Goal: Task Accomplishment & Management: Manage account settings

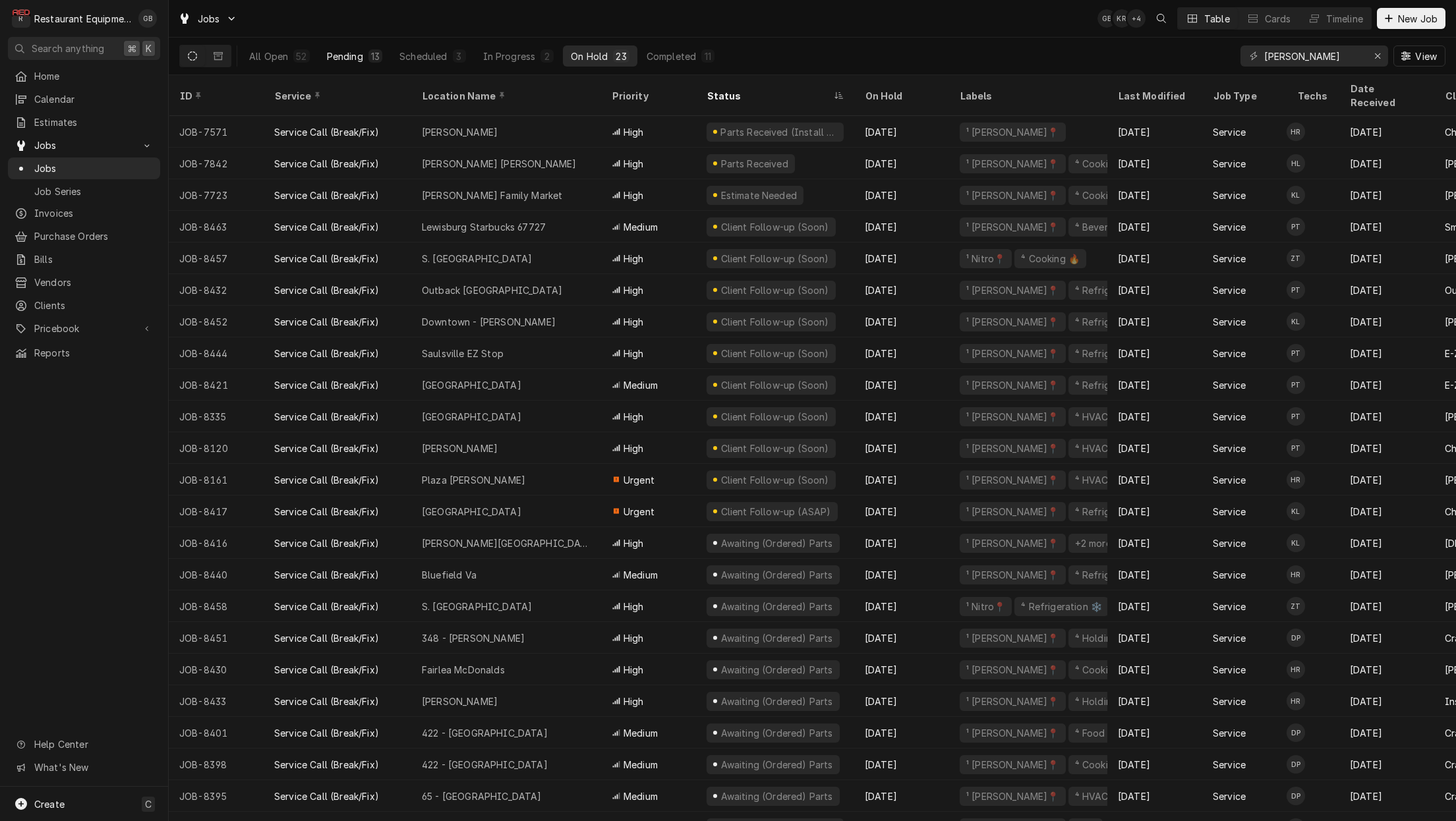
click at [339, 53] on div "Pending" at bounding box center [345, 56] width 37 height 14
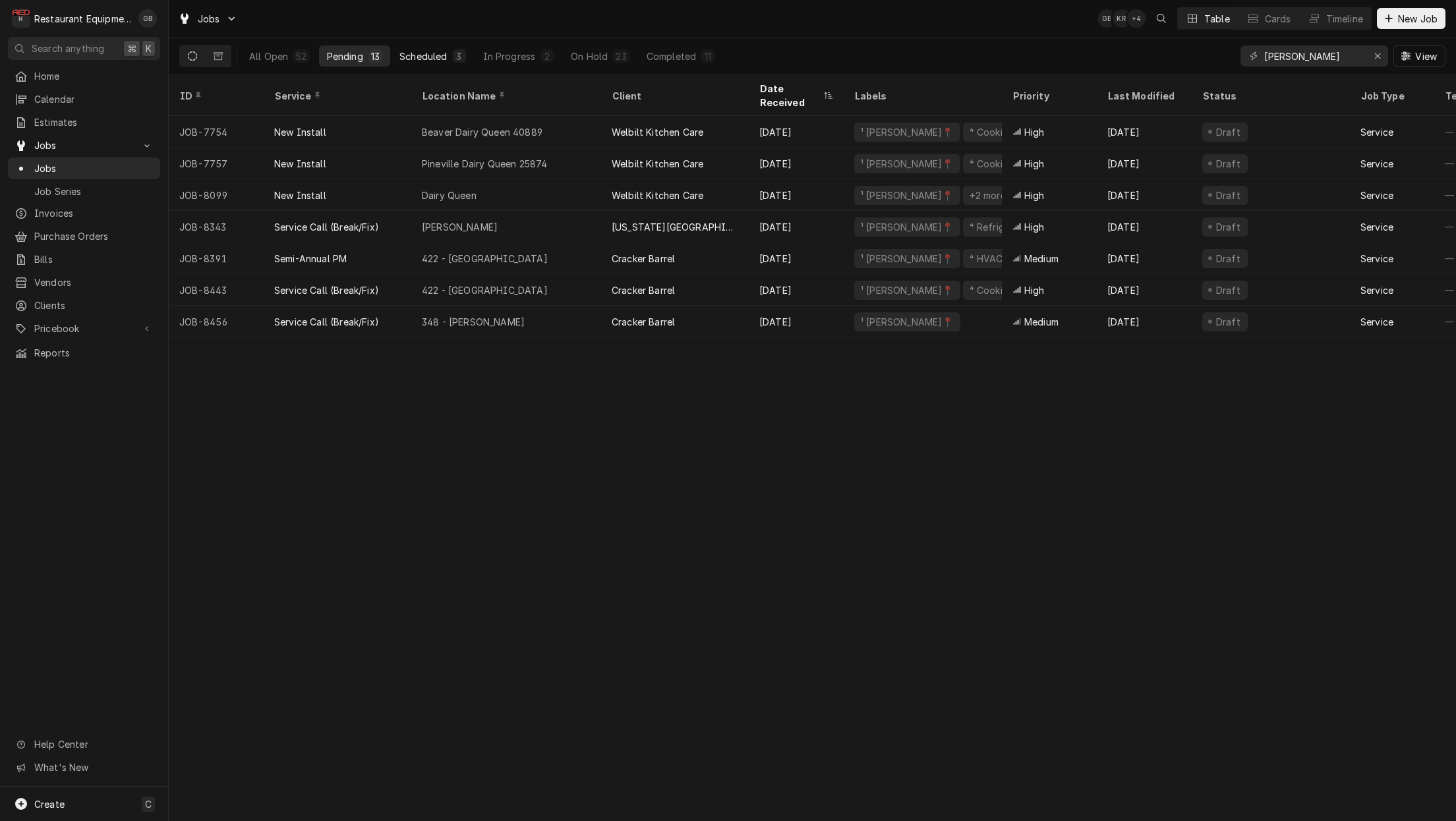
click at [434, 59] on div "Scheduled" at bounding box center [422, 56] width 47 height 14
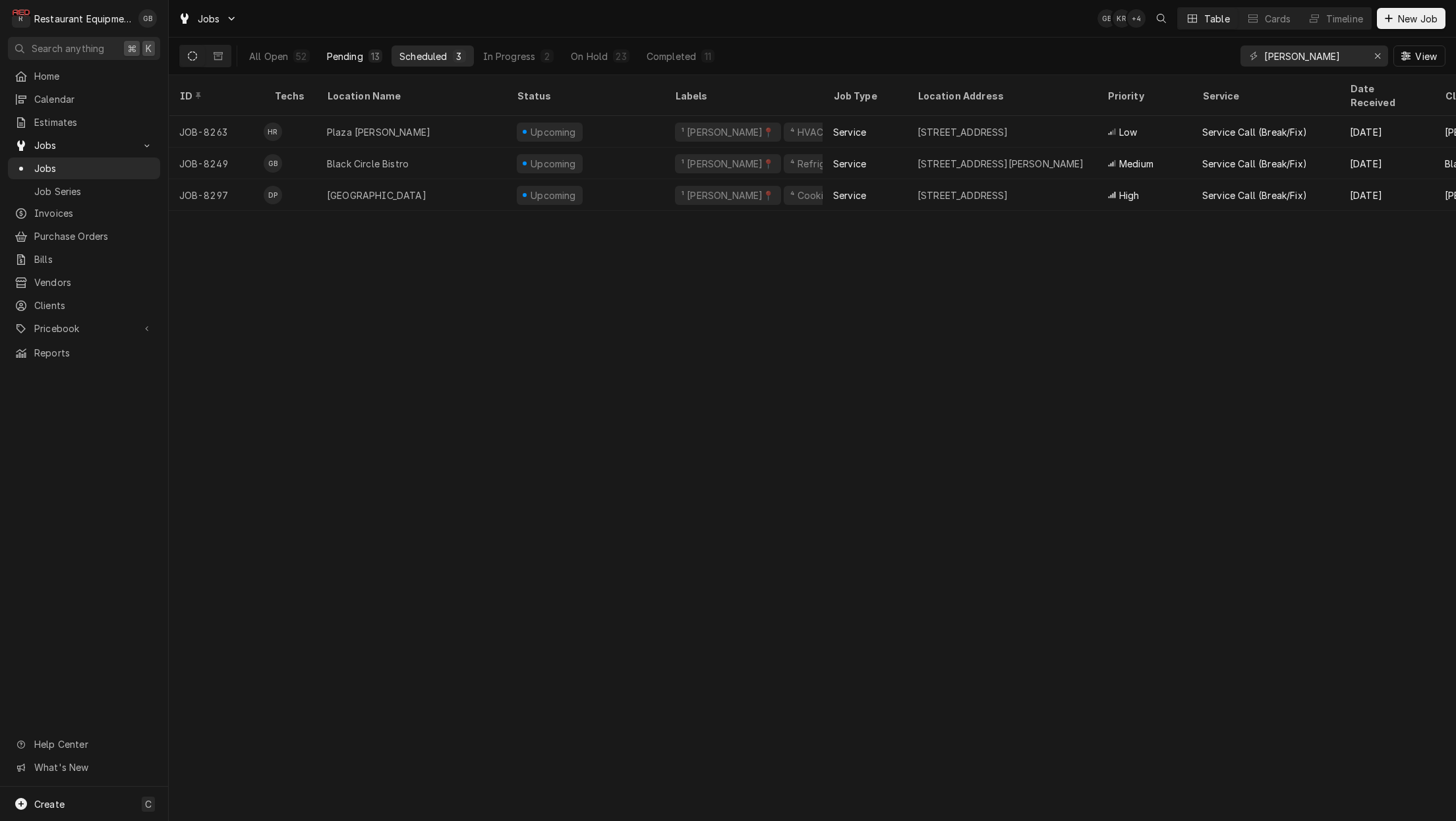
click at [356, 52] on div "Pending" at bounding box center [345, 56] width 37 height 14
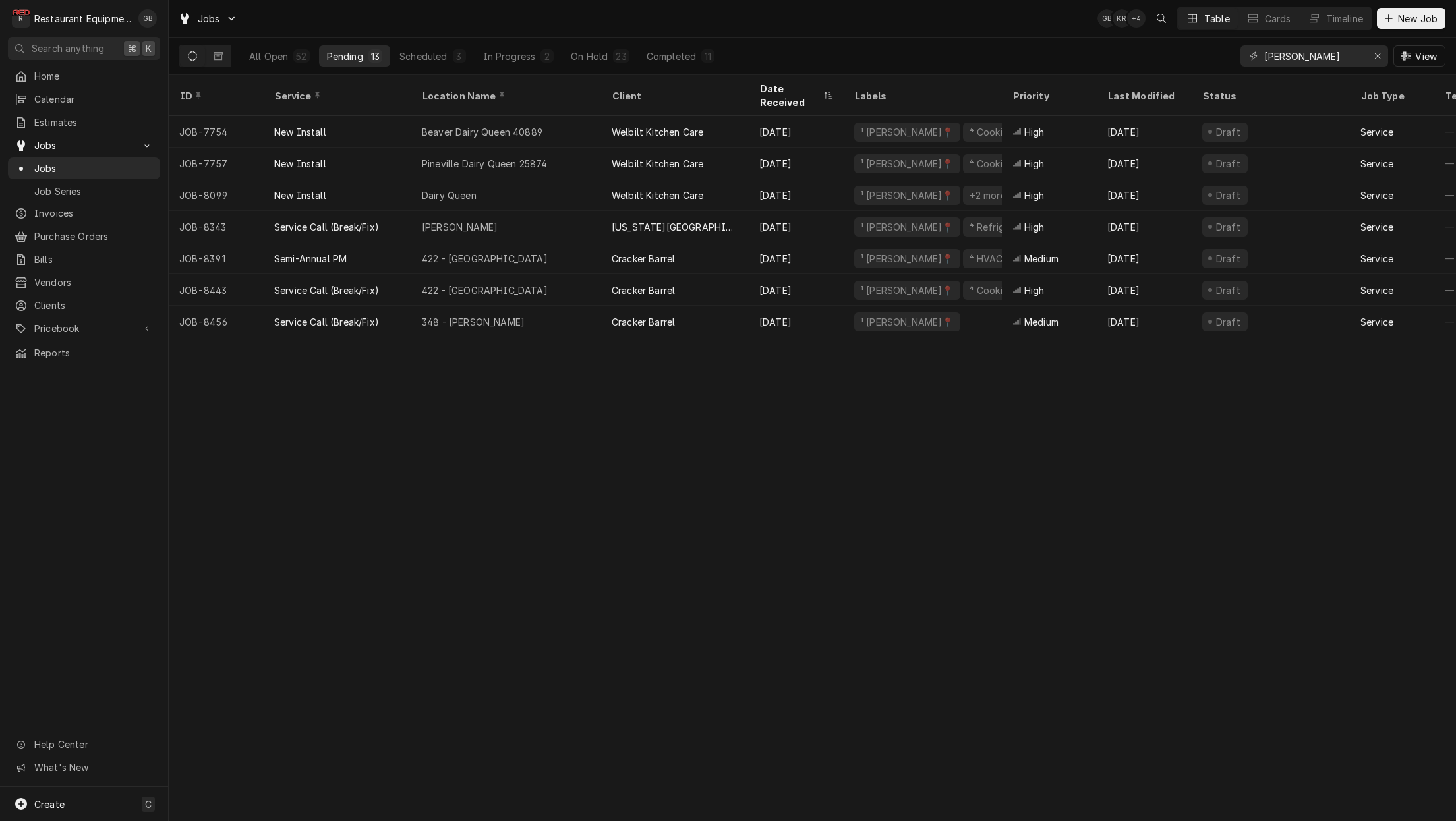
click at [372, 49] on div "13" at bounding box center [375, 56] width 14 height 14
click at [410, 47] on button "Scheduled 3" at bounding box center [432, 56] width 82 height 21
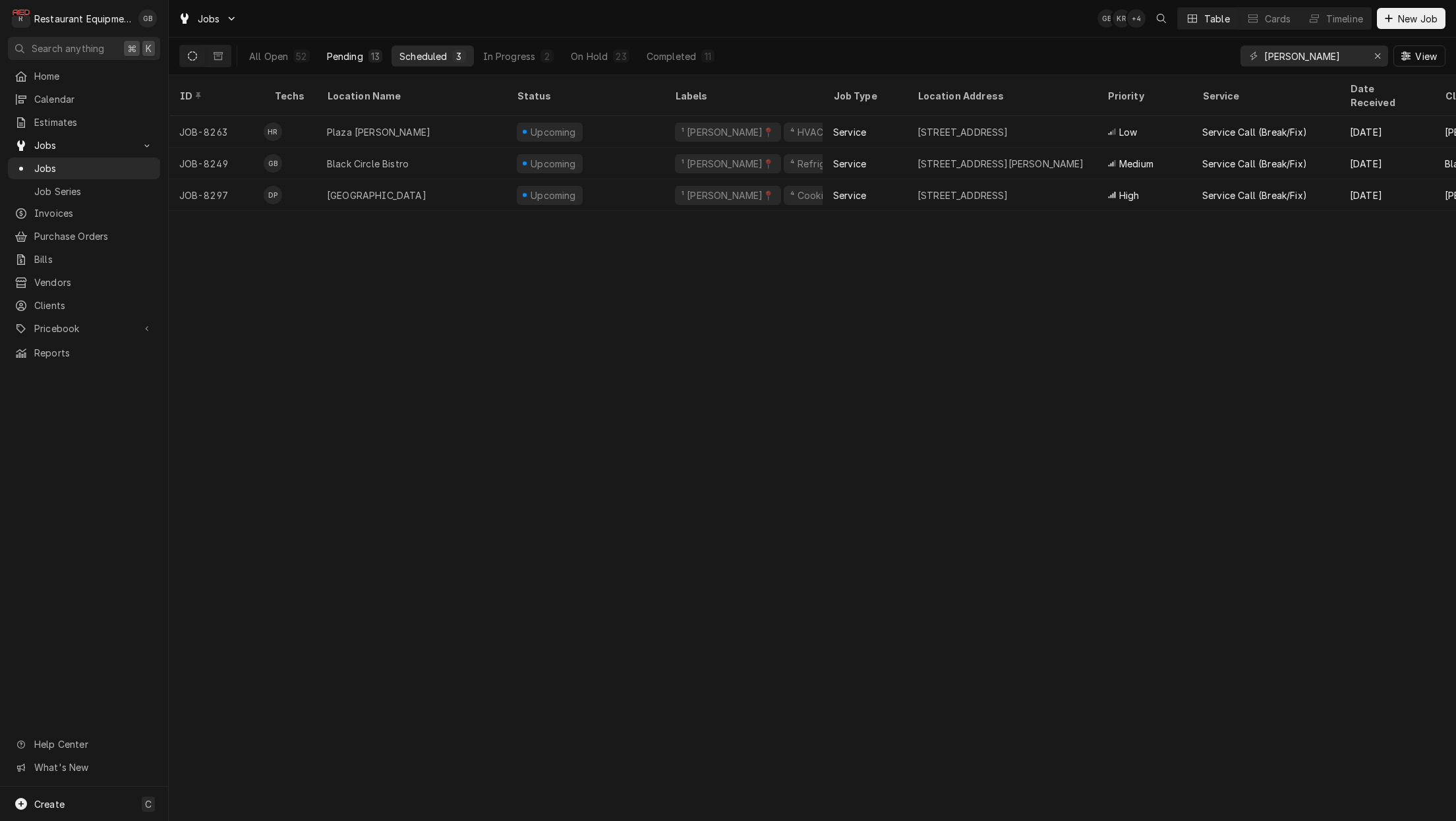
click at [365, 54] on button "Pending 13" at bounding box center [355, 56] width 71 height 21
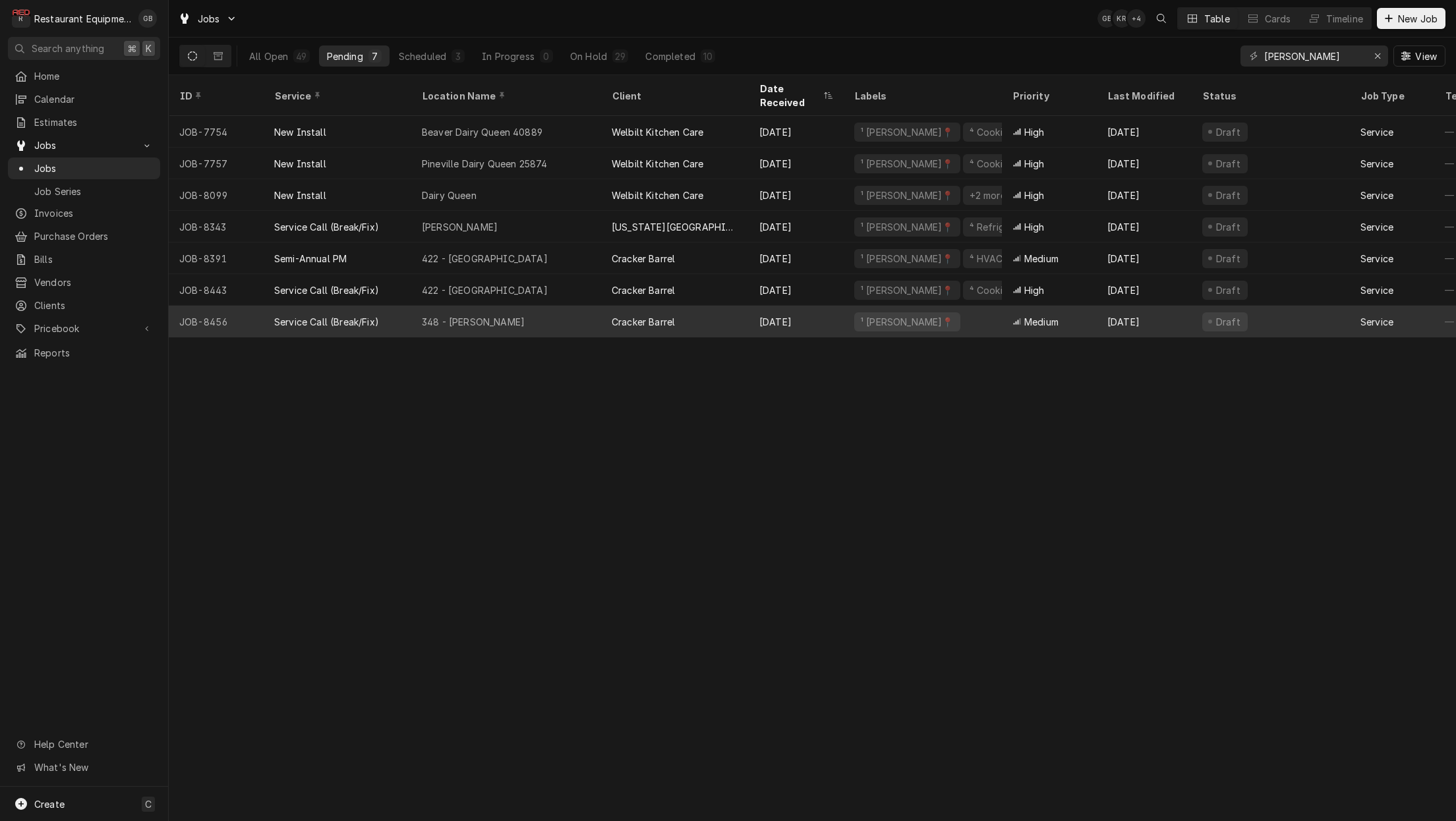
click at [360, 315] on div "Service Call (Break/Fix)" at bounding box center [327, 322] width 104 height 14
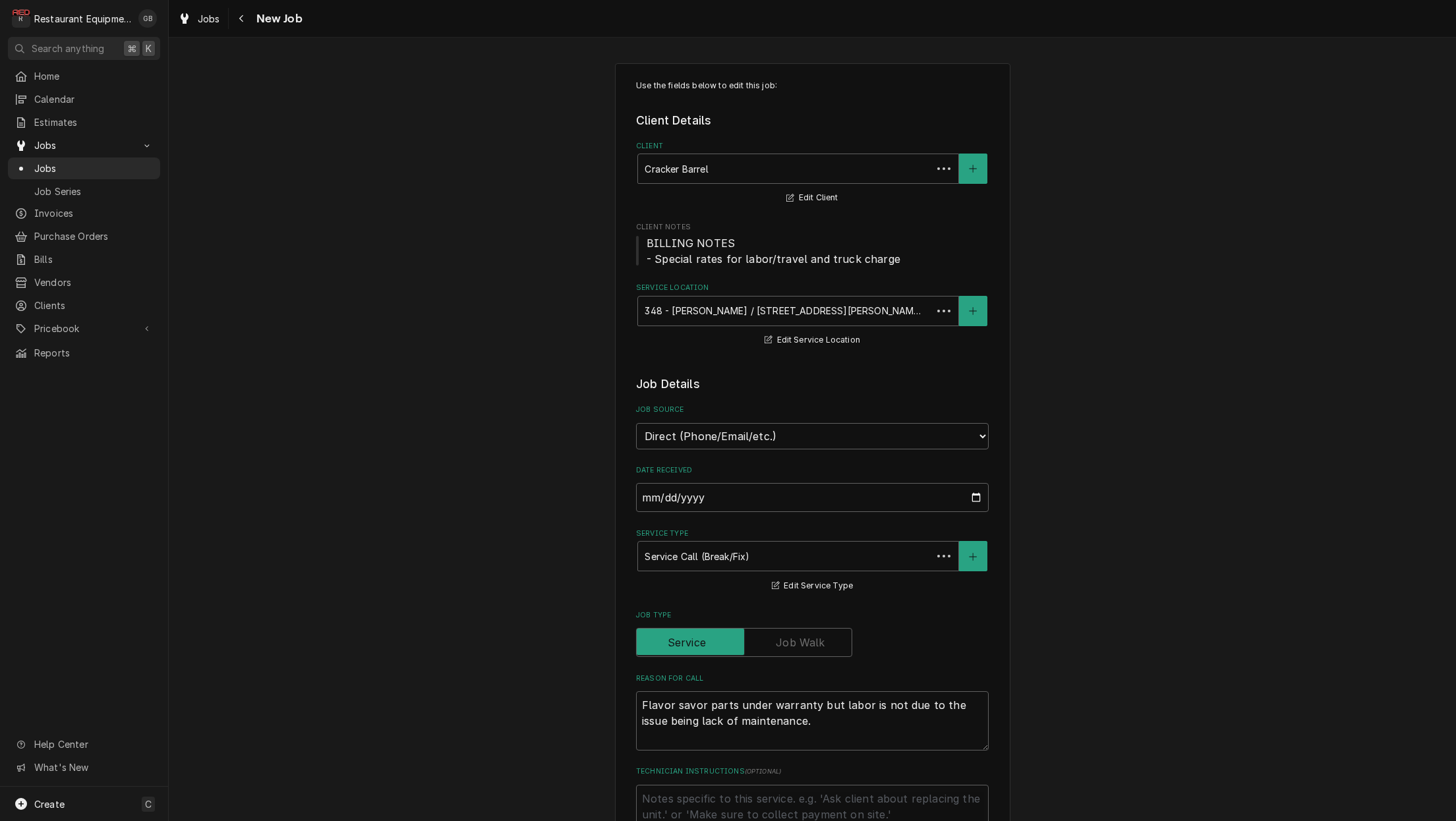
type textarea "x"
click at [233, 15] on button "Navigate back" at bounding box center [242, 18] width 21 height 21
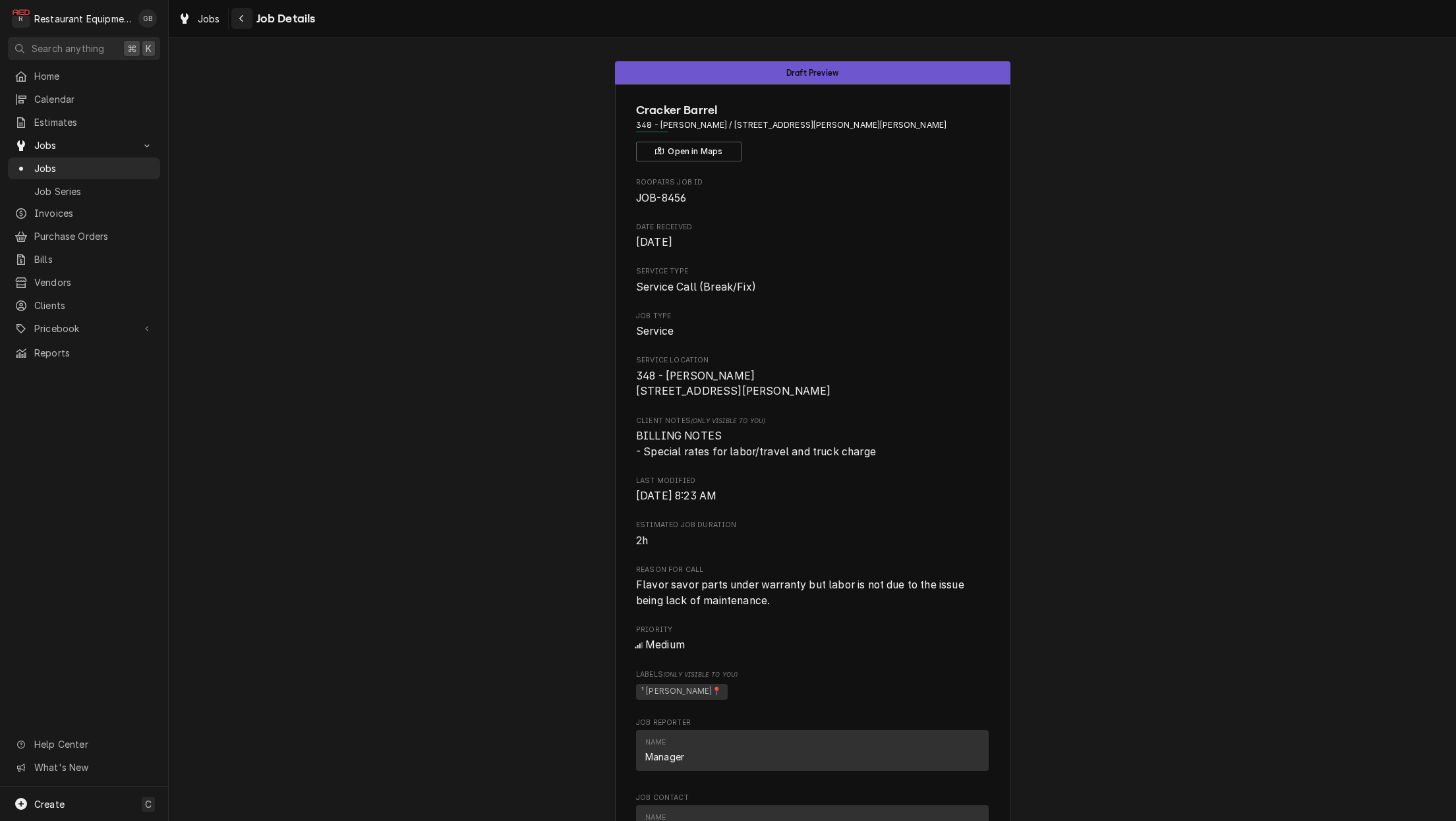
click at [240, 17] on icon "Navigate back" at bounding box center [242, 18] width 6 height 10
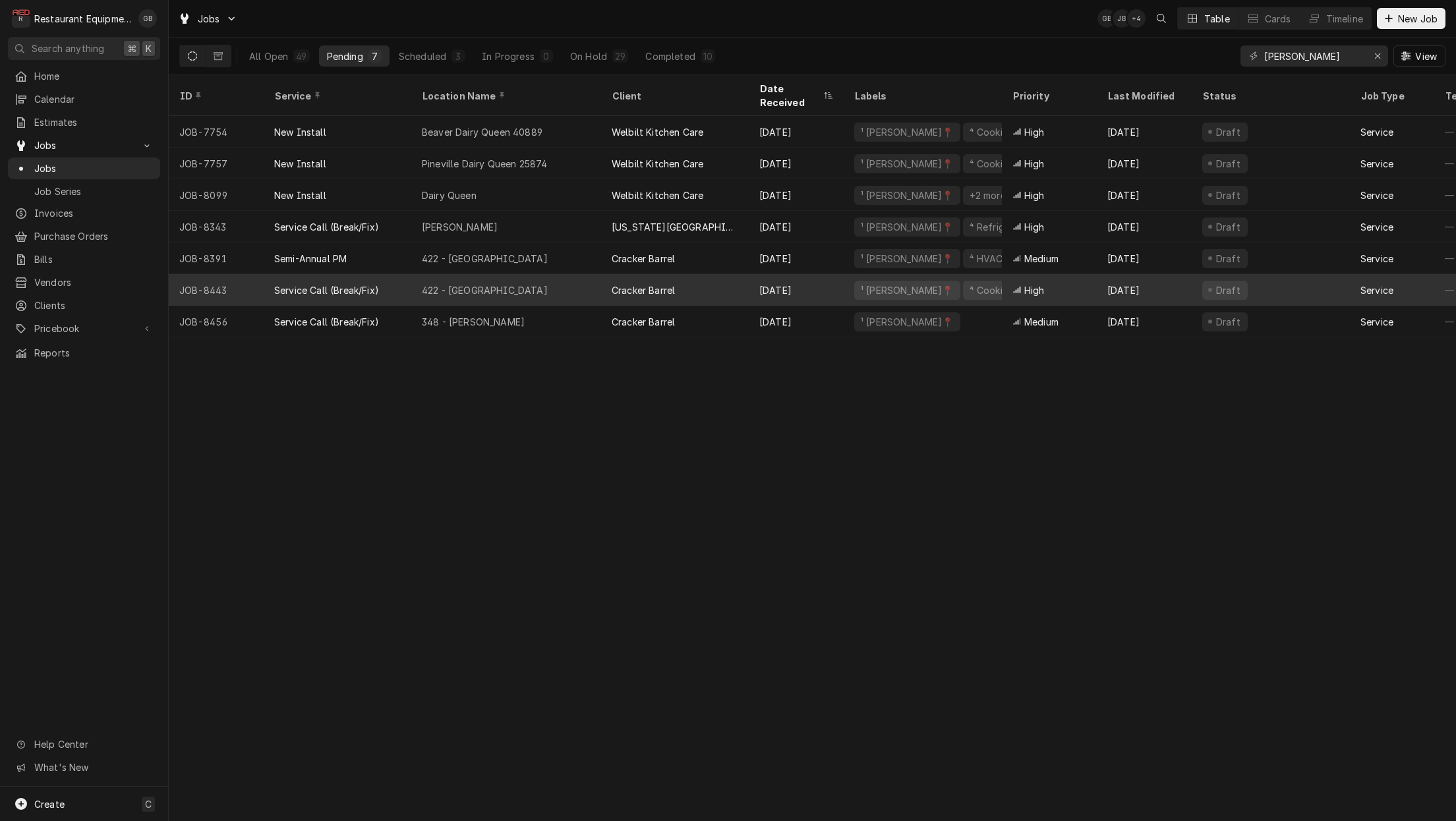
click at [471, 283] on div "422 - Wytheville" at bounding box center [485, 290] width 126 height 14
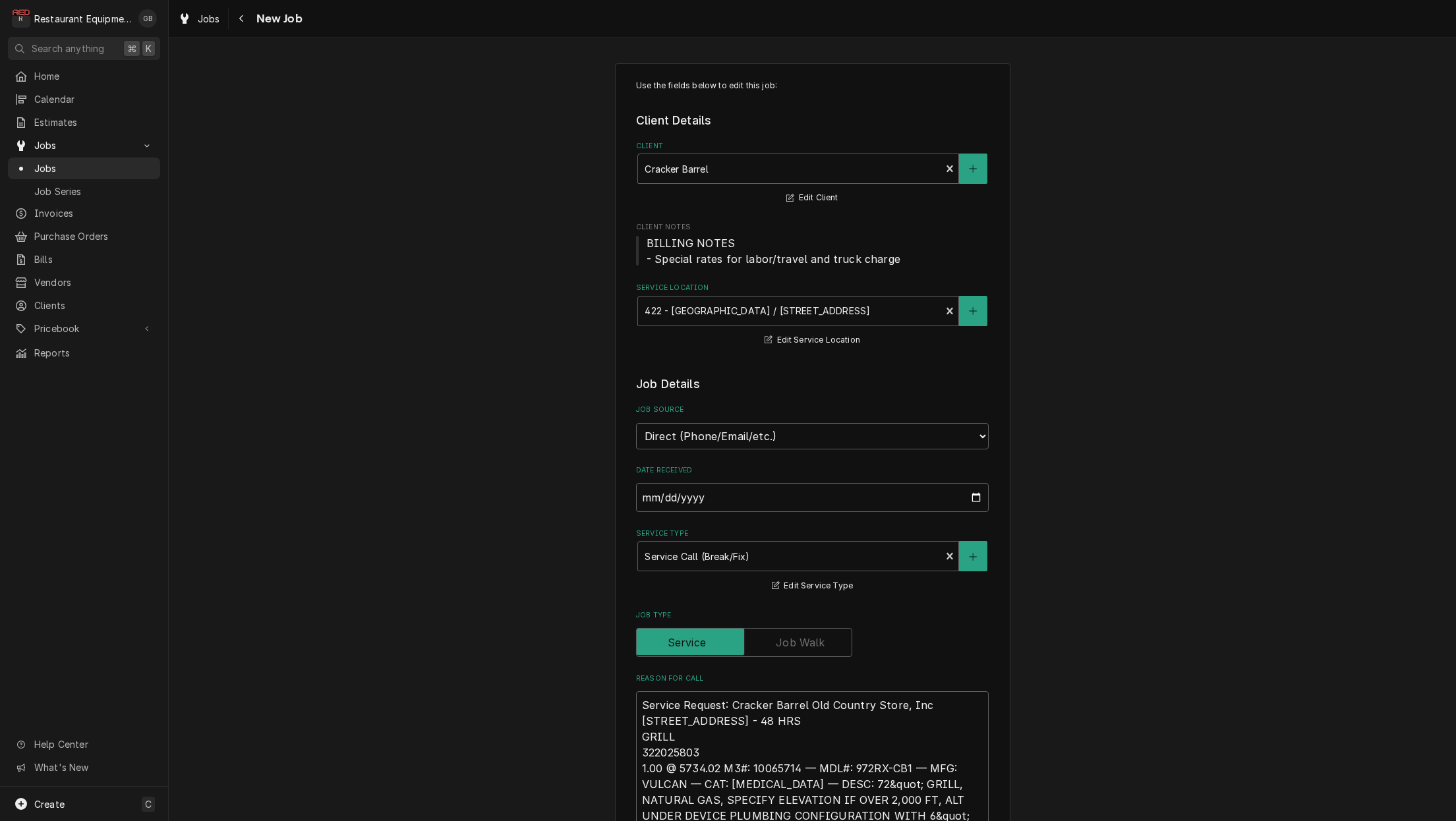
type textarea "x"
click at [250, 18] on button "Navigate back" at bounding box center [242, 18] width 21 height 21
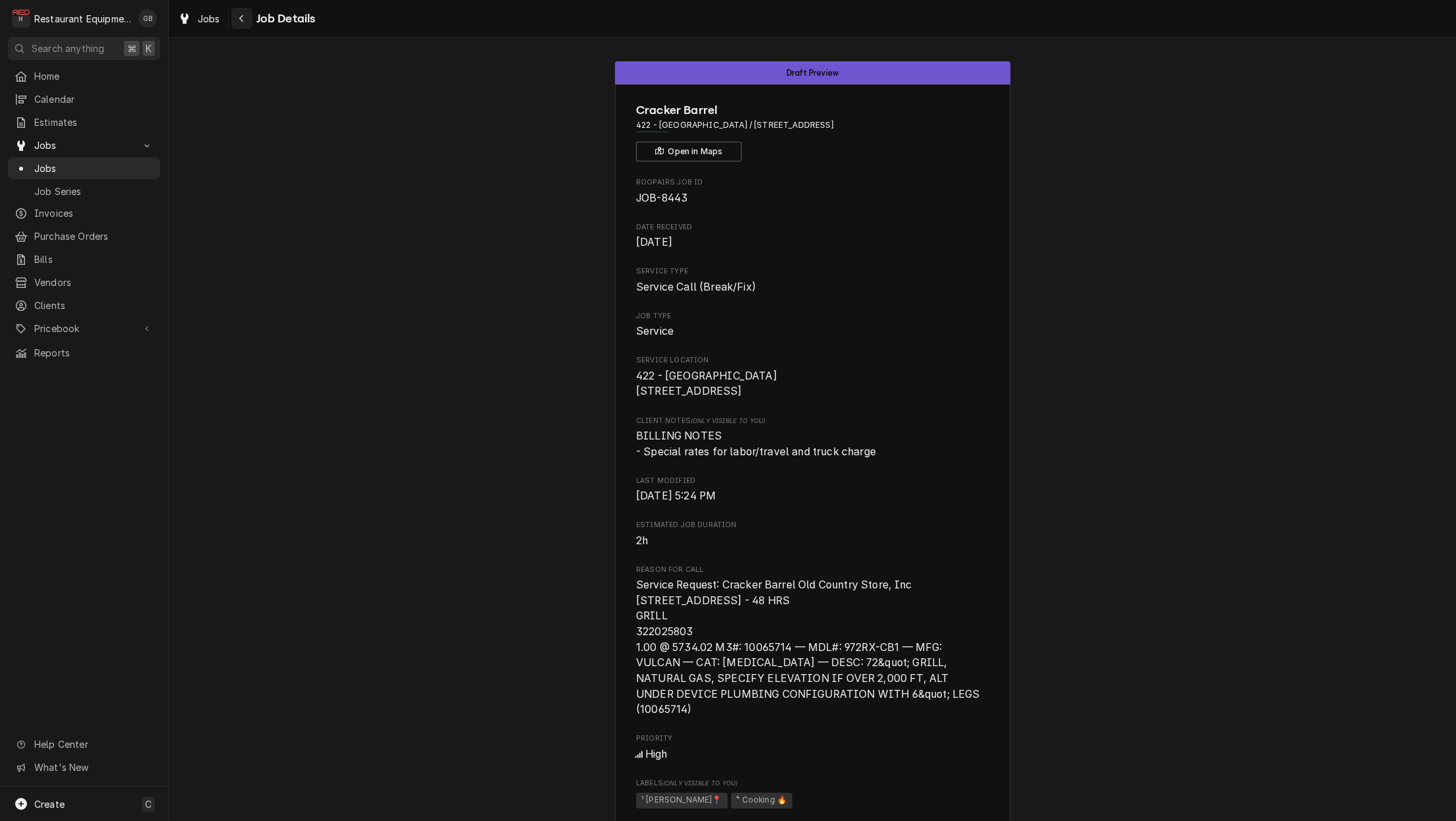
click at [243, 18] on icon "Navigate back" at bounding box center [242, 18] width 6 height 10
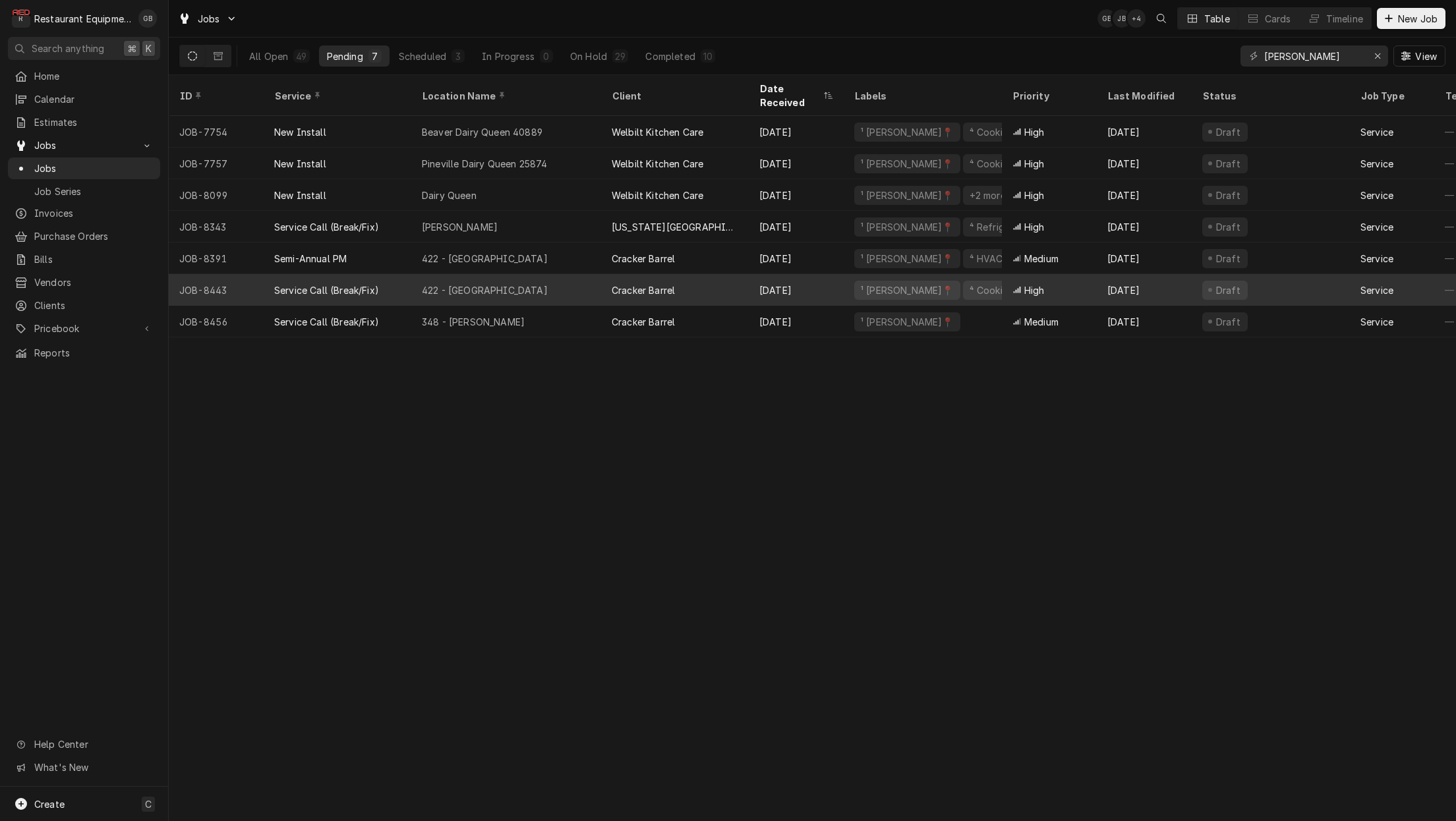
click at [395, 274] on div "Service Call (Break/Fix)" at bounding box center [337, 290] width 148 height 32
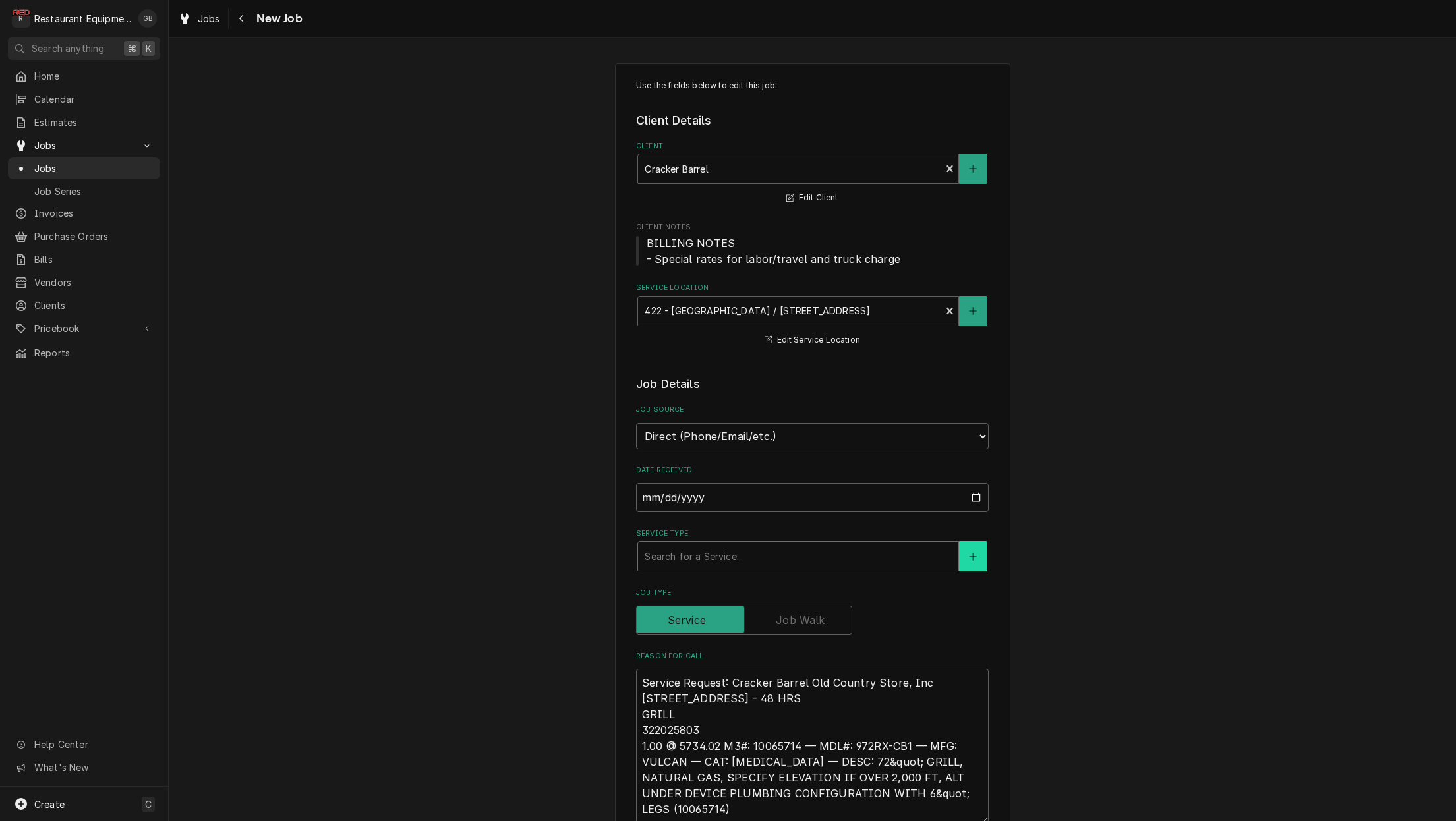
click at [978, 541] on button "Service Type" at bounding box center [972, 555] width 28 height 30
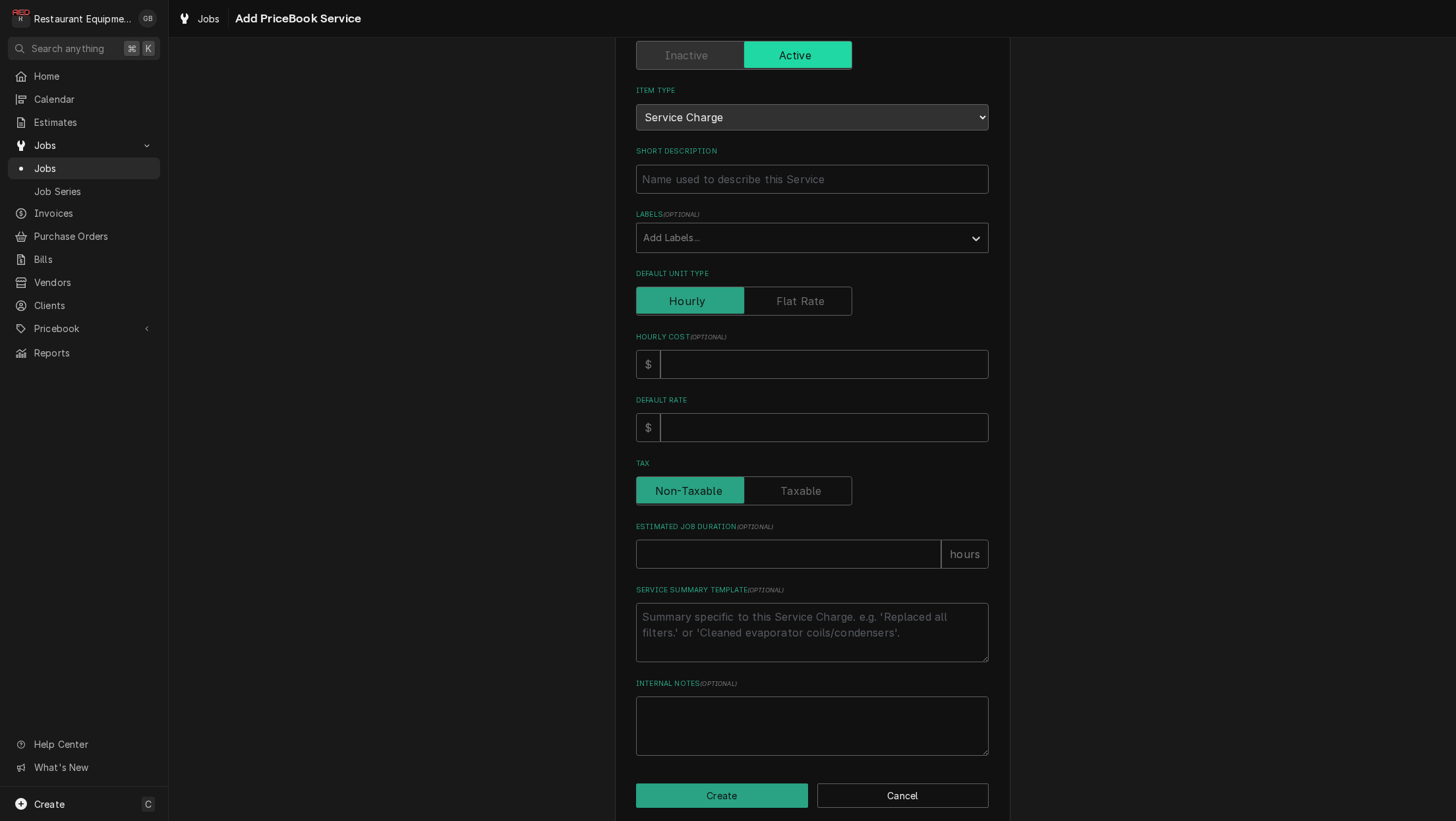
scroll to position [100, 0]
click at [904, 784] on button "Cancel" at bounding box center [903, 796] width 172 height 24
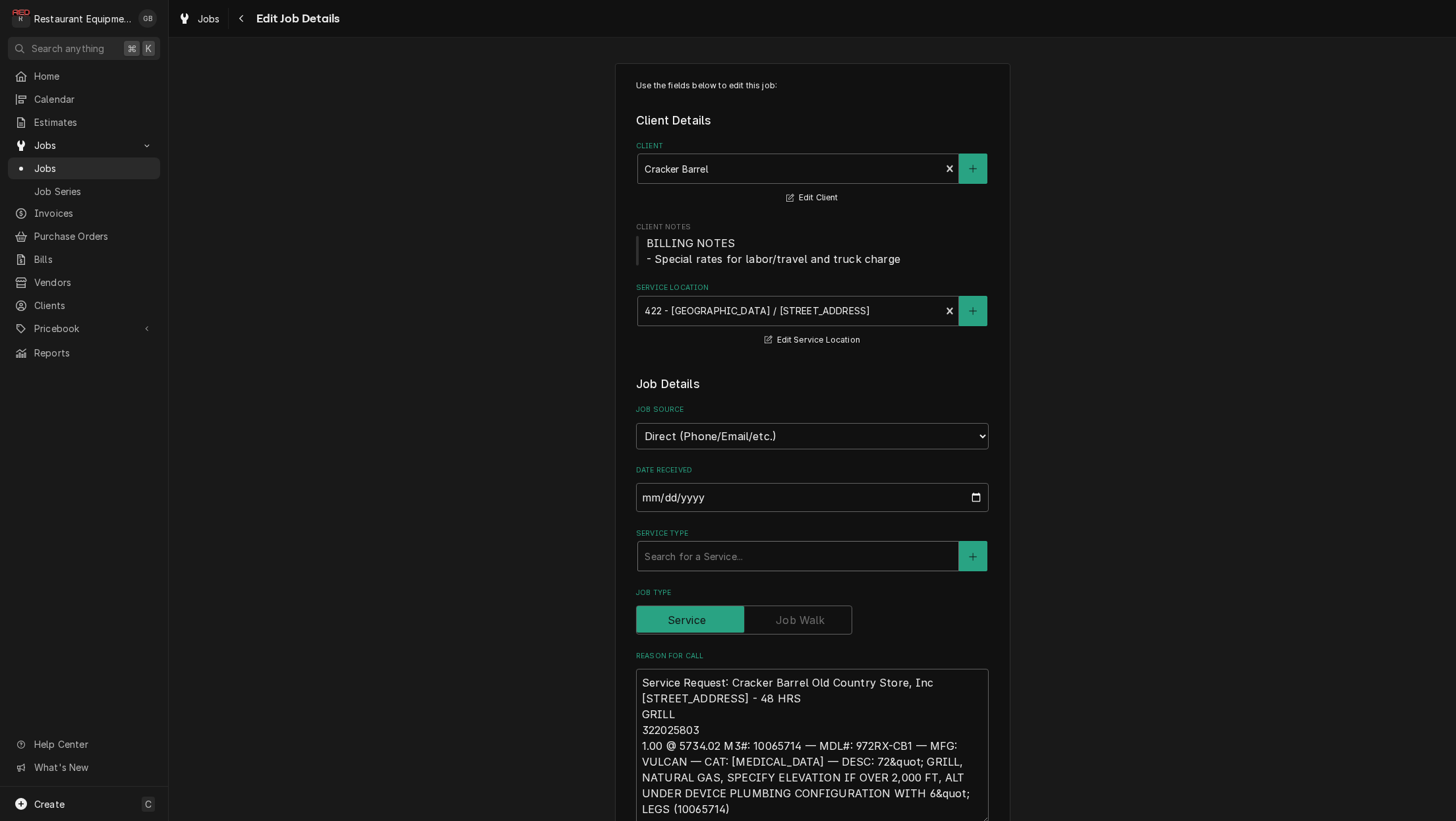
click at [700, 544] on div "Service Type" at bounding box center [798, 555] width 307 height 24
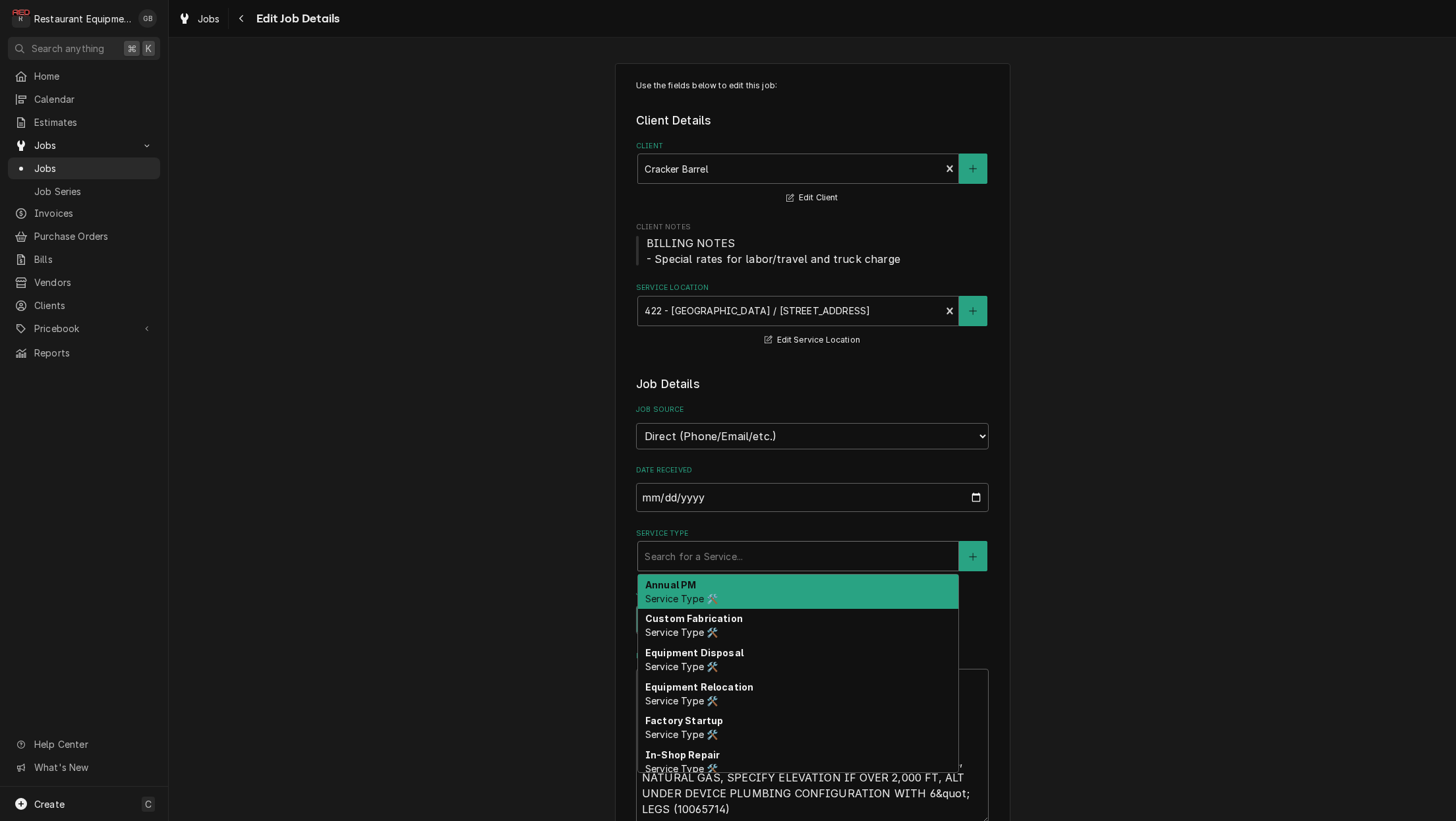
type textarea "x"
type input "i"
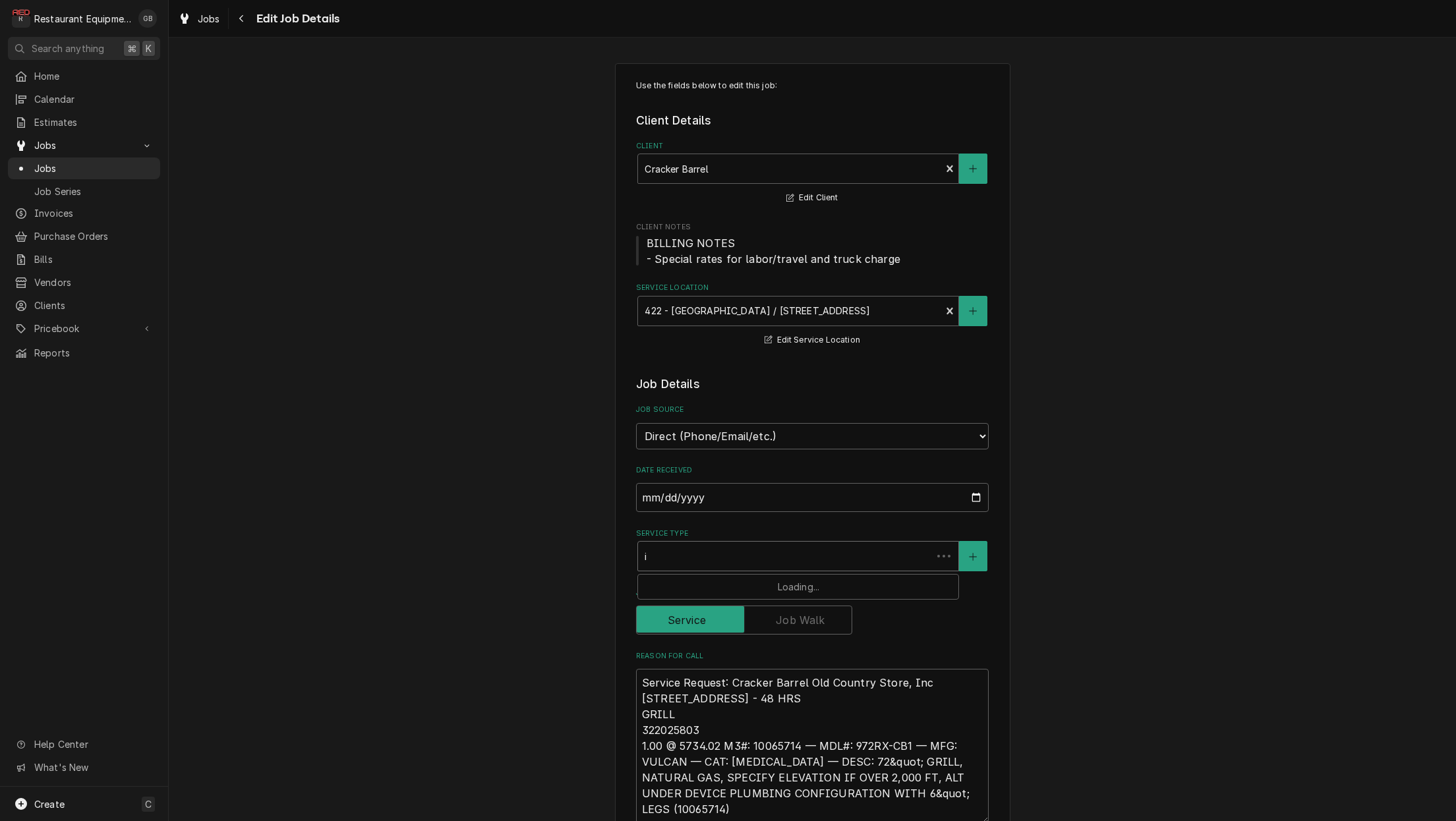
type textarea "x"
type input "in"
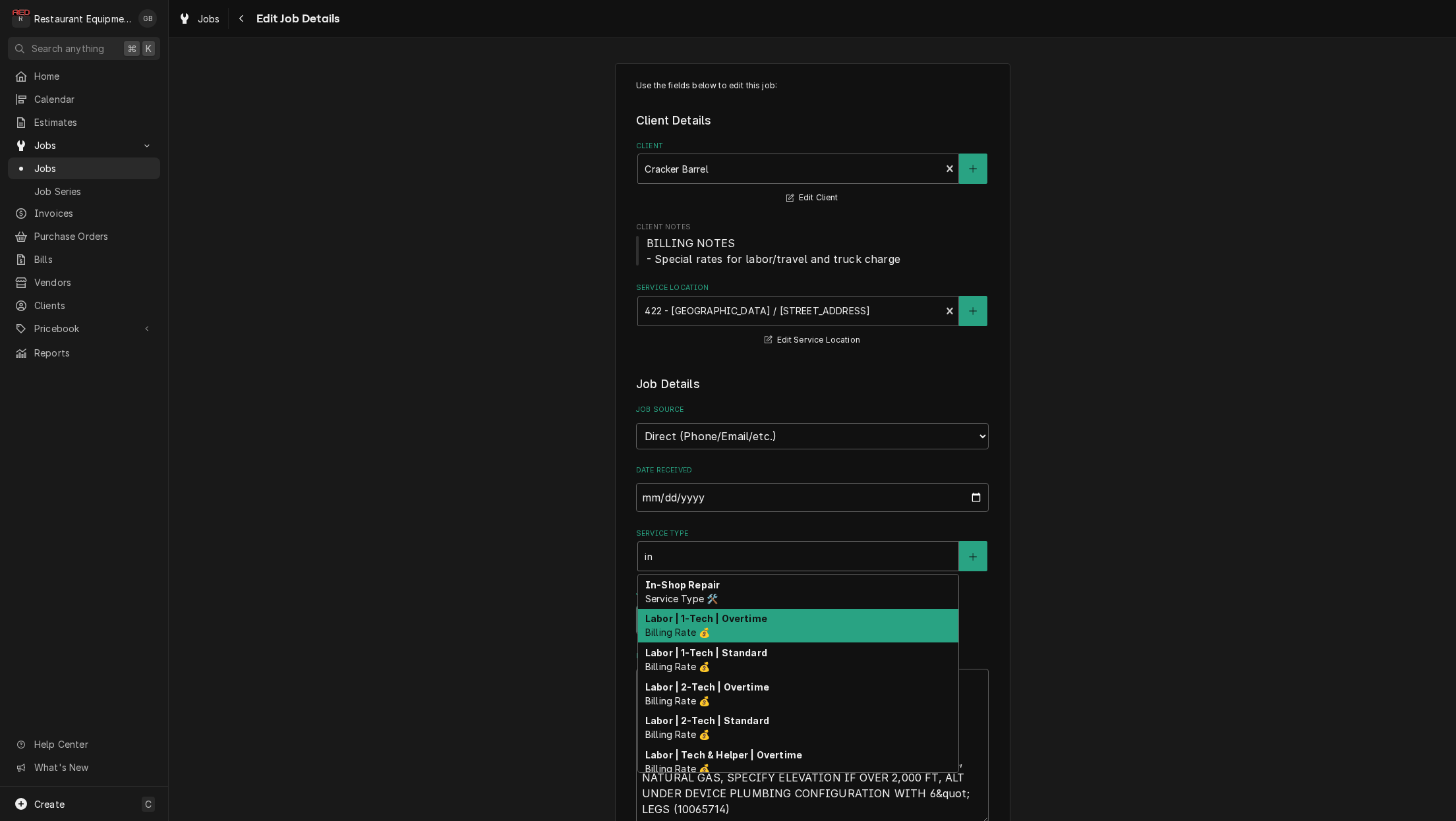
type textarea "x"
type input "ins"
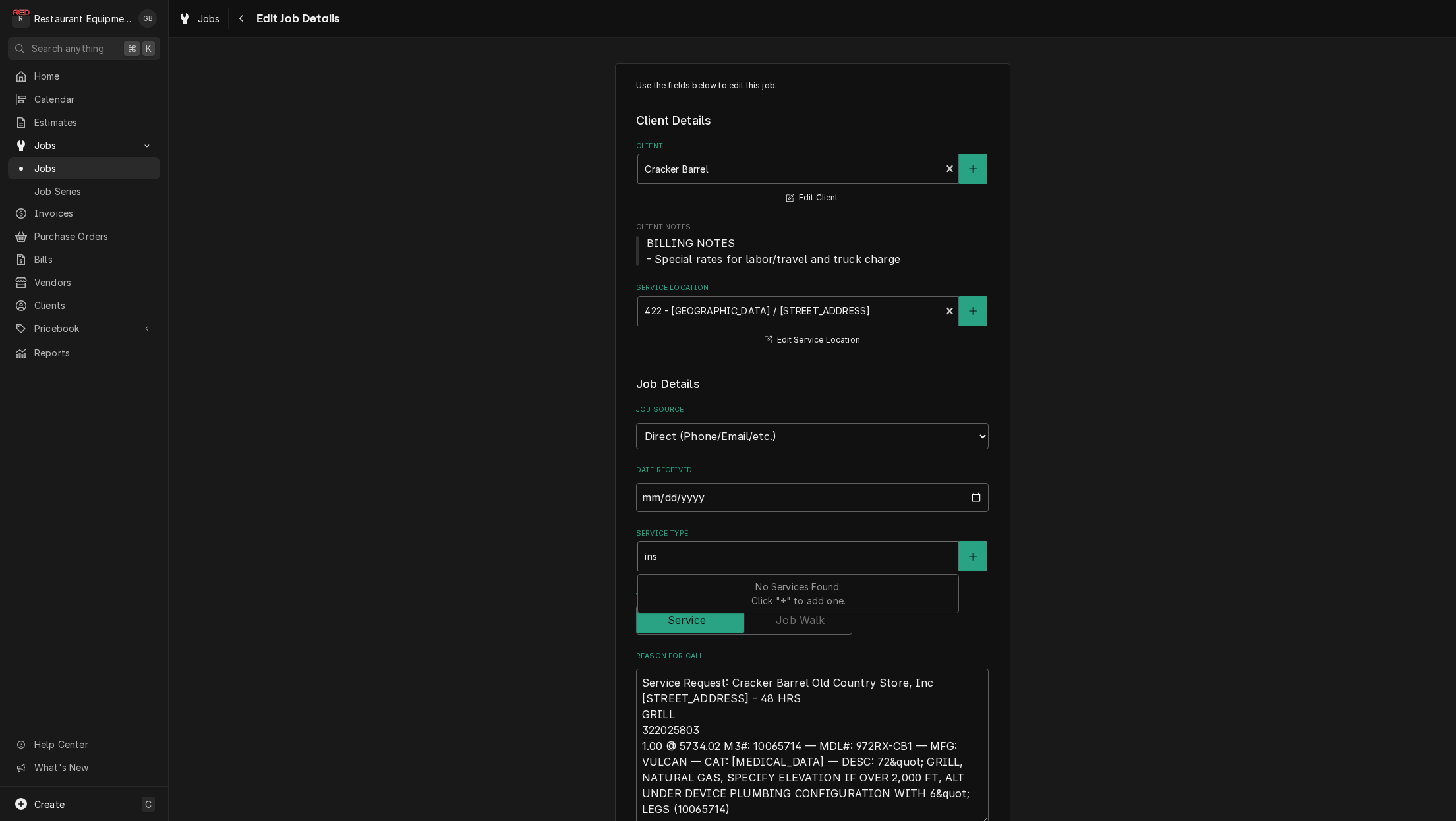
type textarea "x"
type input "inst"
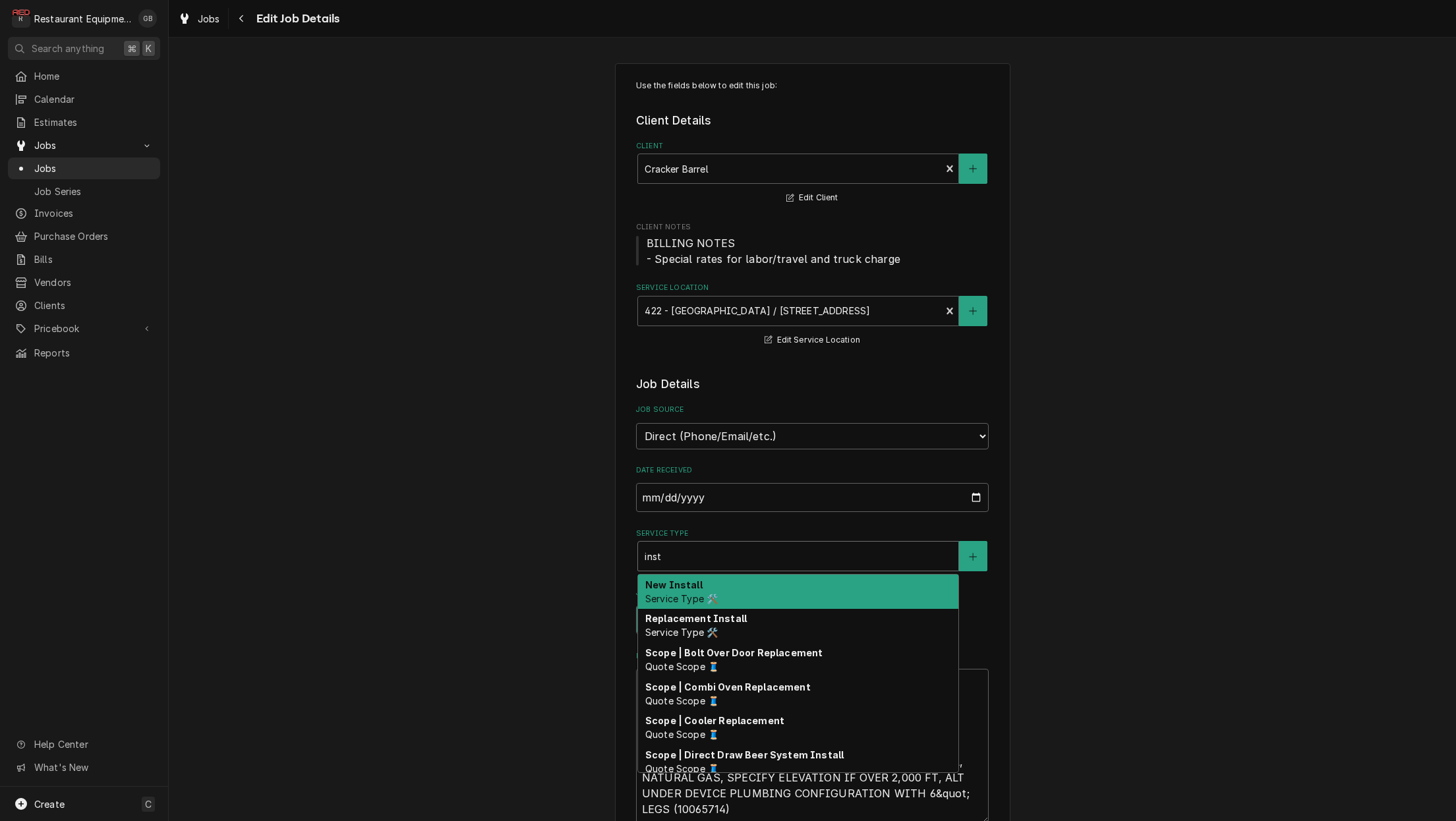
click at [699, 593] on span "Service Type 🛠️" at bounding box center [681, 599] width 72 height 12
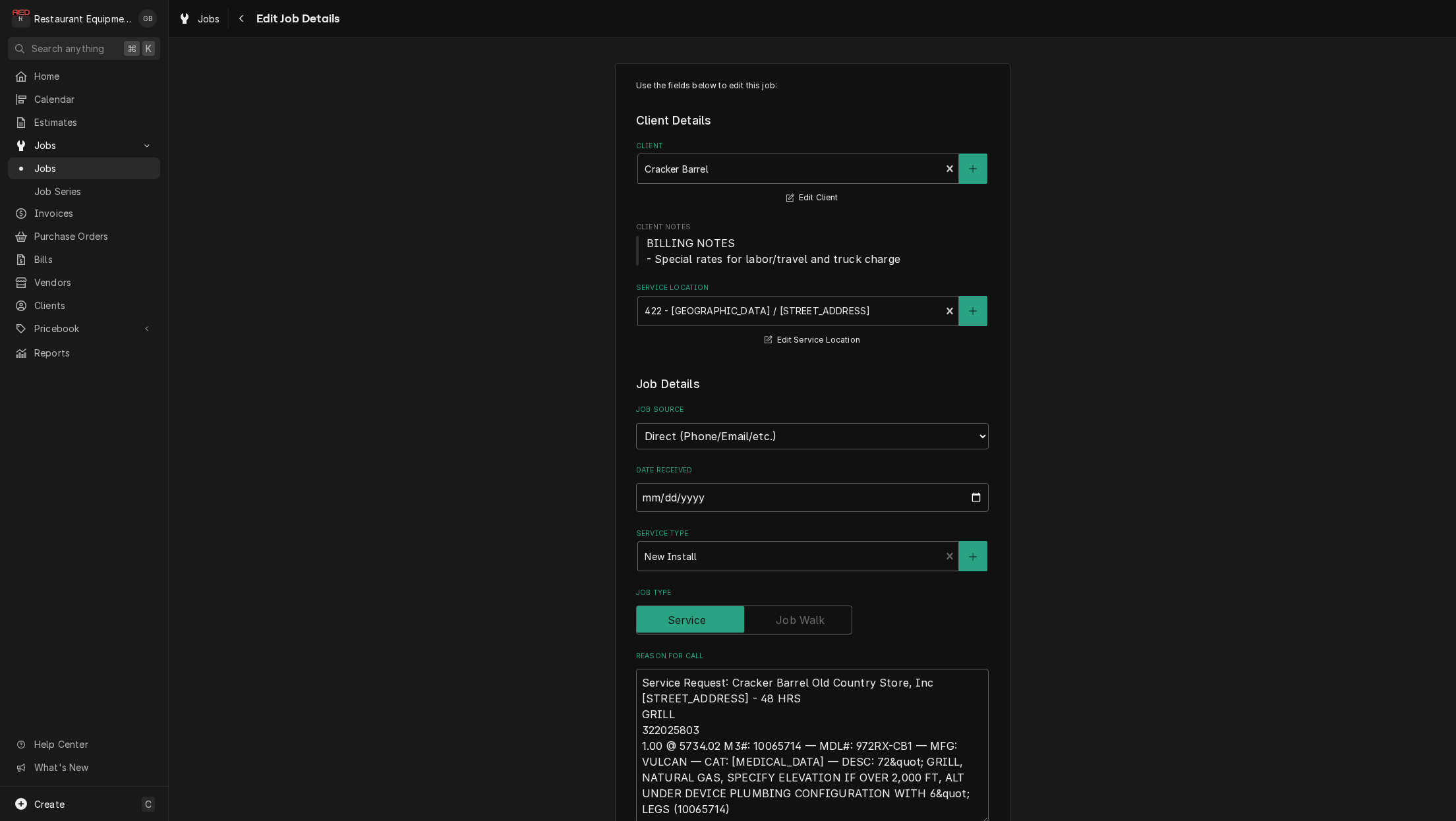
type textarea "x"
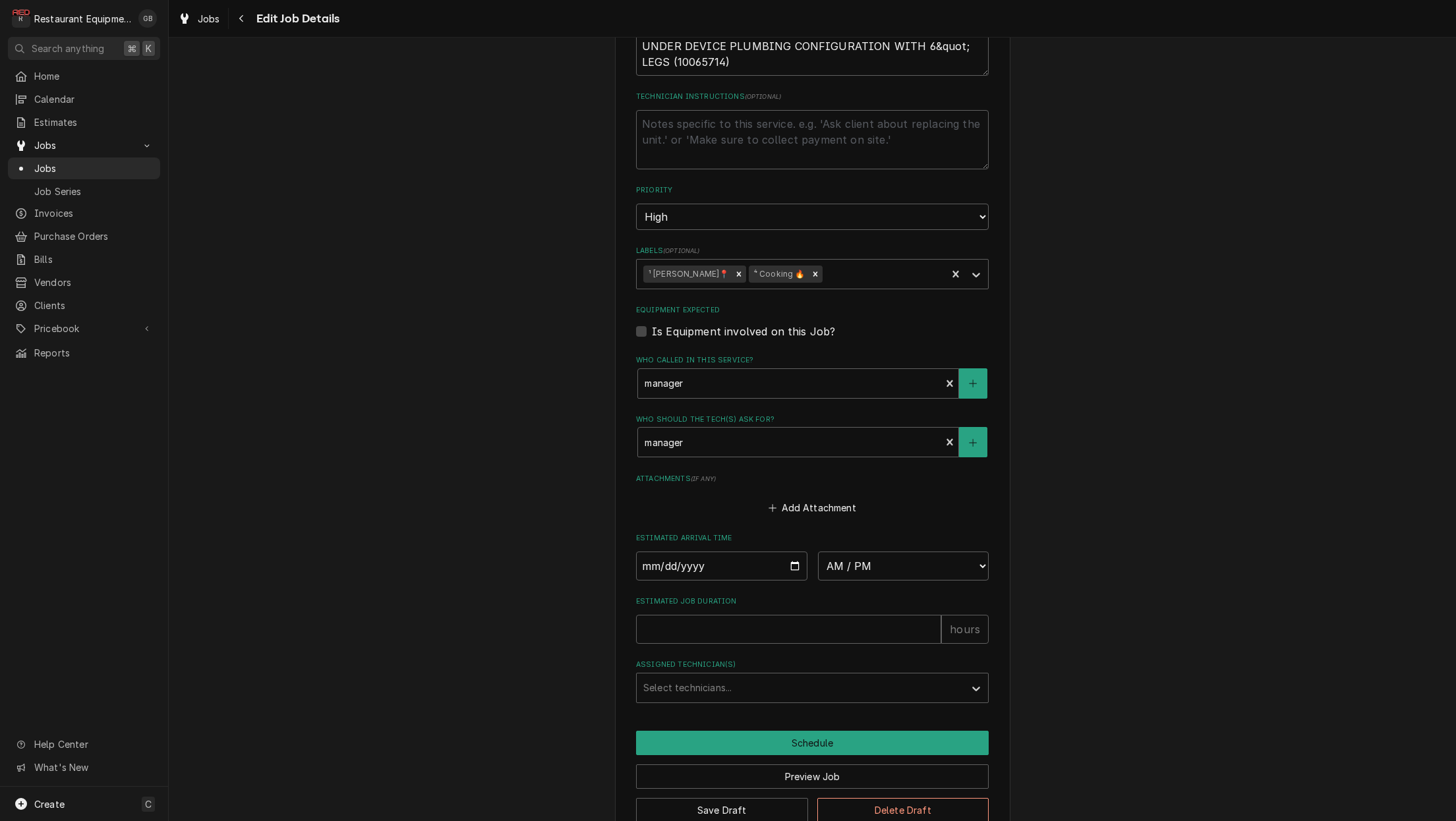
scroll to position [769, 0]
click at [664, 552] on input "Date" at bounding box center [721, 567] width 171 height 29
type input "2025-08-11"
type textarea "x"
click at [935, 557] on fieldset "Job Details Job Source Direct (Phone/Email/etc.) Service Channel Corrigo Ecotra…" at bounding box center [812, 155] width 353 height 1096
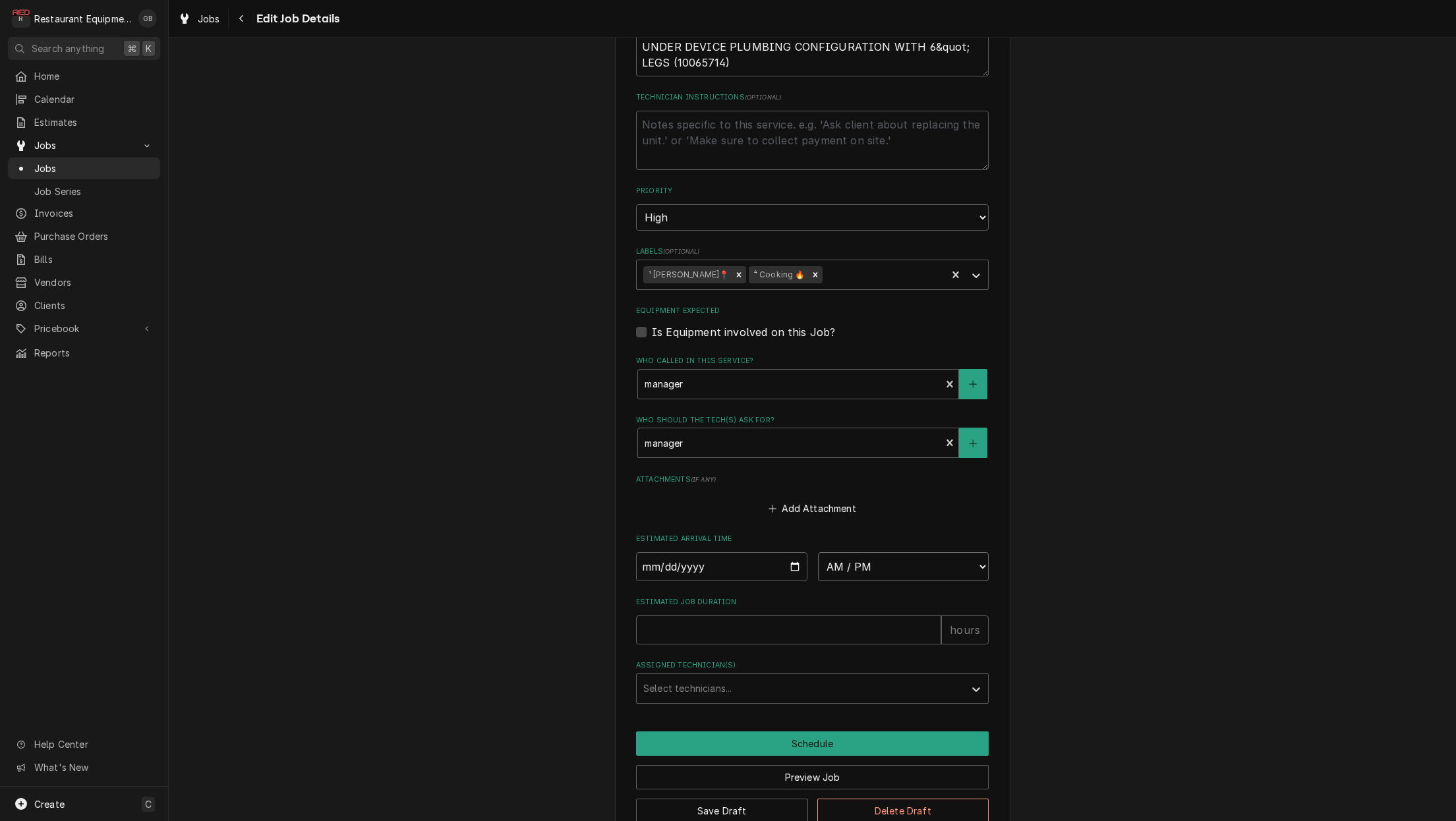
select select "08:15:00"
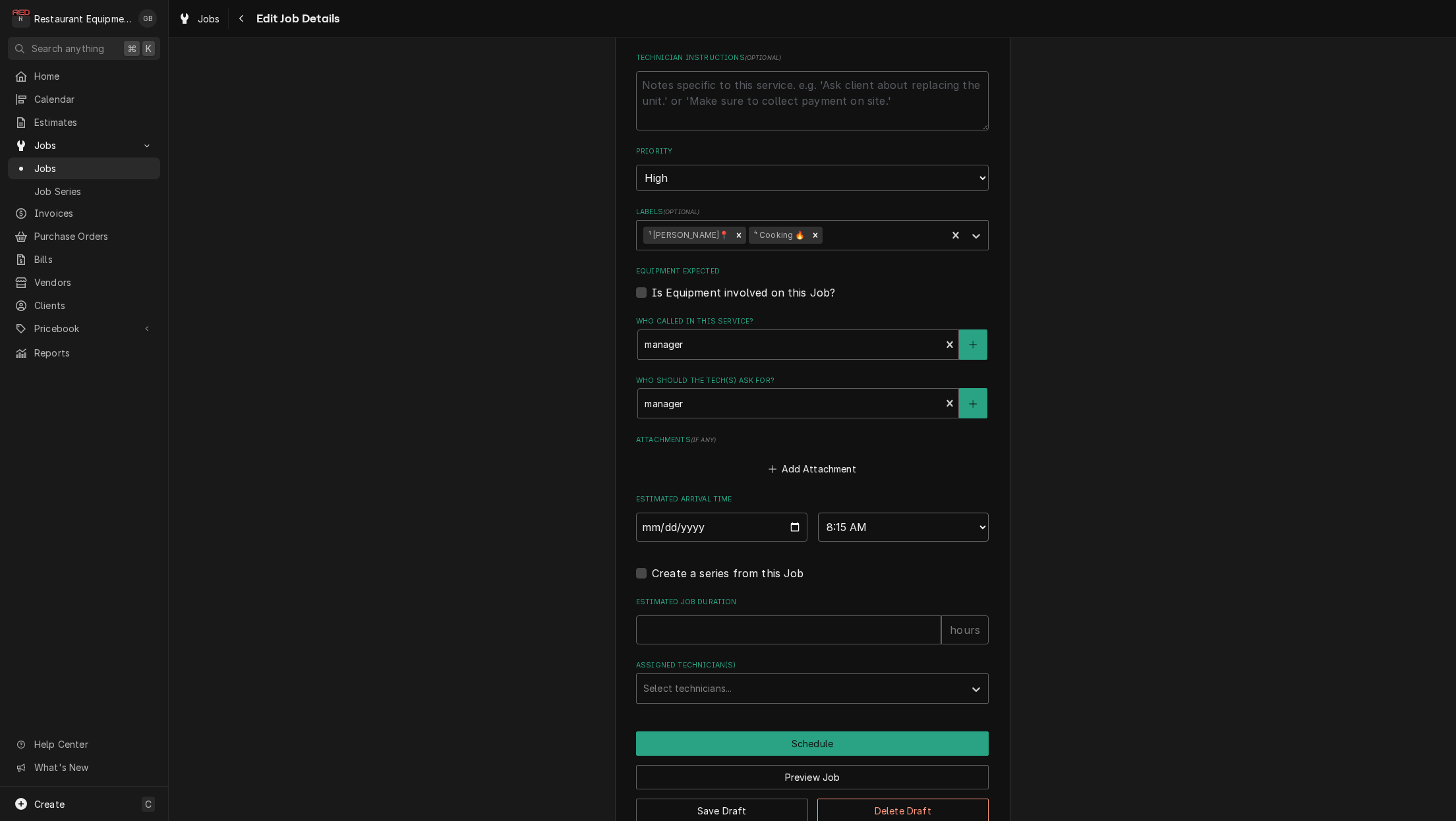
scroll to position [0, 1]
click at [761, 513] on input "2025-08-11" at bounding box center [721, 527] width 171 height 29
click at [737, 513] on input "2025-08-11" at bounding box center [721, 527] width 171 height 29
type textarea "x"
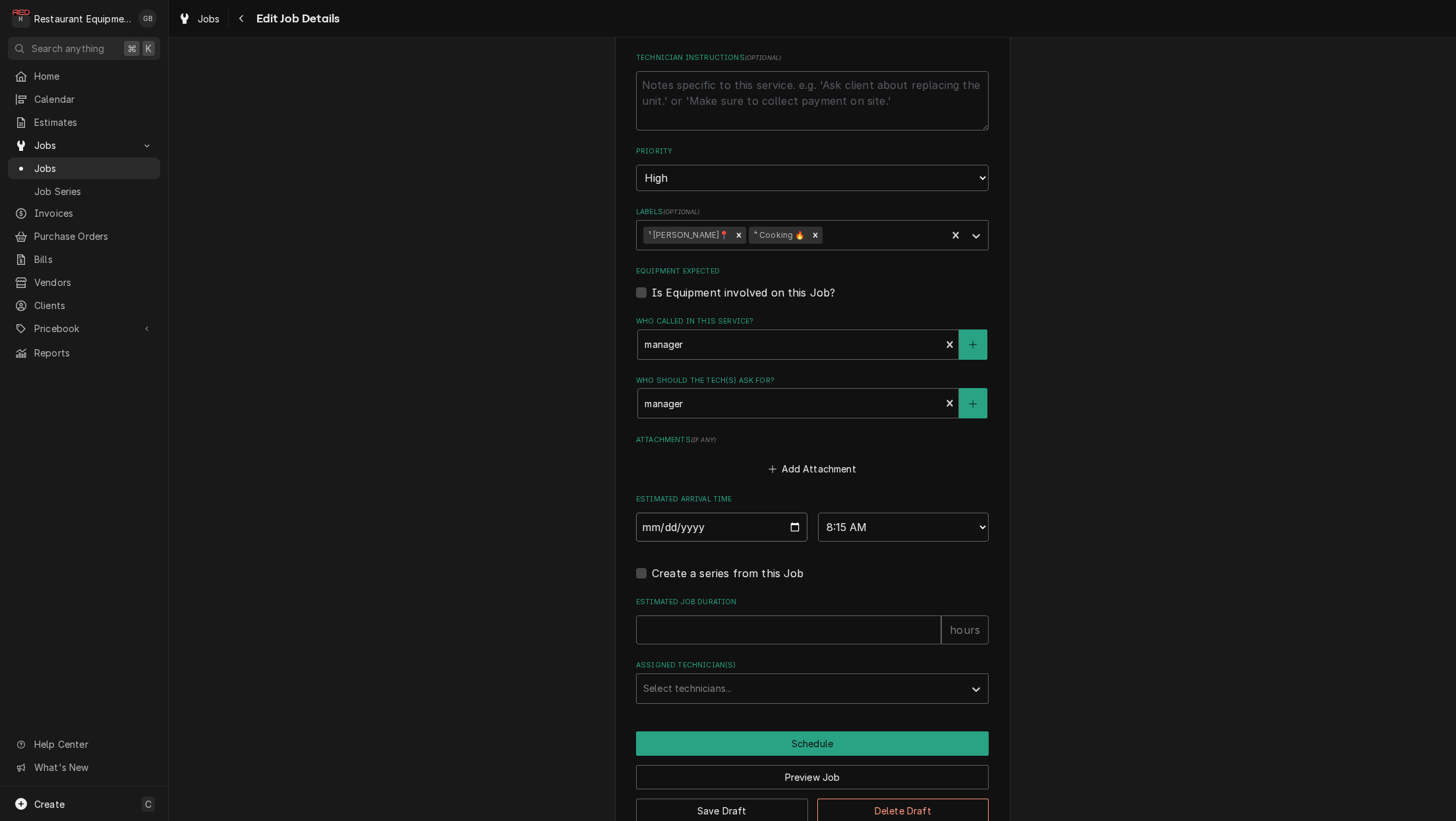
scroll to position [769, 0]
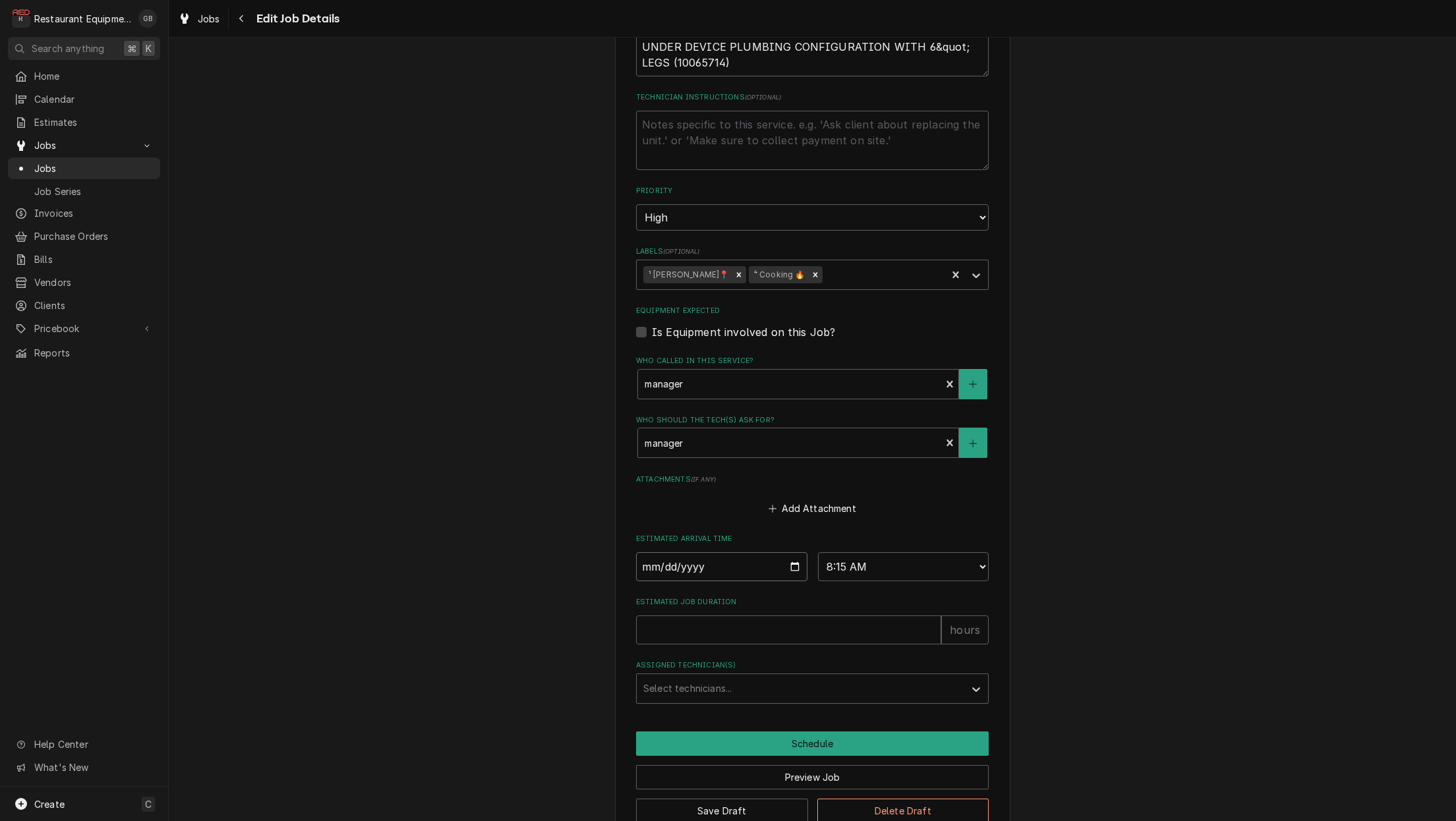
type textarea "x"
click at [788, 490] on fieldset "Job Details Job Source Direct (Phone/Email/etc.) Service Channel Corrigo Ecotra…" at bounding box center [812, 155] width 353 height 1096
click at [771, 799] on button "Save Draft" at bounding box center [722, 810] width 172 height 24
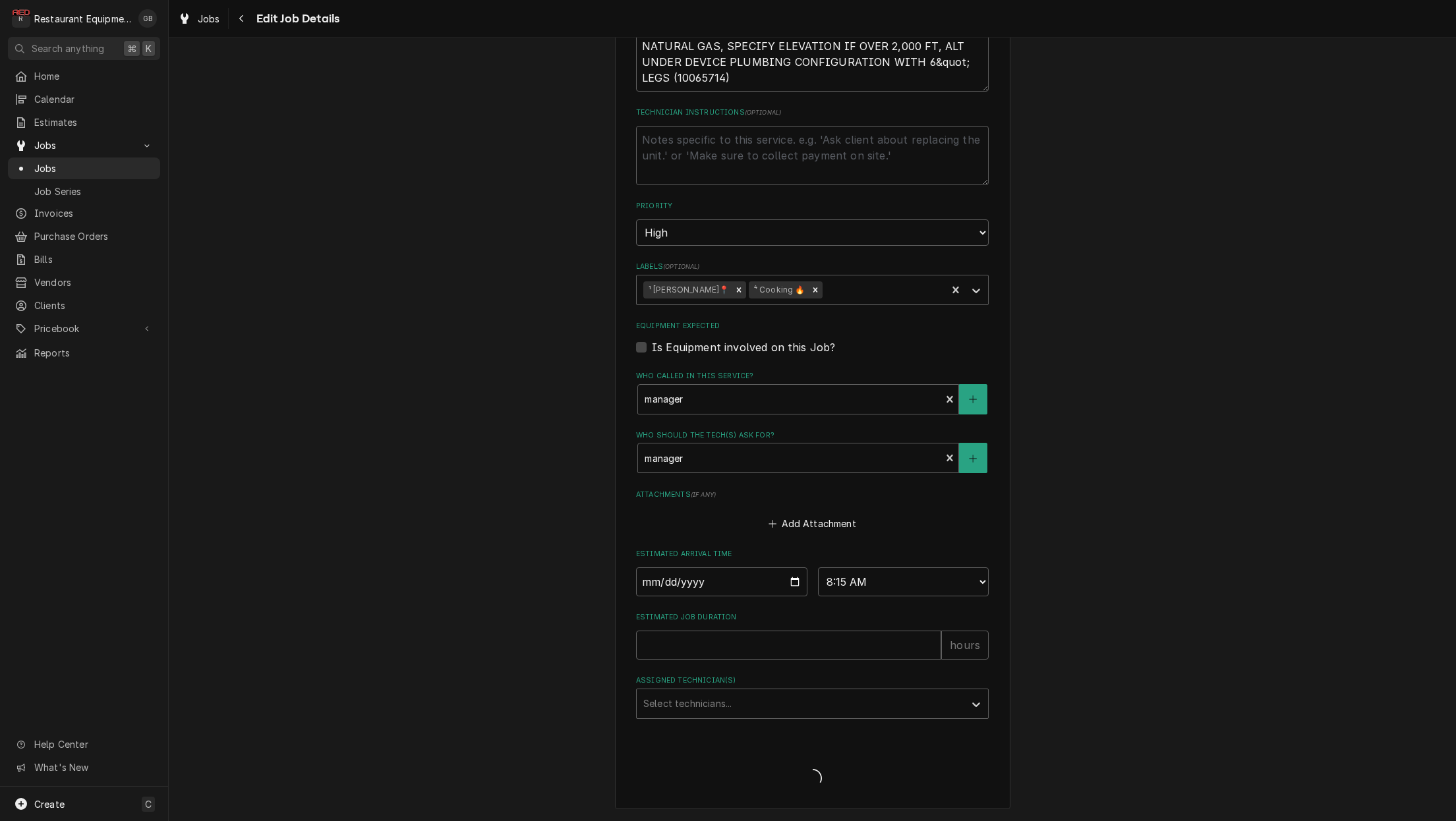
scroll to position [723, 0]
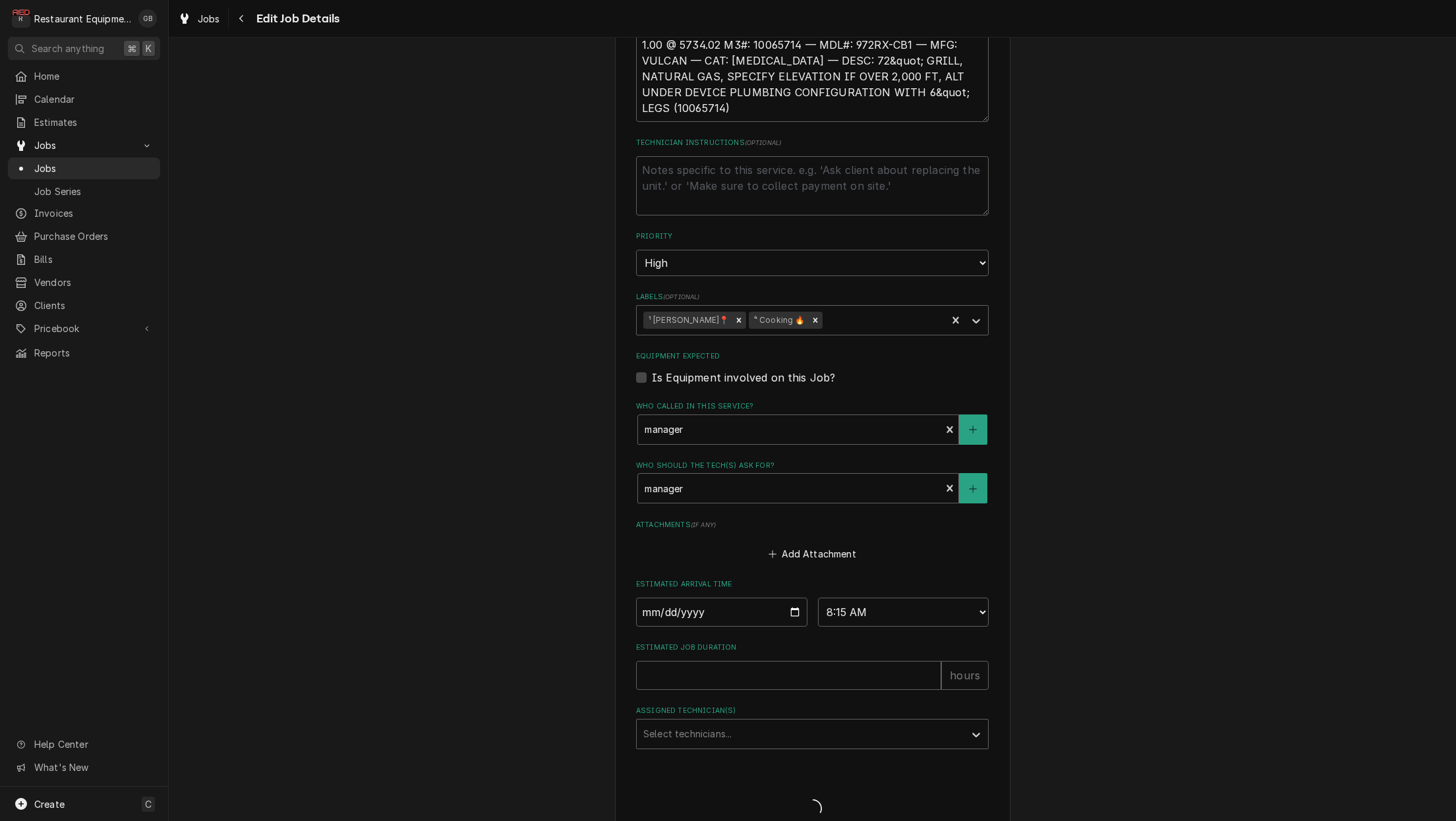
type textarea "x"
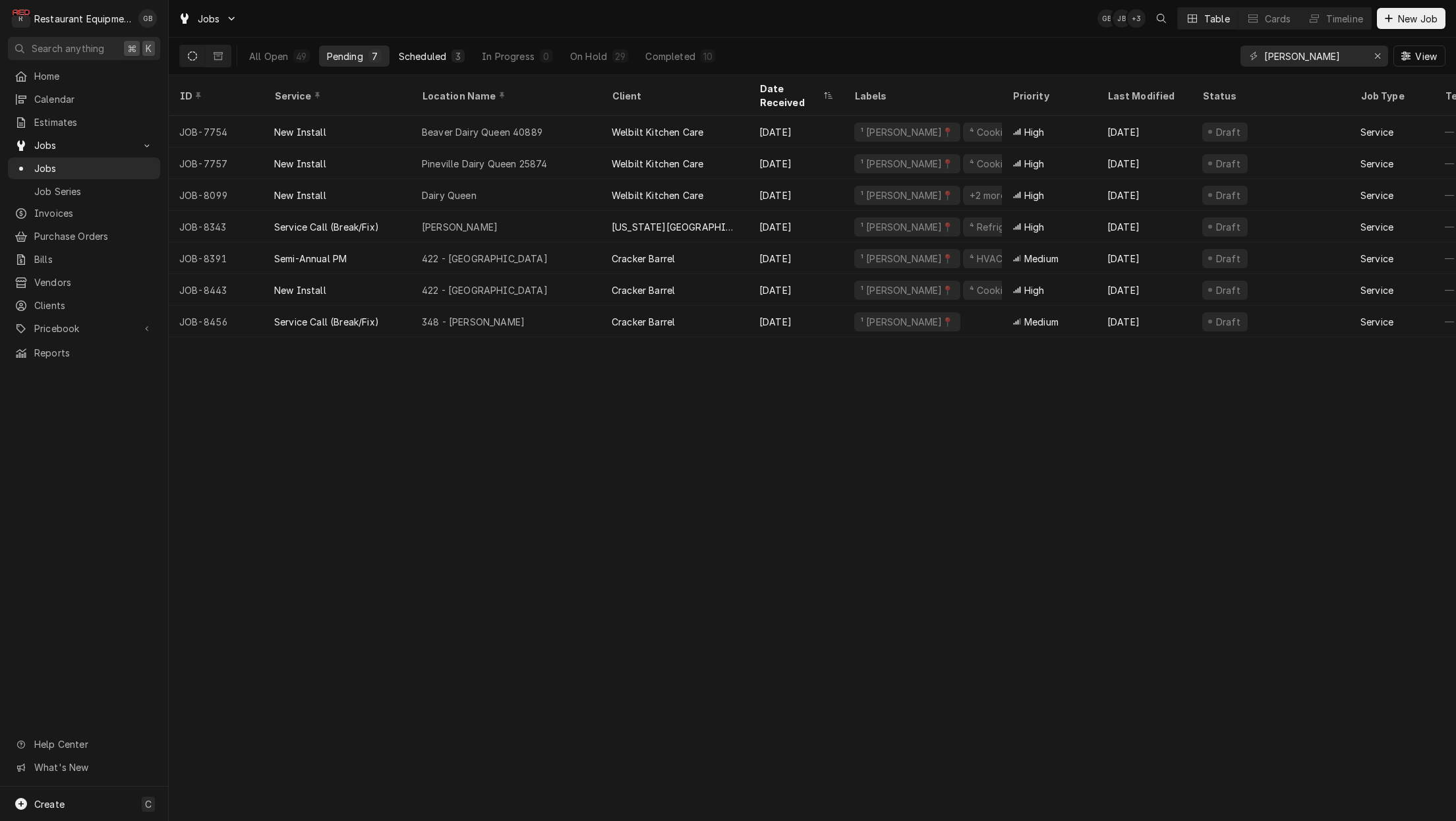
click at [419, 45] on button "Scheduled 3" at bounding box center [431, 56] width 82 height 21
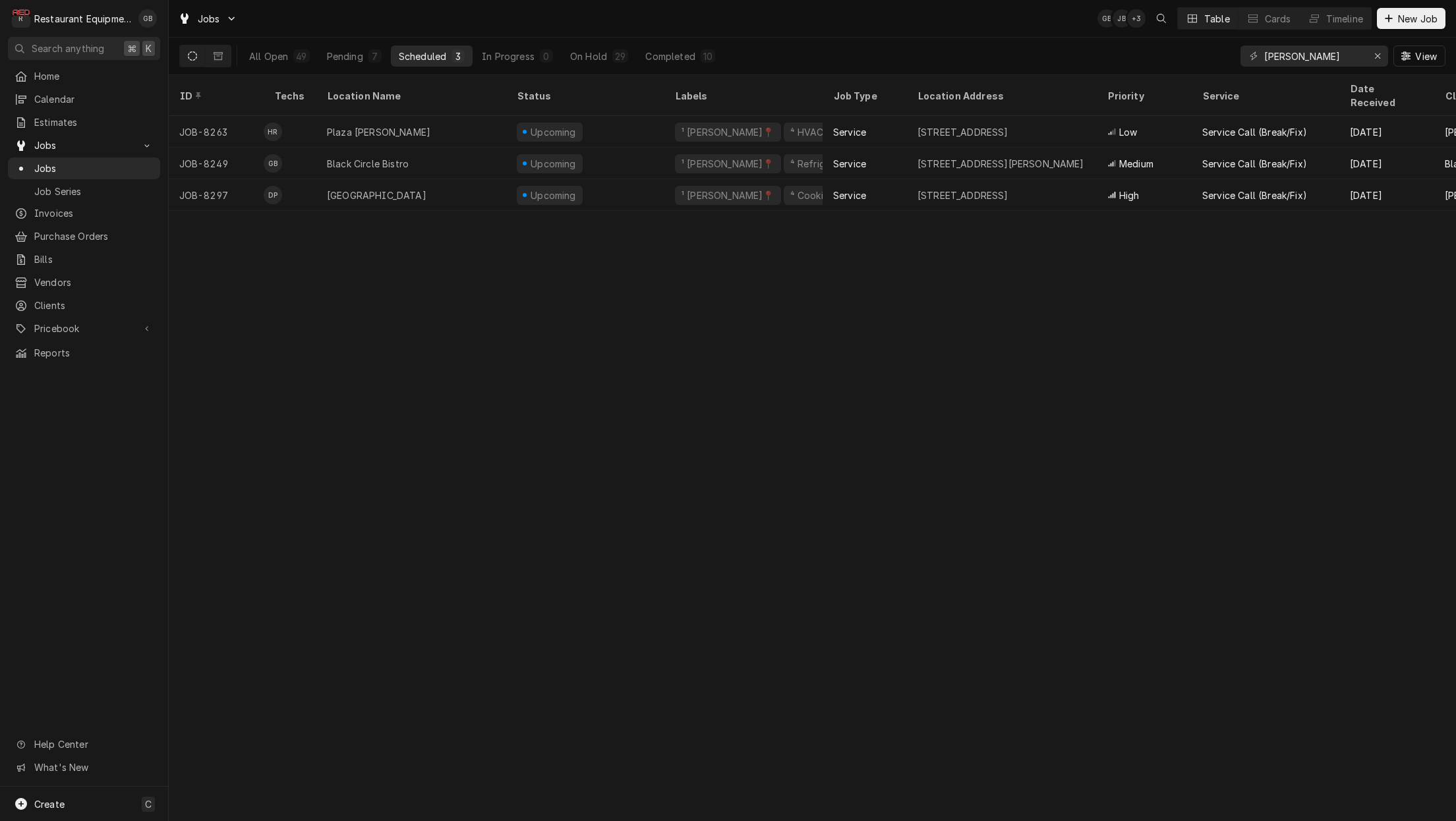
click at [604, 59] on div "On Hold" at bounding box center [588, 56] width 37 height 14
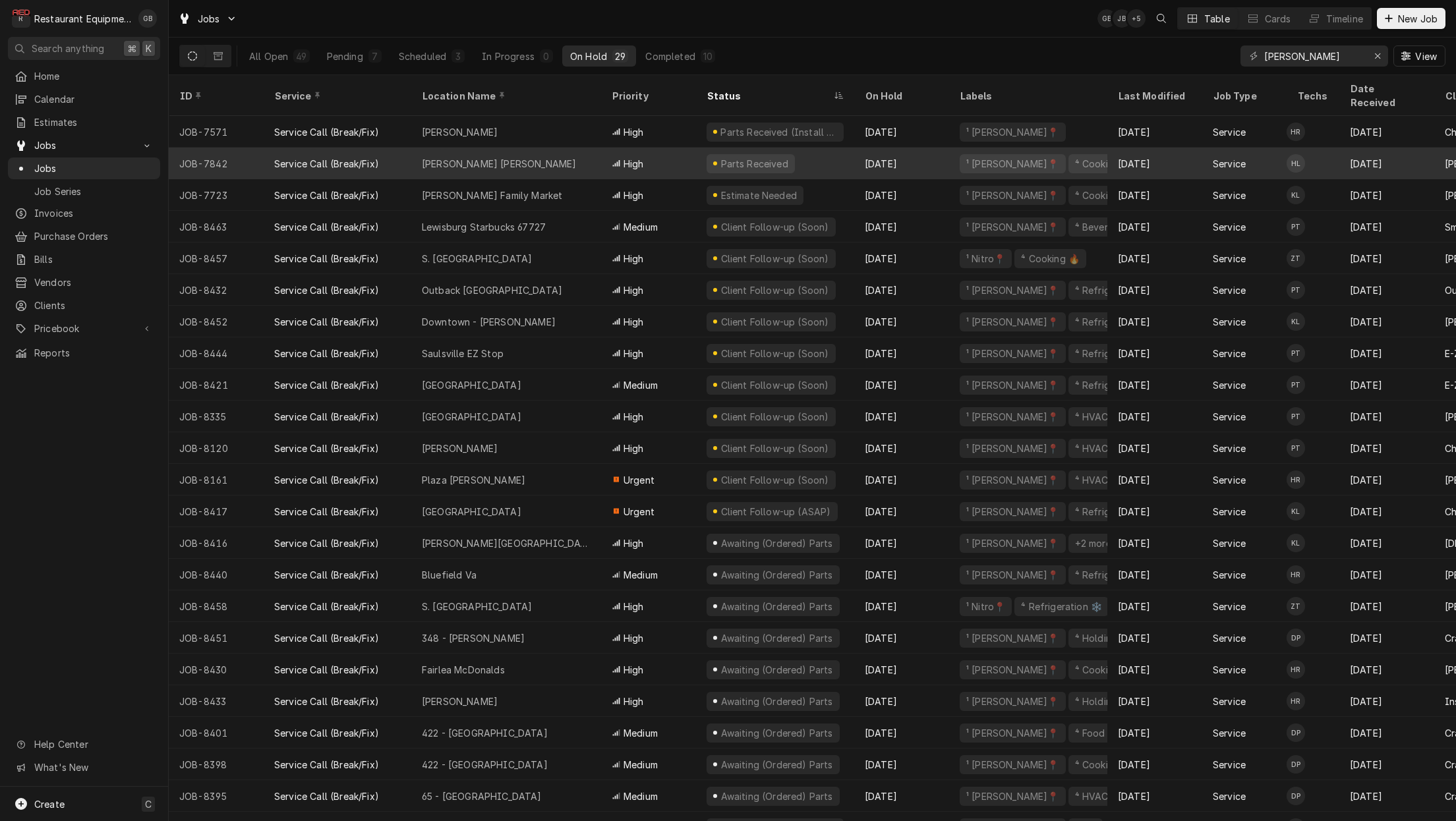
drag, startPoint x: 513, startPoint y: 146, endPoint x: 504, endPoint y: 145, distance: 9.1
click at [512, 156] on div "Harper Rd Bob Evans" at bounding box center [500, 163] width 155 height 14
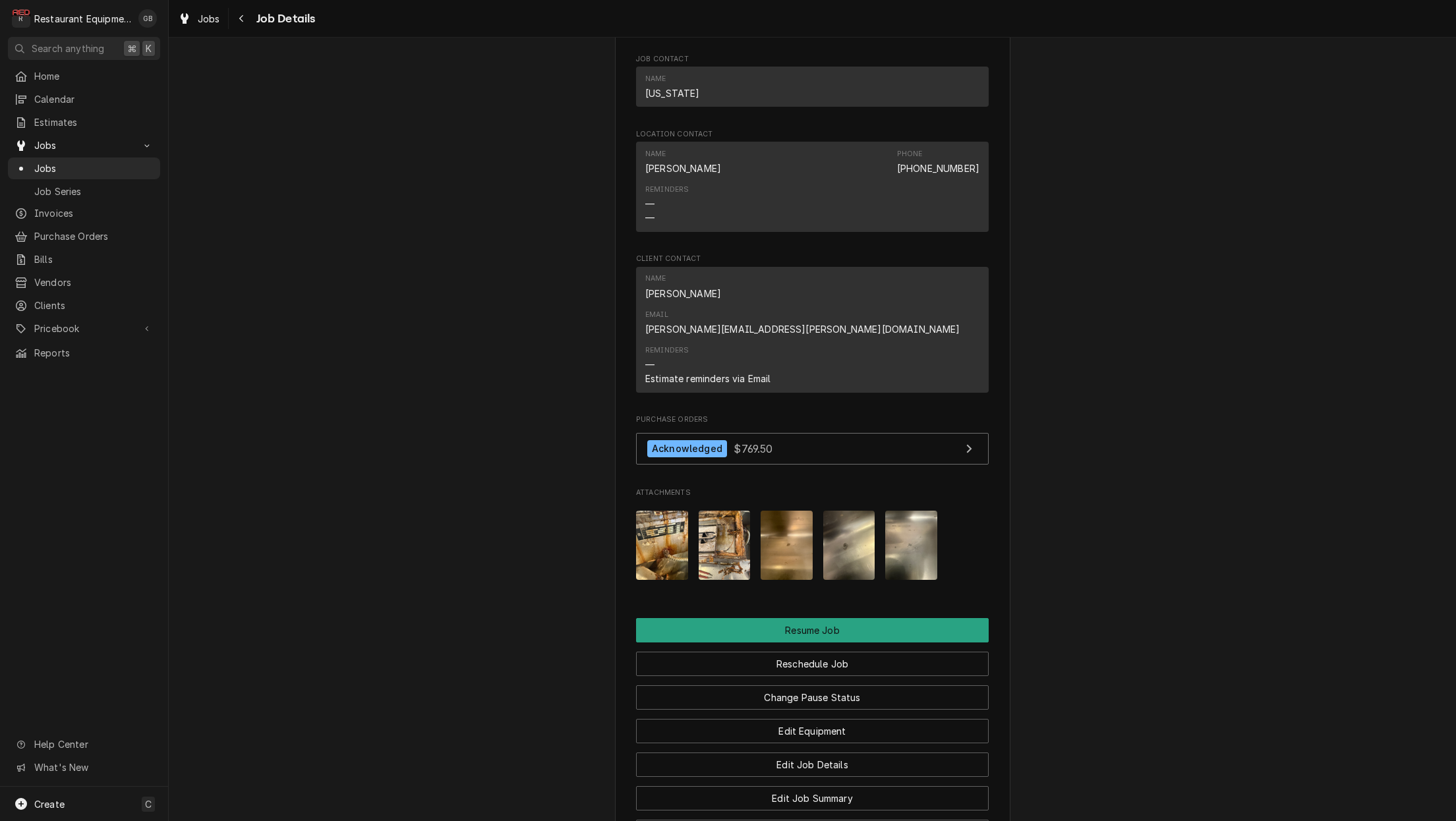
scroll to position [1228, 0]
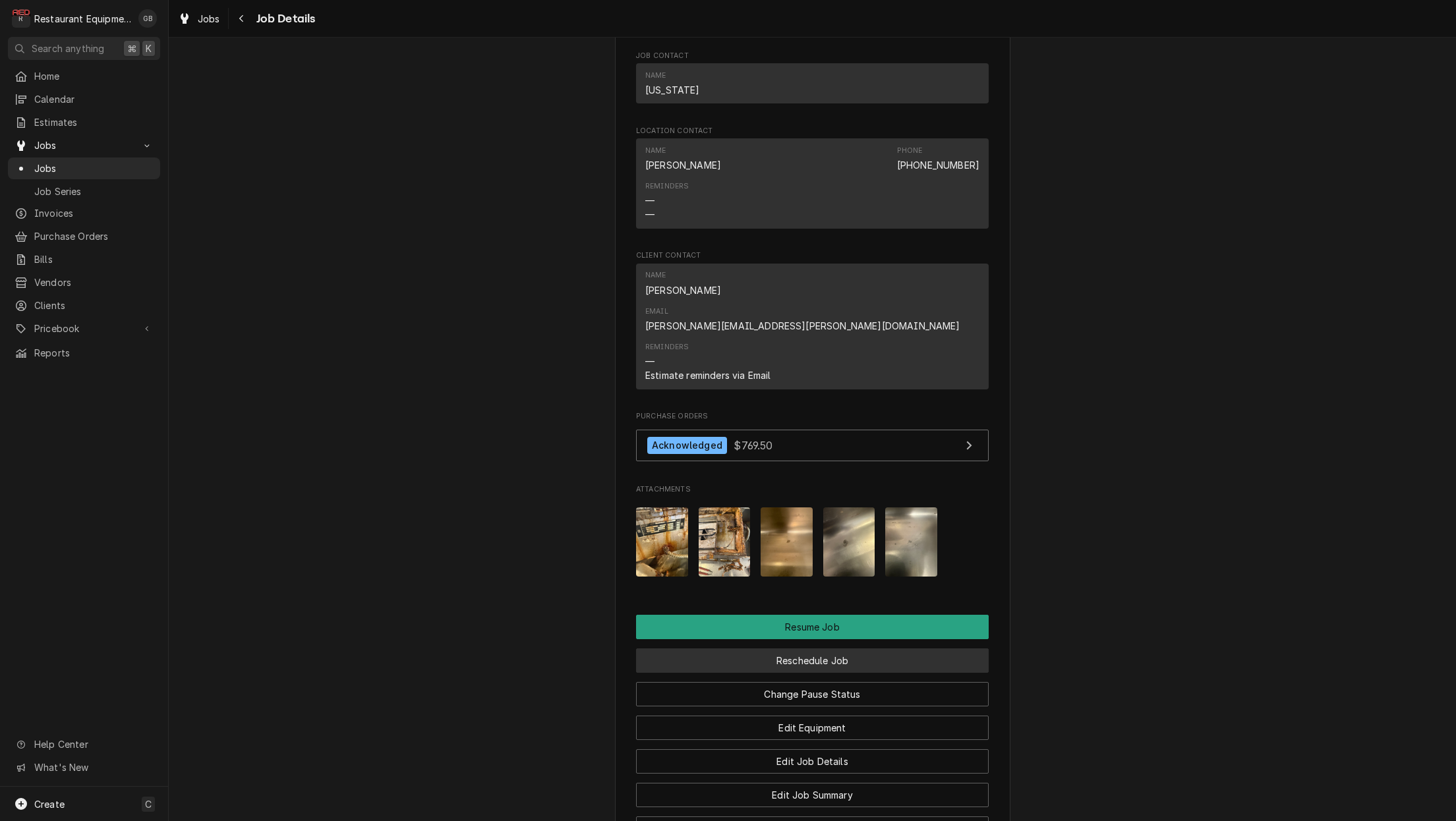
click at [808, 648] on button "Reschedule Job" at bounding box center [812, 660] width 353 height 24
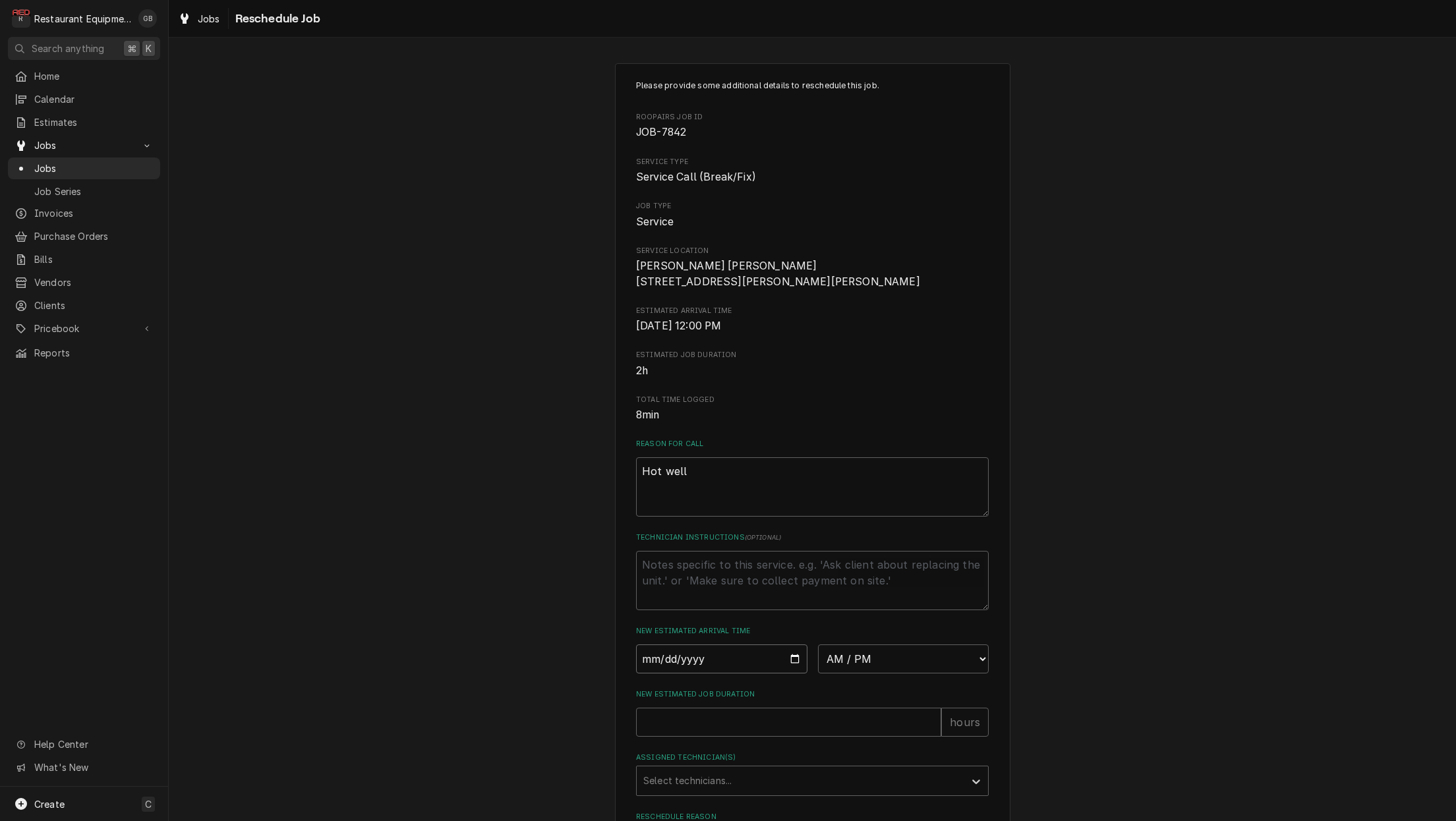
click at [671, 672] on input "Date" at bounding box center [721, 659] width 171 height 29
type input "[DATE]"
type textarea "x"
select select "08:30:00"
click at [658, 716] on input "New Estimated Job Duration" at bounding box center [788, 722] width 305 height 29
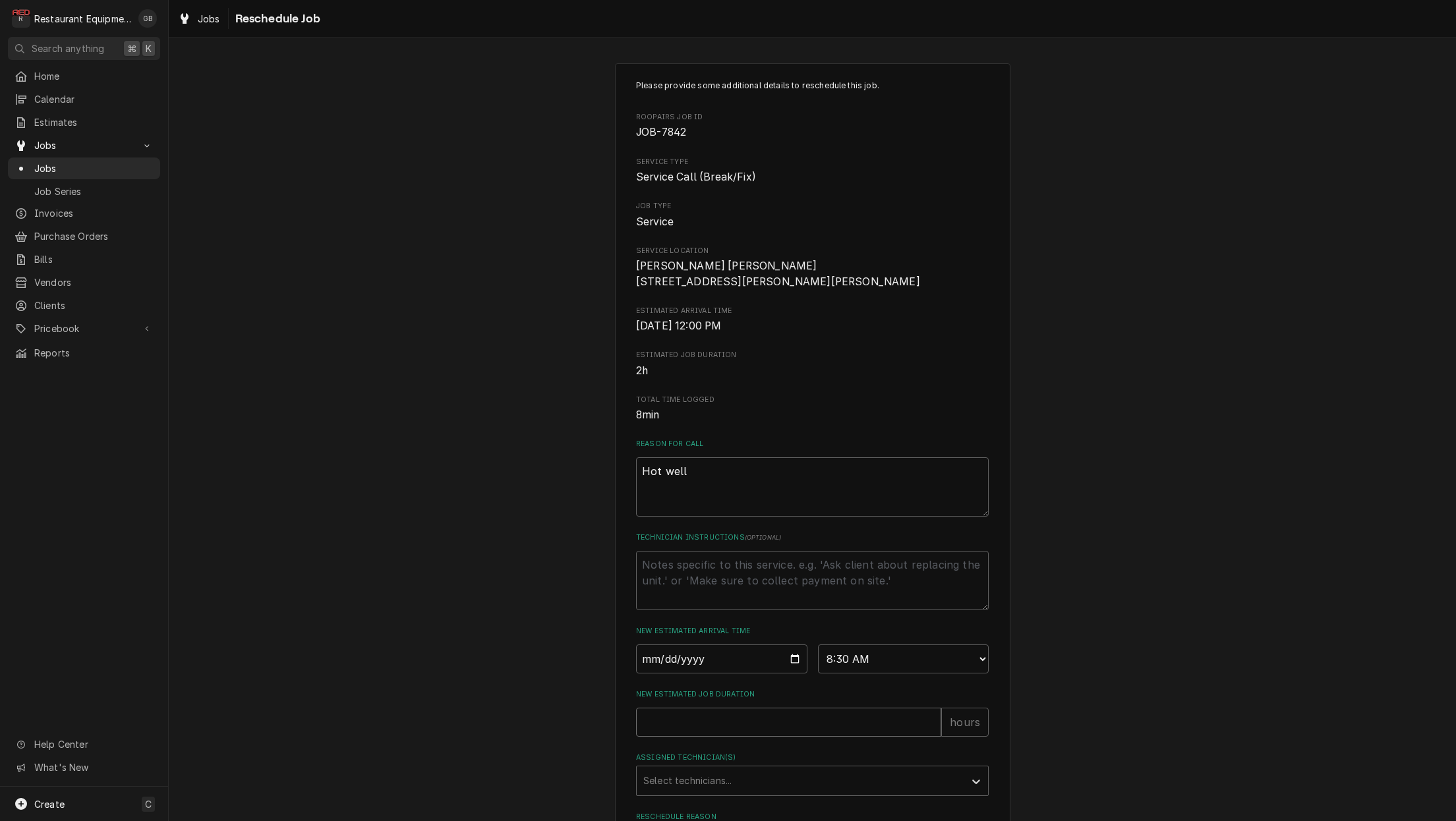
type textarea "x"
type input "1"
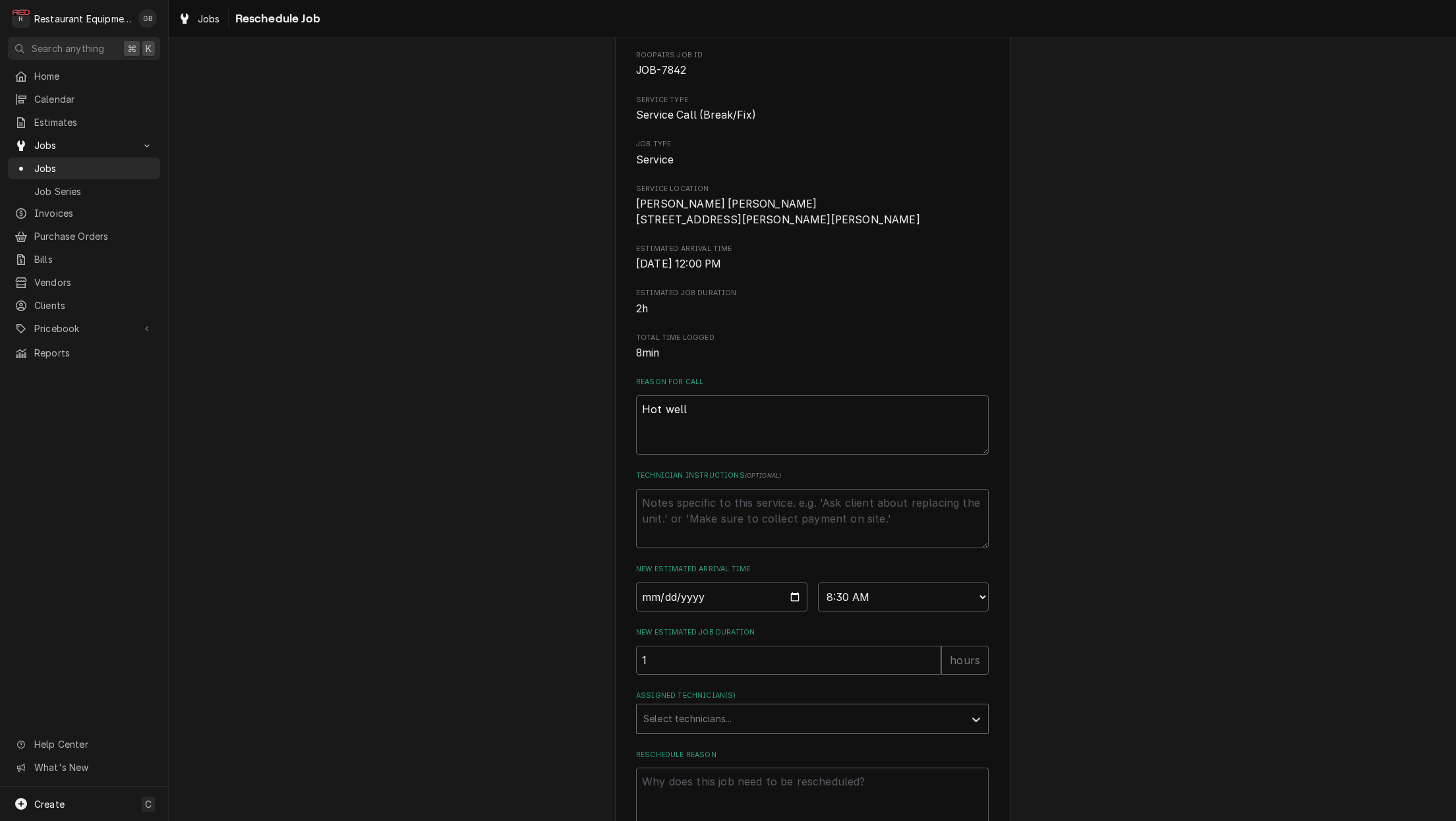
scroll to position [63, 0]
click at [954, 722] on div "Assigned Technician(s)" at bounding box center [800, 718] width 314 height 24
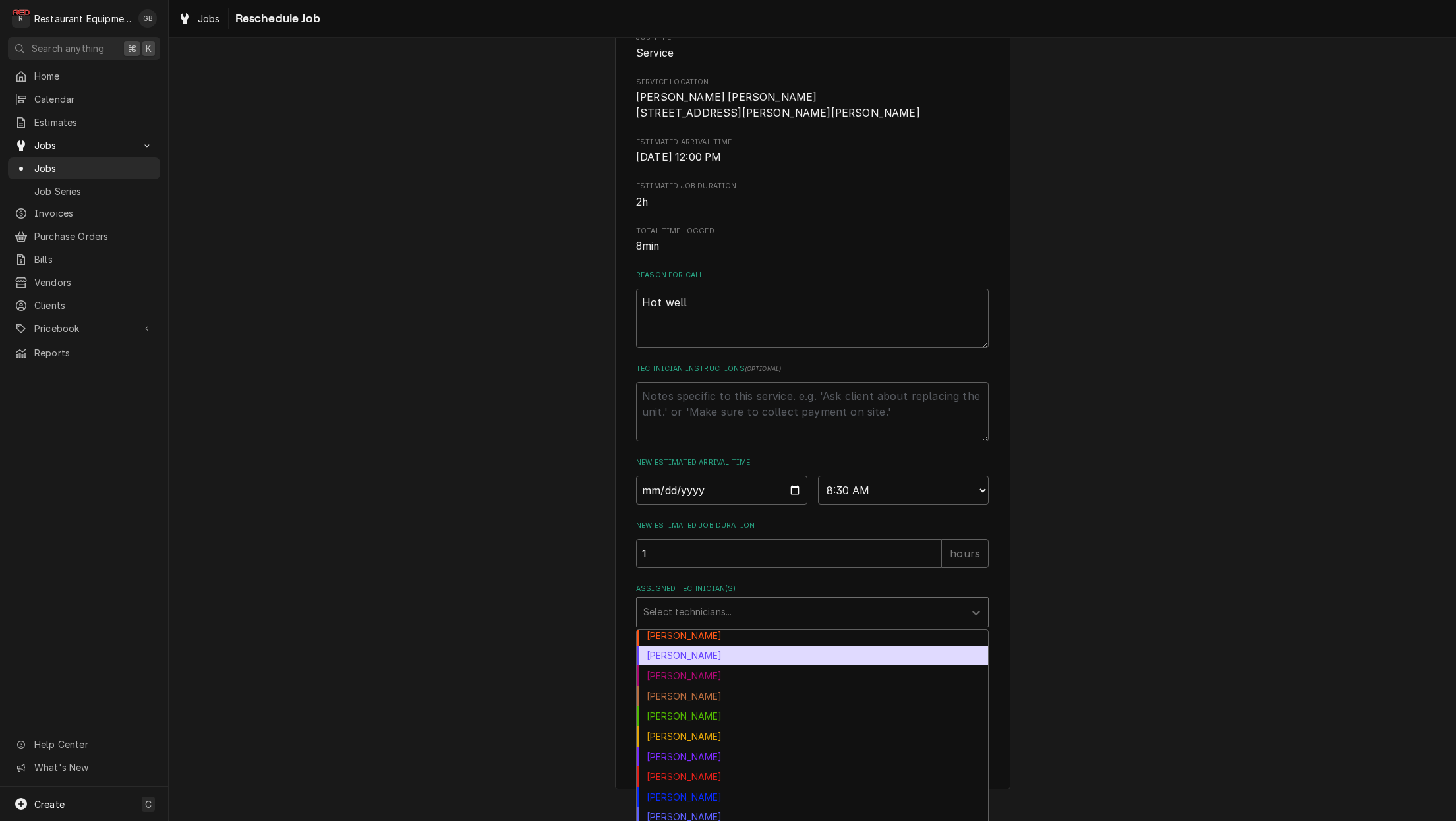
scroll to position [68, 0]
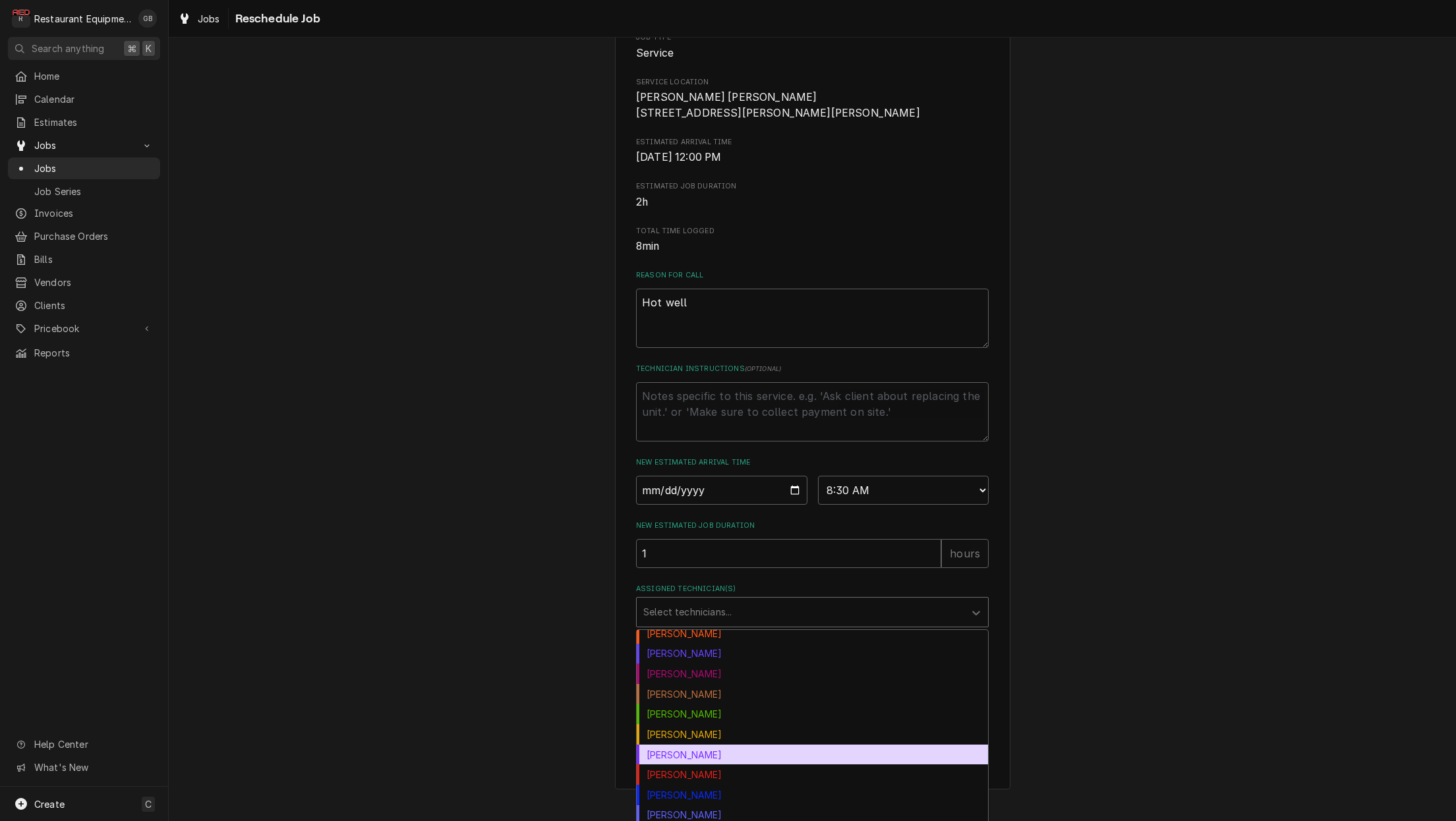
click at [711, 752] on div "Kaleb Lewis" at bounding box center [813, 754] width 352 height 20
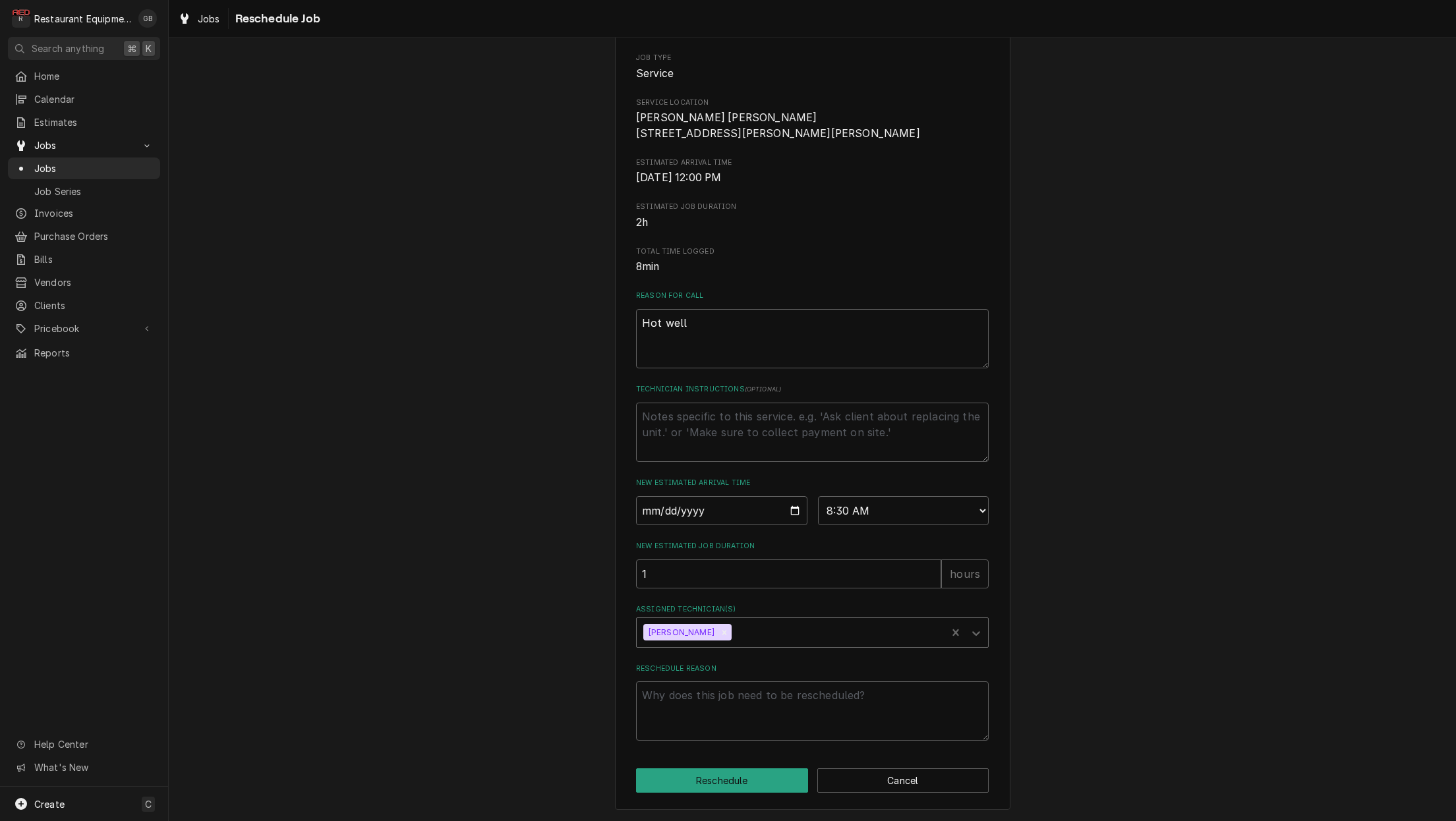
scroll to position [154, 0]
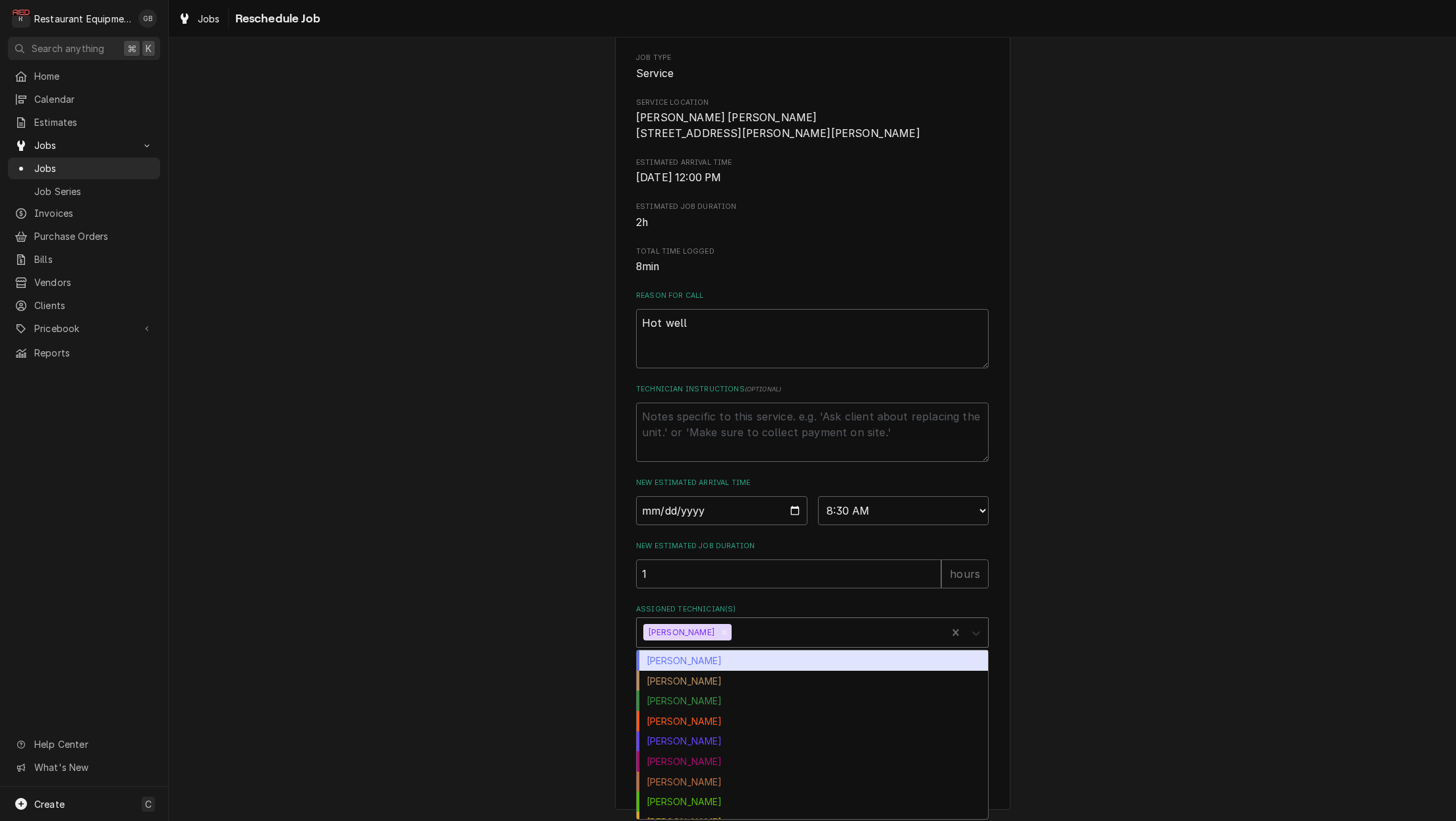
click at [975, 633] on icon "Assigned Technician(s)" at bounding box center [976, 634] width 14 height 14
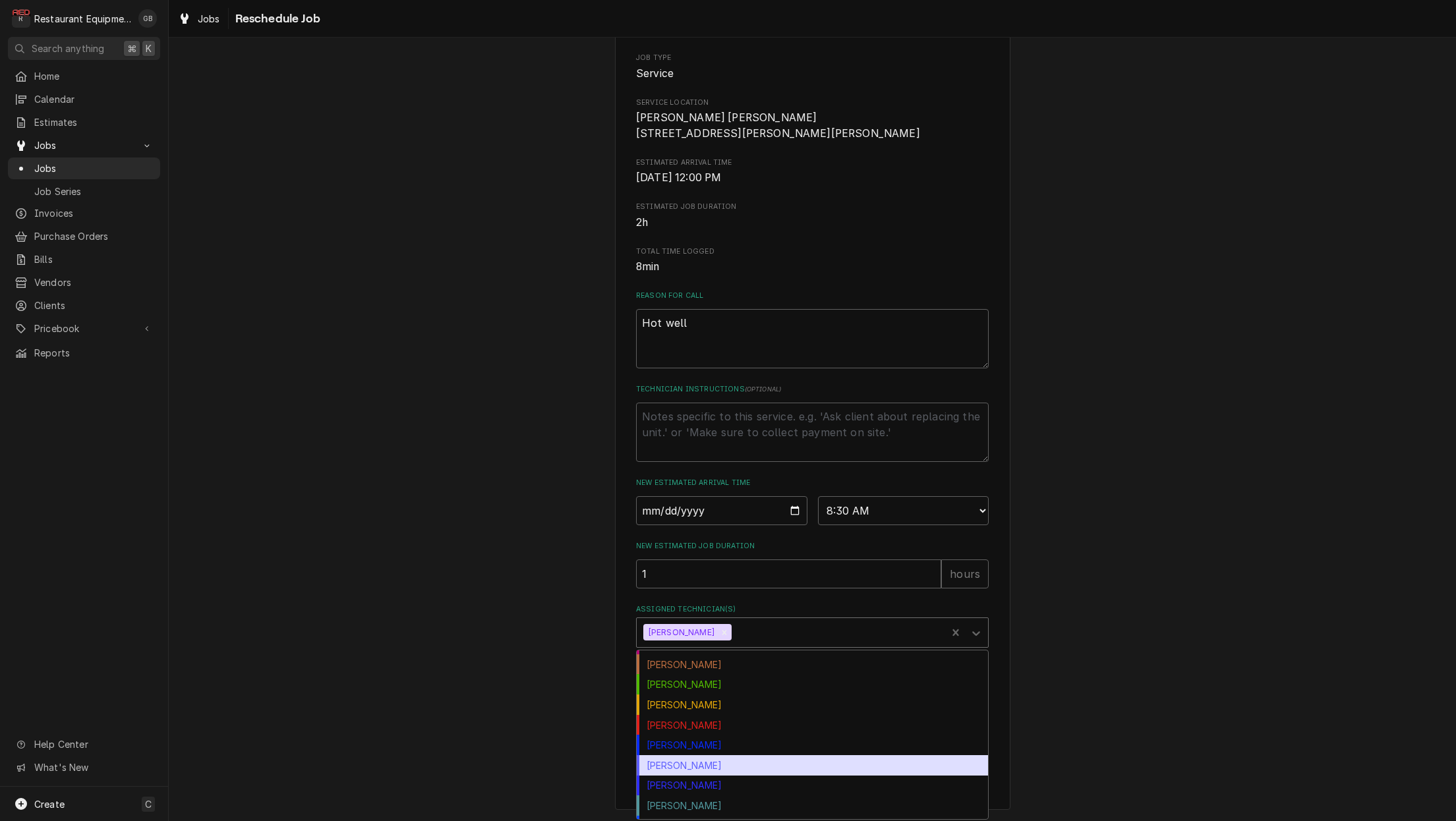
scroll to position [119, 0]
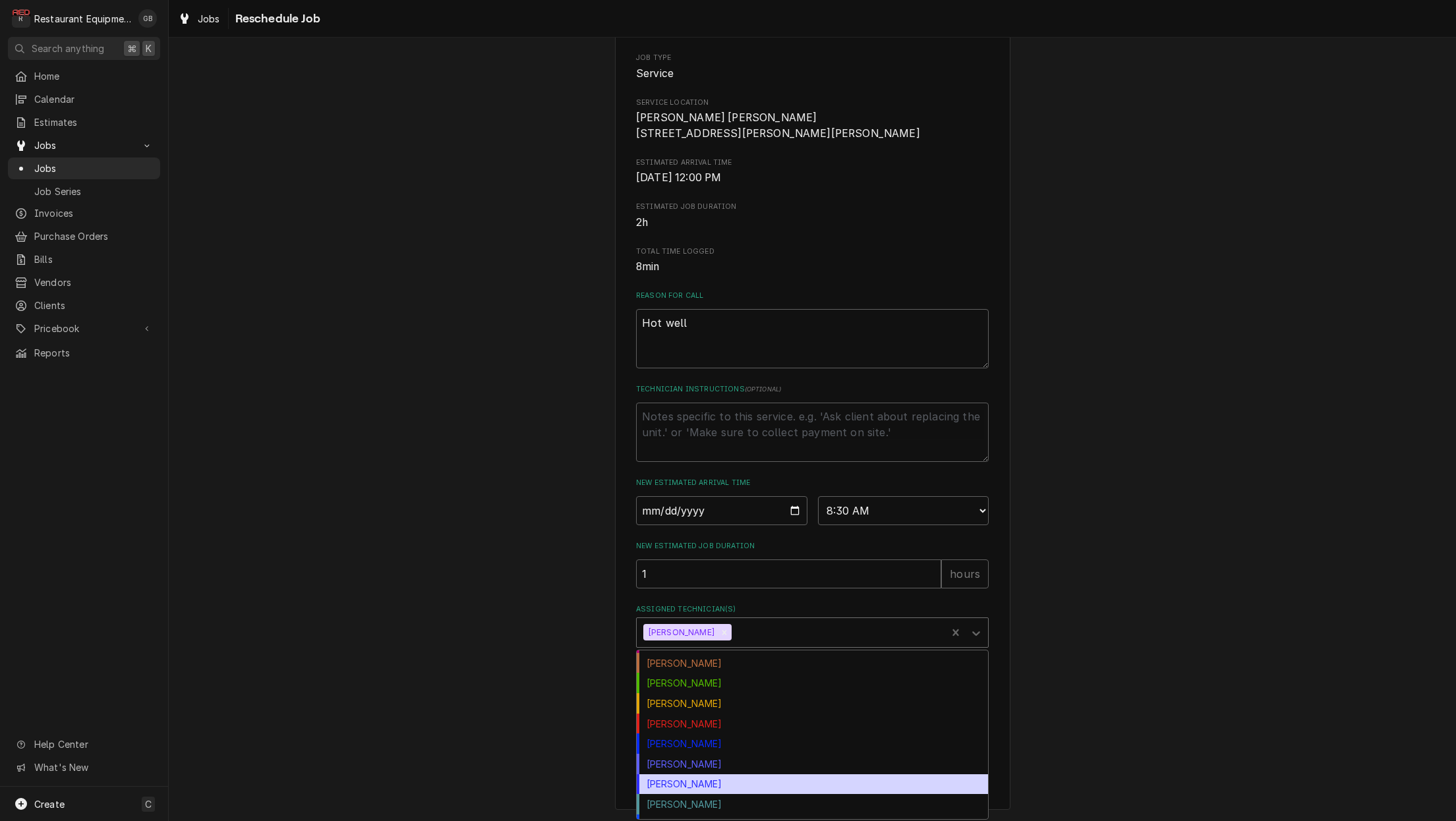
click at [707, 787] on div "Thomas Ross" at bounding box center [813, 783] width 352 height 20
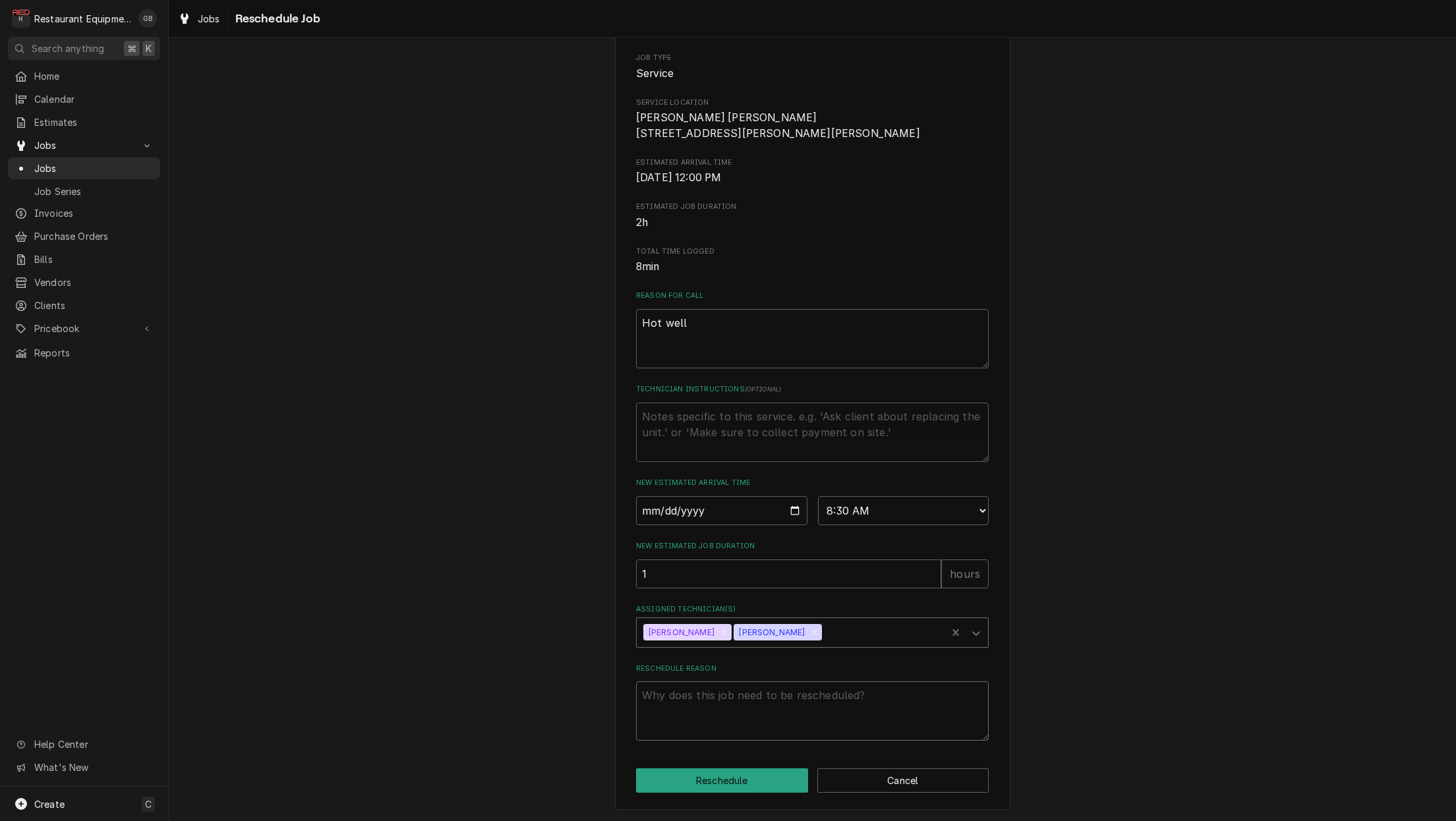
click at [693, 697] on textarea "Reschedule Reason" at bounding box center [812, 710] width 353 height 59
type textarea "x"
type textarea "p"
type textarea "x"
type textarea "pa"
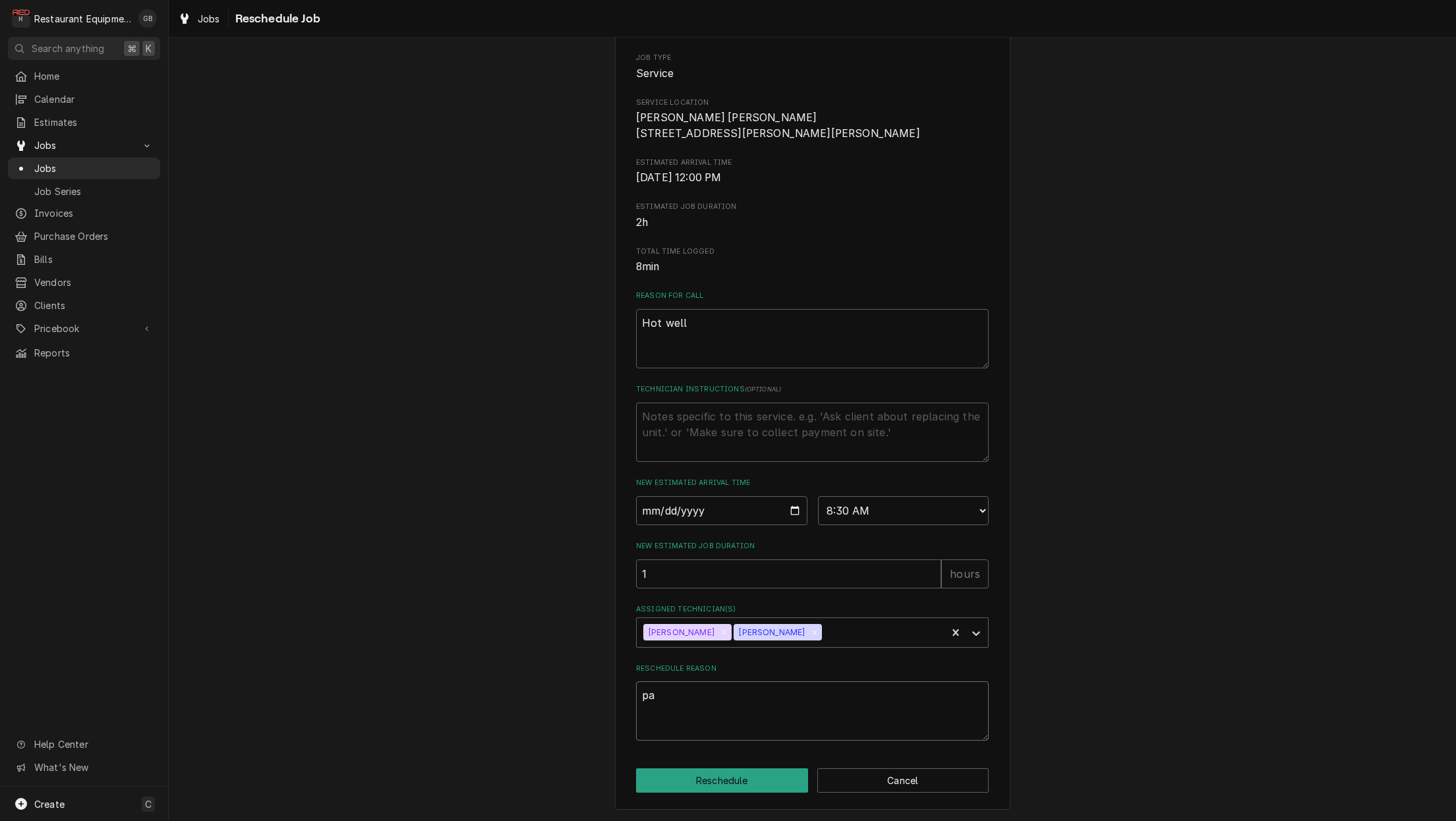
type textarea "x"
type textarea "par"
type textarea "x"
type textarea "part"
type textarea "x"
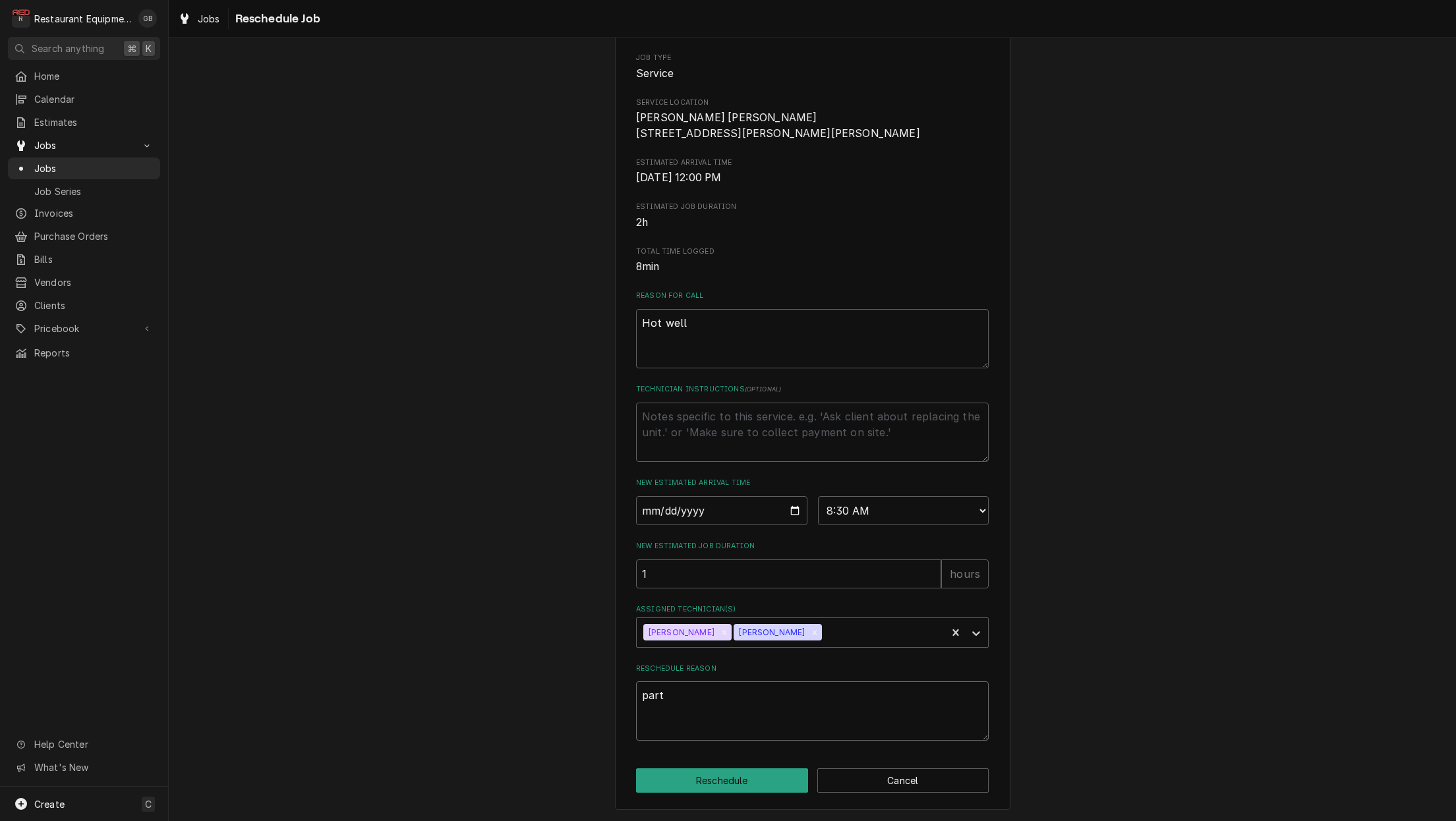
type textarea "parts"
type textarea "x"
type textarea "parts"
type textarea "x"
type textarea "parts i"
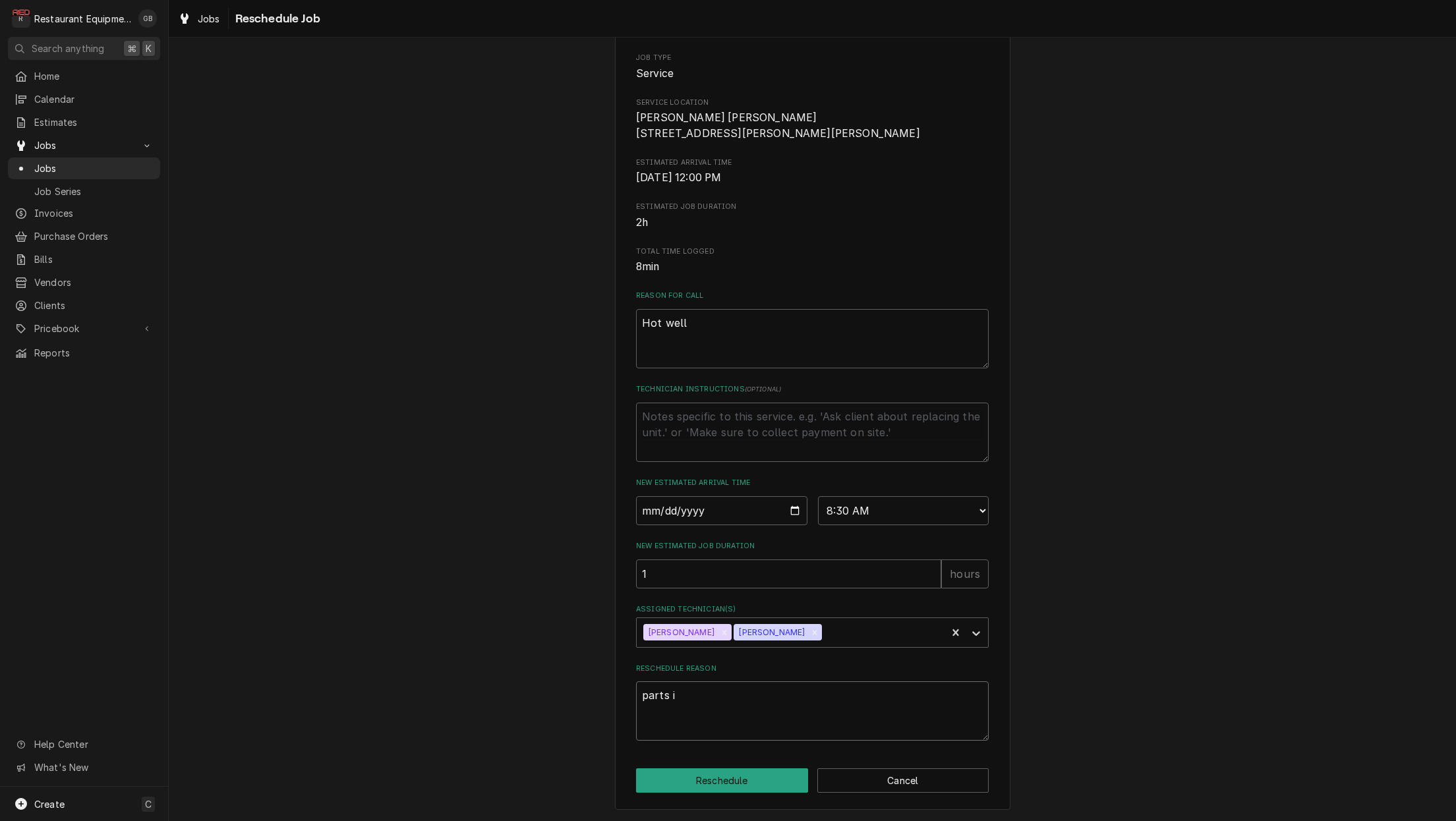
type textarea "x"
type textarea "parts in"
type textarea "x"
type textarea "parts ins"
type textarea "x"
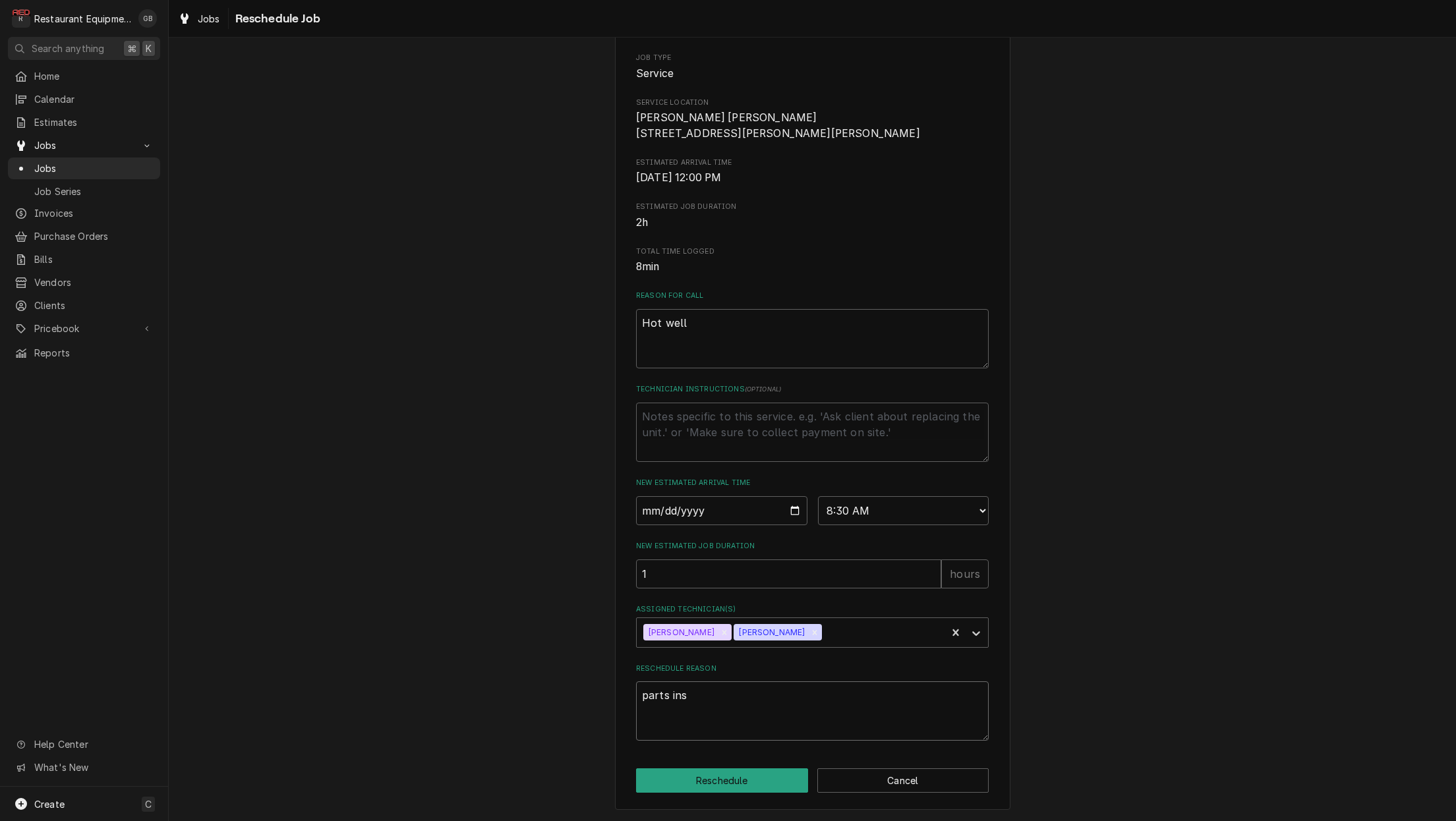
type textarea "parts inst"
type textarea "x"
type textarea "parts insta"
type textarea "x"
type textarea "parts instal"
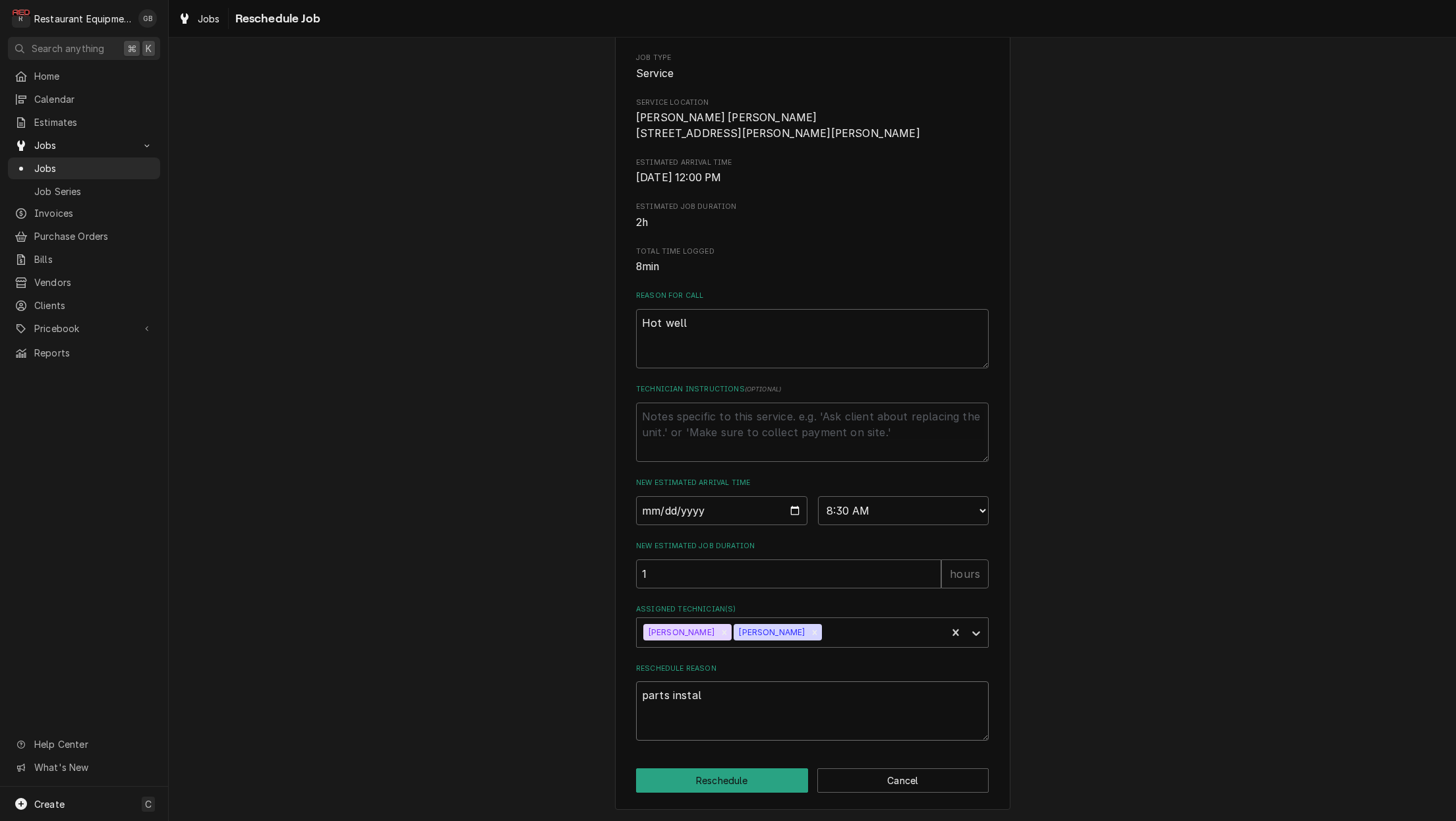
type textarea "x"
type textarea "parts install"
click at [737, 779] on button "Reschedule" at bounding box center [722, 779] width 172 height 24
type textarea "x"
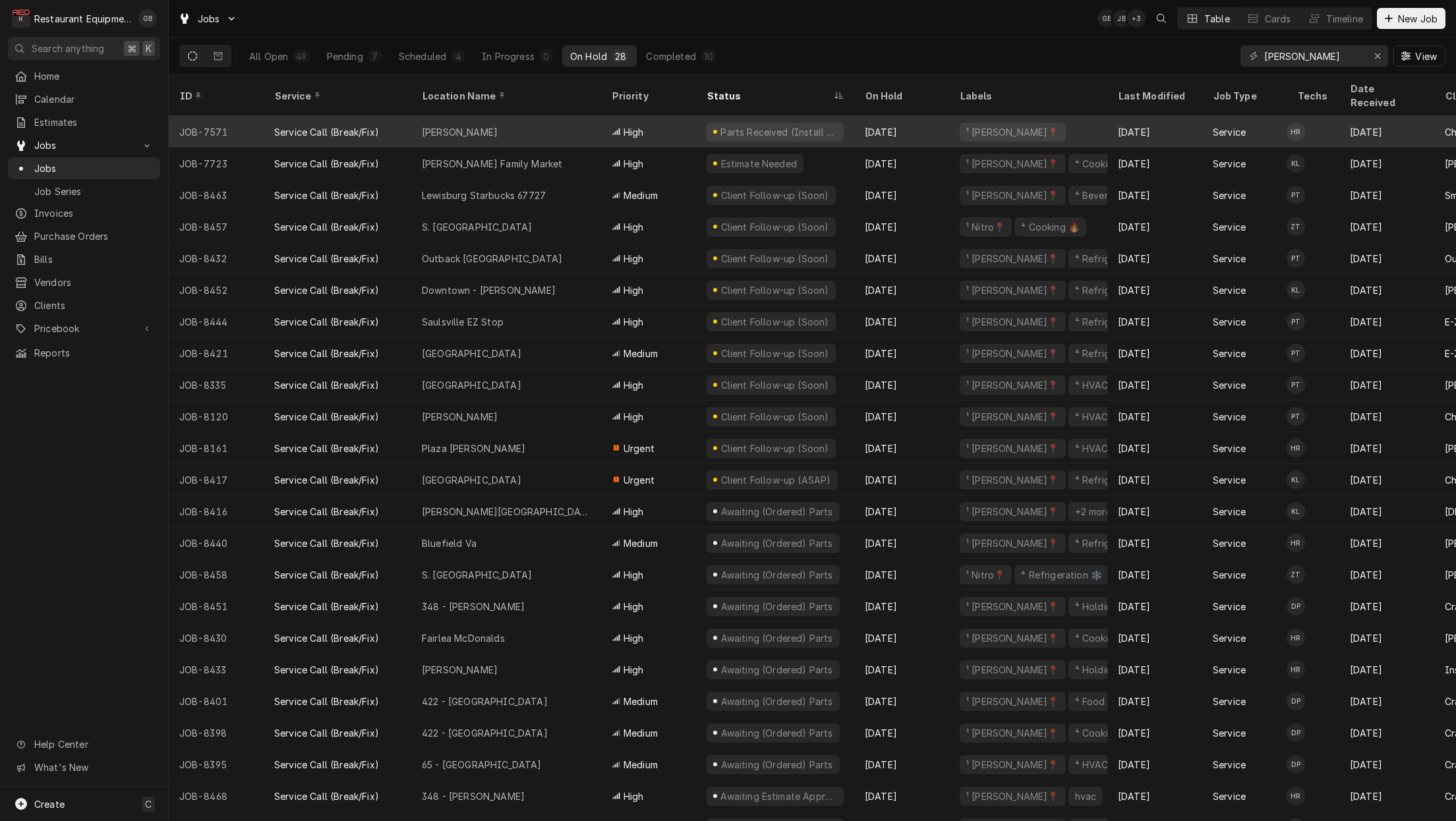
click at [558, 116] on div "[PERSON_NAME]" at bounding box center [506, 131] width 189 height 32
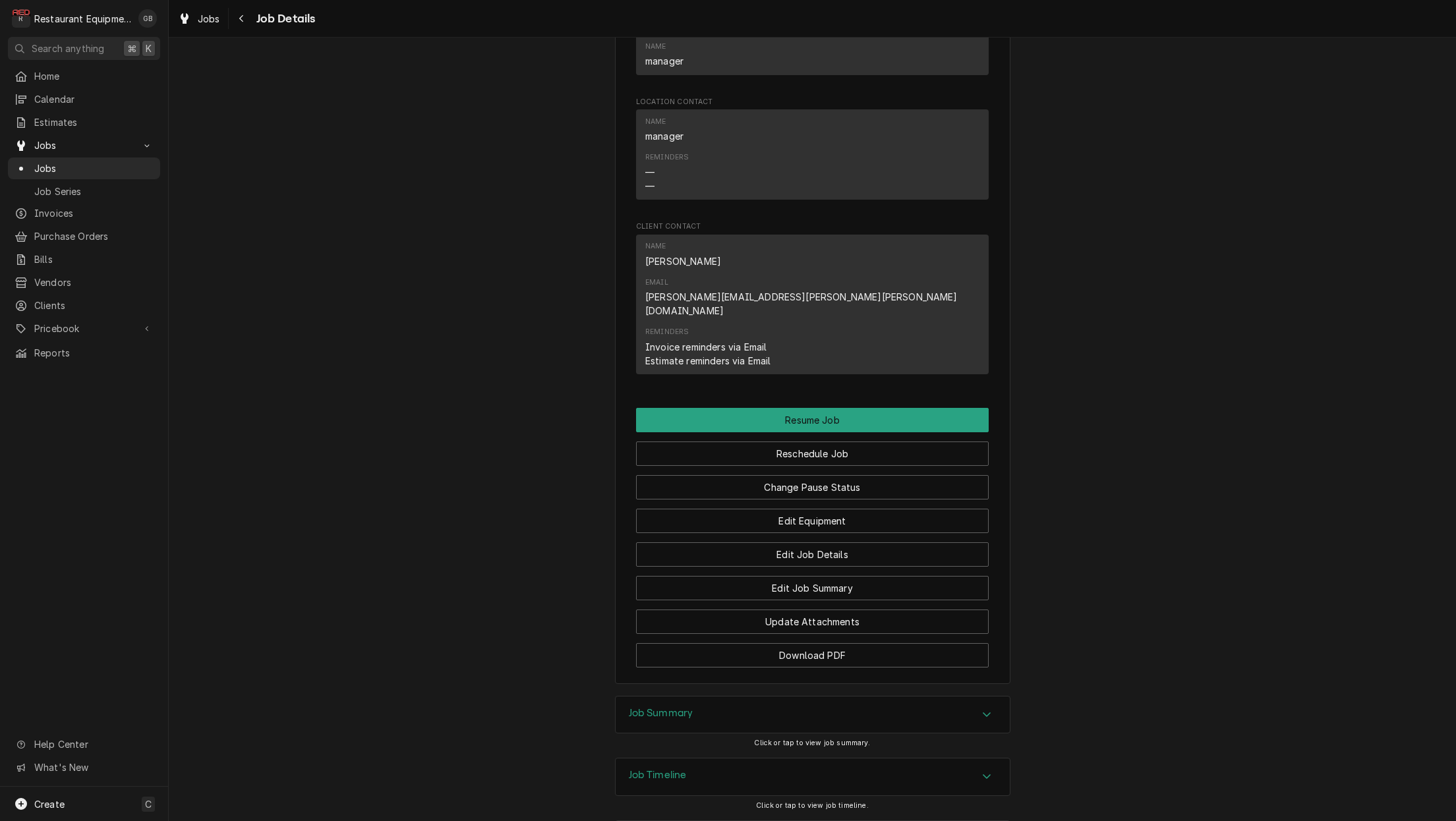
scroll to position [1128, 0]
click at [776, 442] on button "Reschedule Job" at bounding box center [812, 454] width 353 height 24
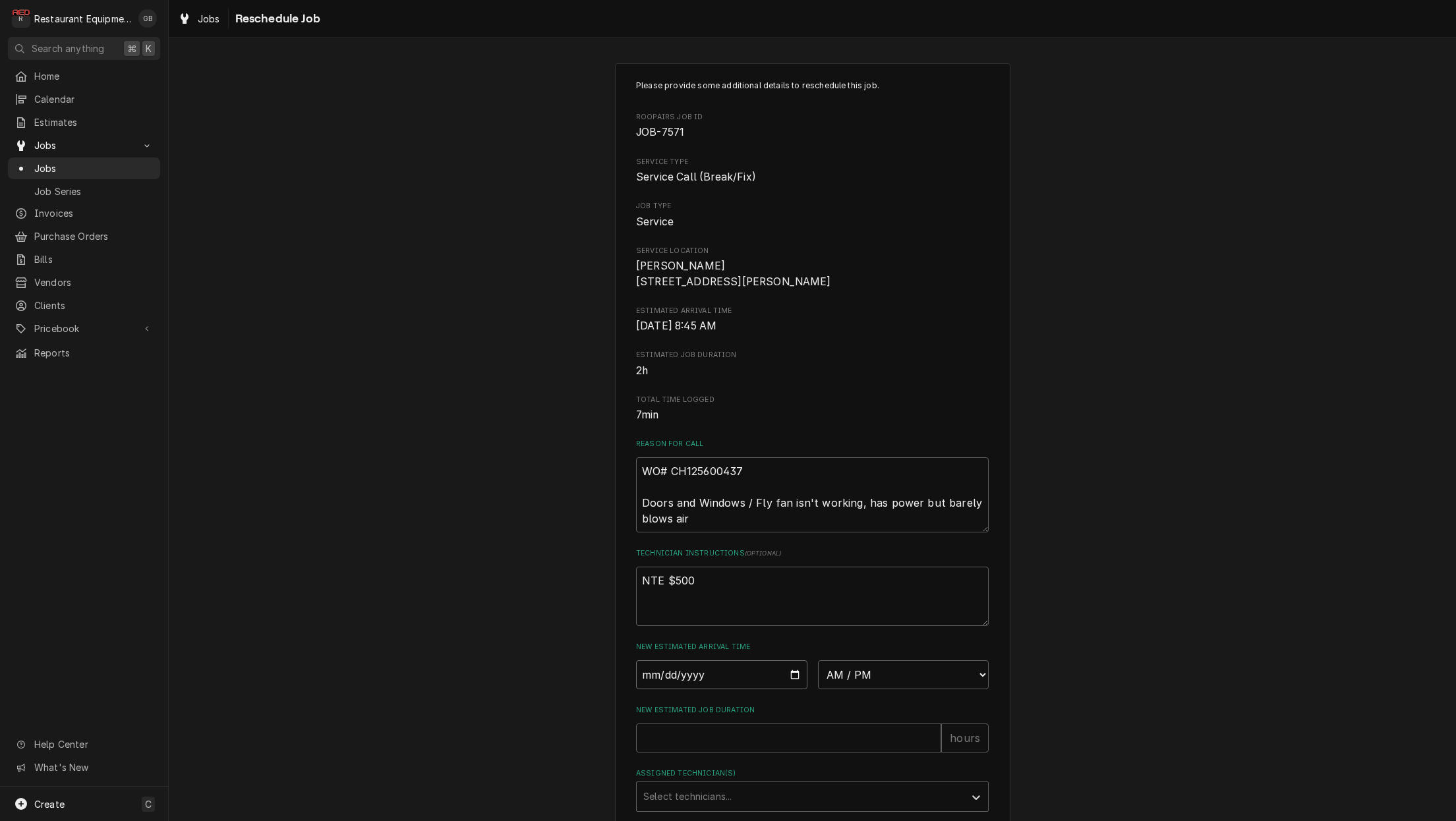
click at [654, 683] on input "Date" at bounding box center [721, 674] width 171 height 29
click at [670, 681] on input "Date" at bounding box center [721, 674] width 171 height 29
type input "[DATE]"
type textarea "x"
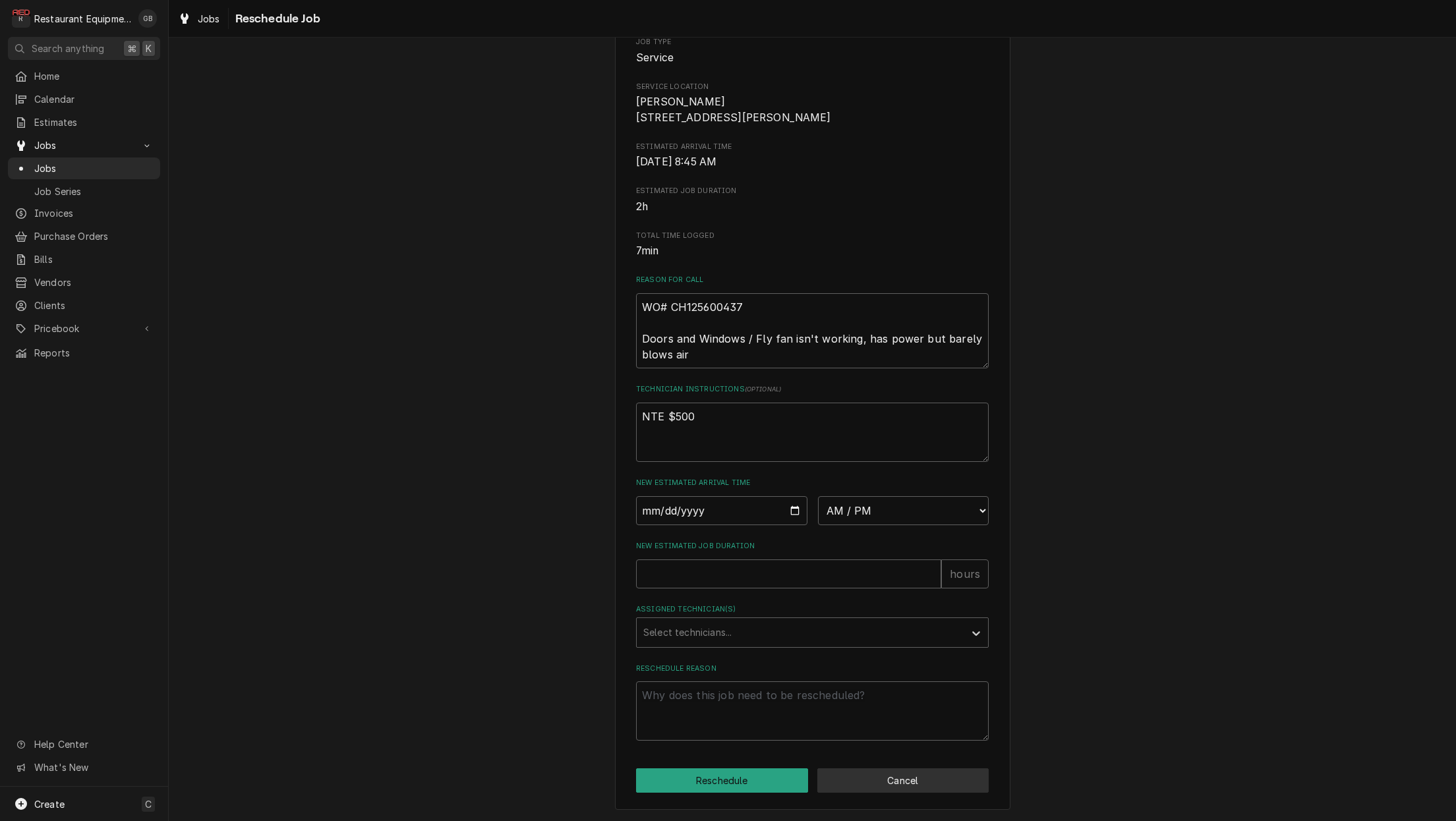
click at [851, 782] on button "Cancel" at bounding box center [903, 779] width 172 height 24
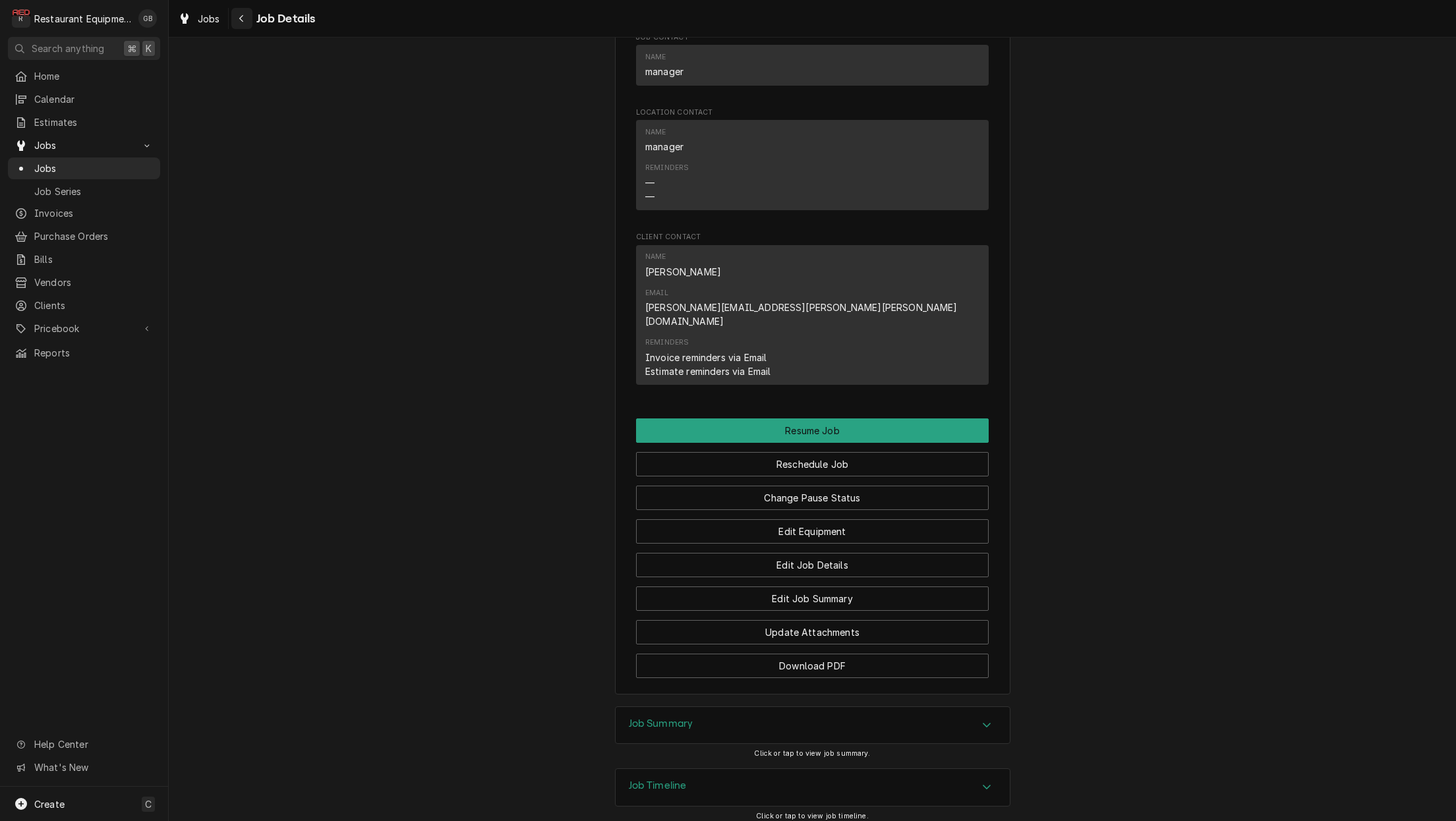
click at [239, 20] on icon "Navigate back" at bounding box center [242, 18] width 6 height 10
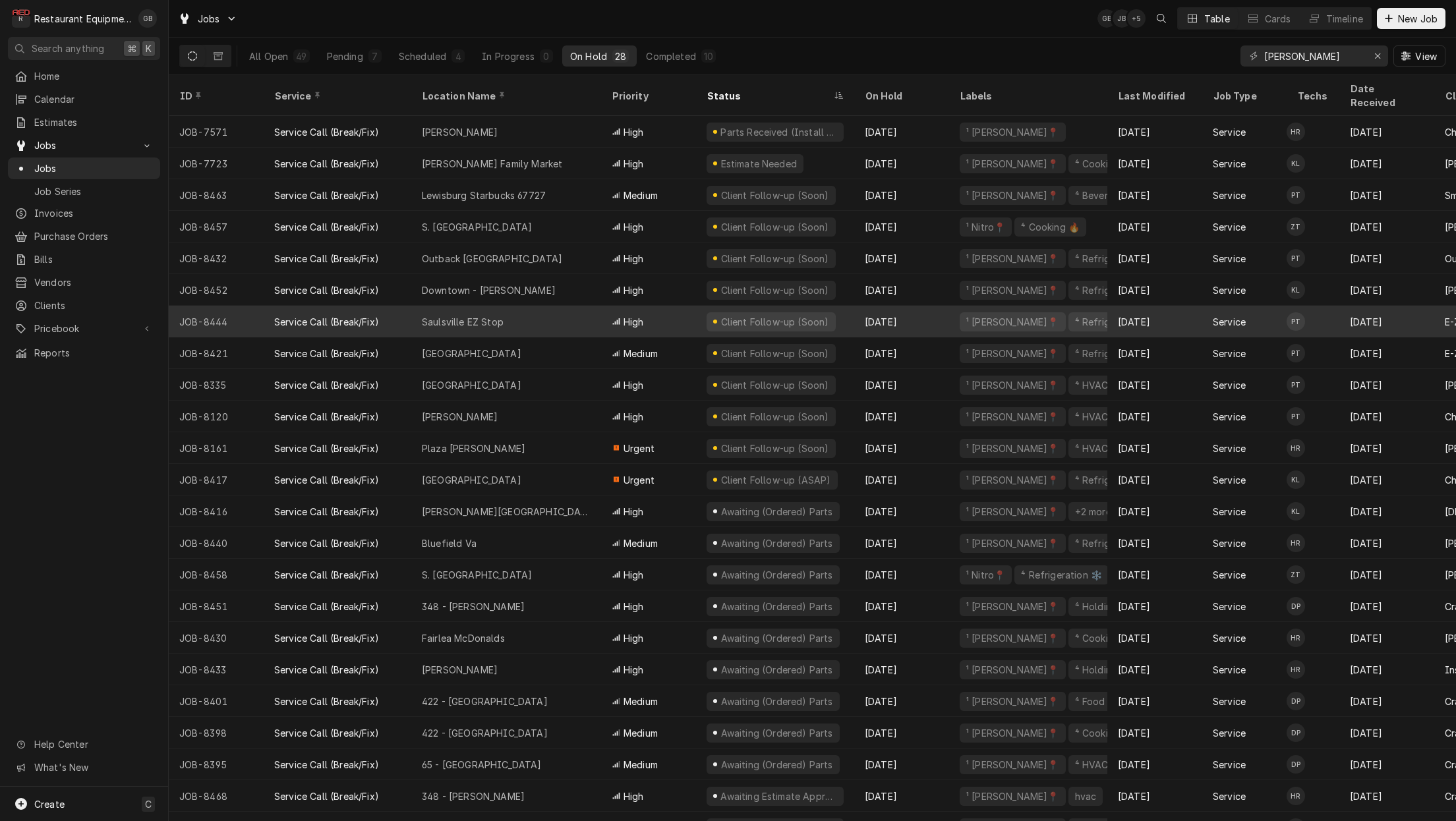
click at [441, 315] on div "Saulsville EZ Stop" at bounding box center [463, 322] width 82 height 14
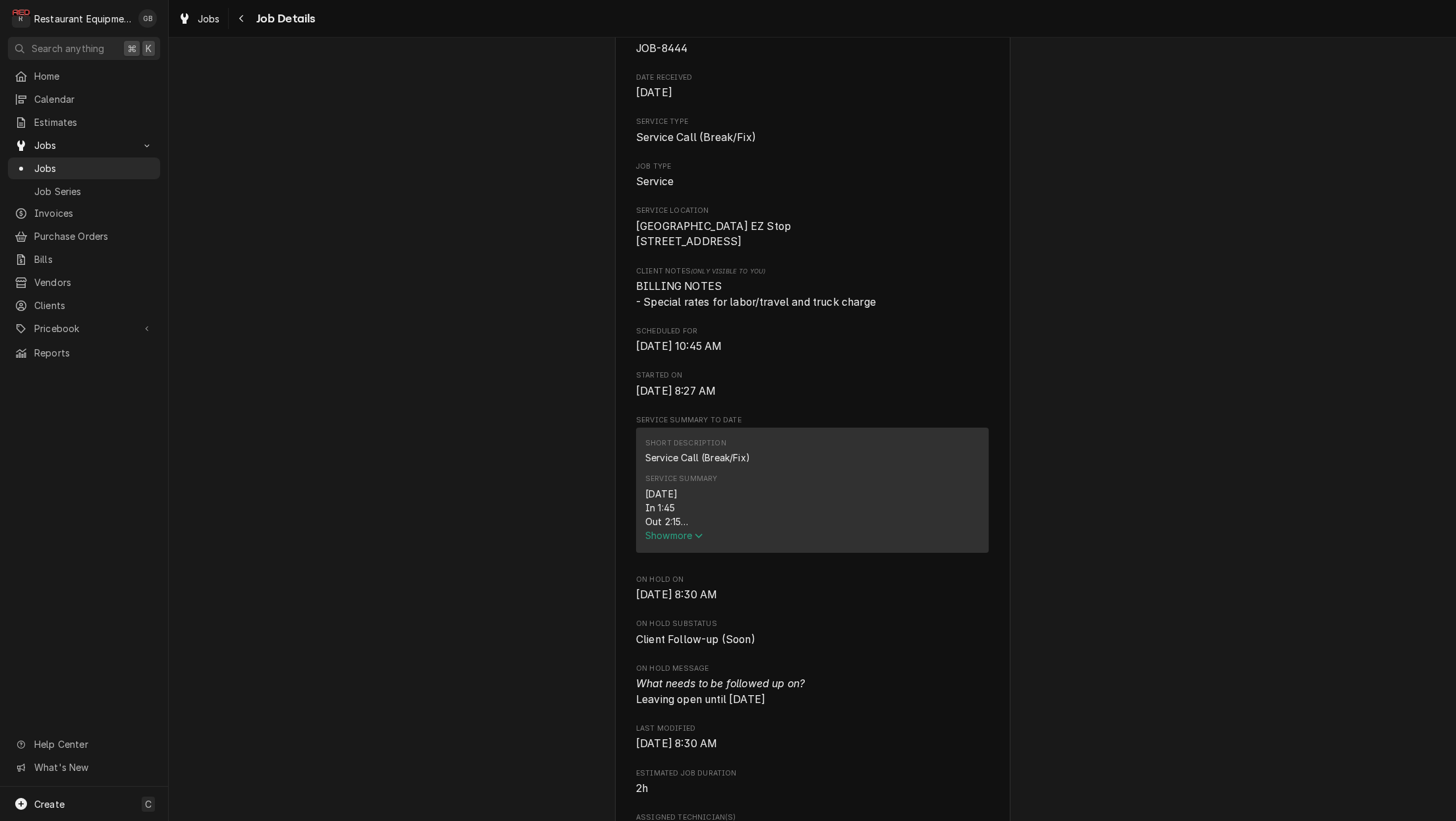
scroll to position [154, 0]
click at [681, 533] on span "Show more" at bounding box center [674, 531] width 58 height 12
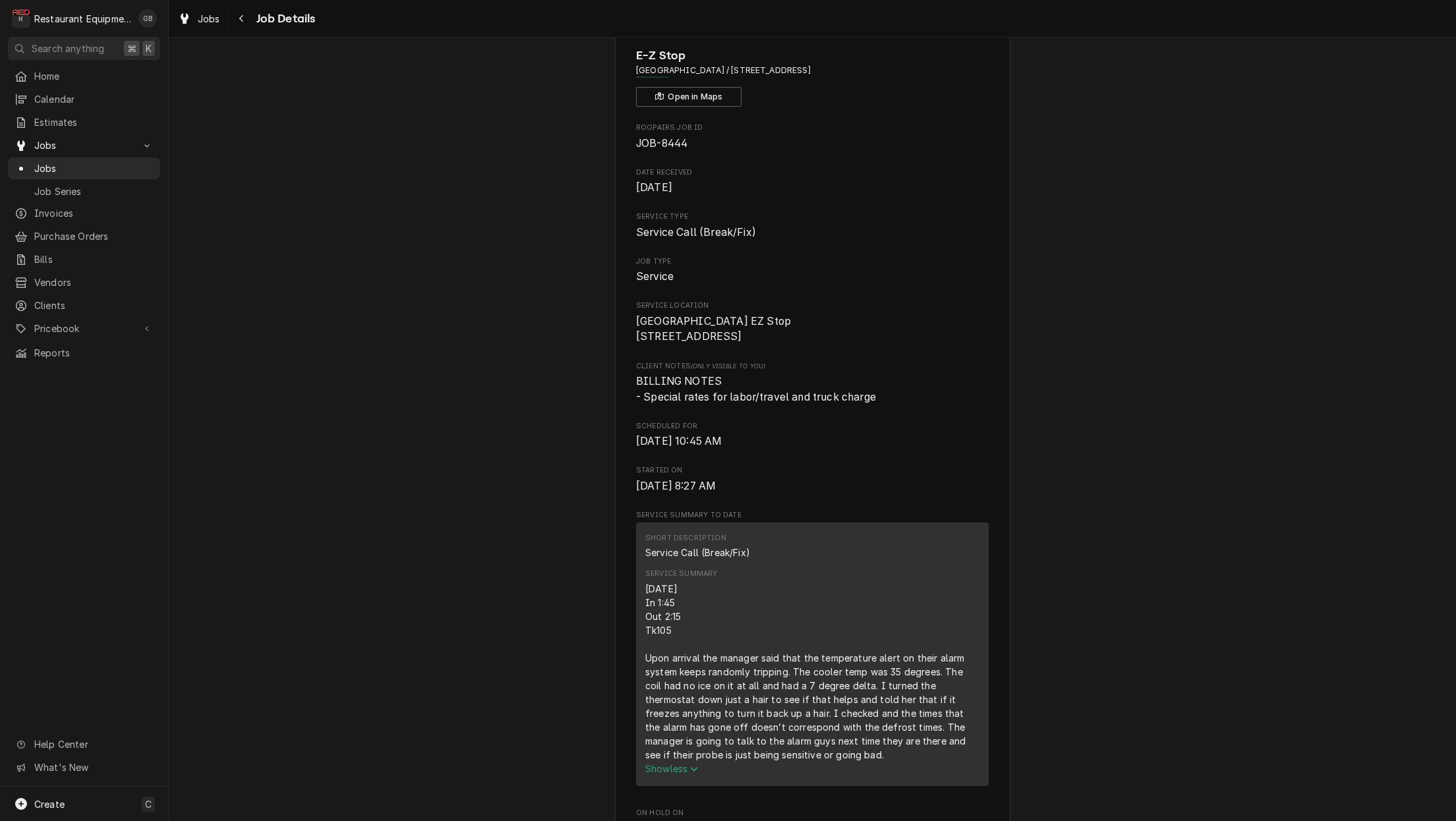
scroll to position [55, 0]
click at [241, 25] on button "Navigate back" at bounding box center [242, 18] width 21 height 21
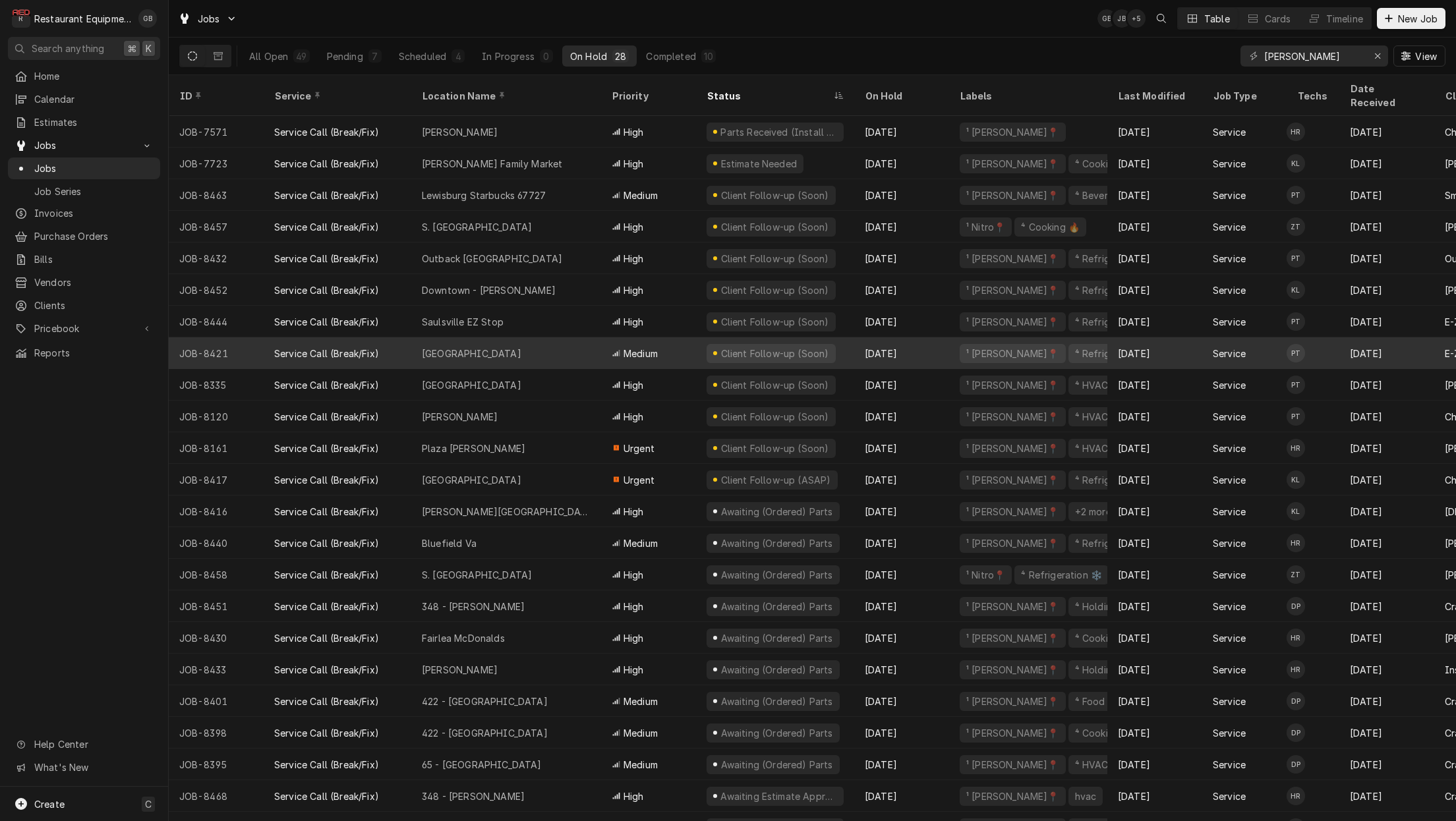
click at [494, 337] on div "Pineville" at bounding box center [506, 353] width 189 height 32
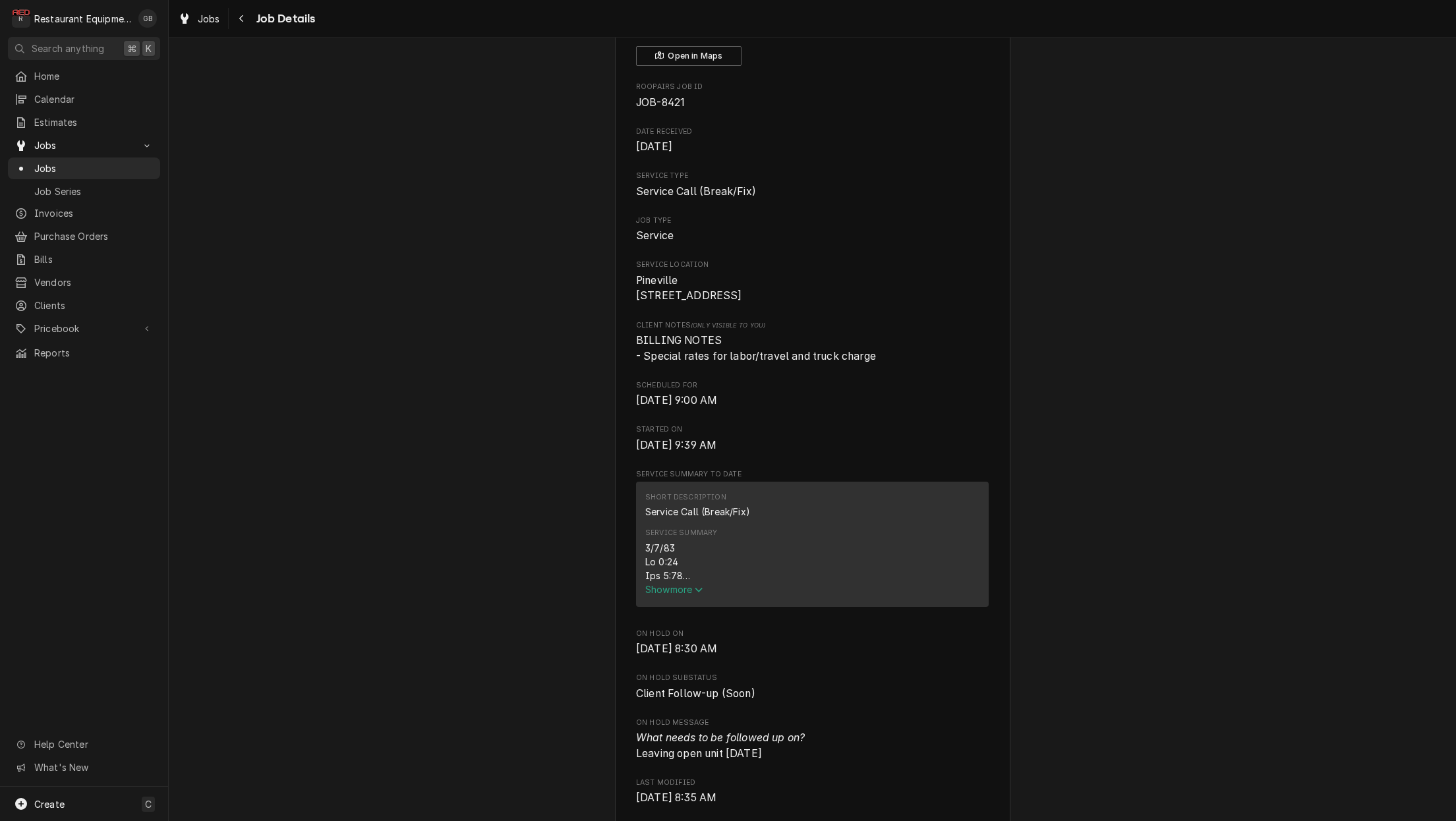
scroll to position [115, 0]
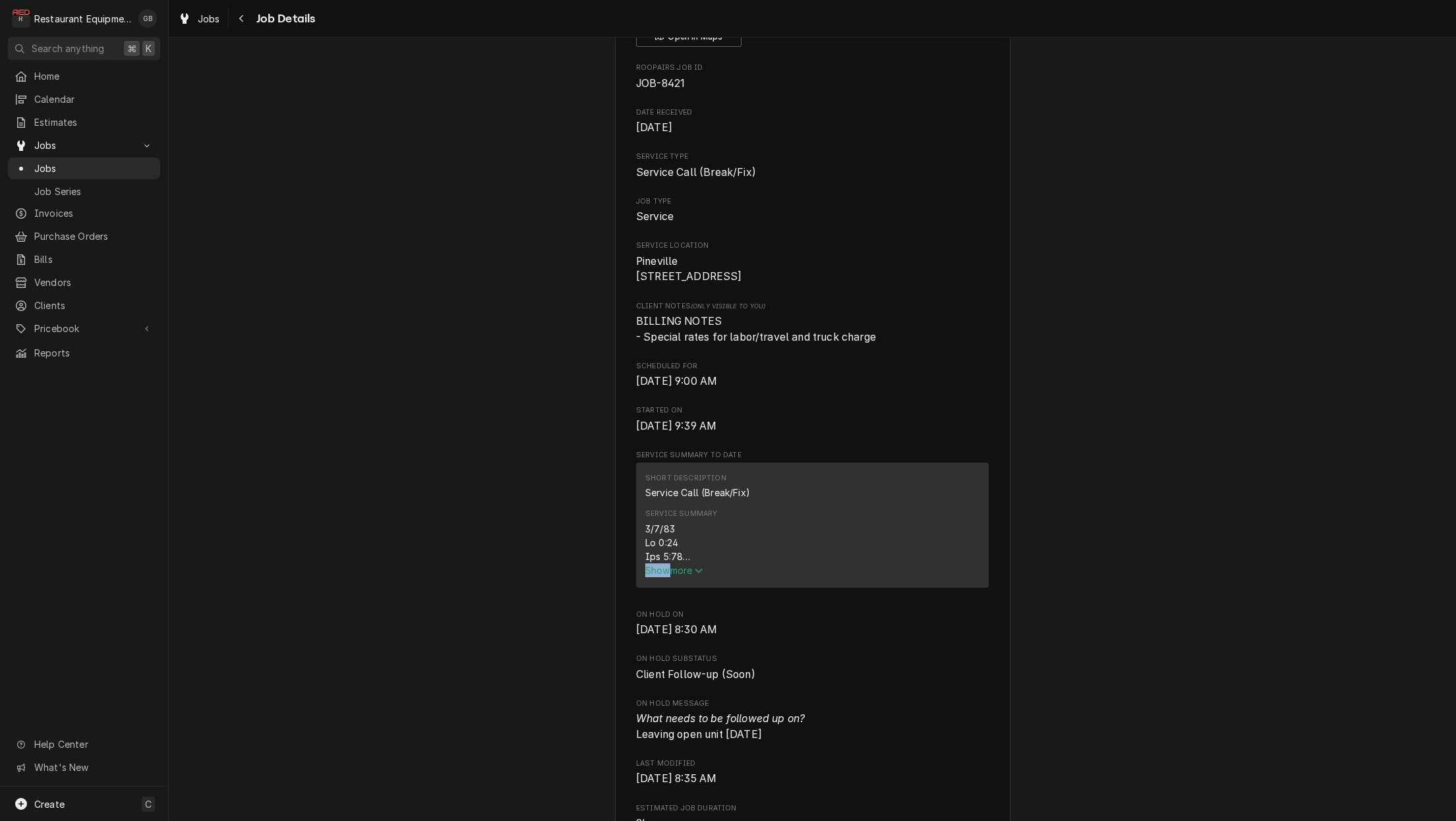
click at [694, 571] on span "Show more" at bounding box center [674, 571] width 58 height 12
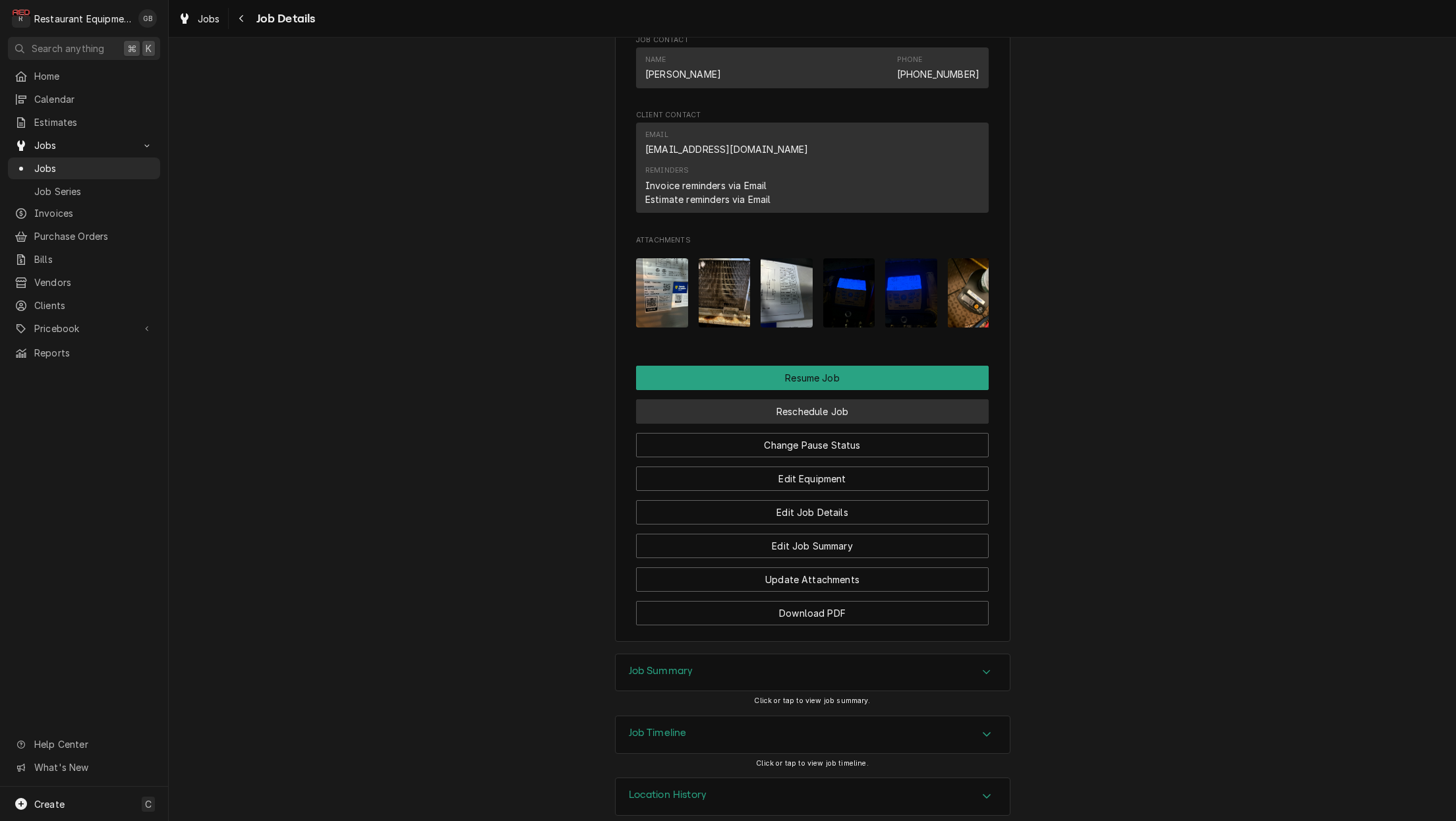
scroll to position [1436, 0]
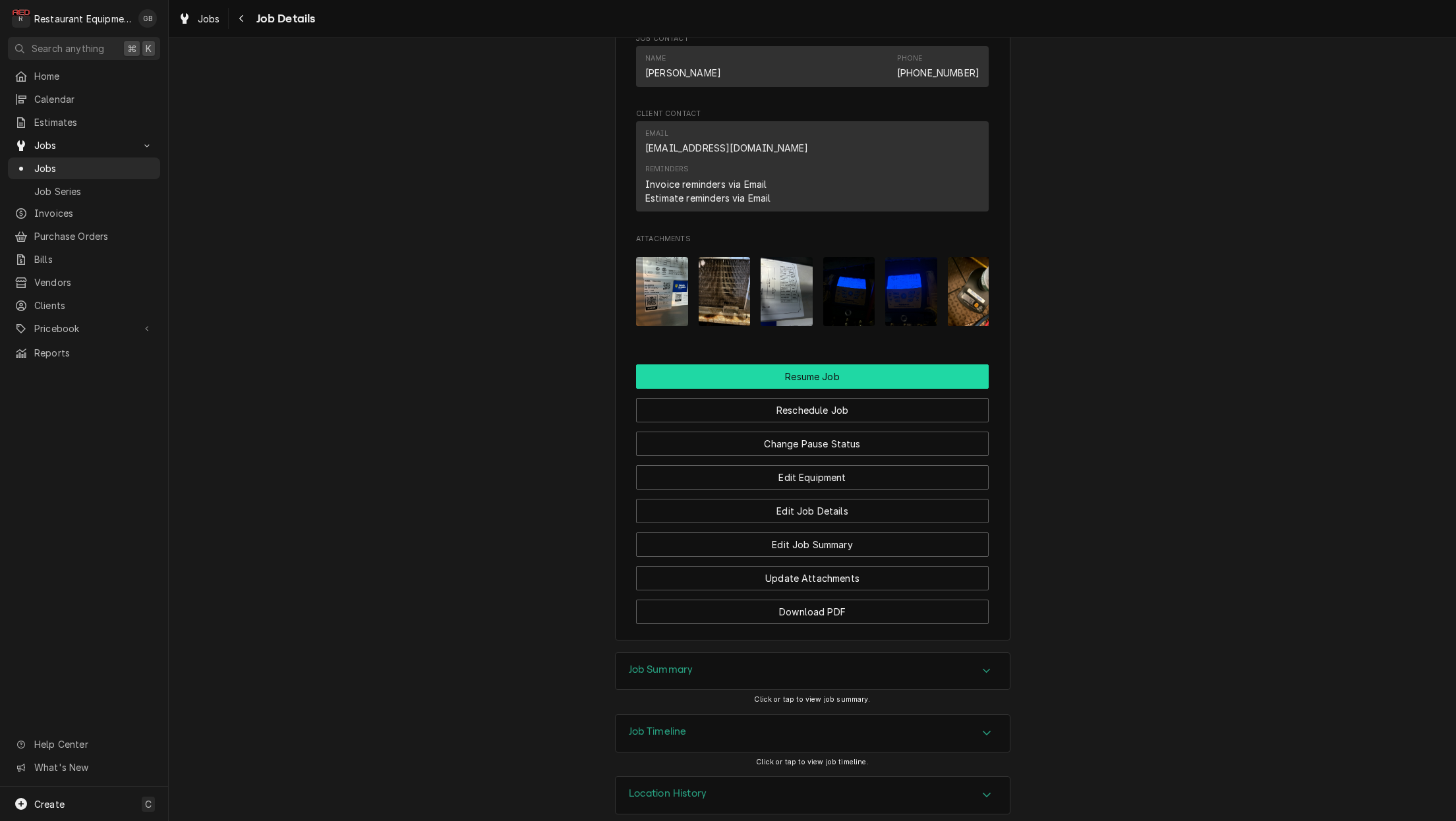
click at [810, 370] on button "Resume Job" at bounding box center [812, 376] width 353 height 24
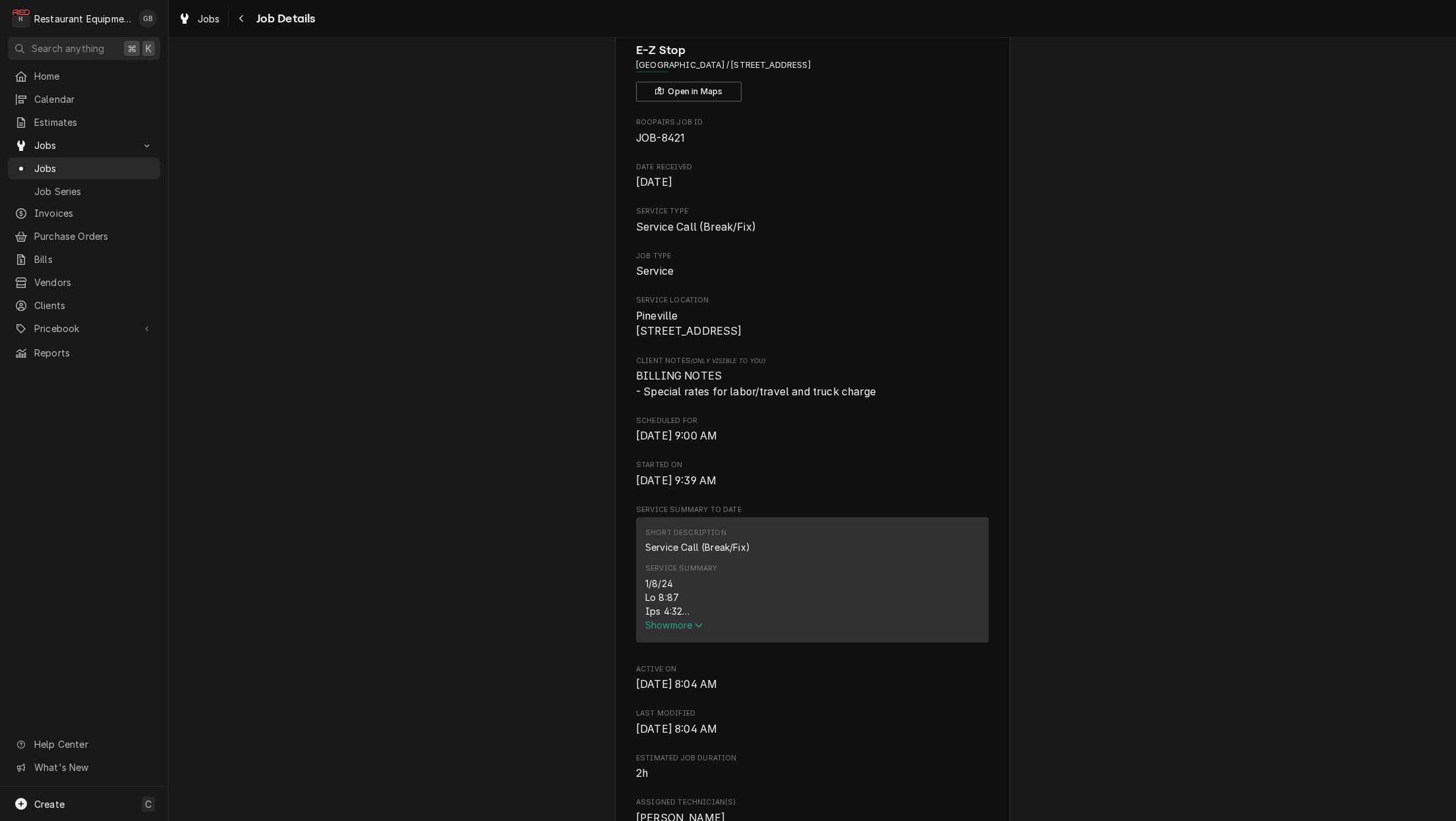
scroll to position [61, 0]
click at [680, 629] on span "Show more" at bounding box center [674, 624] width 58 height 12
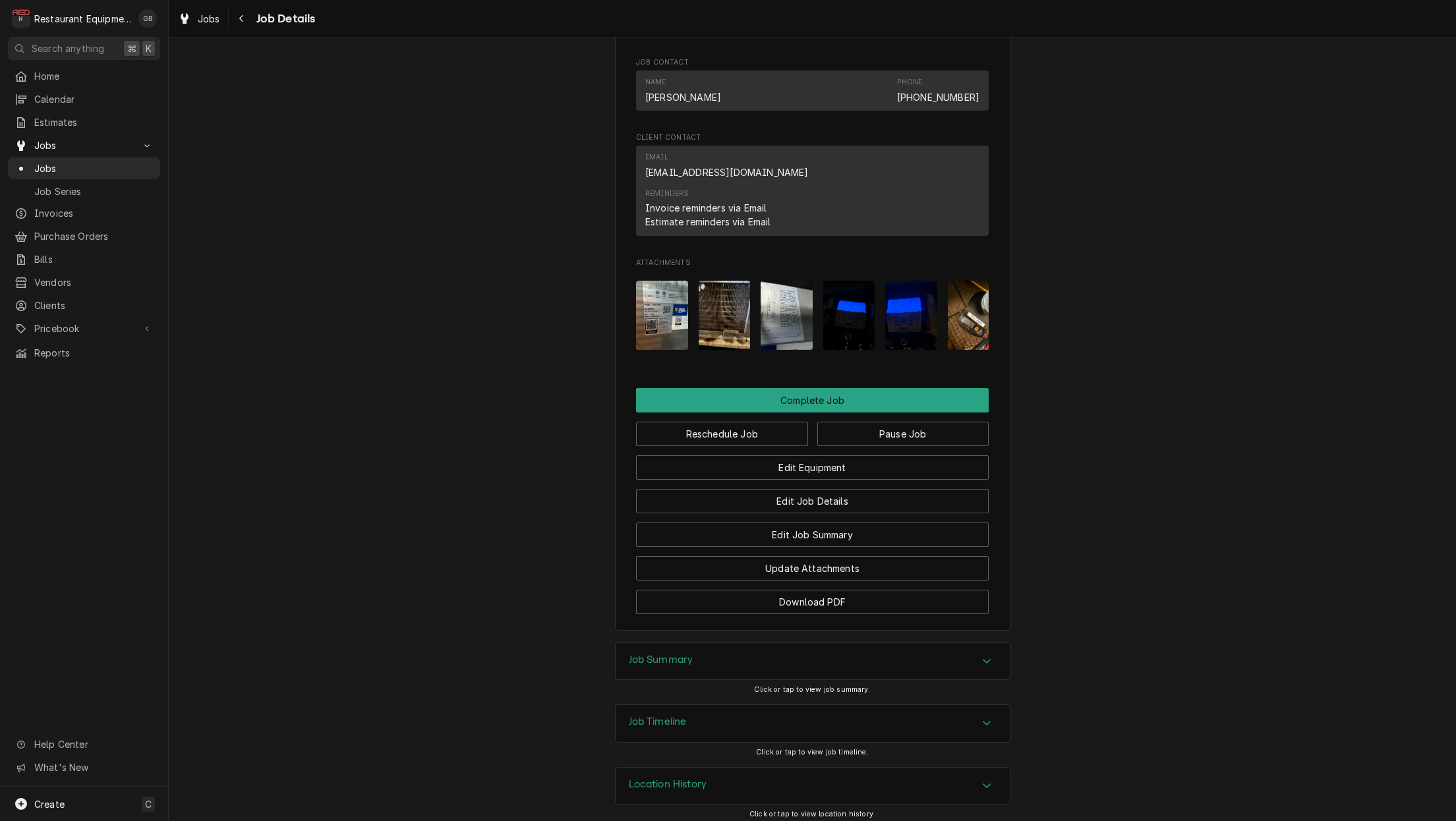
scroll to position [1307, 0]
click at [817, 401] on button "Complete Job" at bounding box center [812, 400] width 353 height 24
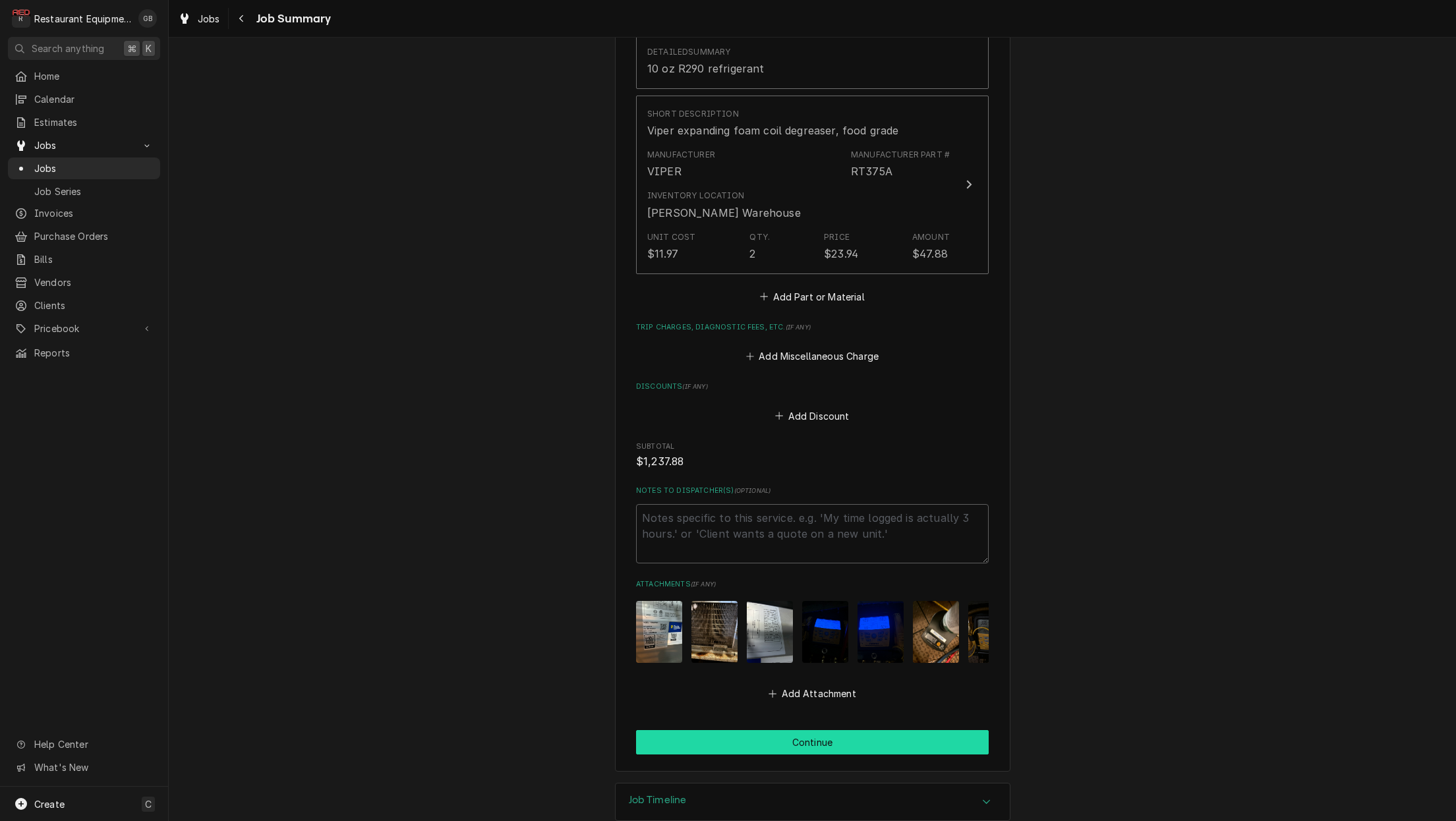
scroll to position [1130, 0]
click at [739, 730] on button "Continue" at bounding box center [812, 742] width 353 height 24
type textarea "x"
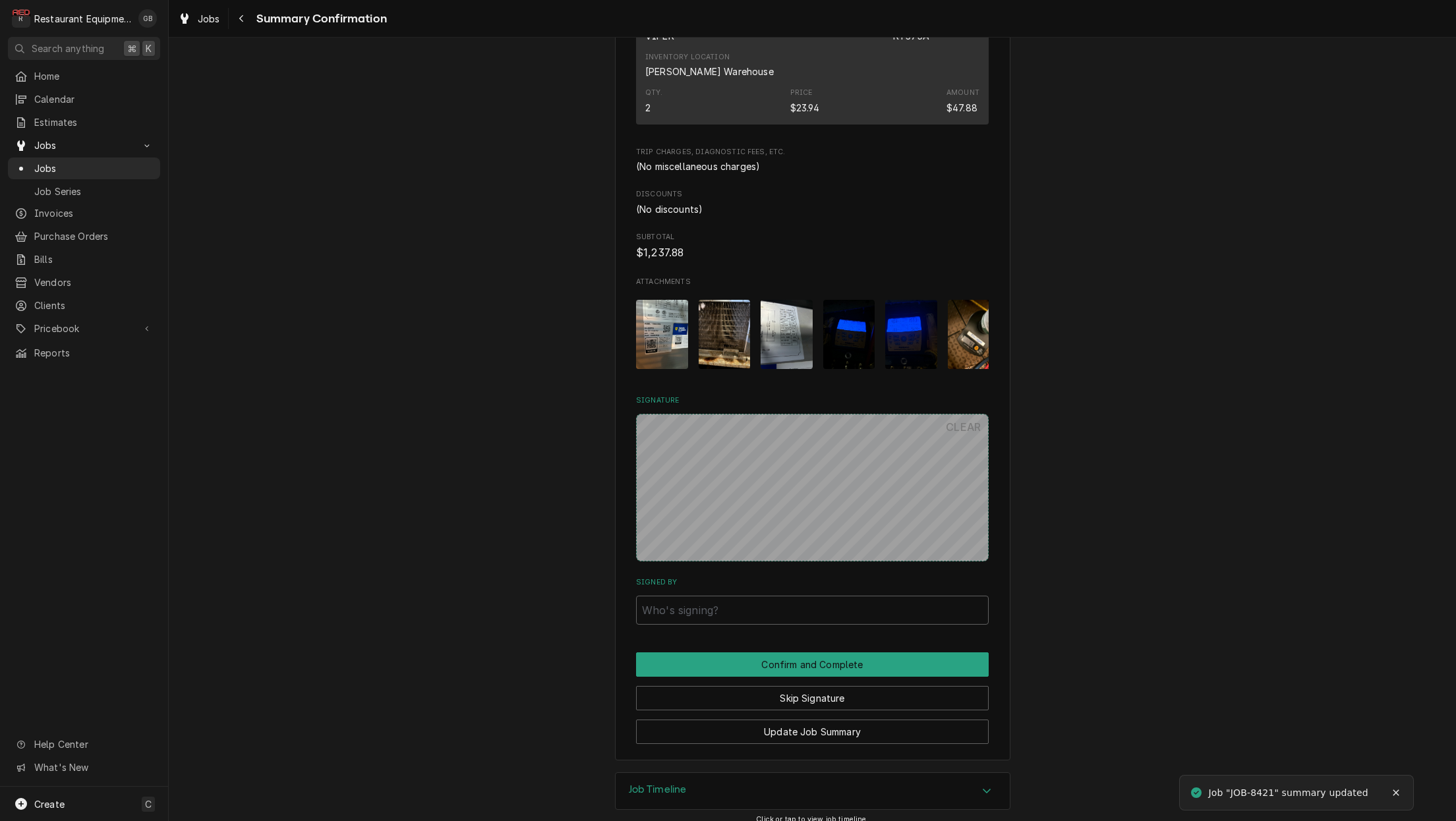
scroll to position [1048, 0]
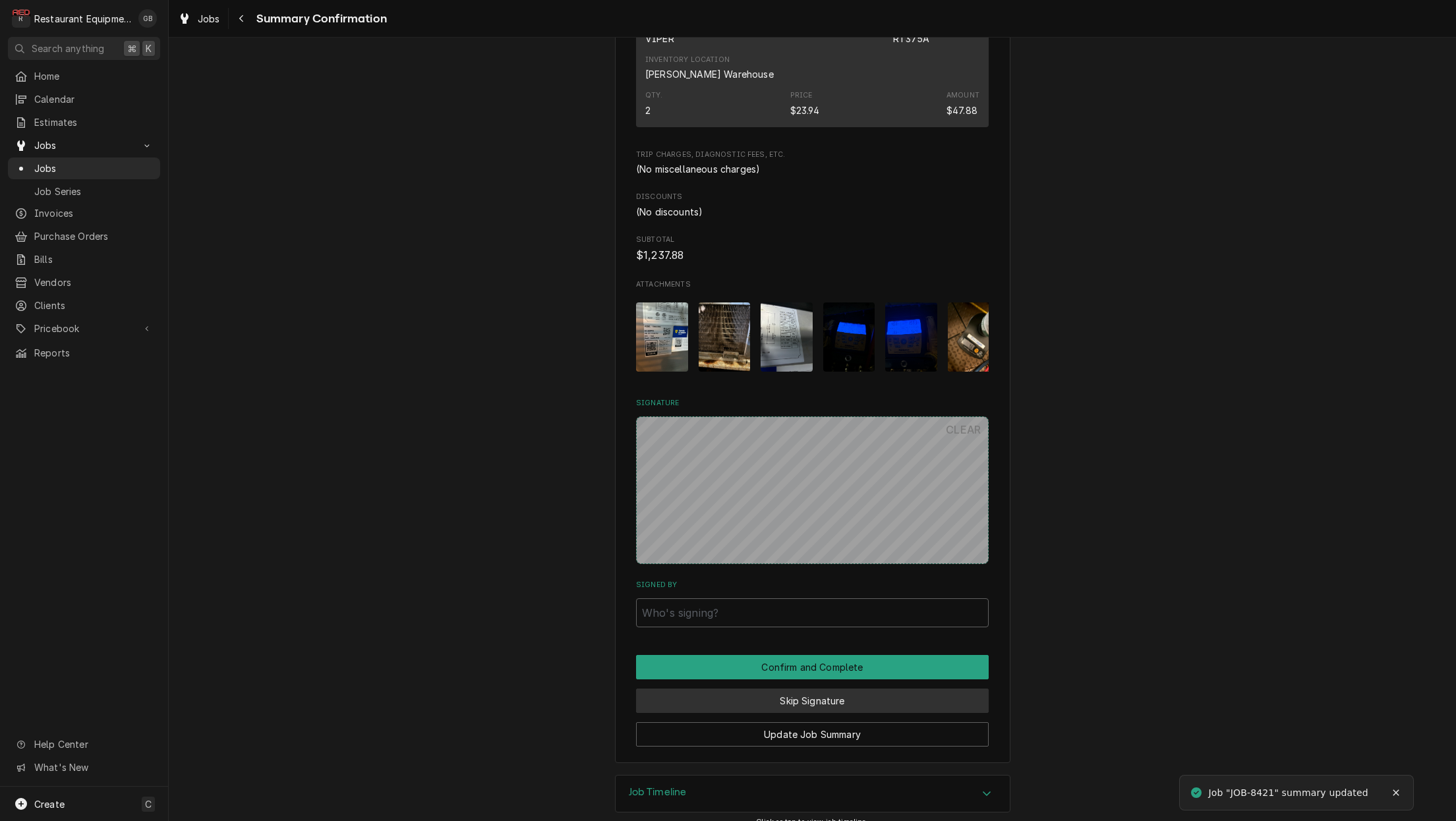
click at [790, 689] on button "Skip Signature" at bounding box center [812, 700] width 353 height 24
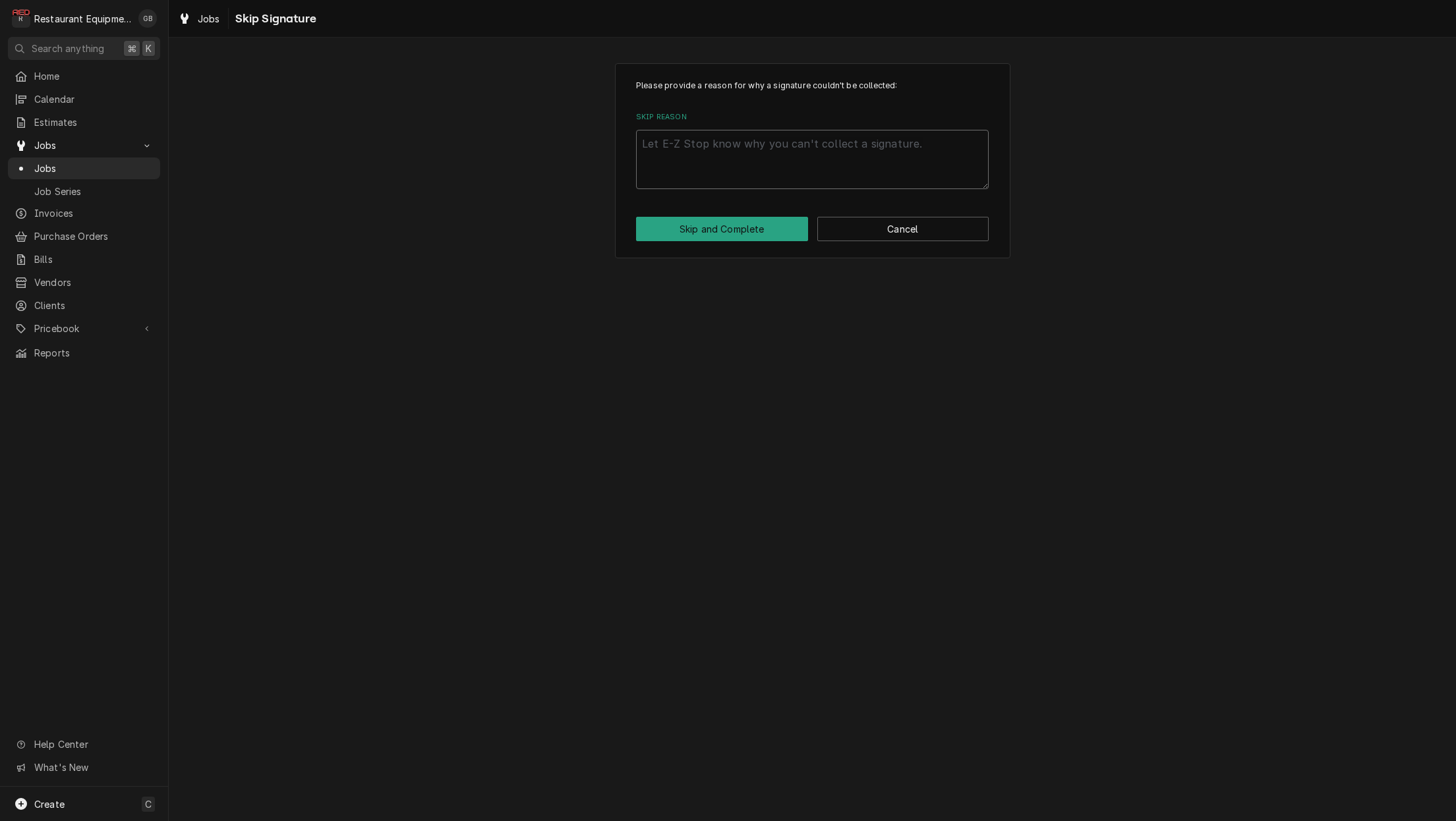
click at [660, 163] on textarea "Skip Reason" at bounding box center [812, 158] width 353 height 59
type textarea "x"
type textarea "c"
type textarea "x"
type textarea "co"
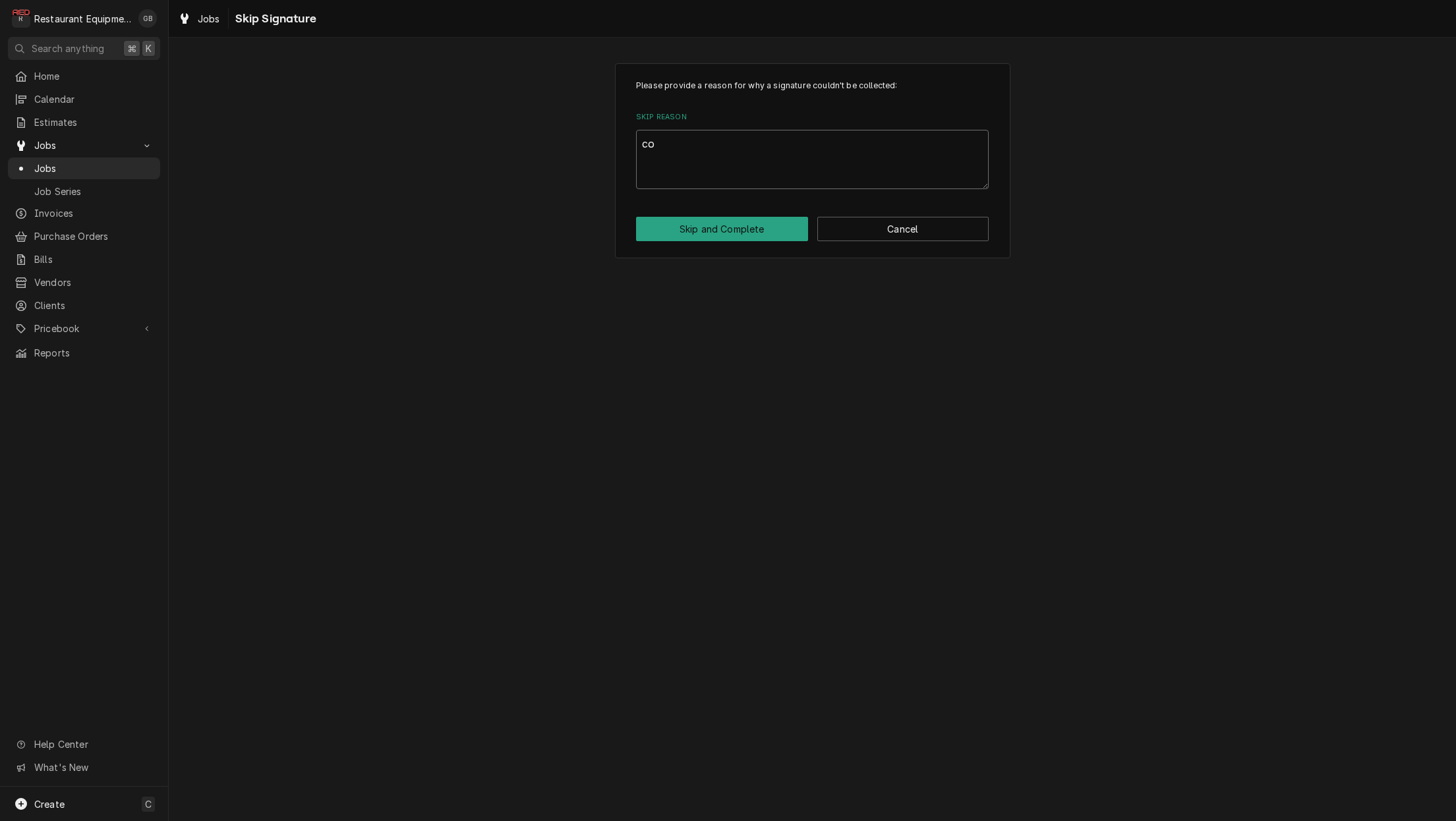
type textarea "x"
type textarea "com"
type textarea "x"
type textarea "comp"
type textarea "x"
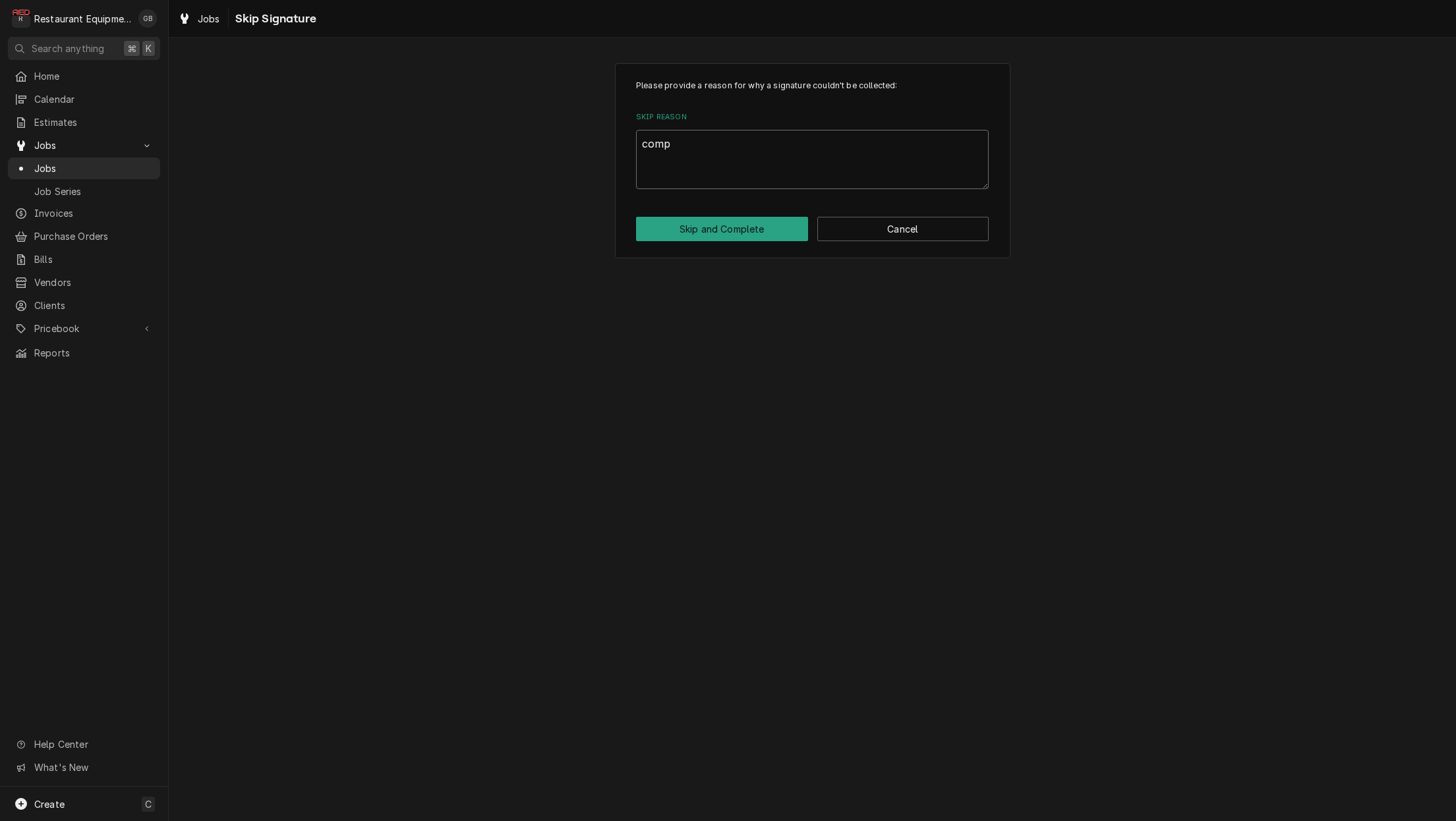
type textarea "compl"
type textarea "x"
type textarea "comple"
type textarea "x"
type textarea "complet"
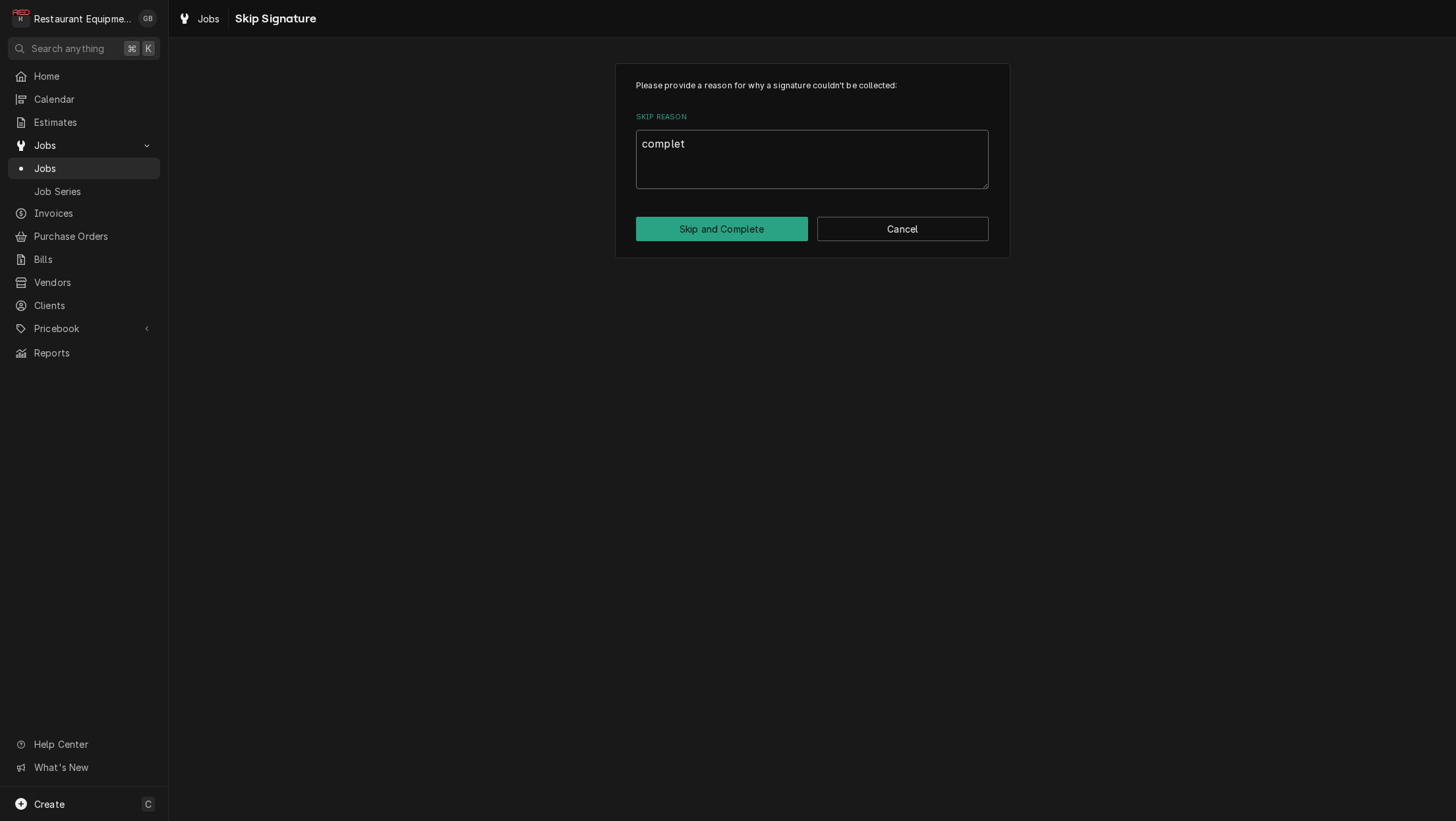
type textarea "x"
type textarea "complete"
type textarea "x"
type textarea "completed"
type textarea "x"
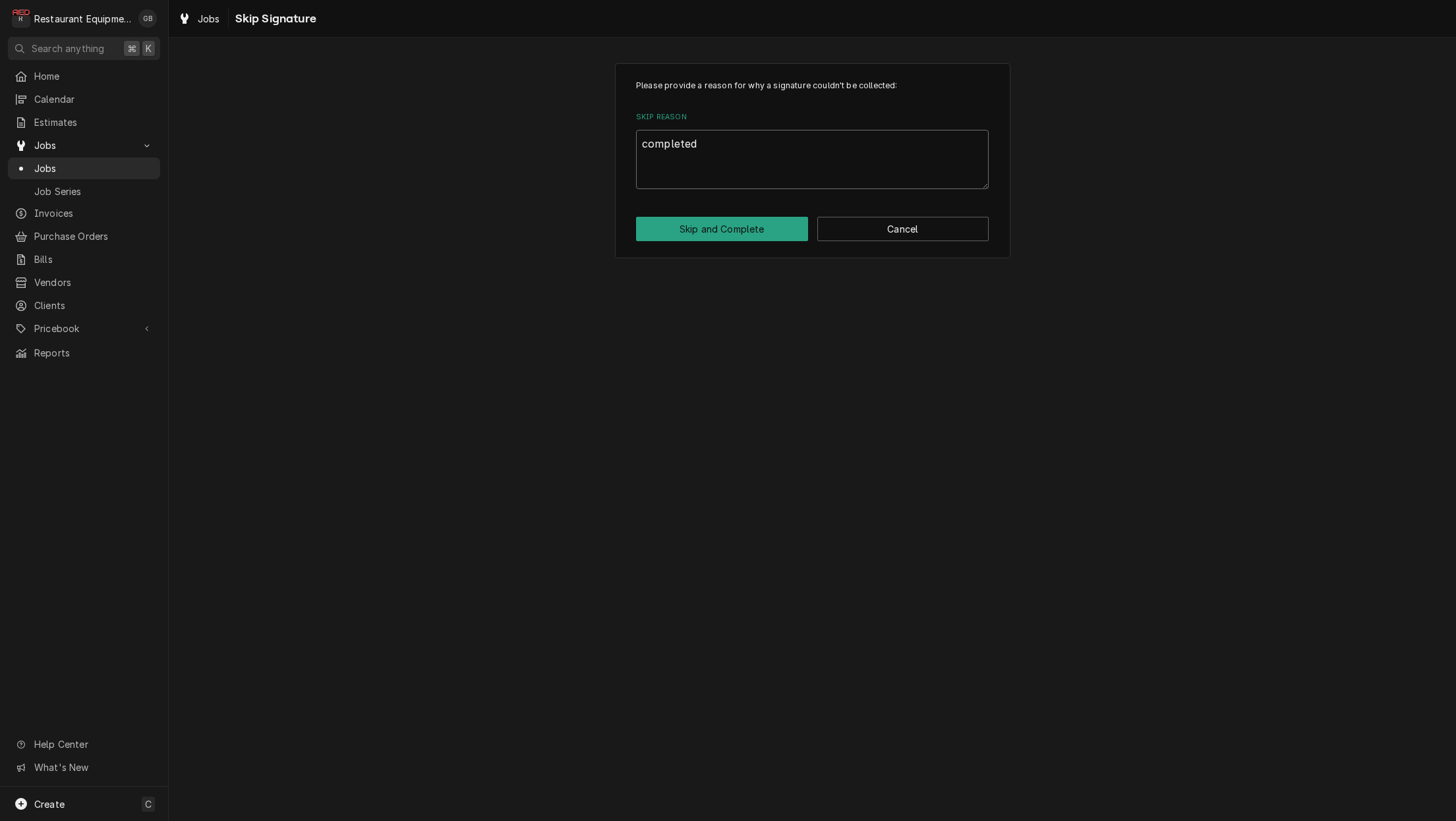
type textarea "completed"
type textarea "x"
type textarea "completed r"
type textarea "x"
type textarea "completed re"
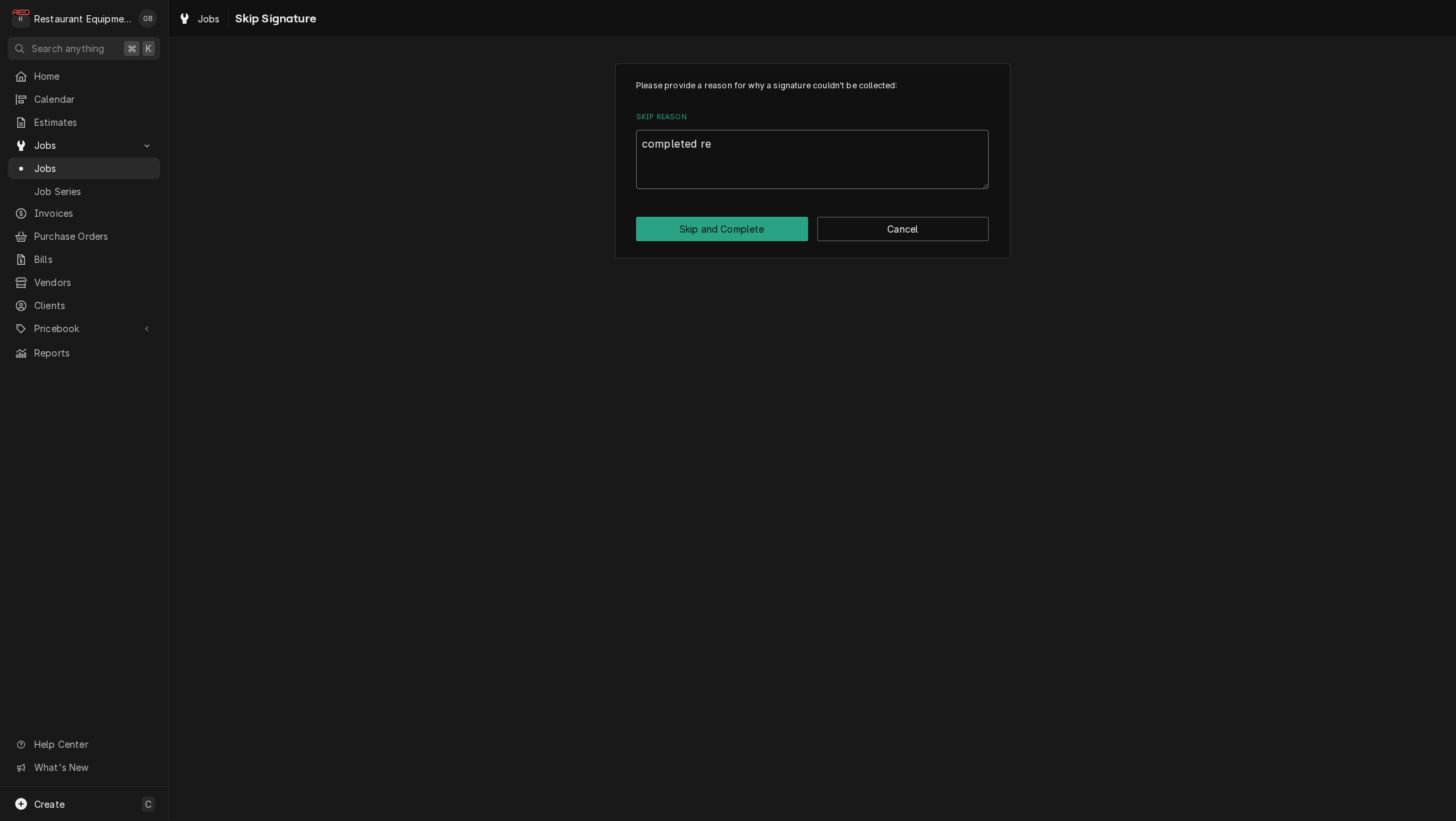
type textarea "x"
type textarea "completed rem"
type textarea "x"
type textarea "completed remo"
type textarea "x"
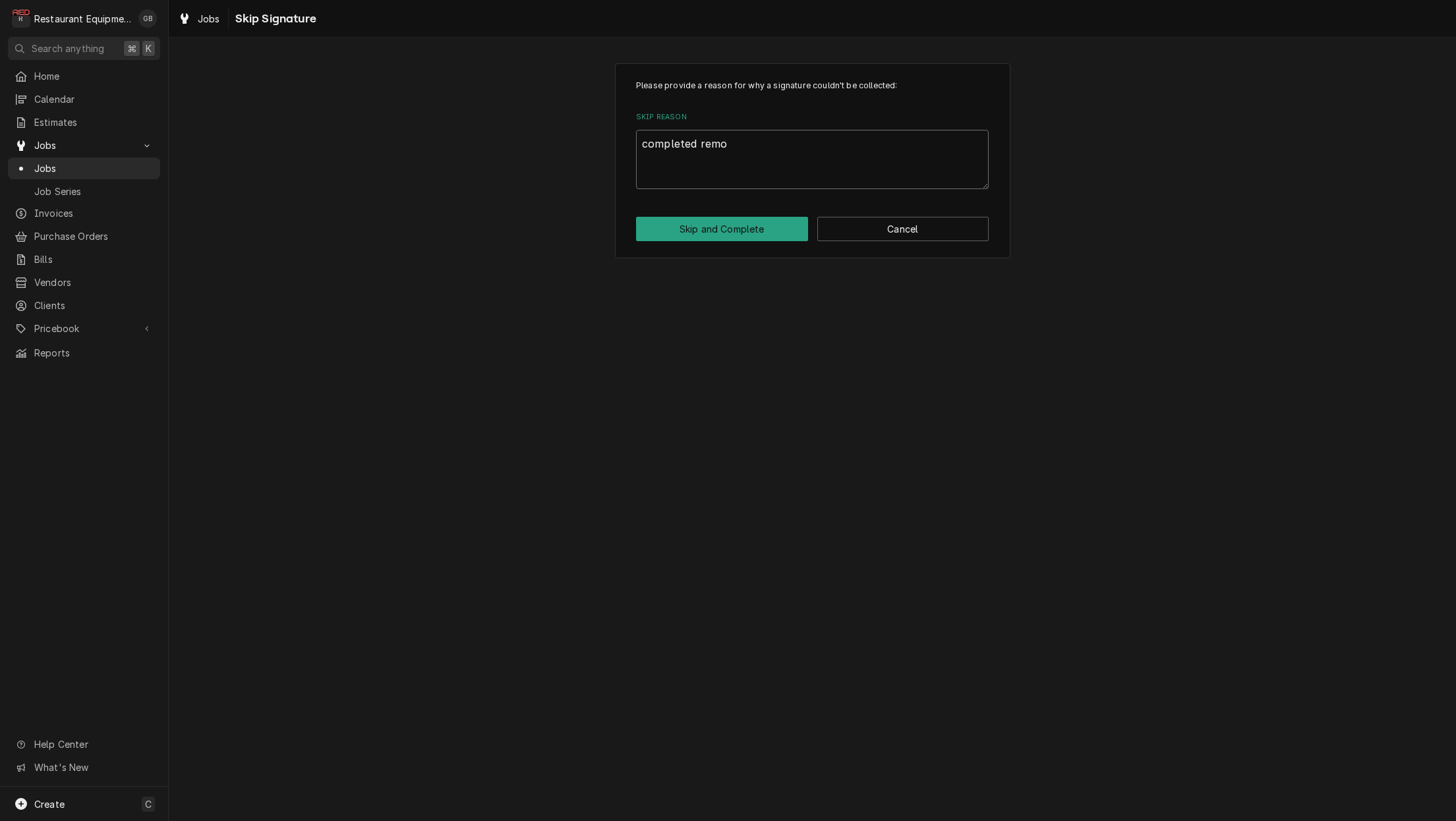
type textarea "completed remot"
type textarea "x"
type textarea "completed remotl"
type textarea "x"
type textarea "completed remotly"
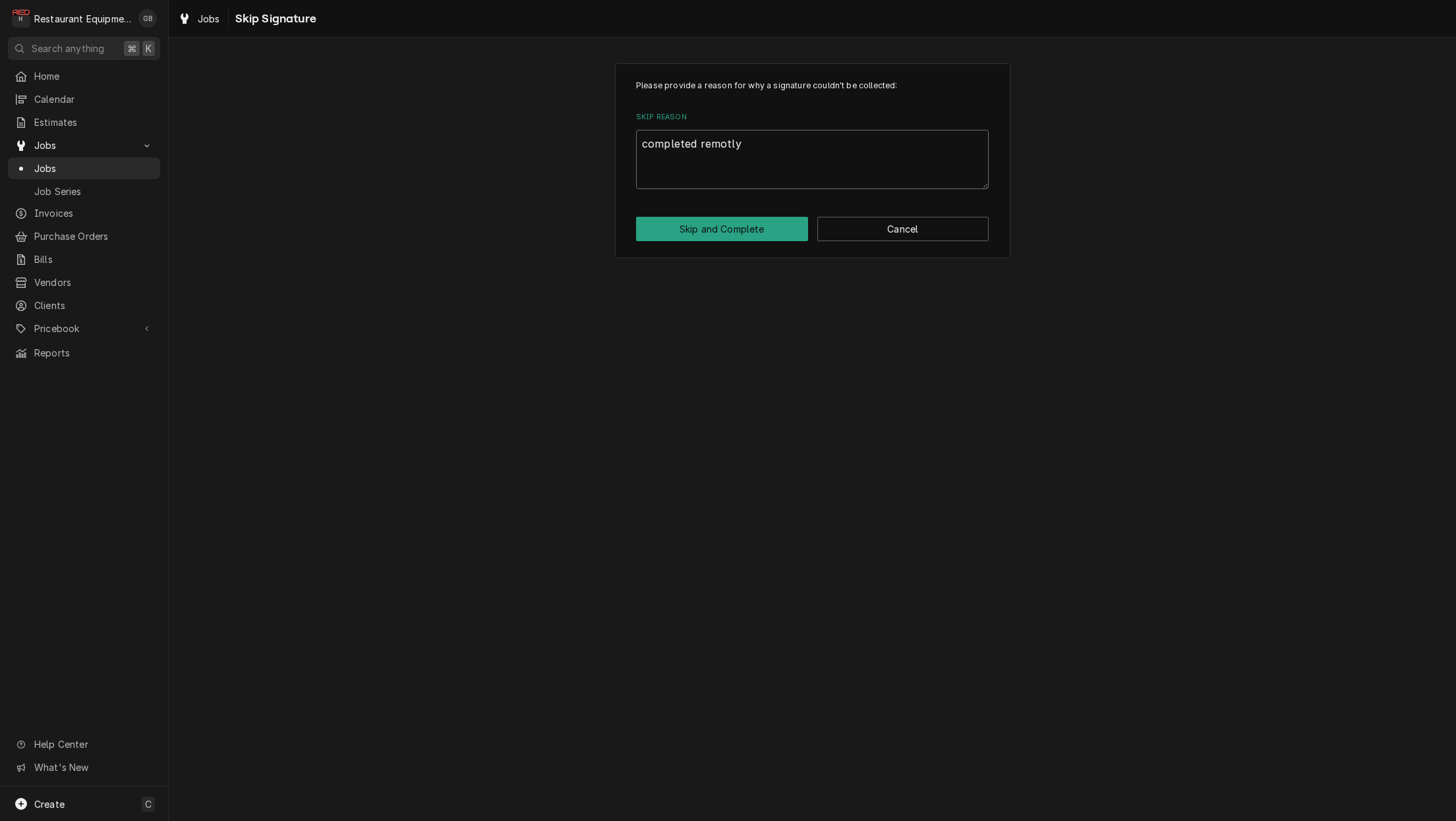
type textarea "x"
type textarea "completed remotely"
type textarea "x"
type textarea "completed remotely d"
type textarea "x"
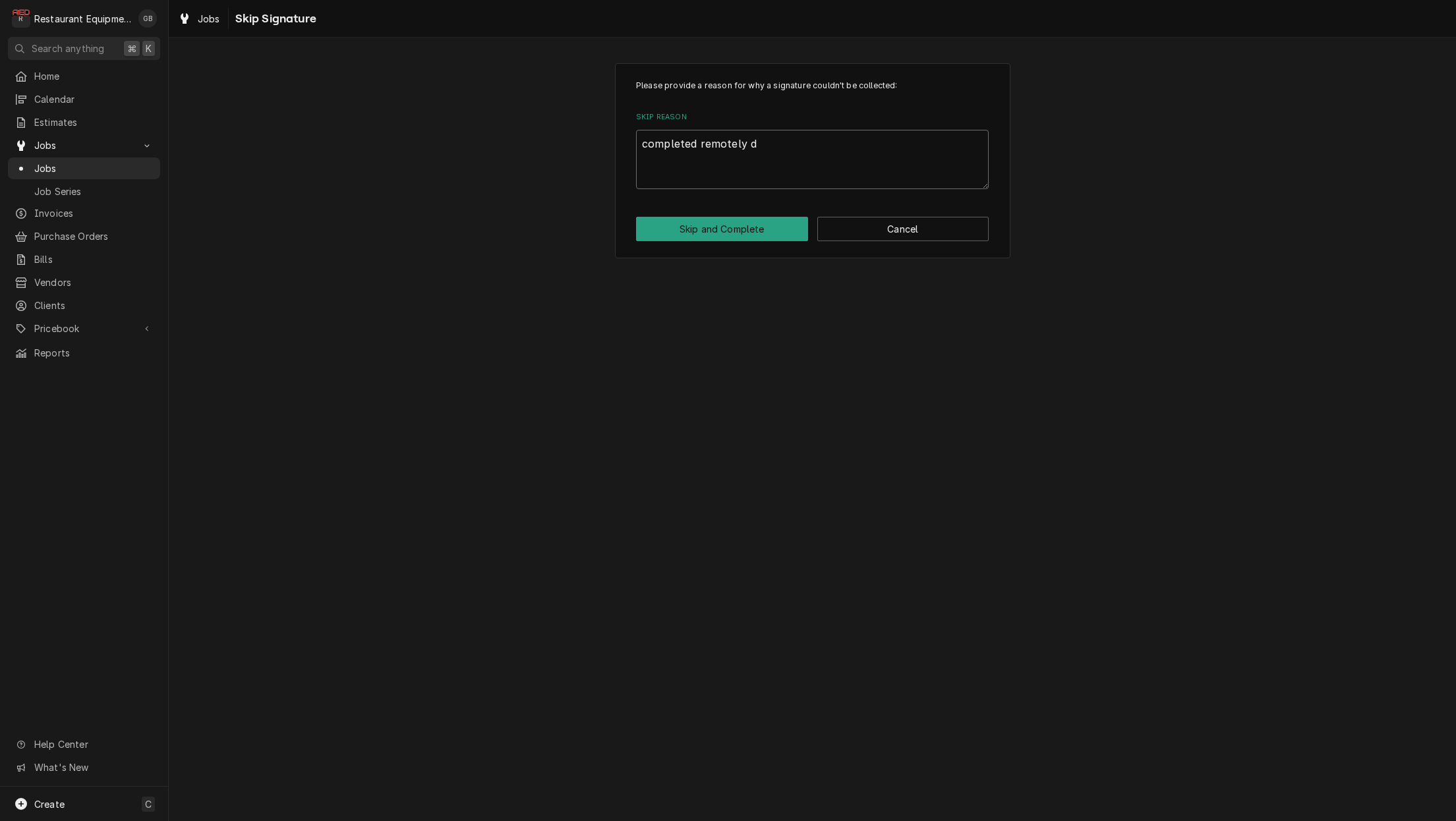
type textarea "completed remotely du"
type textarea "x"
type textarea "completed remotely due"
type textarea "x"
type textarea "completed remotely due"
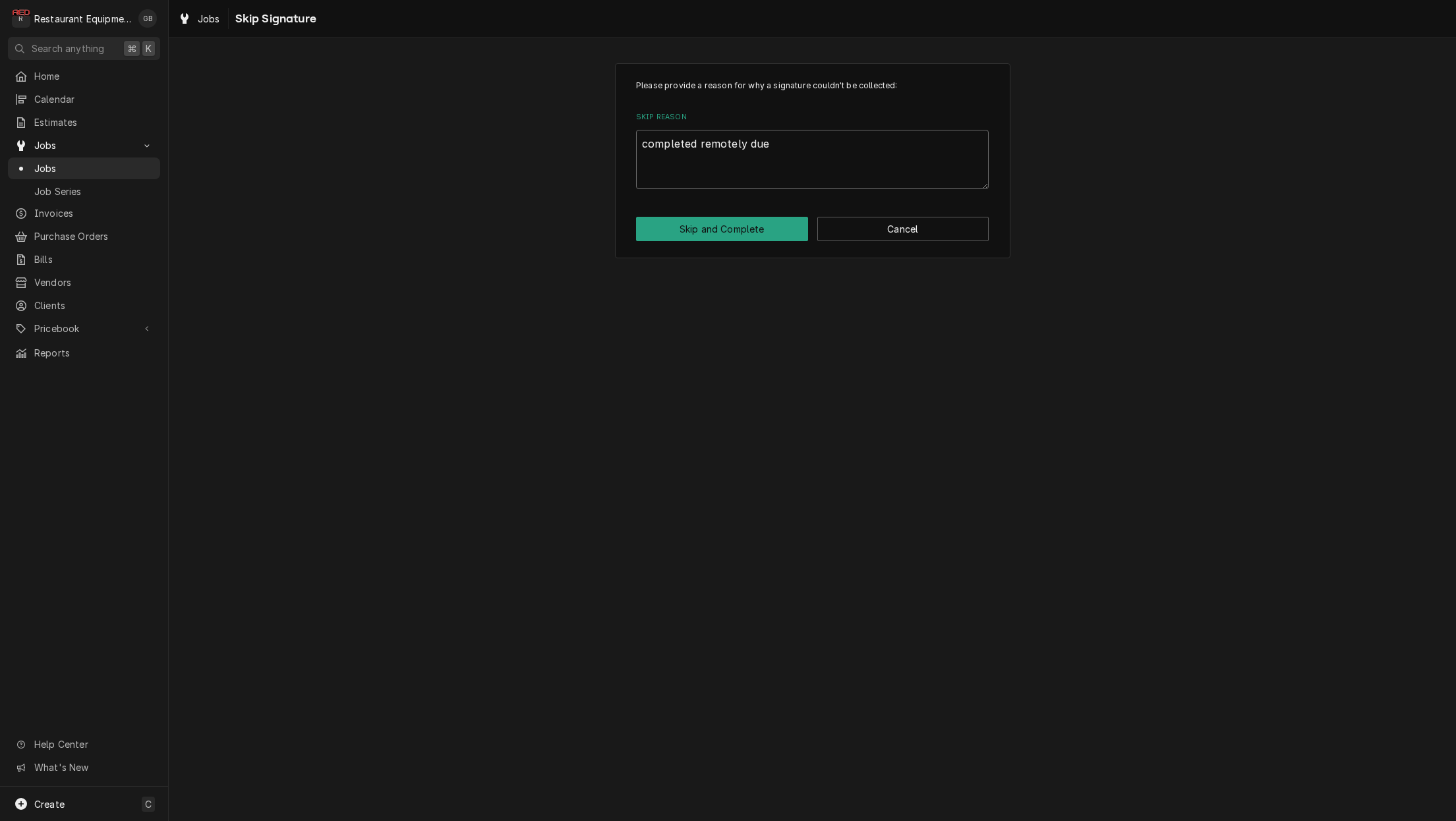
type textarea "x"
type textarea "completed remotely due t"
type textarea "x"
type textarea "completed remotely due to"
type textarea "x"
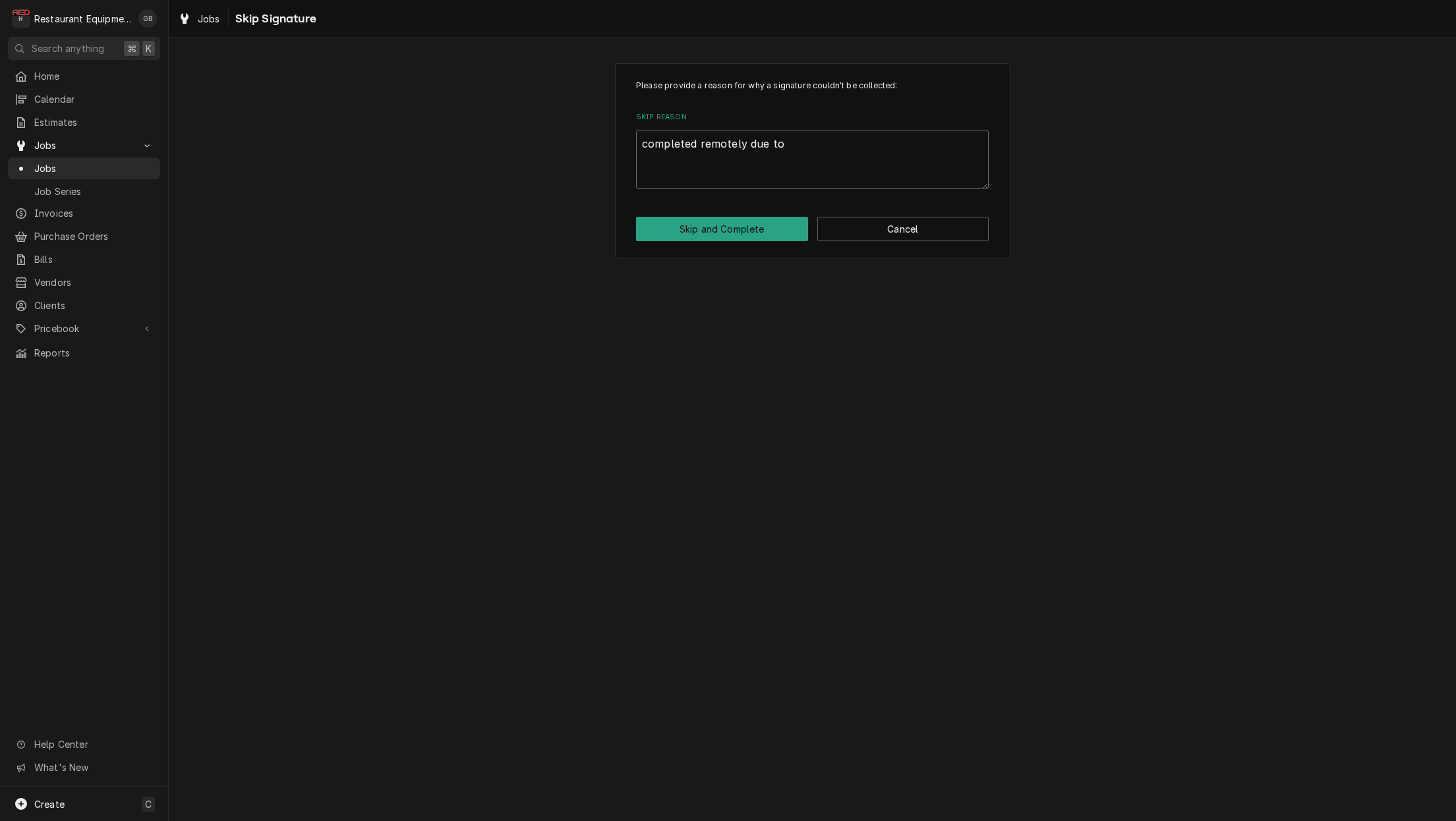
type textarea "completed remotely due to"
type textarea "x"
type textarea "completed remotely due to s"
type textarea "x"
type textarea "completed remotely due to"
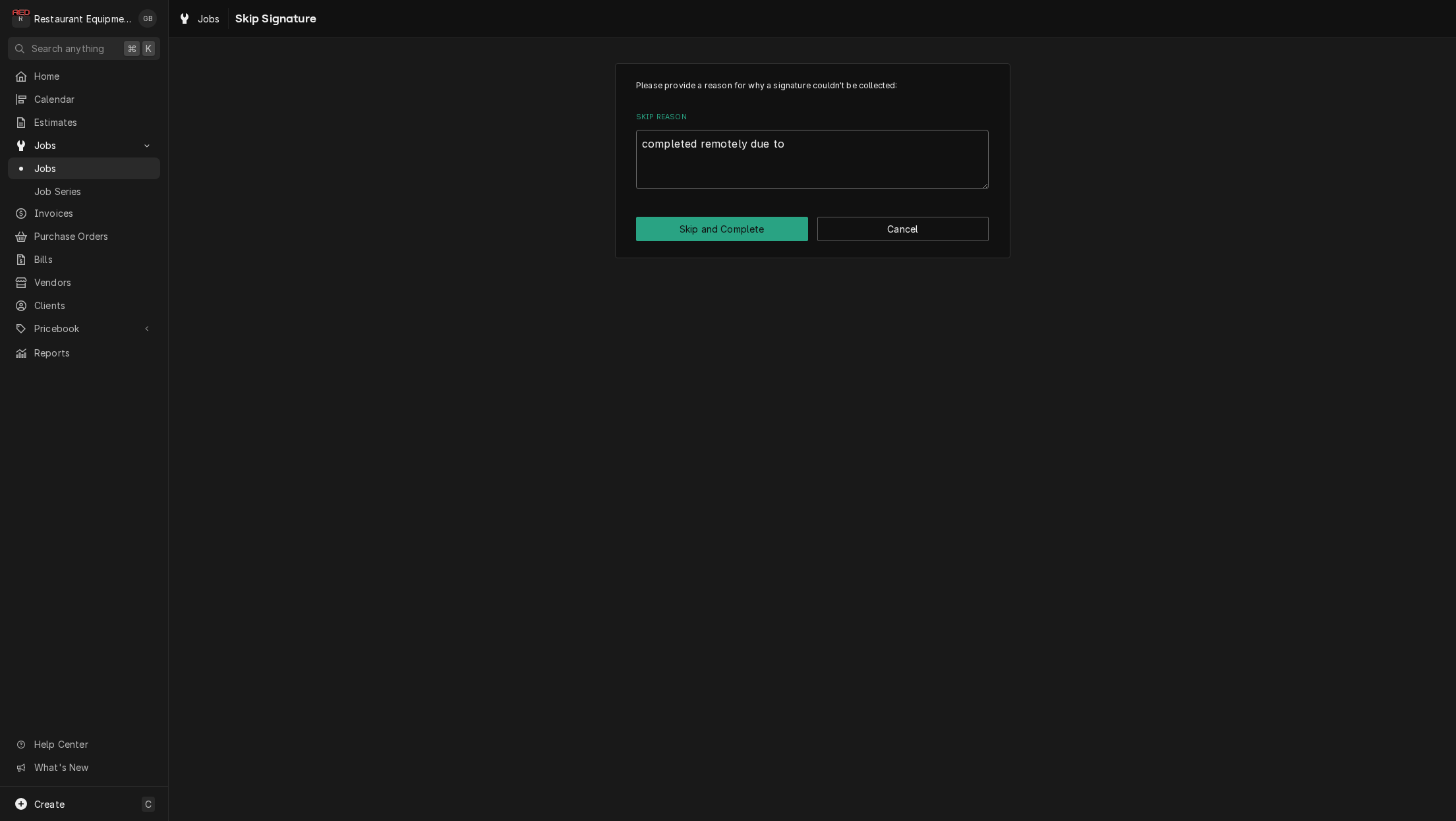
type textarea "x"
type textarea "completed remotely due to c"
type textarea "x"
type textarea "completed remotely due to ce"
type textarea "x"
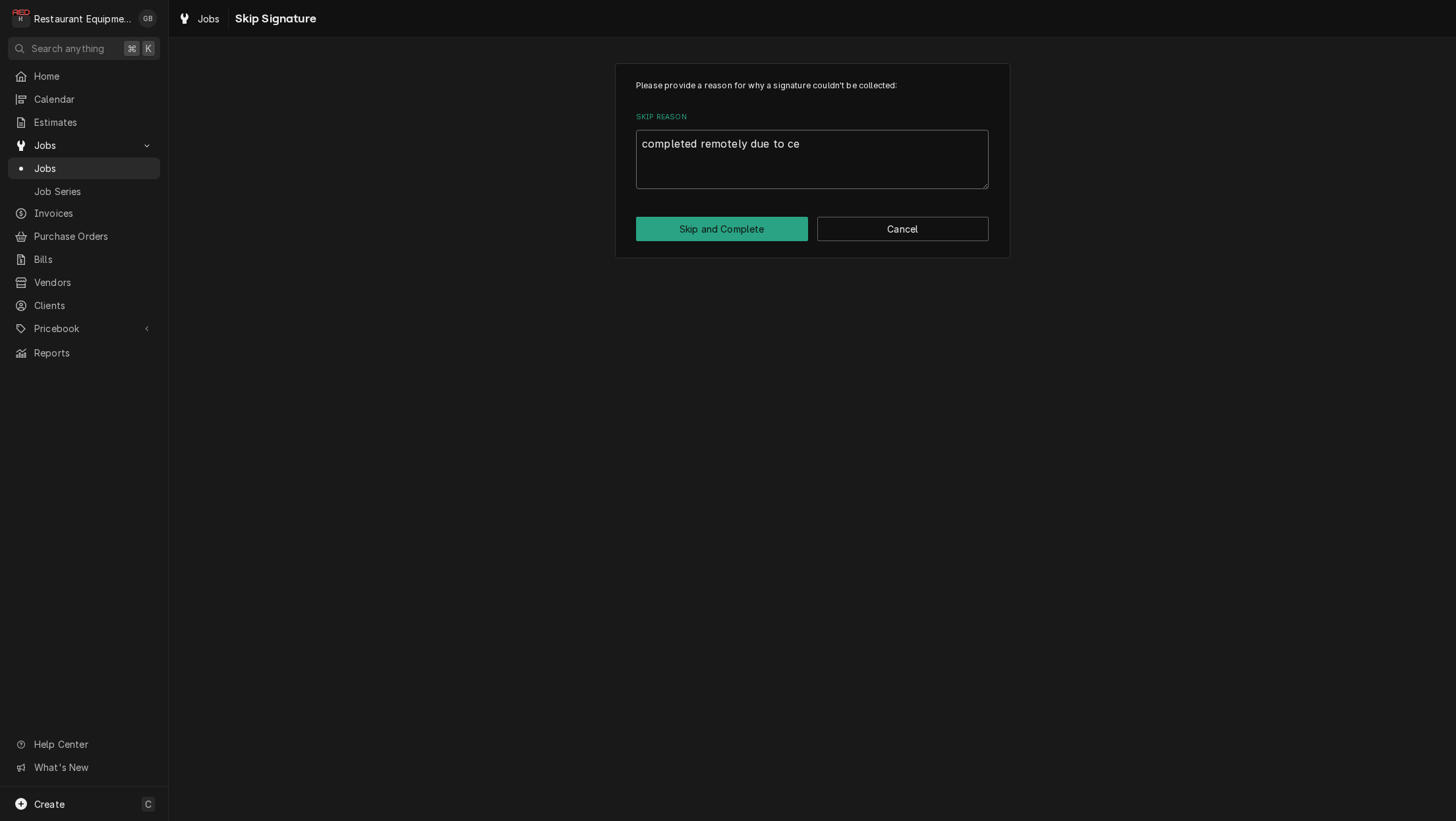
type textarea "completed remotely due to cel"
type textarea "x"
type textarea "completed remotely due to cell"
type textarea "x"
type textarea "completed remotely due to cell"
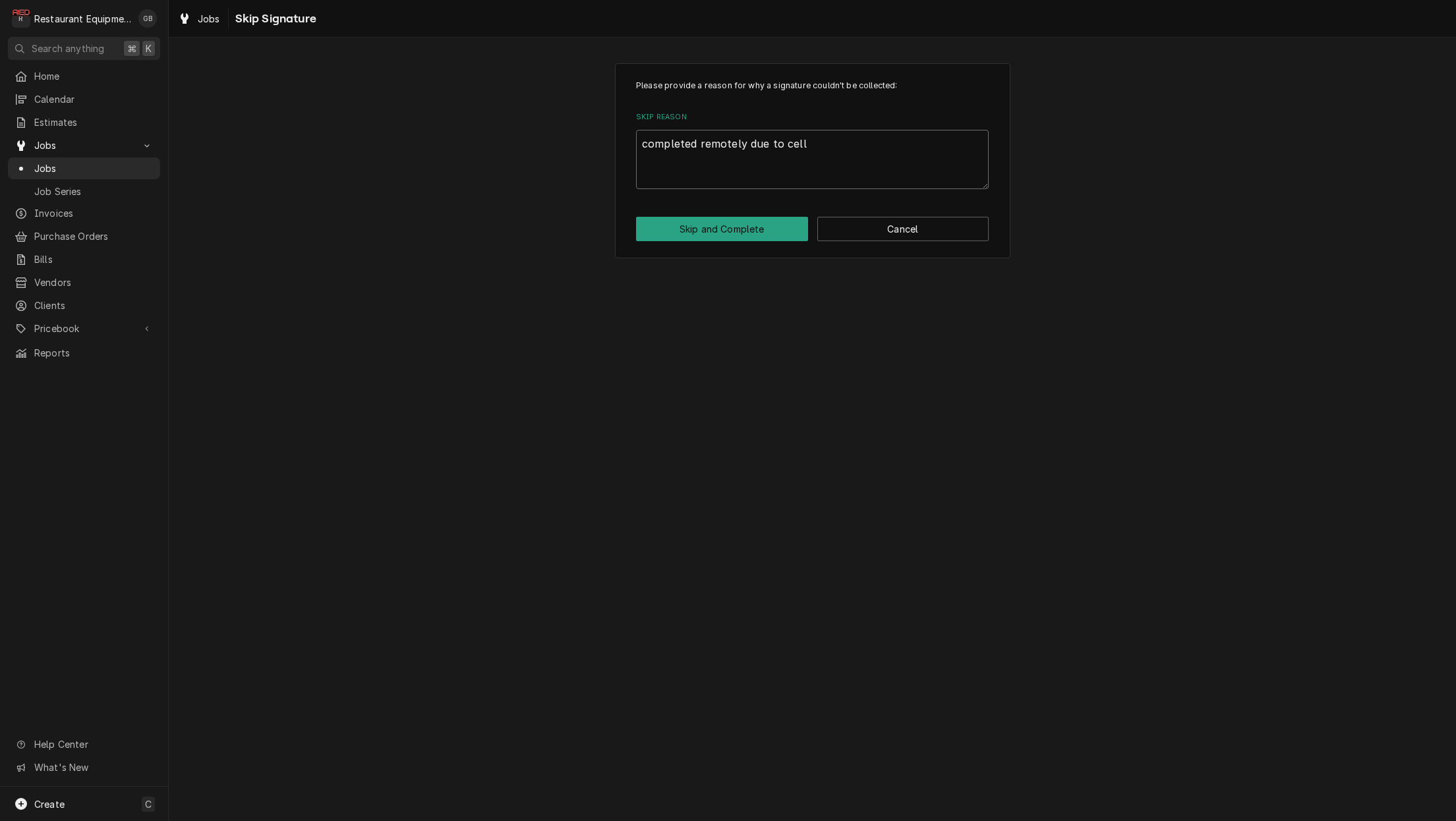
type textarea "x"
type textarea "completed remotely due to cell s"
type textarea "x"
type textarea "completed remotely due to cell se"
type textarea "x"
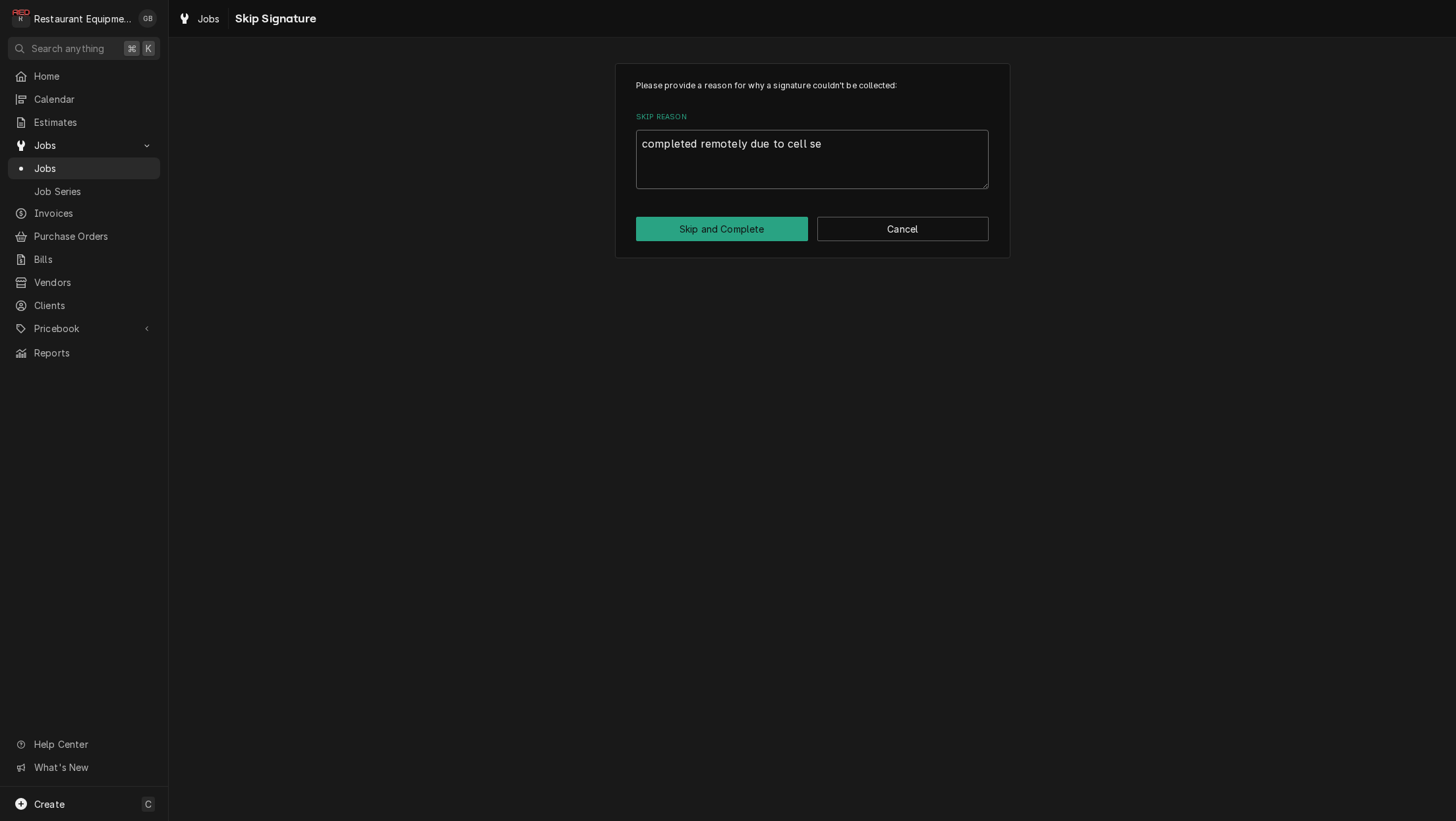
type textarea "completed remotely due to cell ser"
type textarea "x"
type textarea "completed remotely due to cell serv"
type textarea "x"
type textarea "completed remotely due to cell servi"
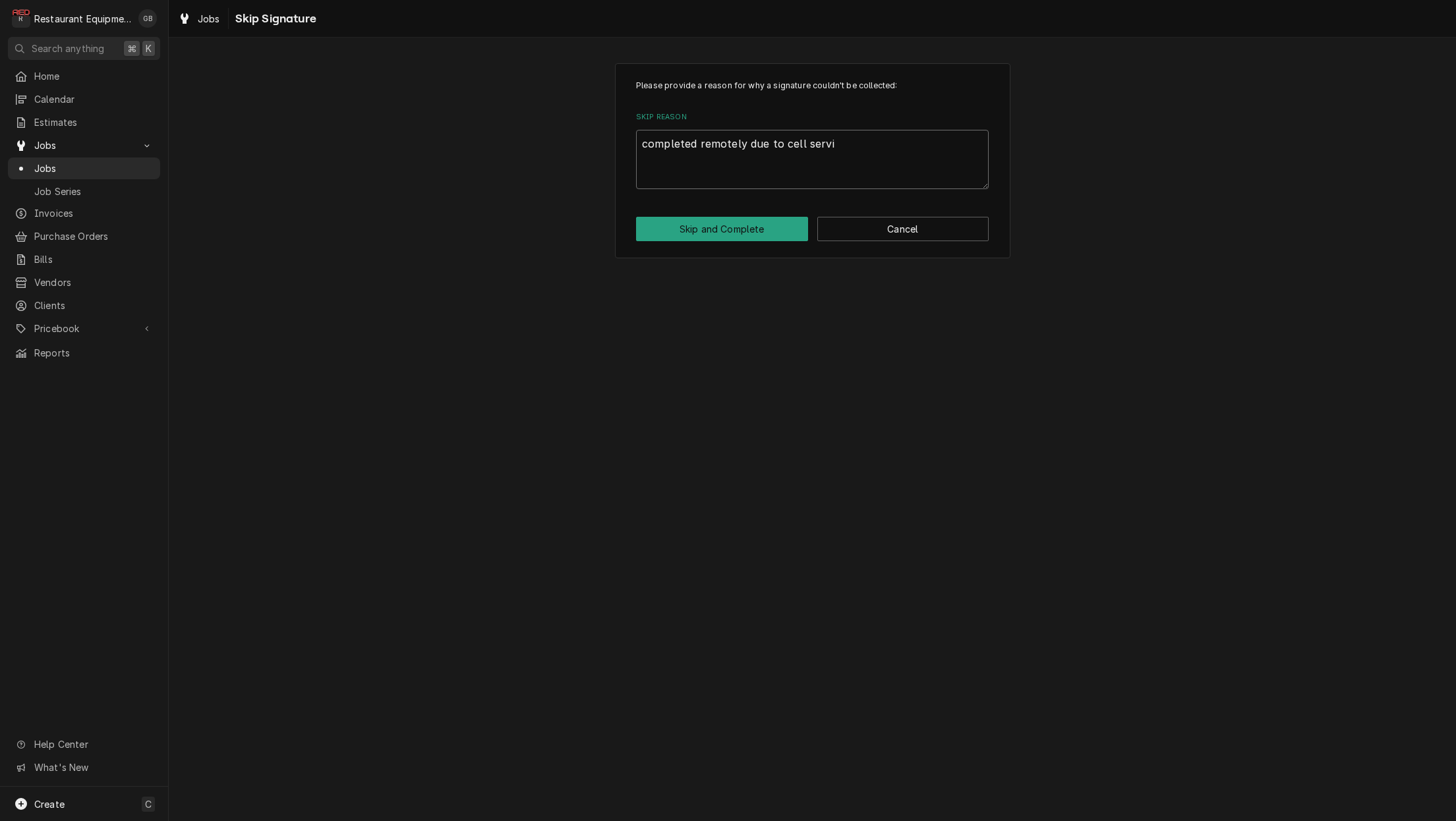
type textarea "x"
type textarea "completed remotely due to cell servic"
type textarea "x"
type textarea "completed remotely due to cell service"
type textarea "x"
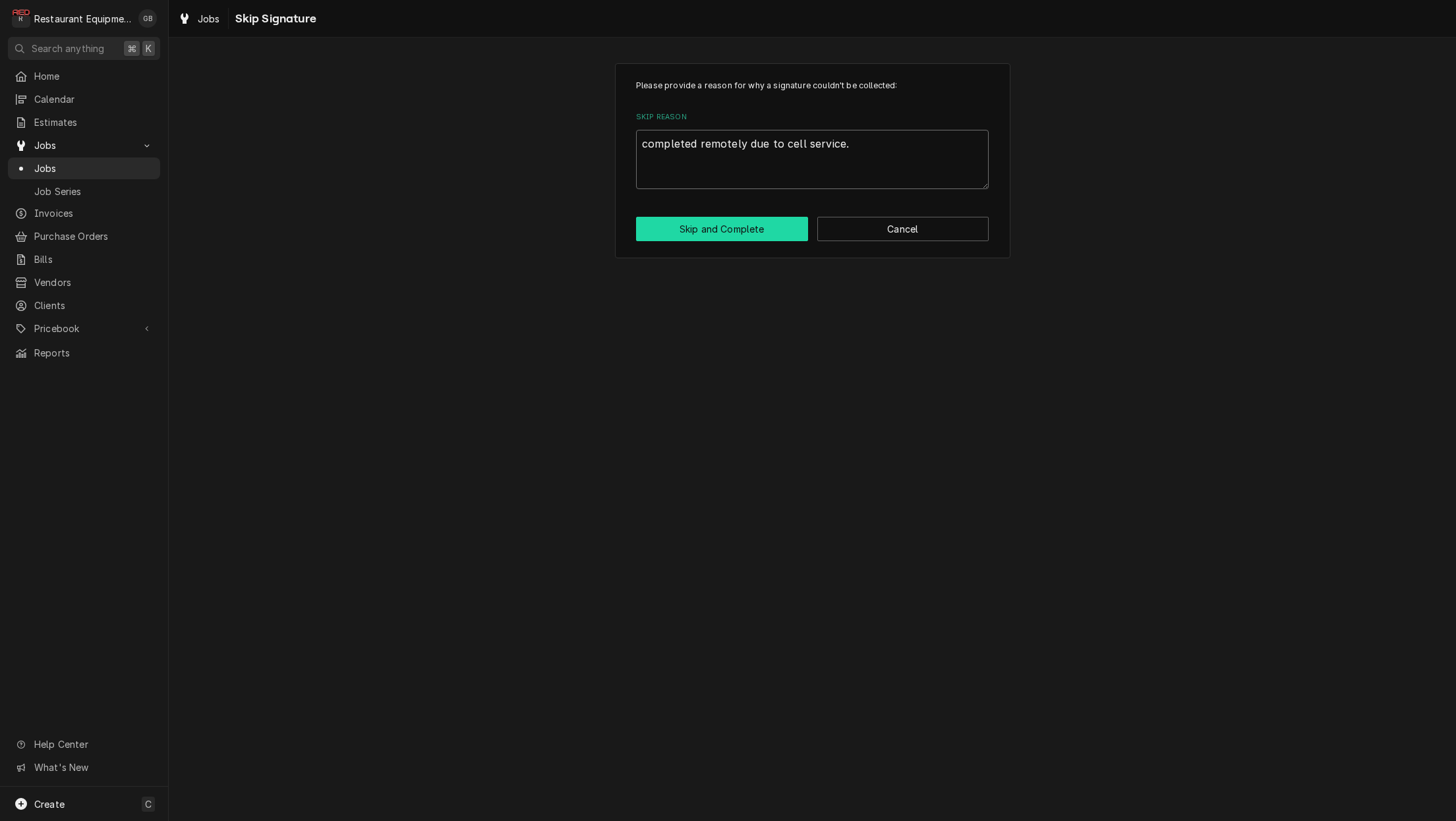
type textarea "completed remotely due to cell service."
click at [720, 228] on button "Skip and Complete" at bounding box center [722, 228] width 172 height 24
type textarea "x"
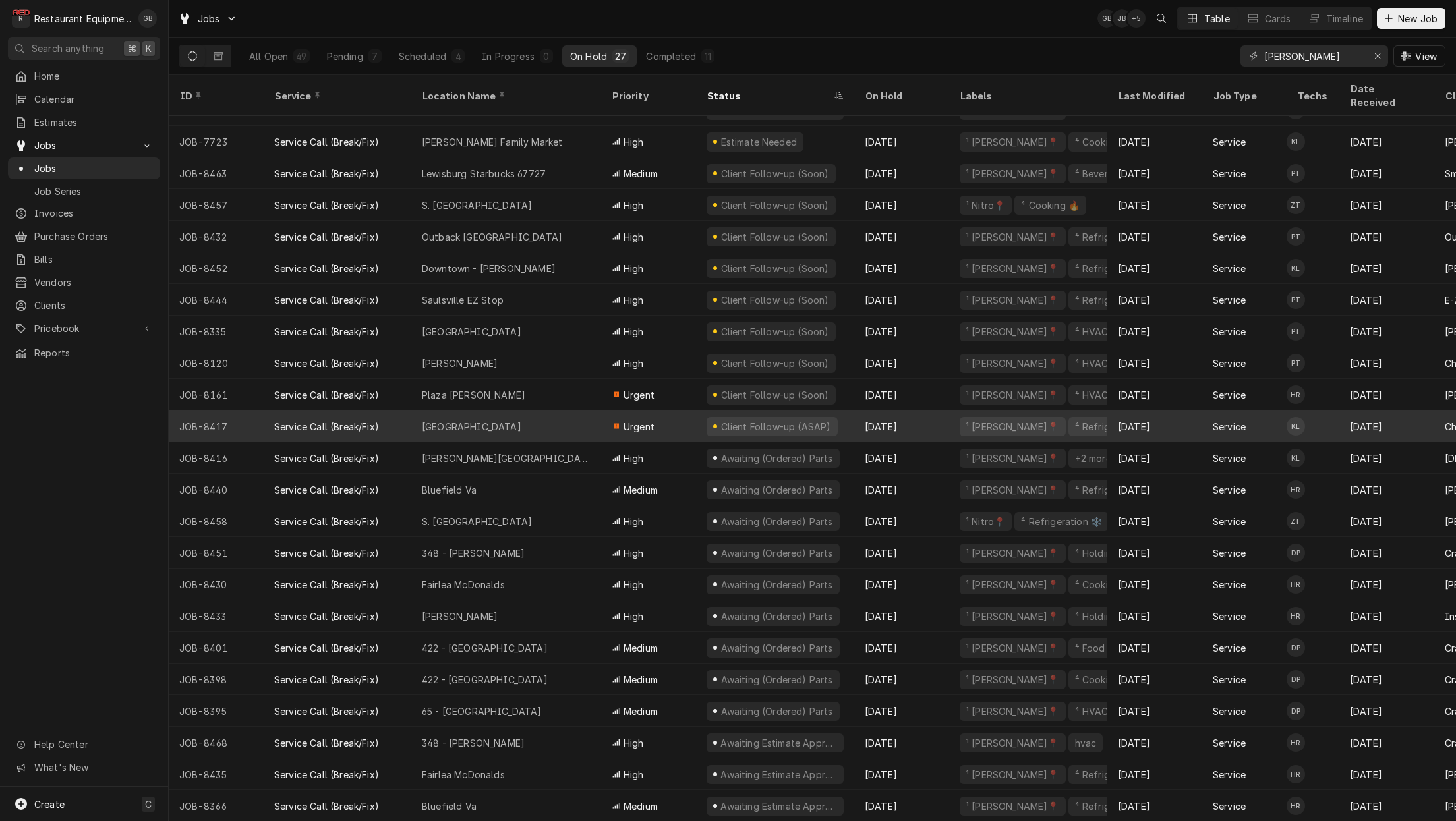
click at [513, 414] on div "Princeton" at bounding box center [506, 426] width 189 height 32
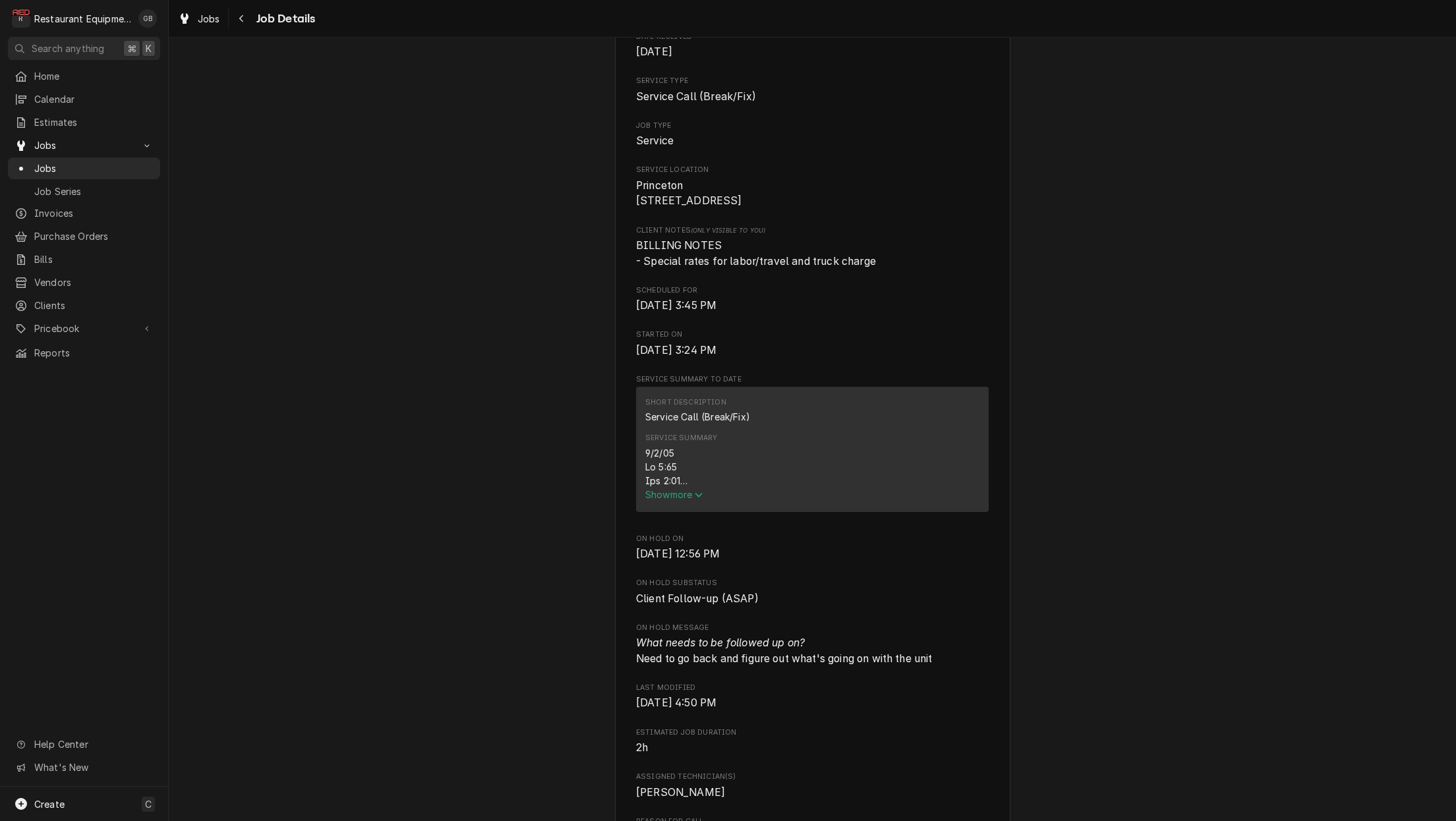
scroll to position [191, 0]
click at [237, 19] on div "Navigate back" at bounding box center [242, 18] width 14 height 14
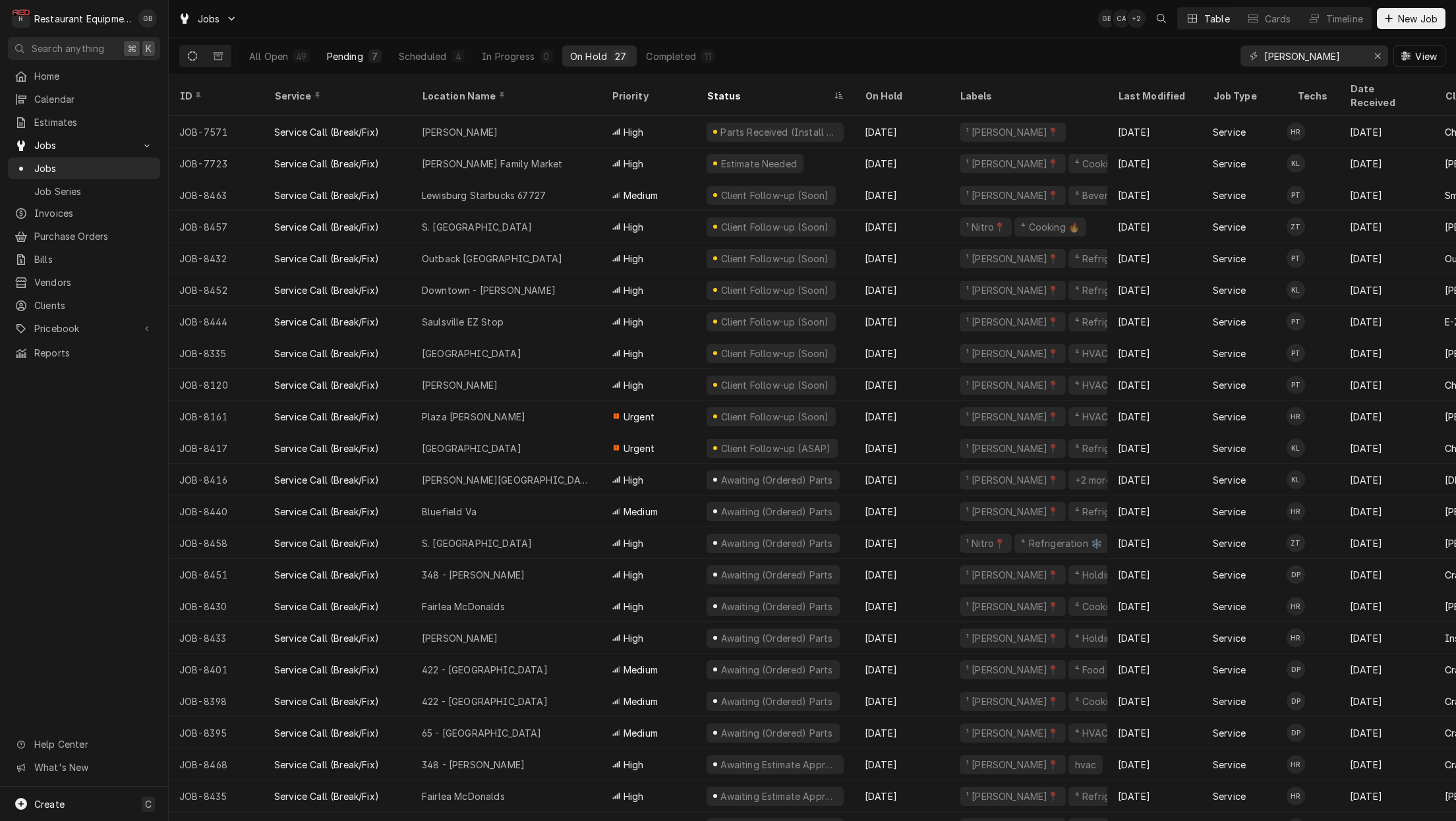
click at [356, 61] on div "Pending" at bounding box center [345, 56] width 37 height 14
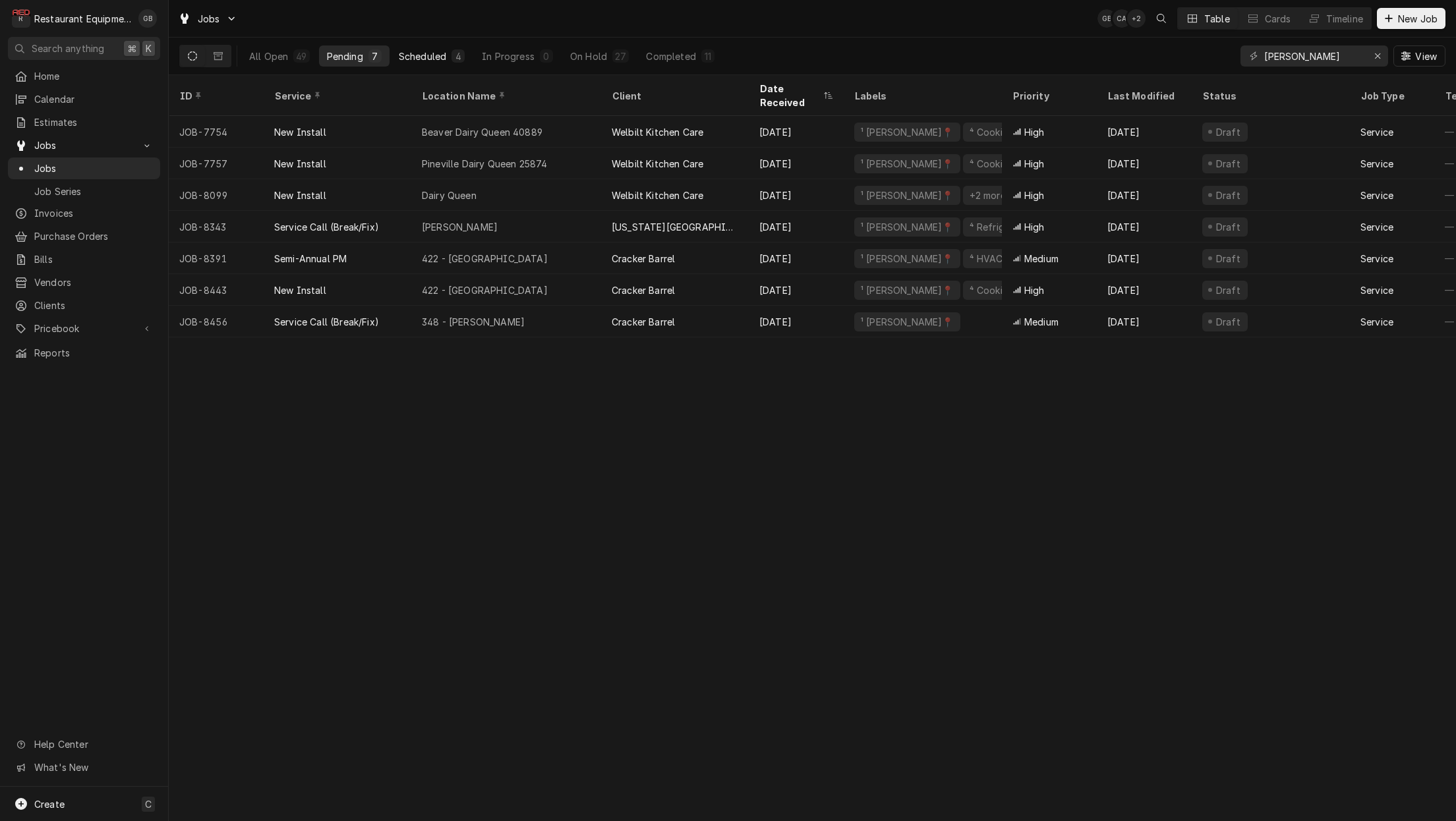
click at [450, 60] on button "Scheduled 4" at bounding box center [431, 56] width 82 height 21
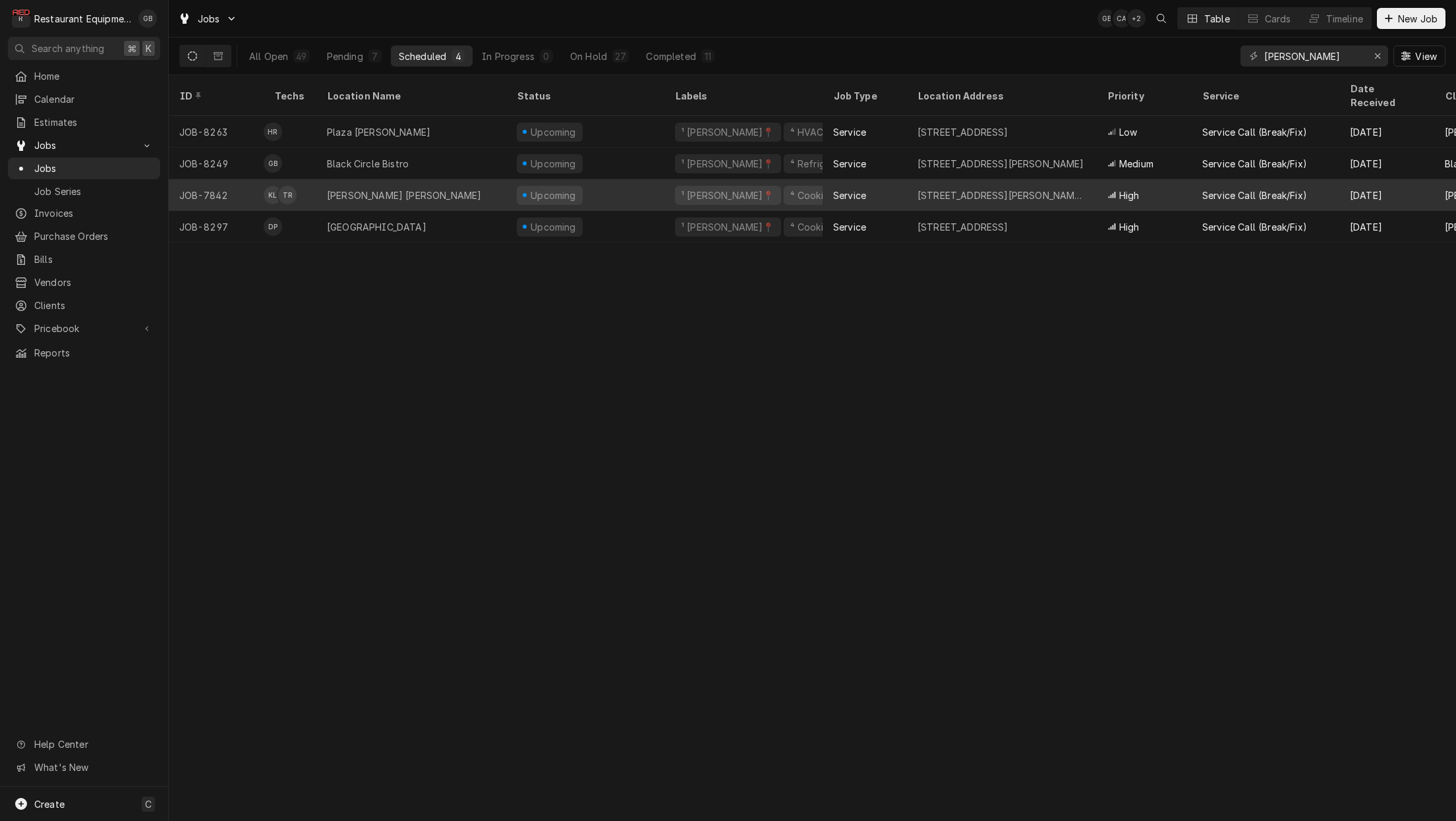
click at [548, 188] on div "Upcoming" at bounding box center [554, 195] width 48 height 14
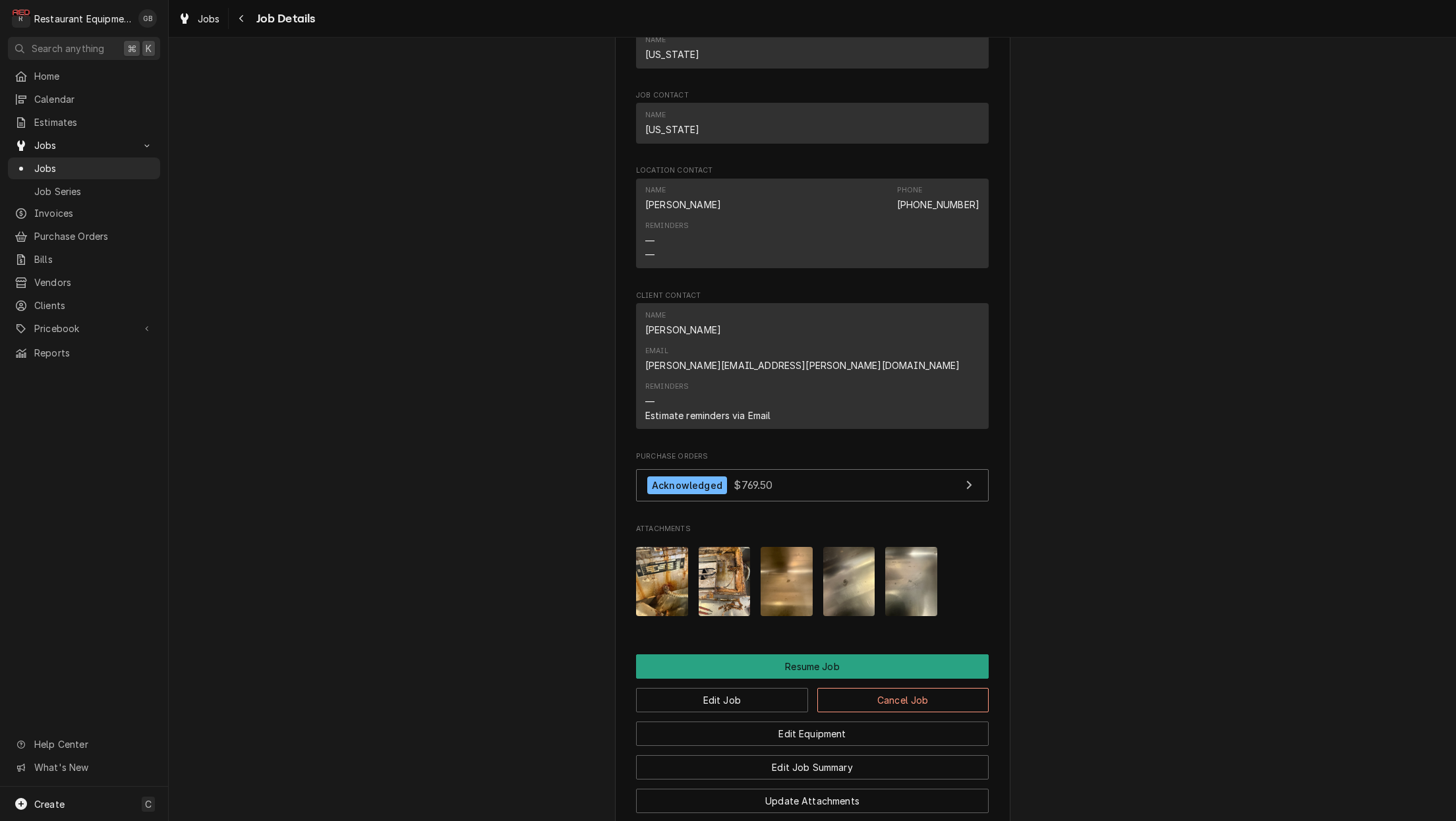
scroll to position [1144, 0]
click at [750, 687] on button "Edit Job" at bounding box center [722, 698] width 172 height 24
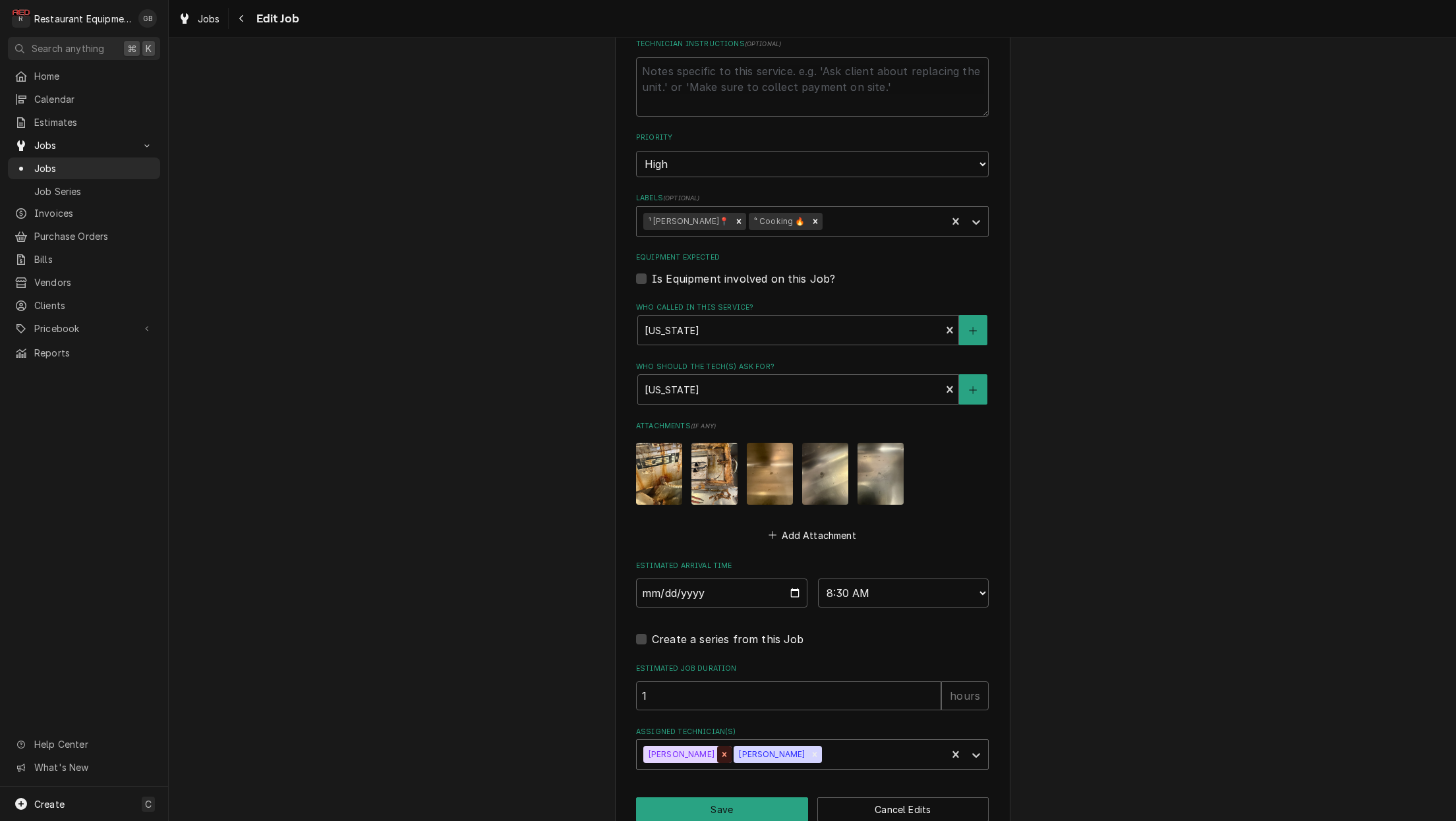
click at [720, 750] on icon "Remove Kaleb Lewis" at bounding box center [725, 754] width 10 height 10
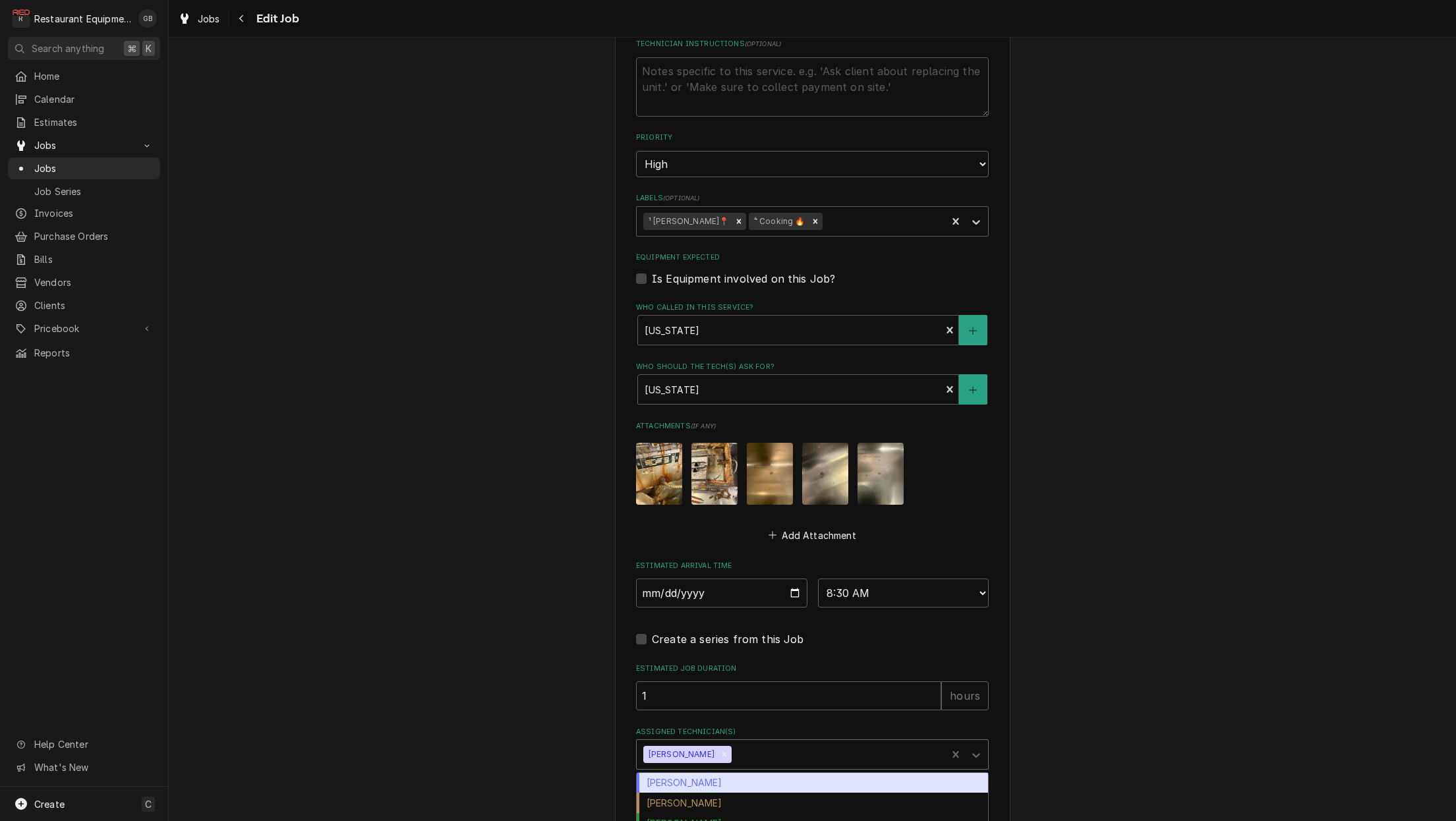
click at [740, 743] on div "Assigned Technician(s)" at bounding box center [837, 754] width 206 height 24
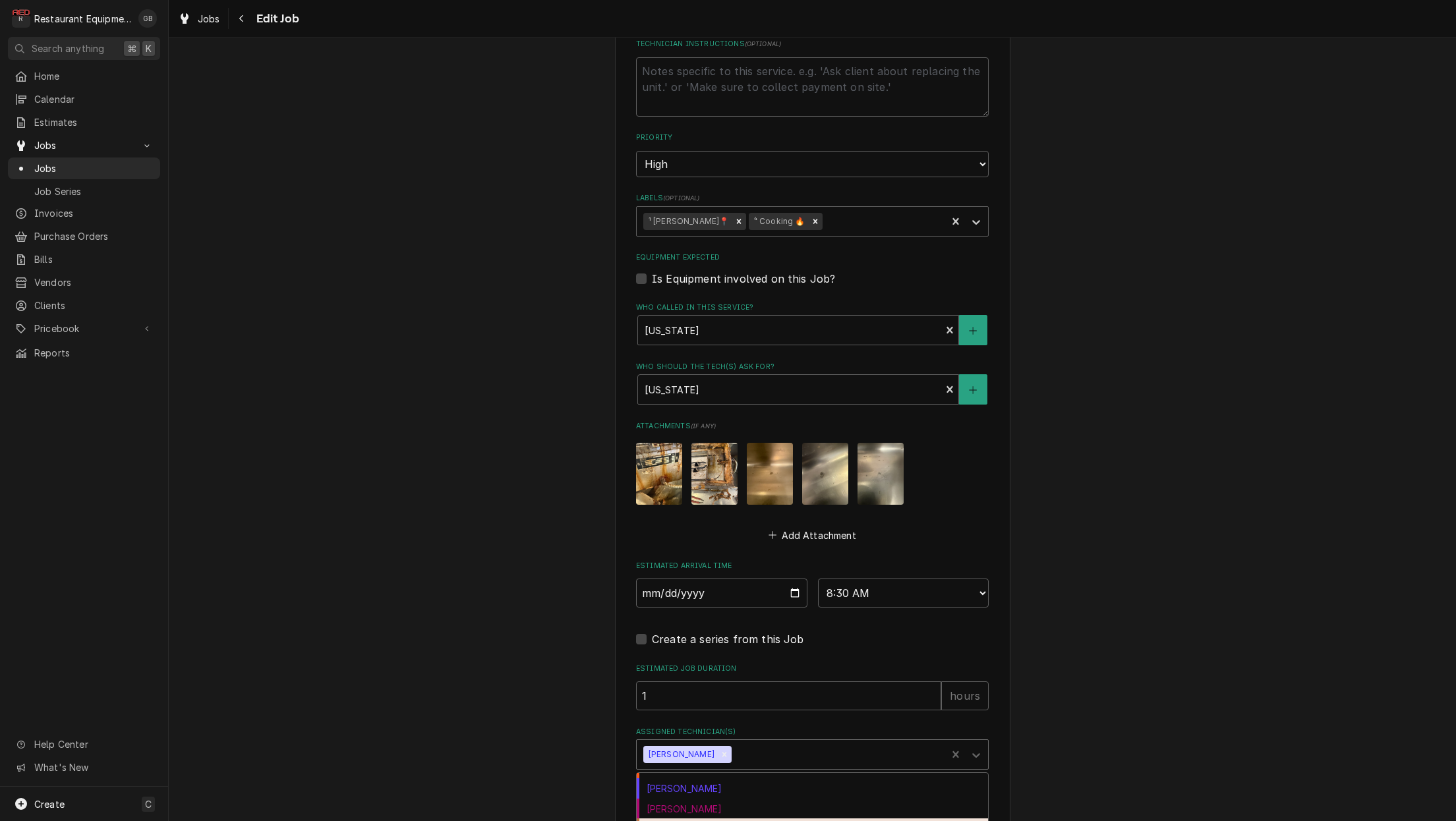
scroll to position [78, 0]
click at [715, 815] on div "Hunter Ralston" at bounding box center [813, 825] width 352 height 20
click at [734, 797] on button "Save" at bounding box center [722, 808] width 172 height 24
type textarea "x"
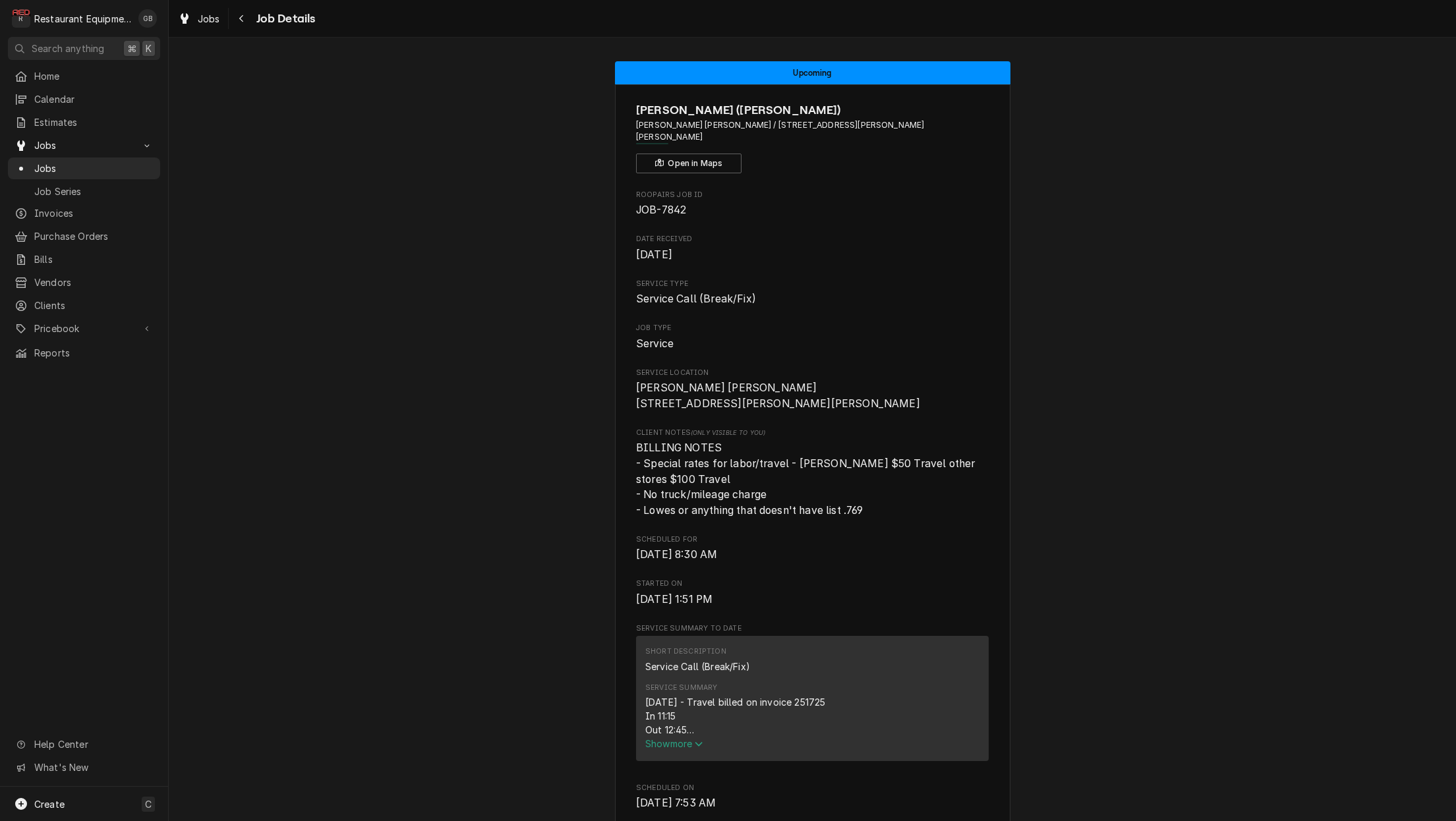
click at [689, 738] on span "Show more" at bounding box center [674, 744] width 58 height 12
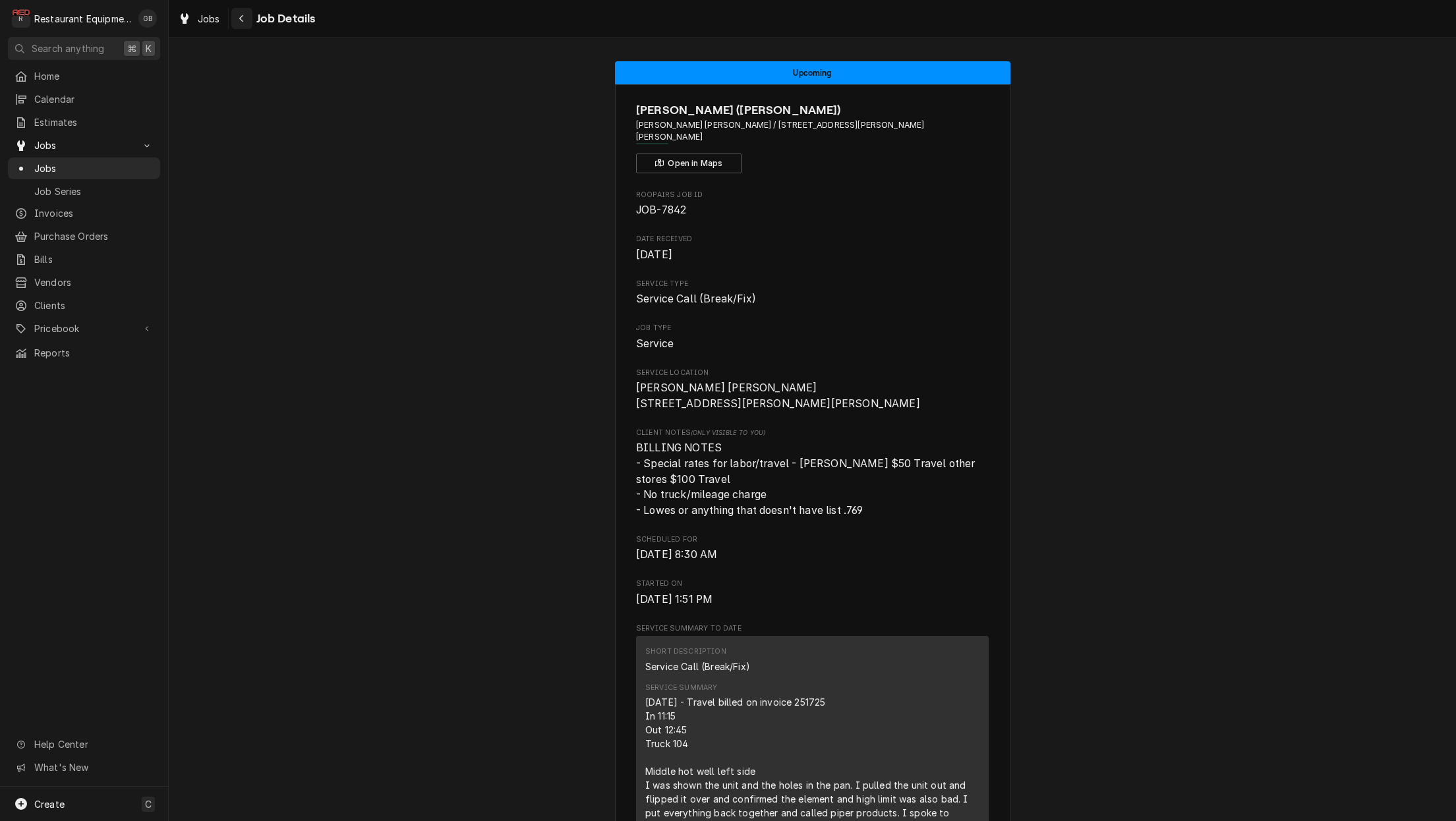
click at [245, 17] on div "Navigate back" at bounding box center [242, 18] width 14 height 14
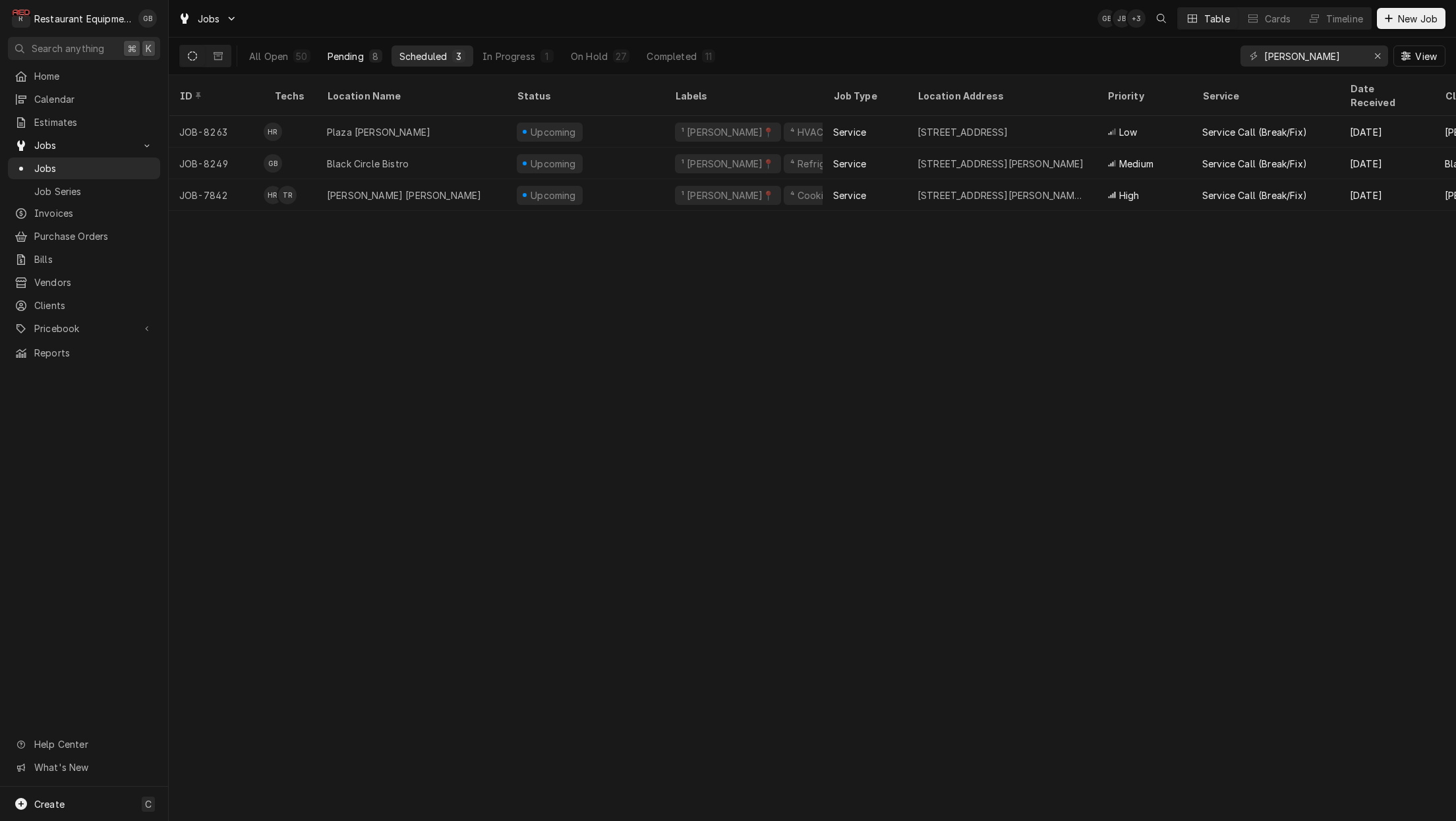
click button "Pending 8"
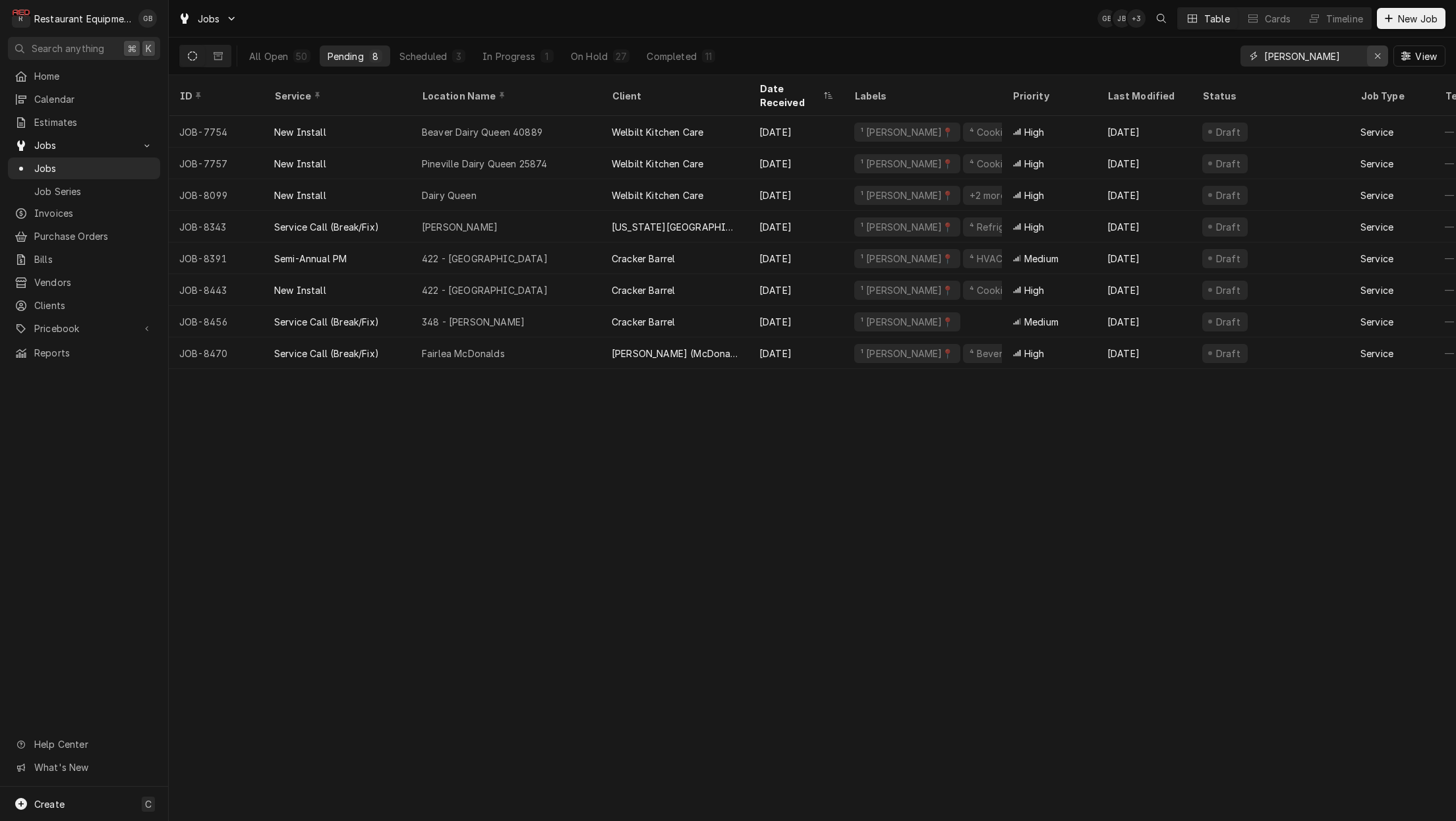
click div "Erase input"
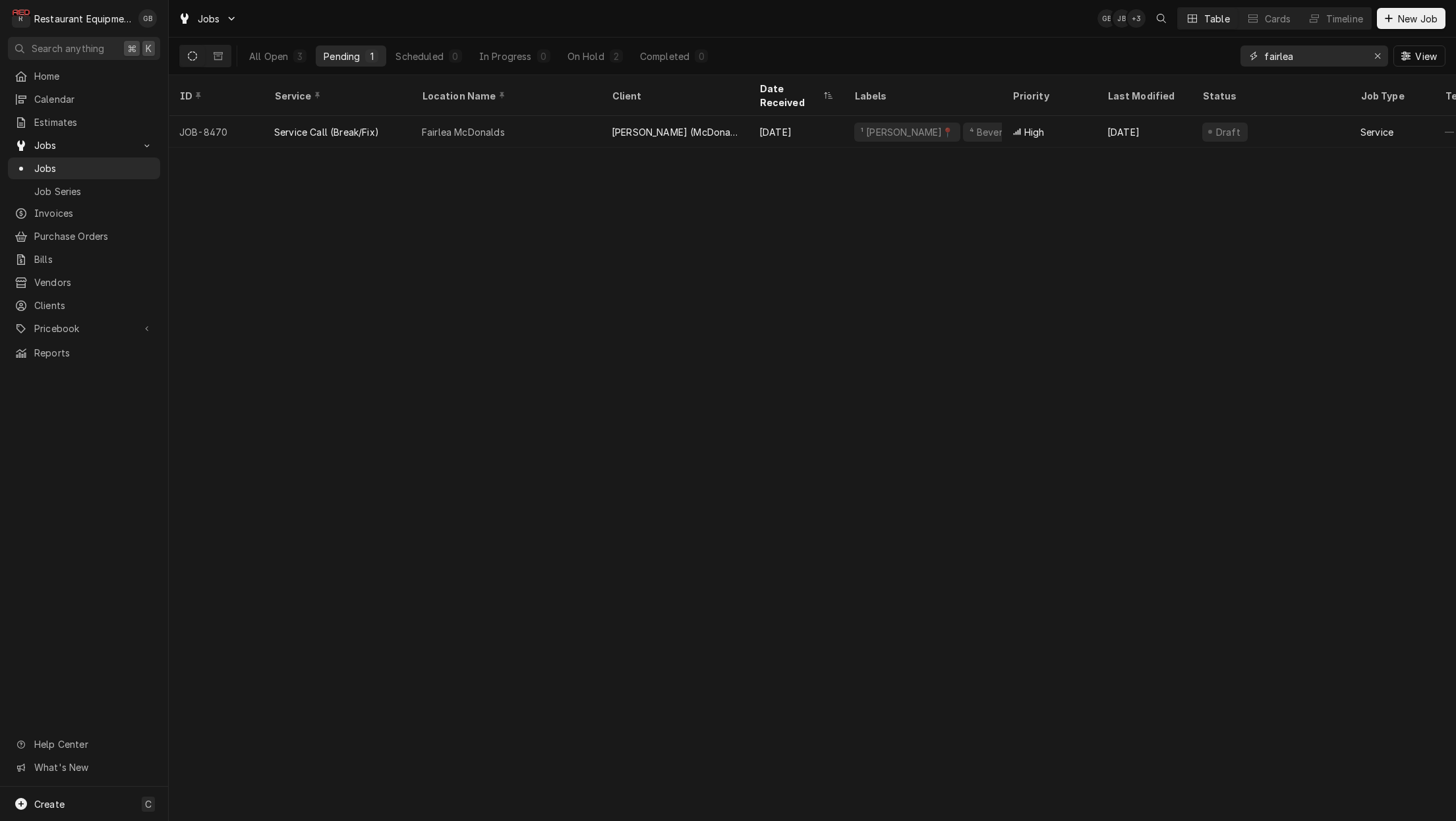
type input "Fairlea"
drag, startPoint x: 1382, startPoint y: 51, endPoint x: 612, endPoint y: 325, distance: 817.3
click div "ID Service Location Name Client Date Received Labels Priority Last Modified Sta…"
click div "On Hold"
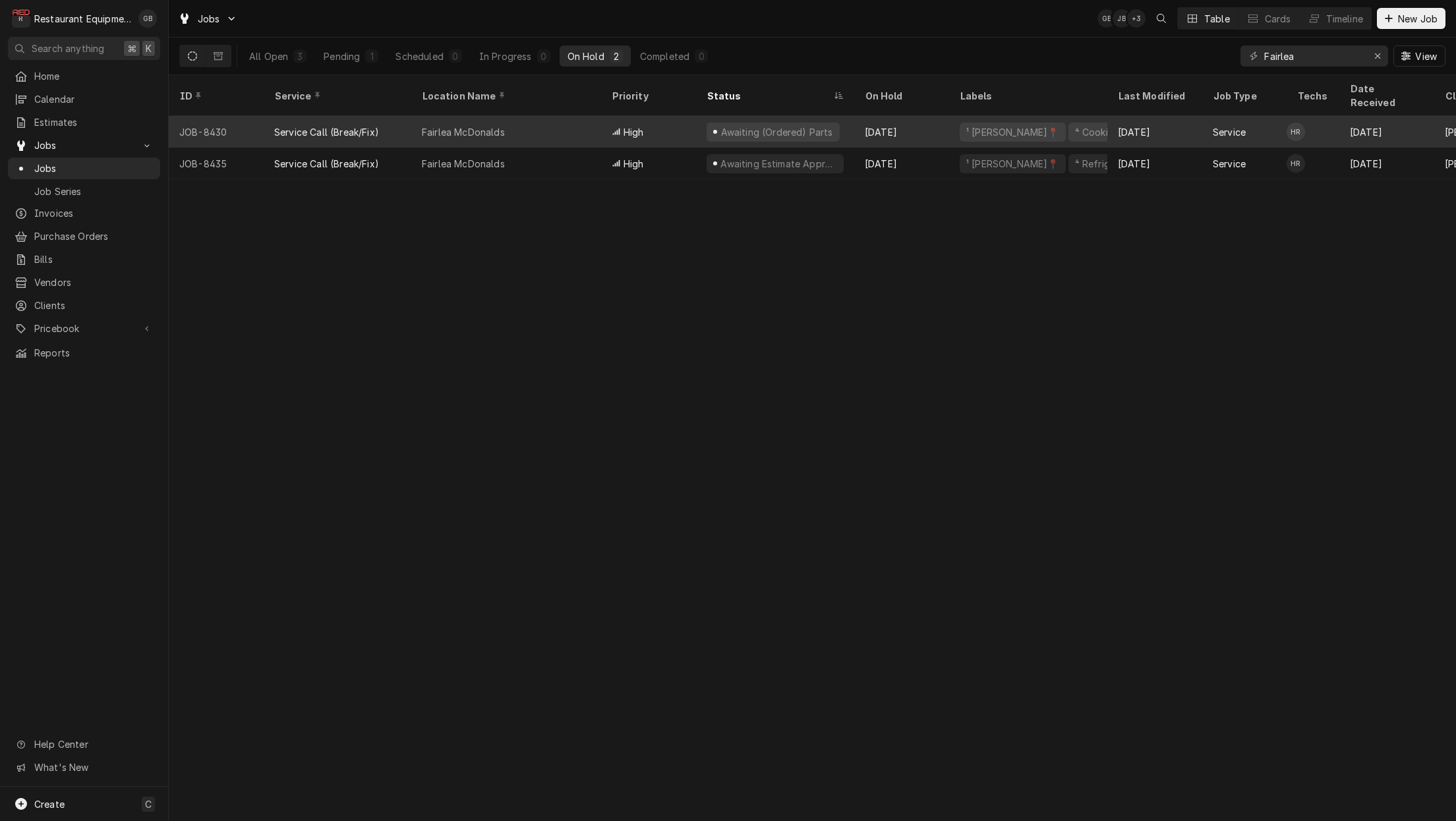
click div "Fairlea McDonalds"
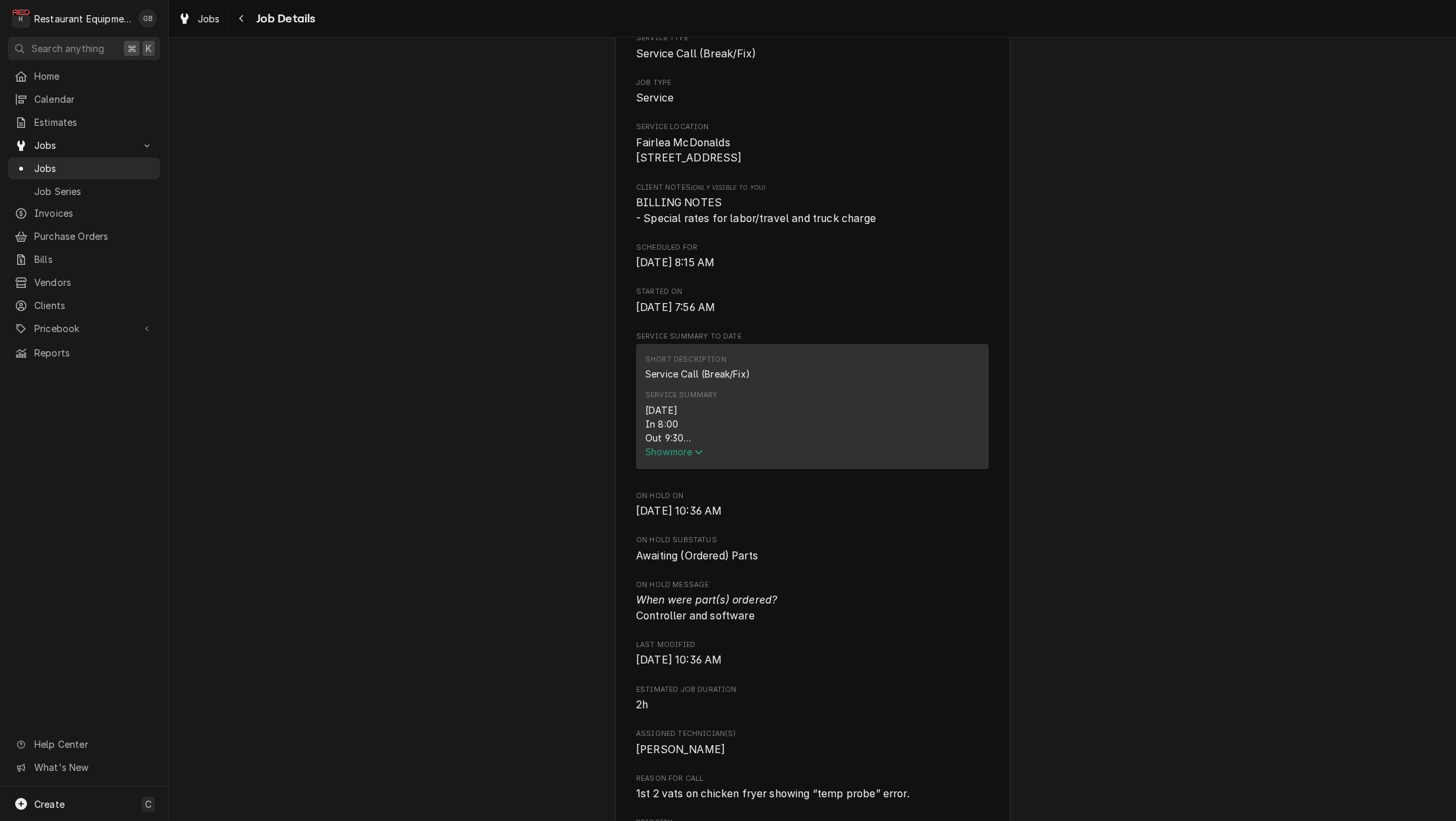
scroll to position [227, 0]
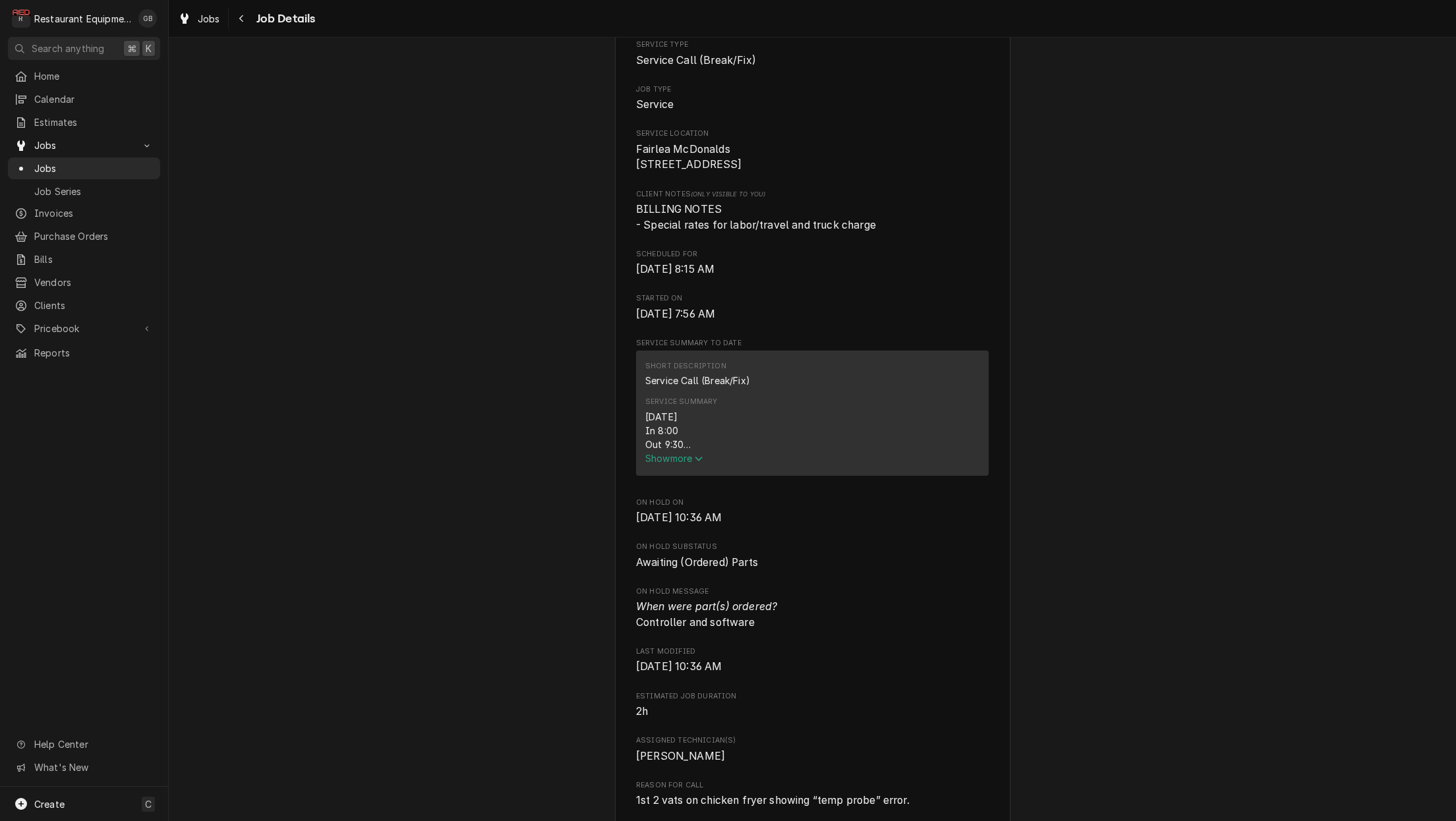
click at [681, 462] on span "Show more" at bounding box center [674, 459] width 58 height 12
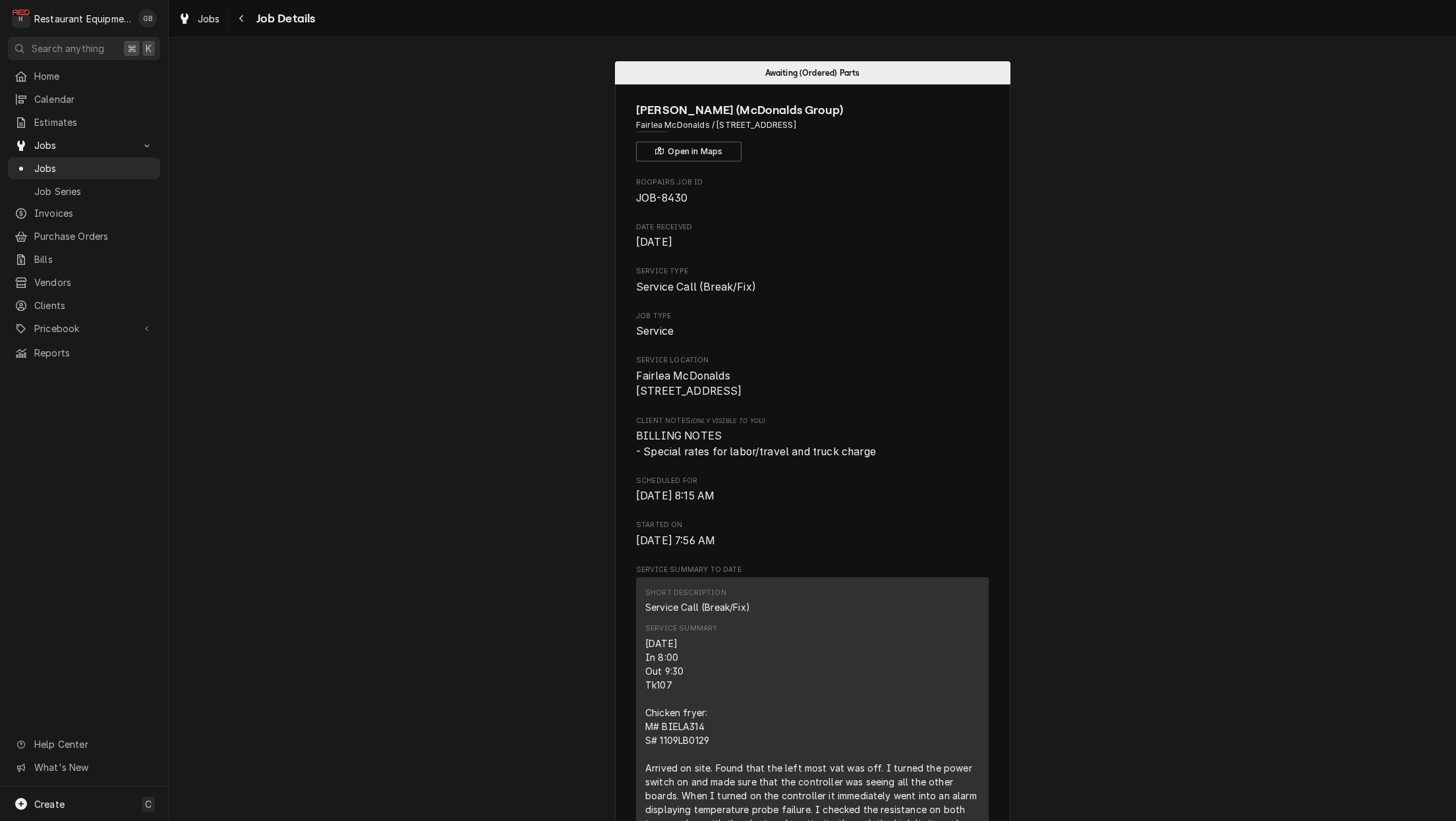
scroll to position [0, 0]
click at [232, 15] on button "Navigate back" at bounding box center [242, 18] width 21 height 21
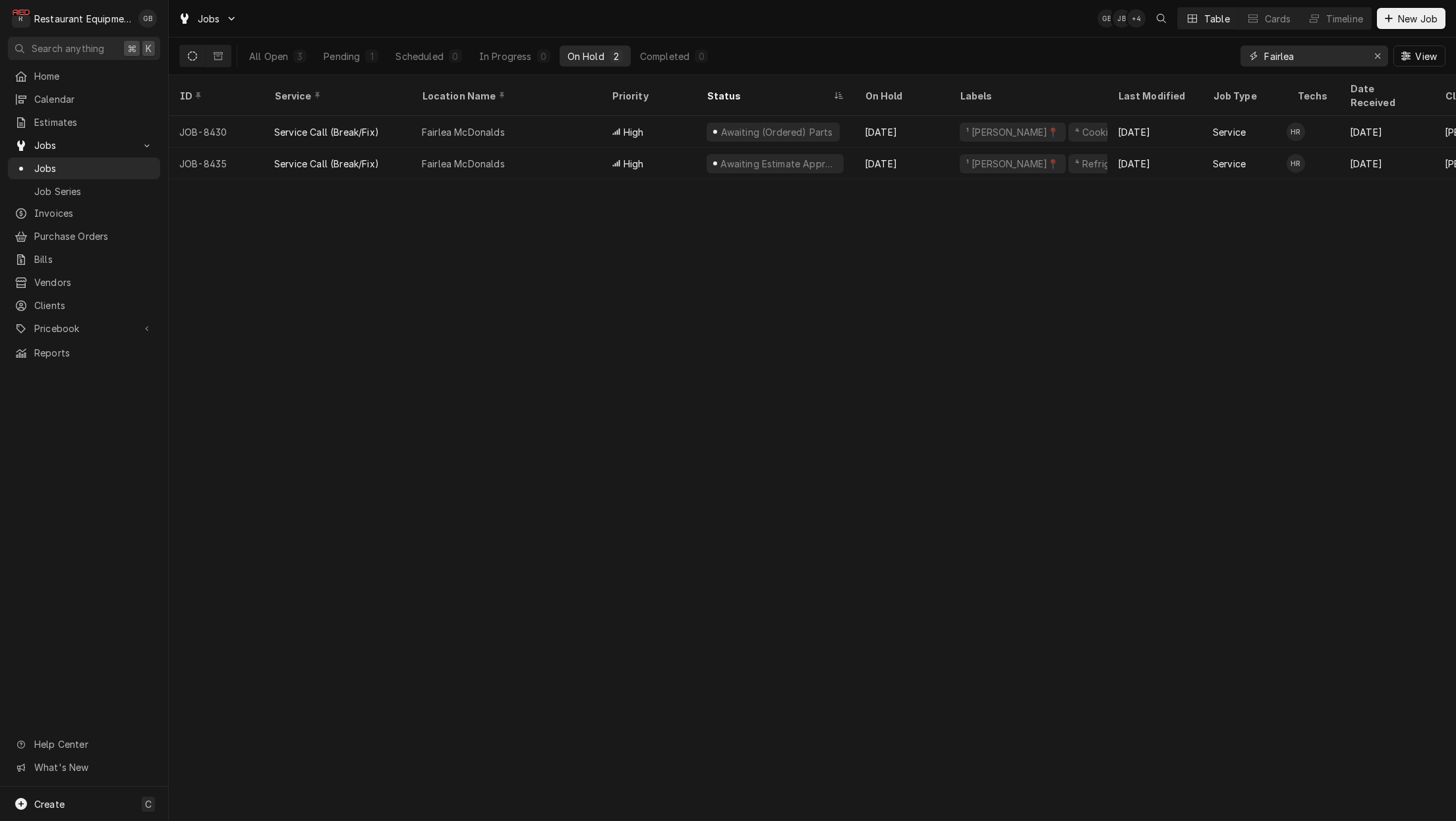
click at [1380, 53] on icon "Erase input" at bounding box center [1378, 56] width 8 height 10
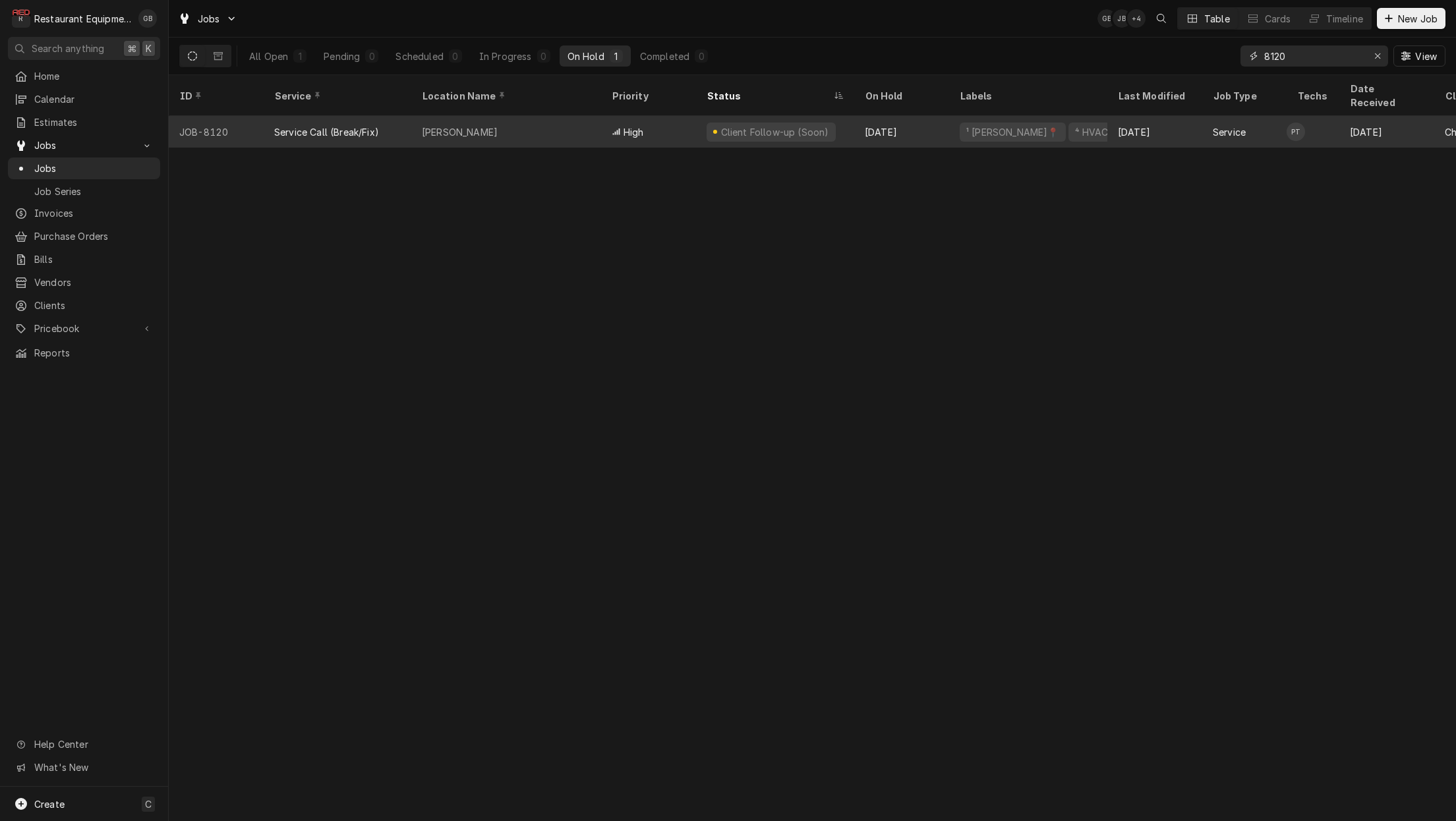
type input "8120"
click at [493, 119] on div "Beckley" at bounding box center [506, 131] width 189 height 32
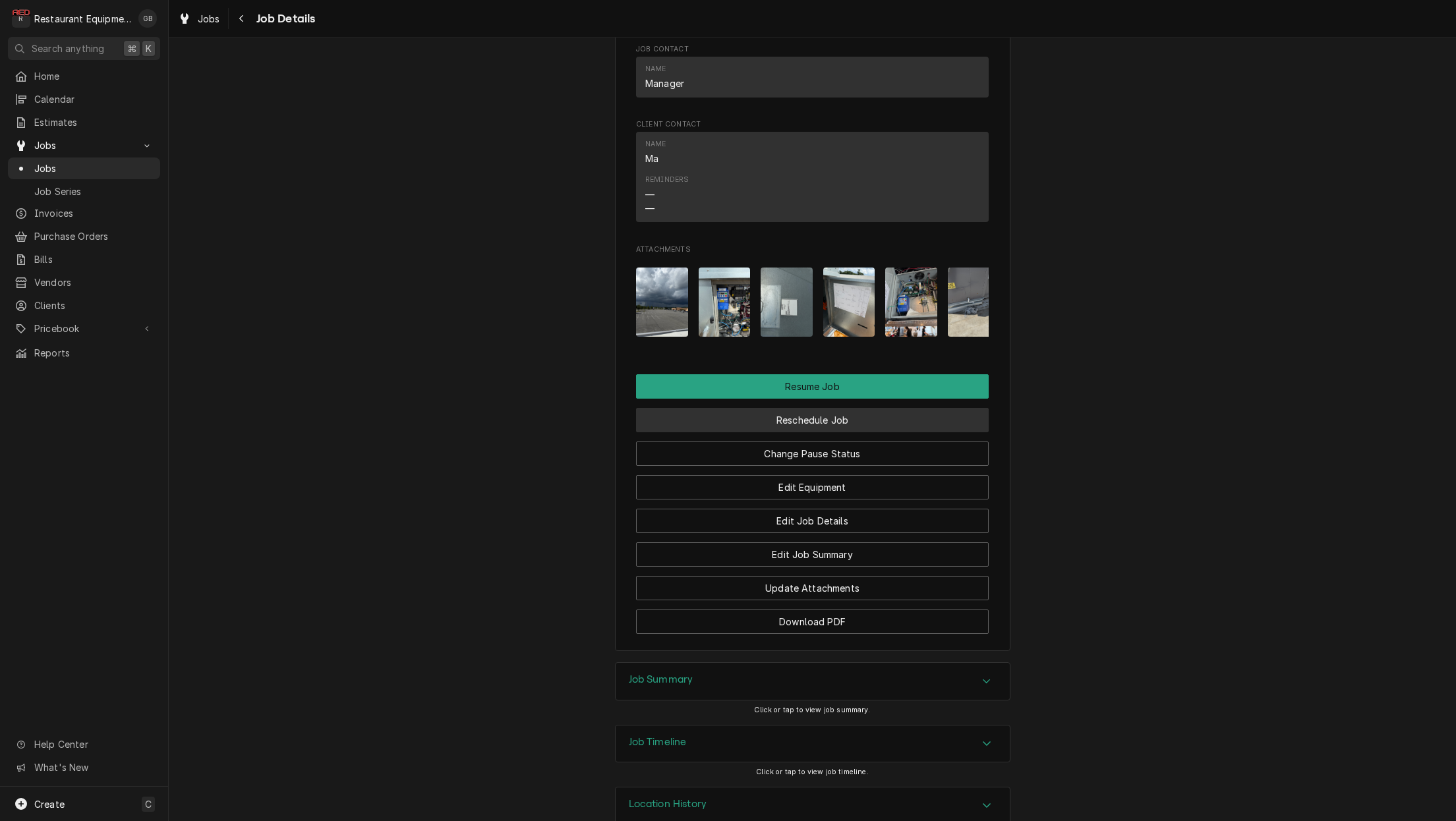
scroll to position [1345, 0]
click at [826, 410] on button "Reschedule Job" at bounding box center [812, 418] width 353 height 24
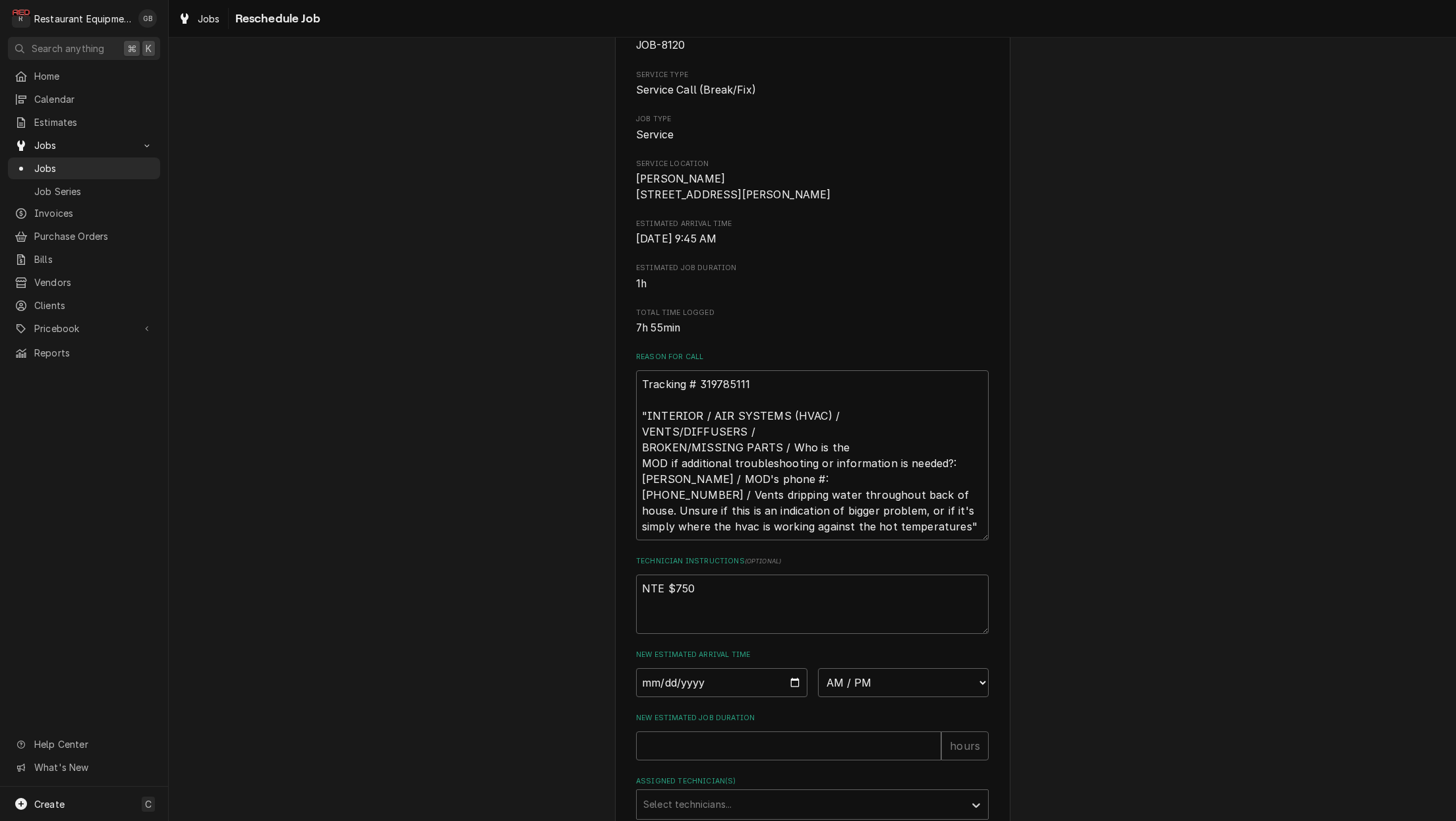
scroll to position [89, 0]
click at [653, 683] on input "Date" at bounding box center [721, 681] width 171 height 29
type input "[DATE]"
type textarea "x"
select select "10:15:00"
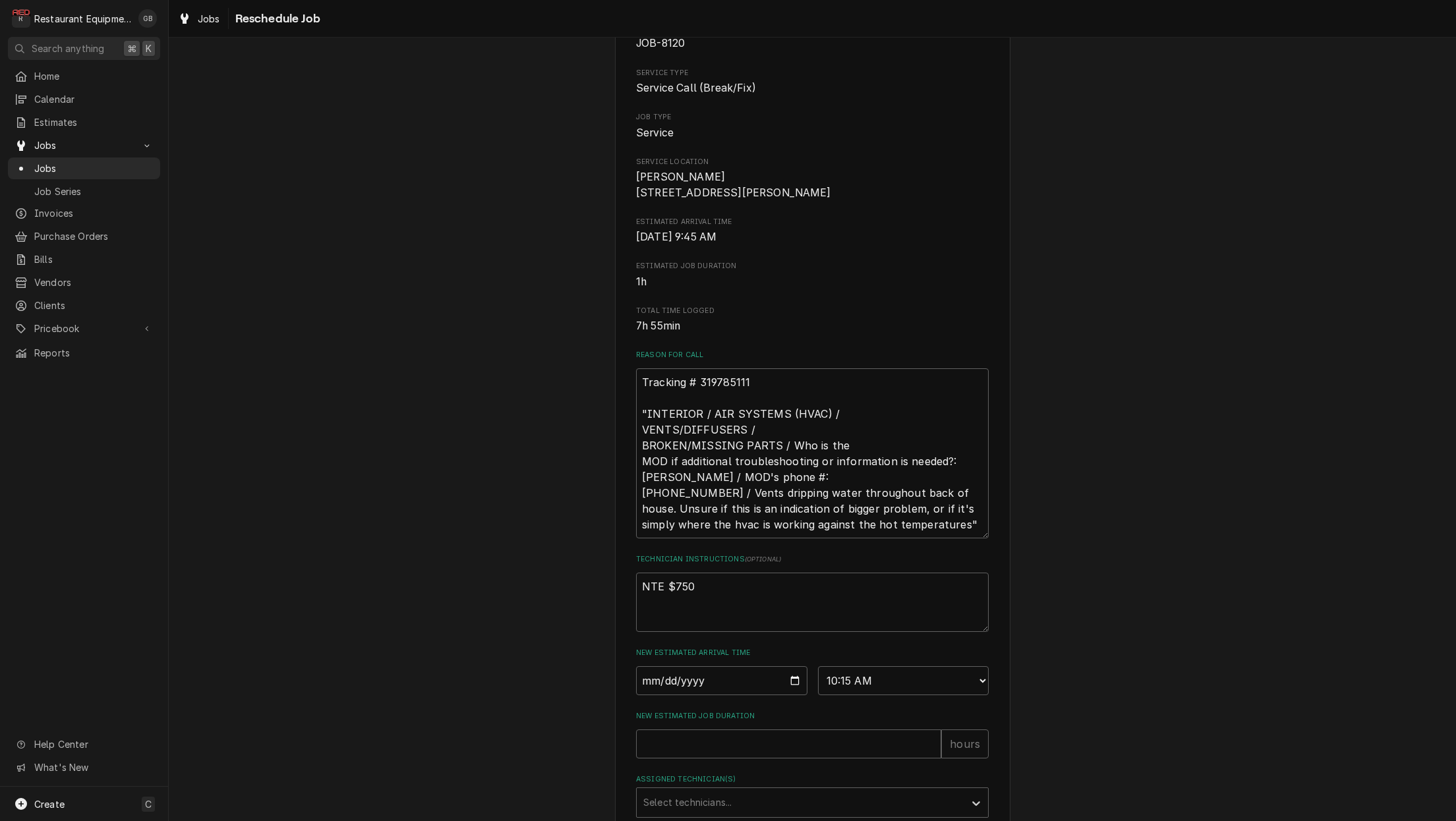
click at [828, 758] on input "New Estimated Job Duration" at bounding box center [788, 744] width 305 height 29
click at [764, 751] on input "New Estimated Job Duration" at bounding box center [788, 744] width 305 height 29
type textarea "x"
type input "1"
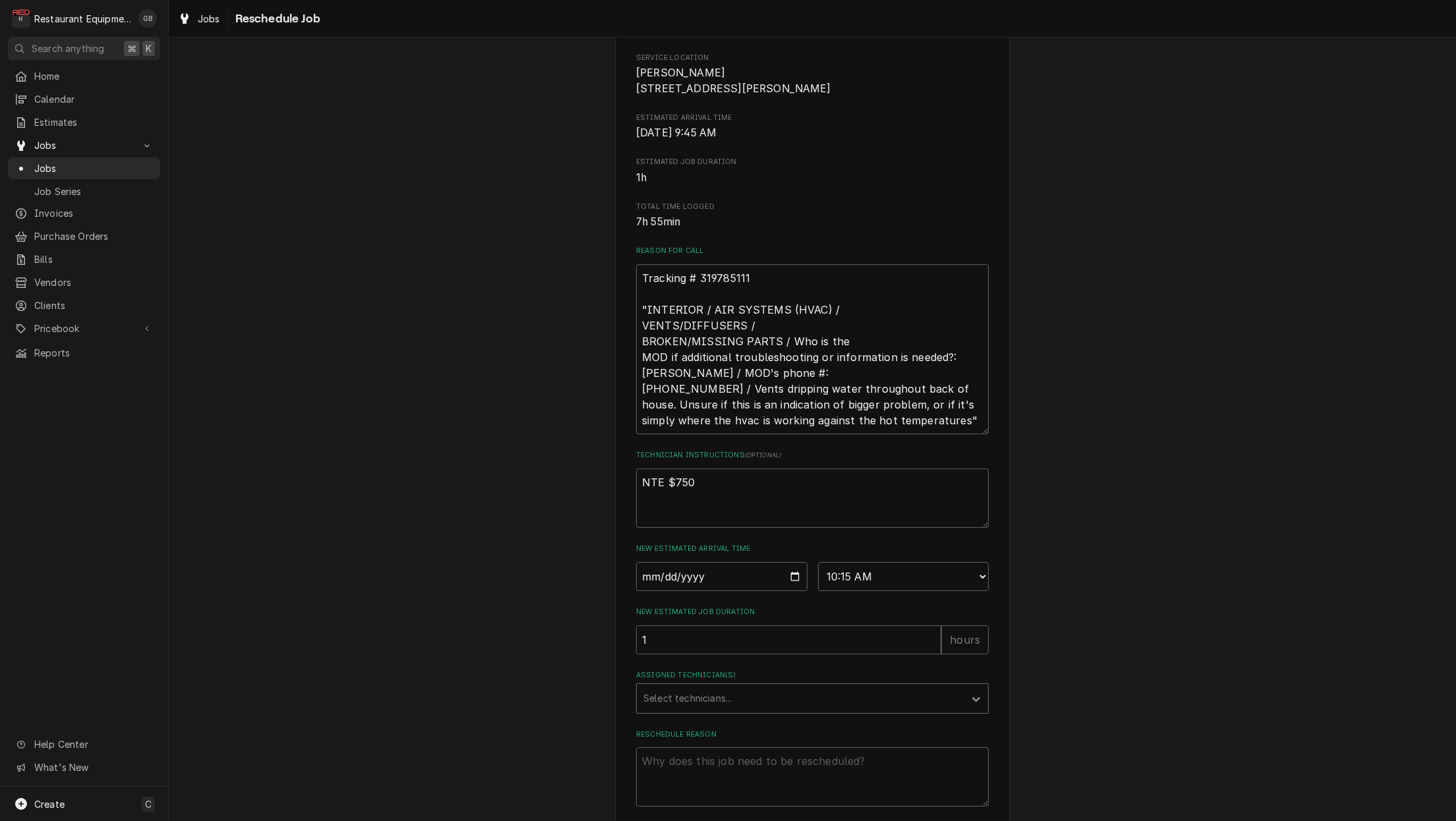
scroll to position [196, 0]
click at [975, 699] on icon "Assigned Technician(s)" at bounding box center [976, 696] width 8 height 5
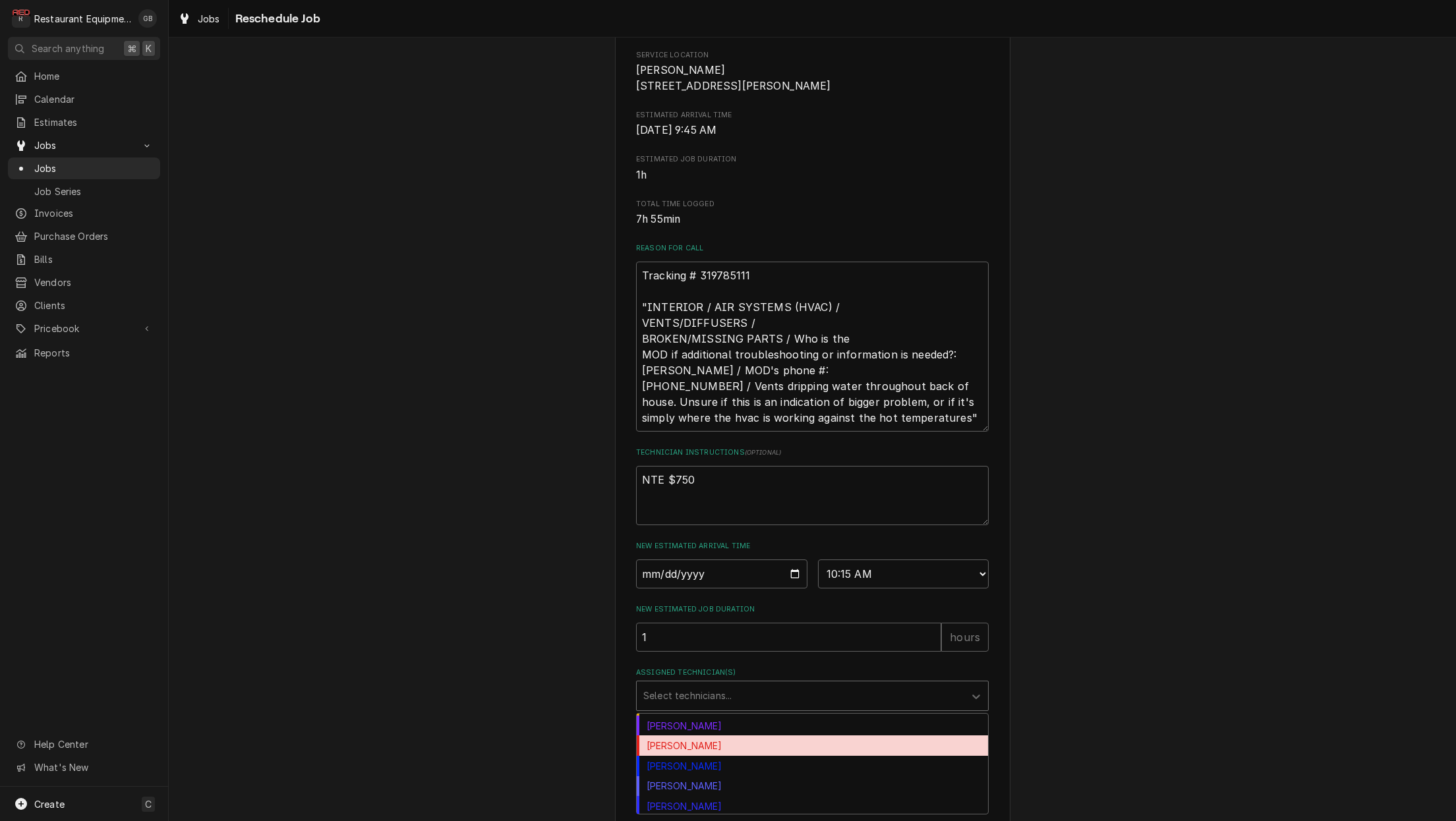
scroll to position [187, 0]
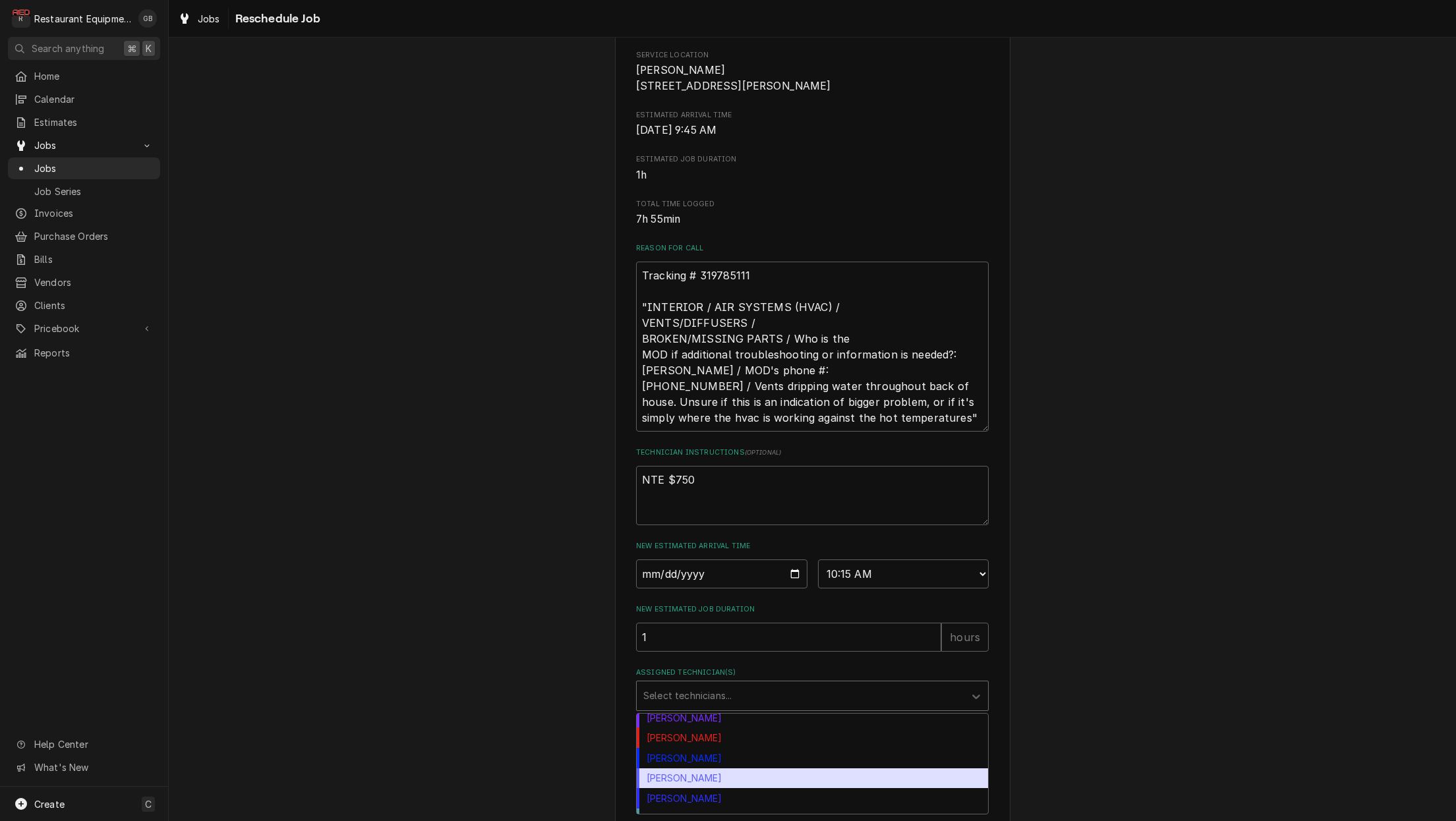
click at [699, 788] on div "Paxton Turner" at bounding box center [813, 778] width 352 height 20
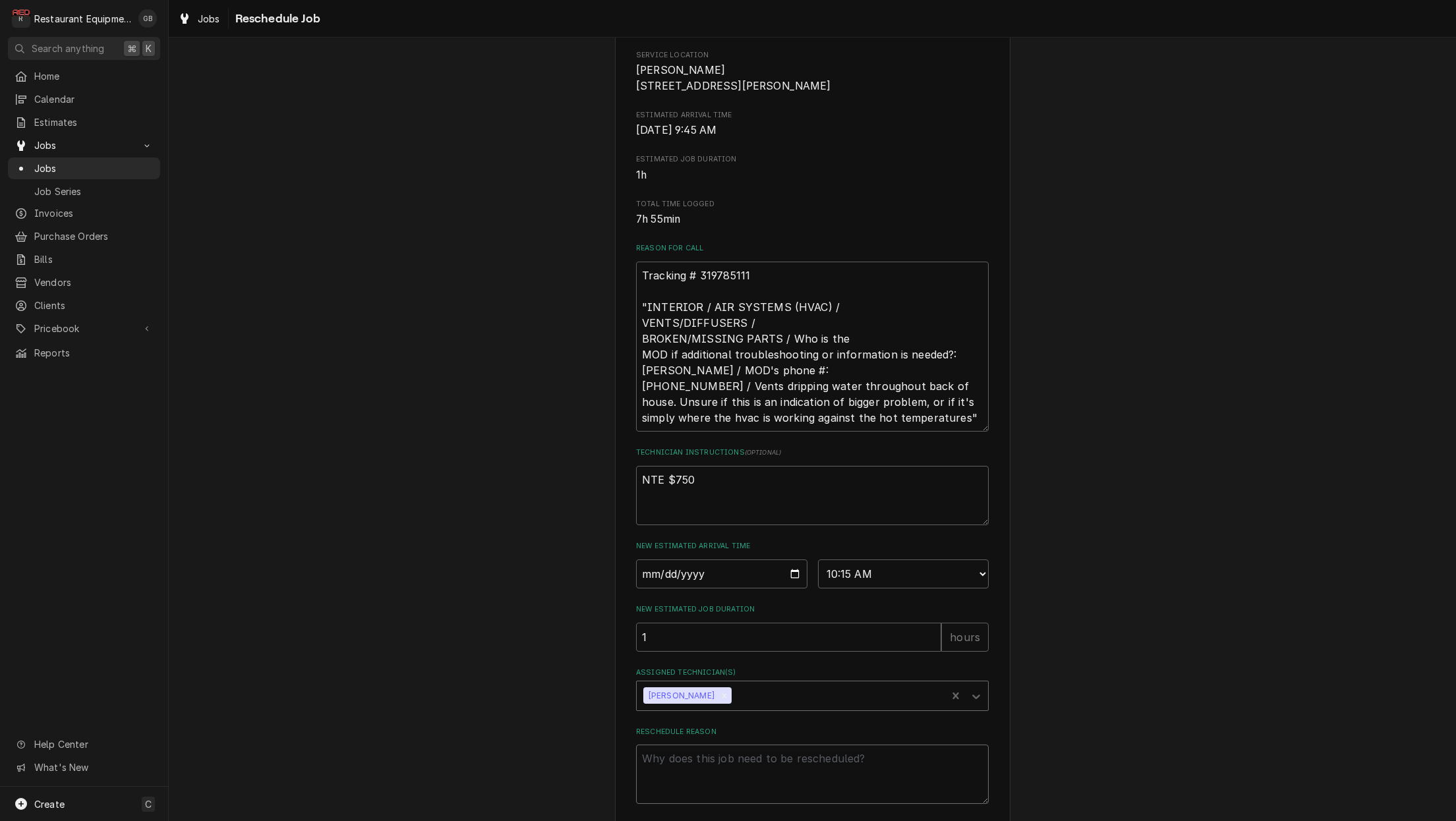
click at [716, 779] on textarea "Reschedule Reason" at bounding box center [812, 774] width 353 height 59
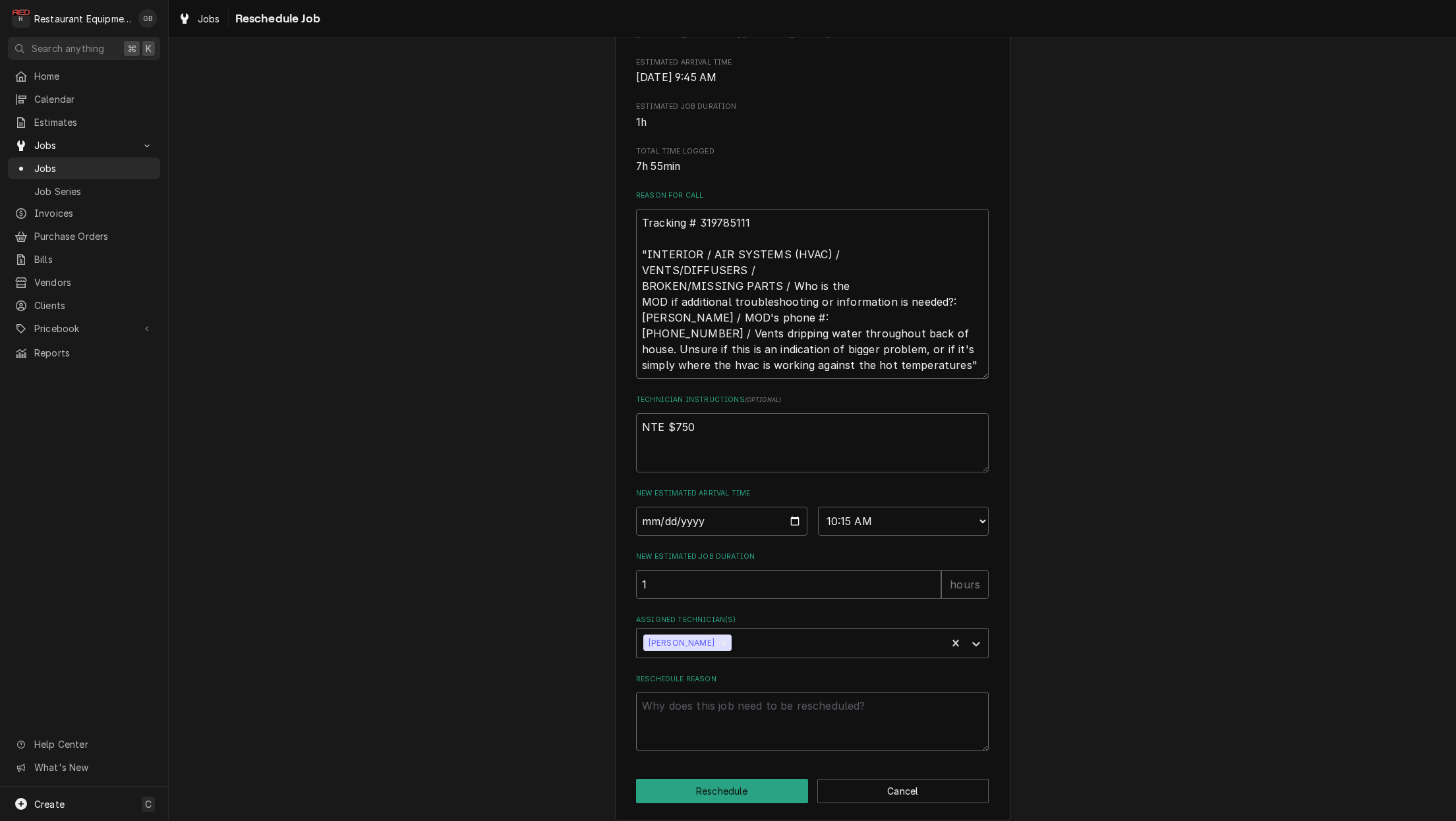
scroll to position [254, 0]
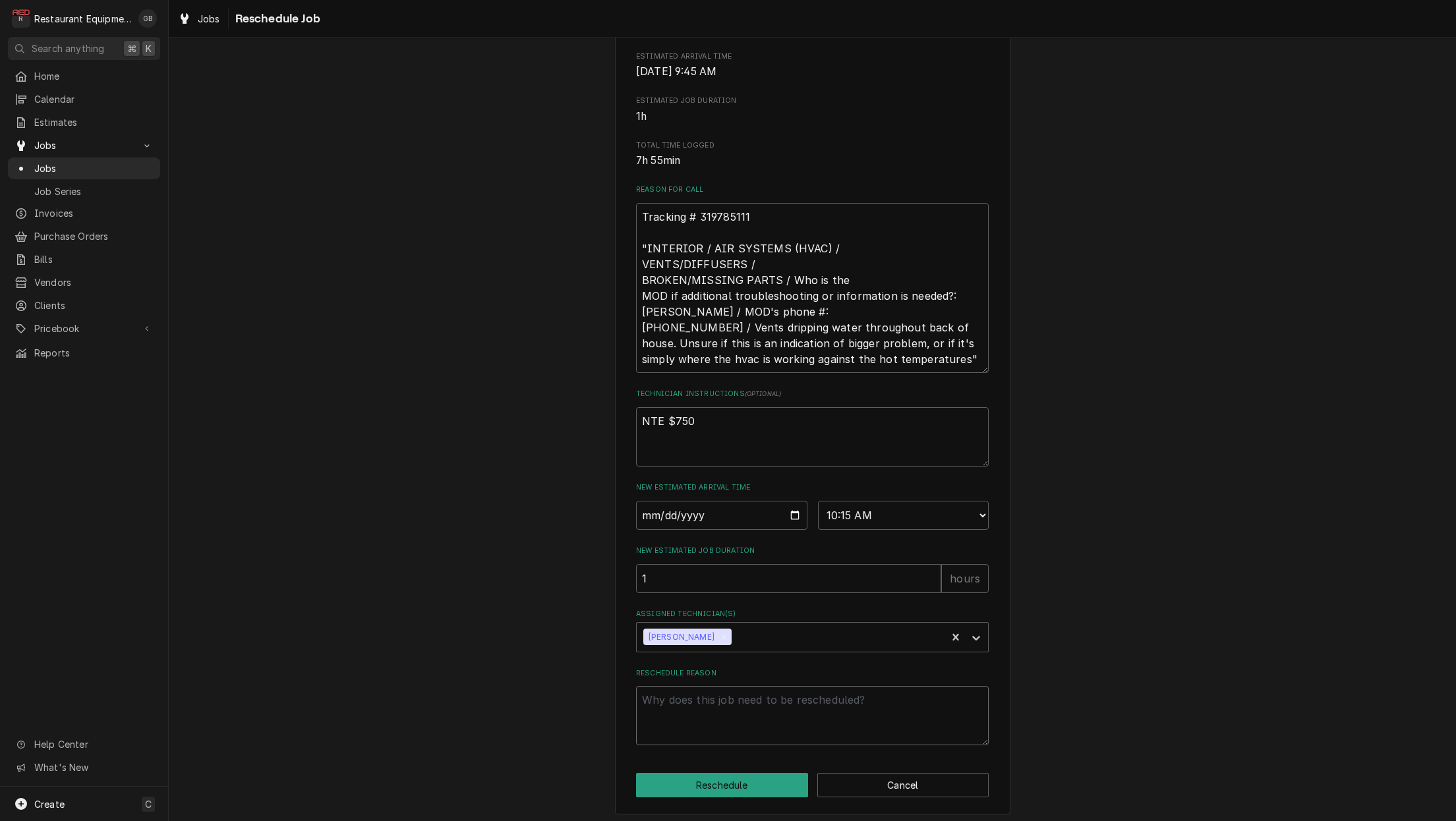
type textarea "x"
type textarea "f"
type textarea "x"
type textarea "fo"
type textarea "x"
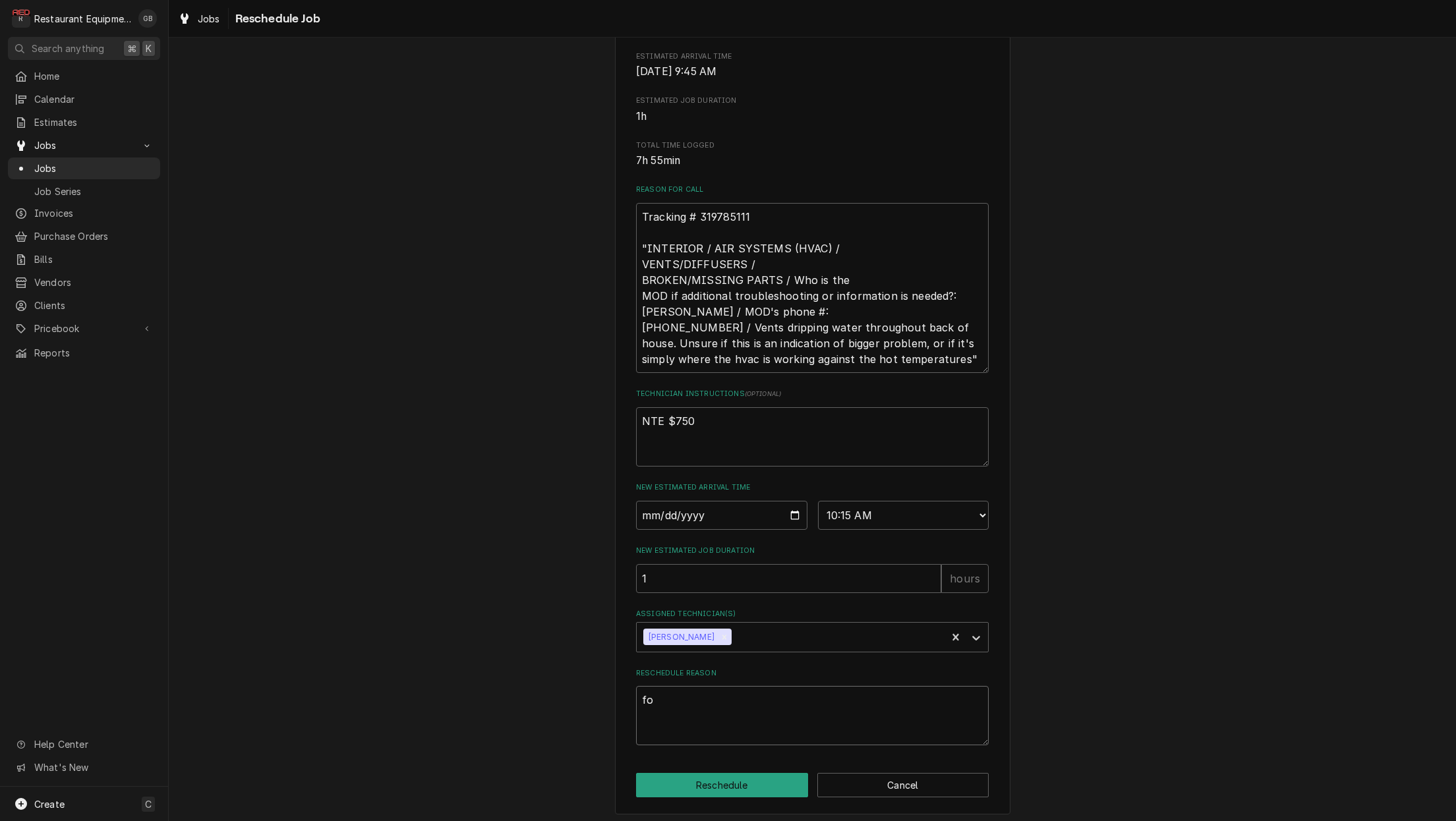
type textarea "fol"
type textarea "x"
type textarea "foll"
type textarea "x"
type textarea "follo"
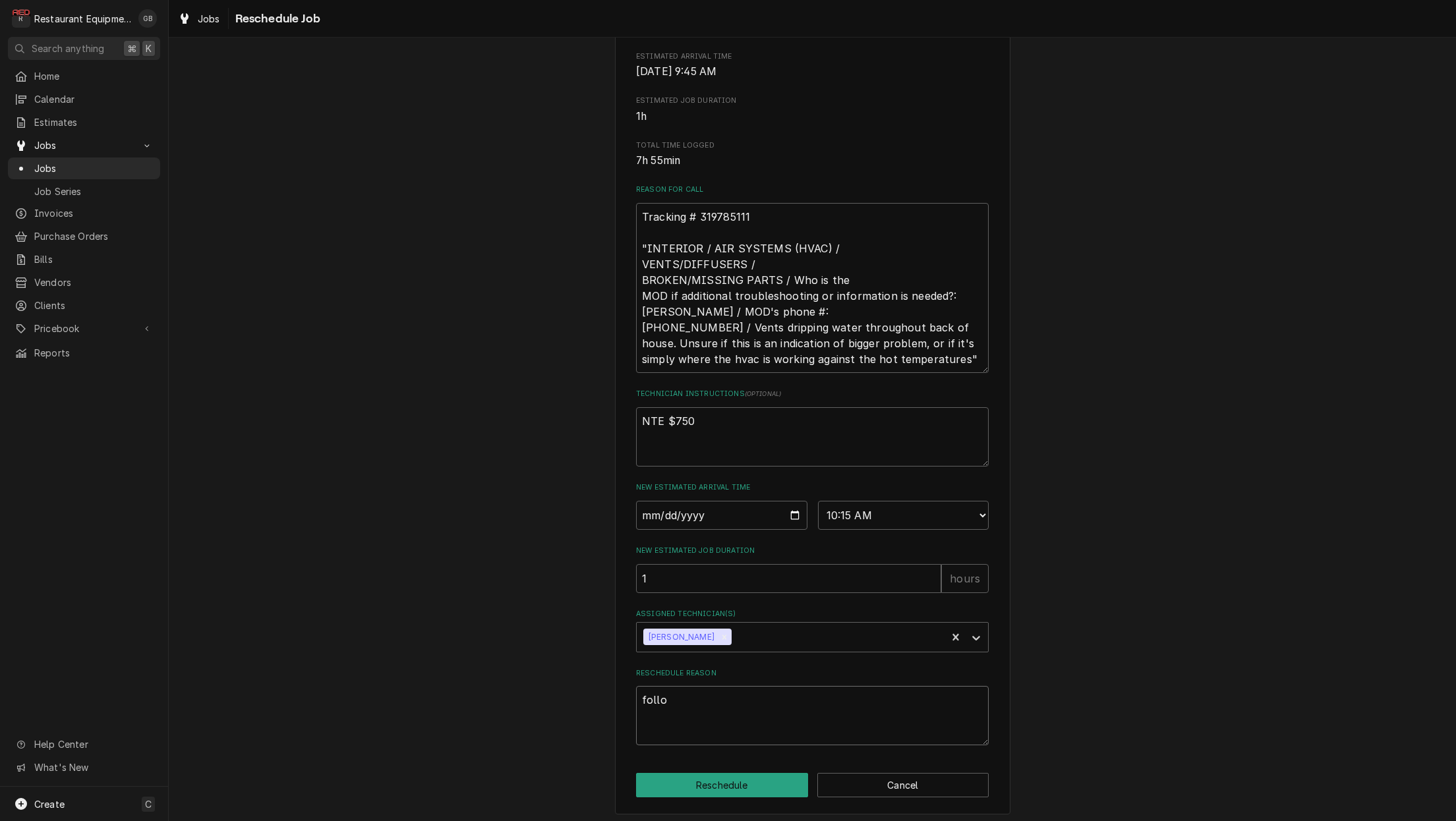
type textarea "x"
type textarea "follow"
type textarea "x"
type textarea "follow"
type textarea "x"
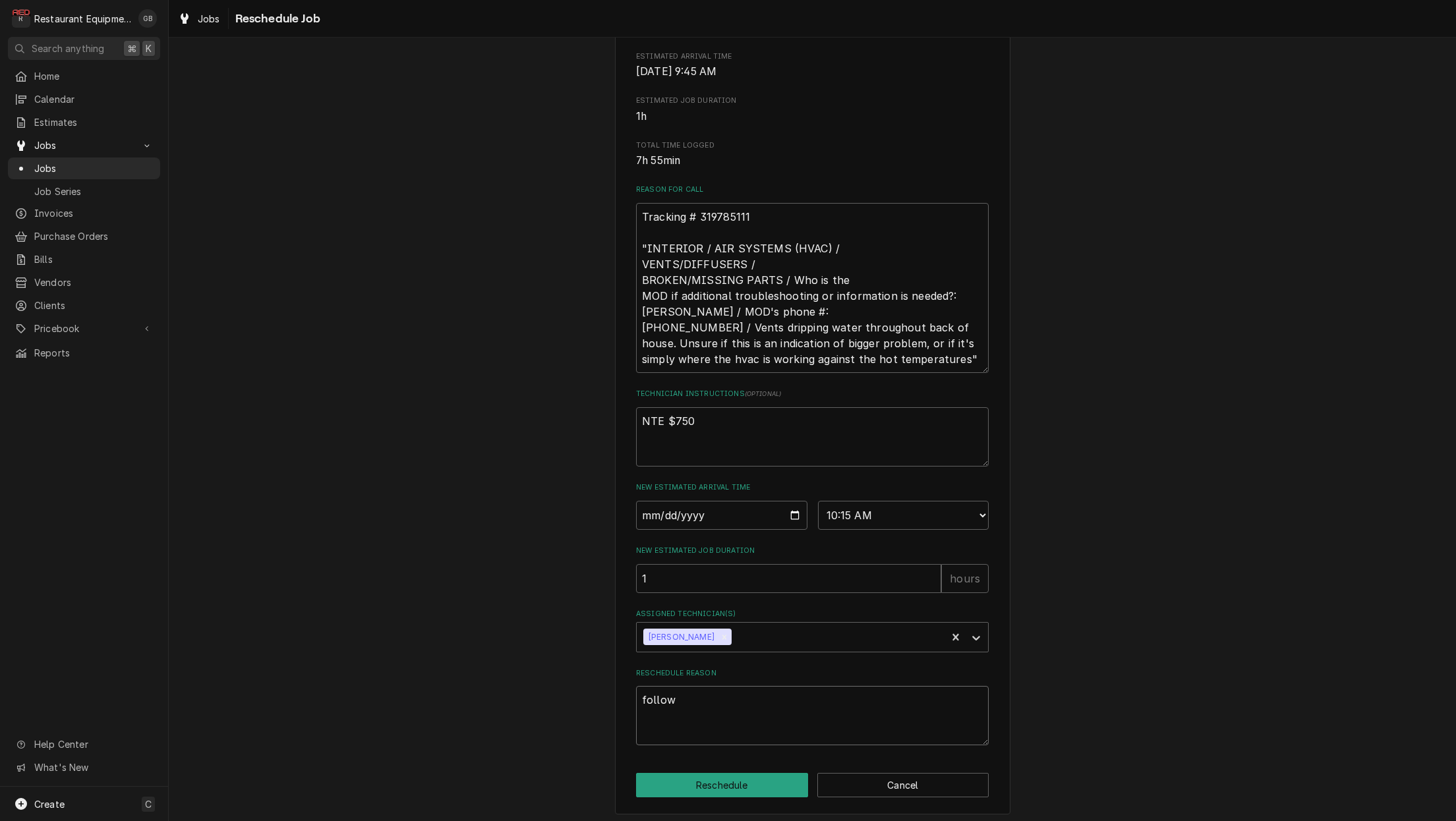
type textarea "follow u"
type textarea "x"
type textarea "follow up"
type textarea "x"
type textarea "follow up."
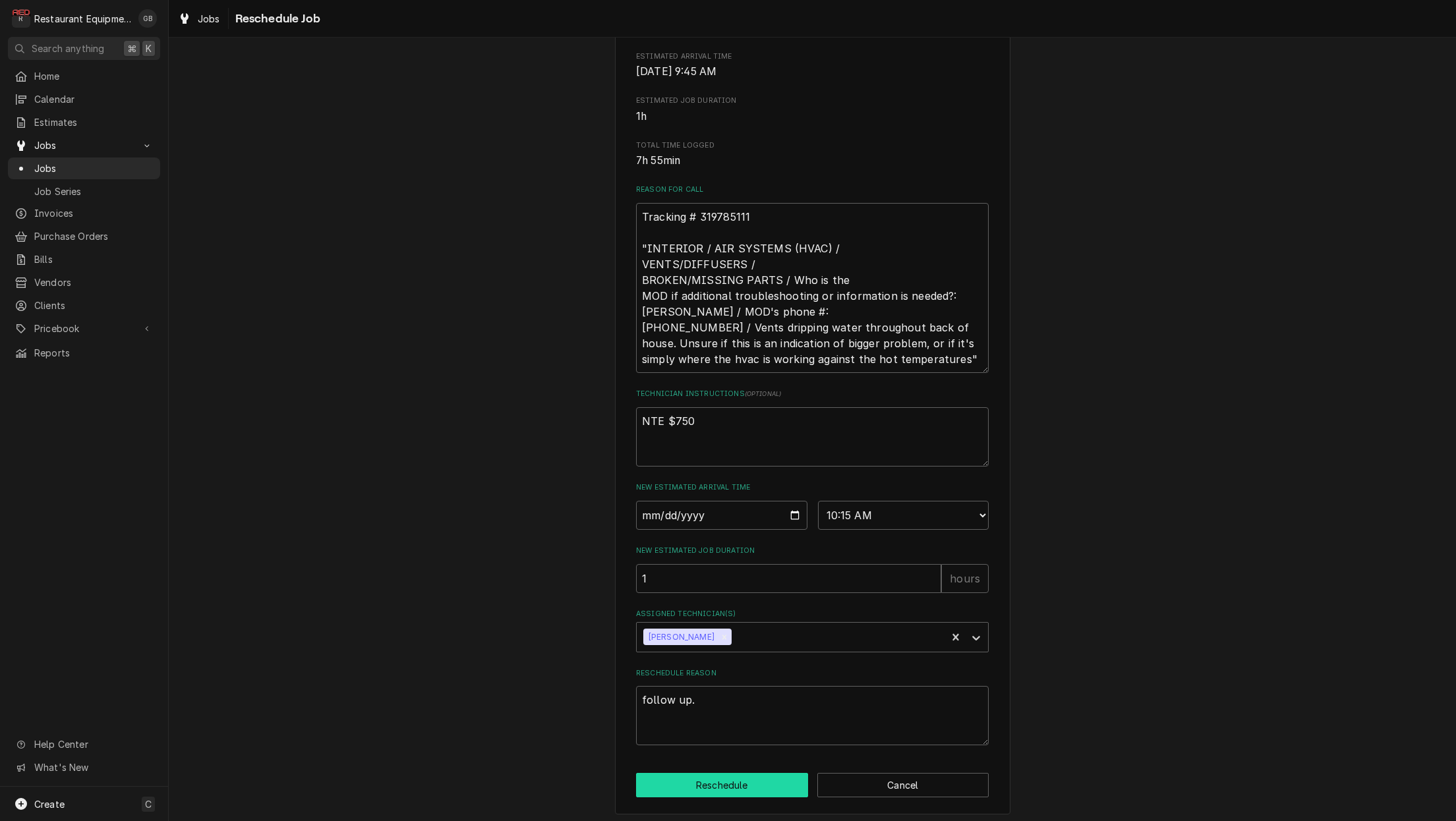
click at [696, 794] on button "Reschedule" at bounding box center [722, 784] width 172 height 24
type textarea "x"
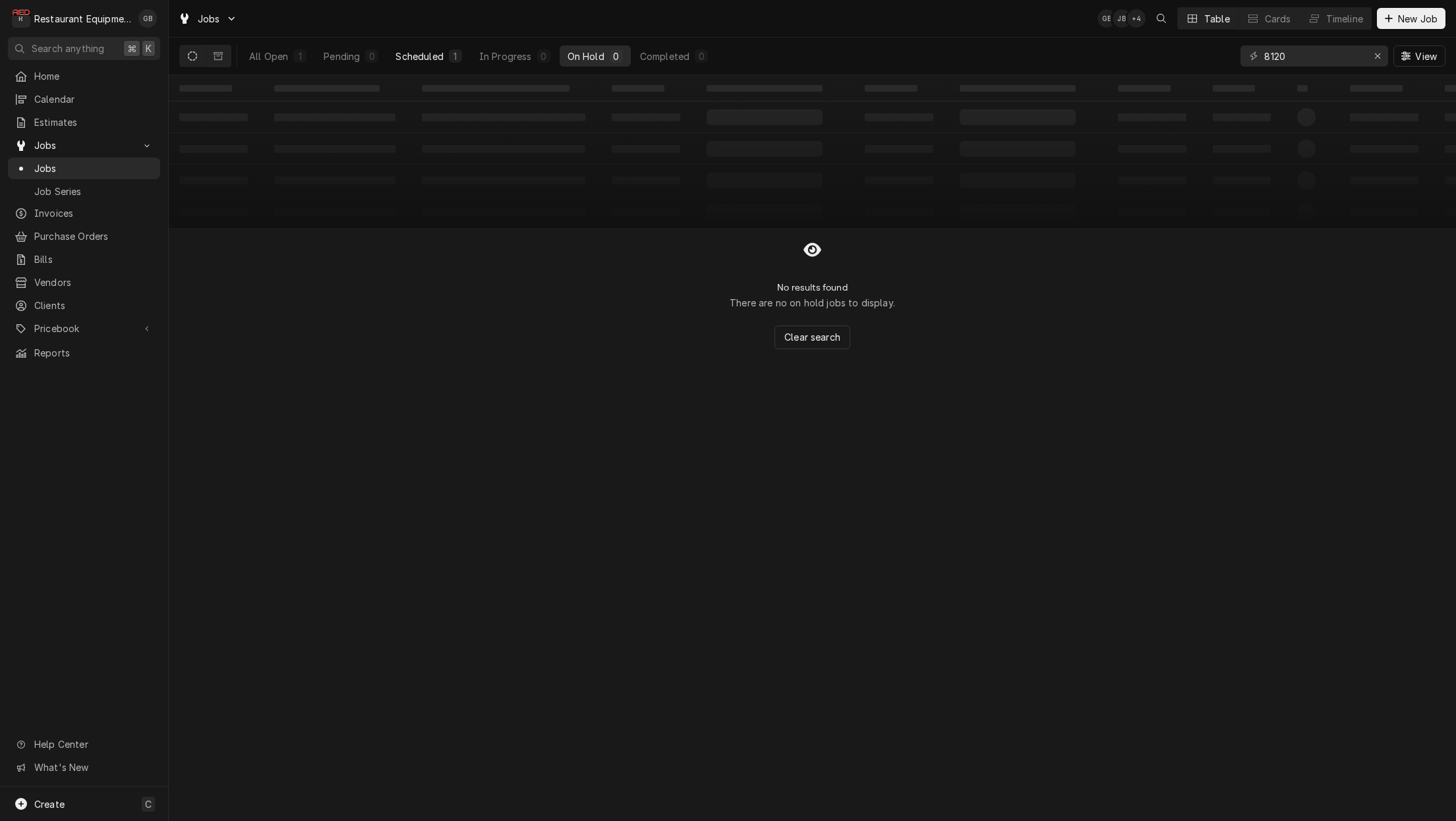
click at [435, 48] on button "Scheduled 1" at bounding box center [428, 56] width 82 height 21
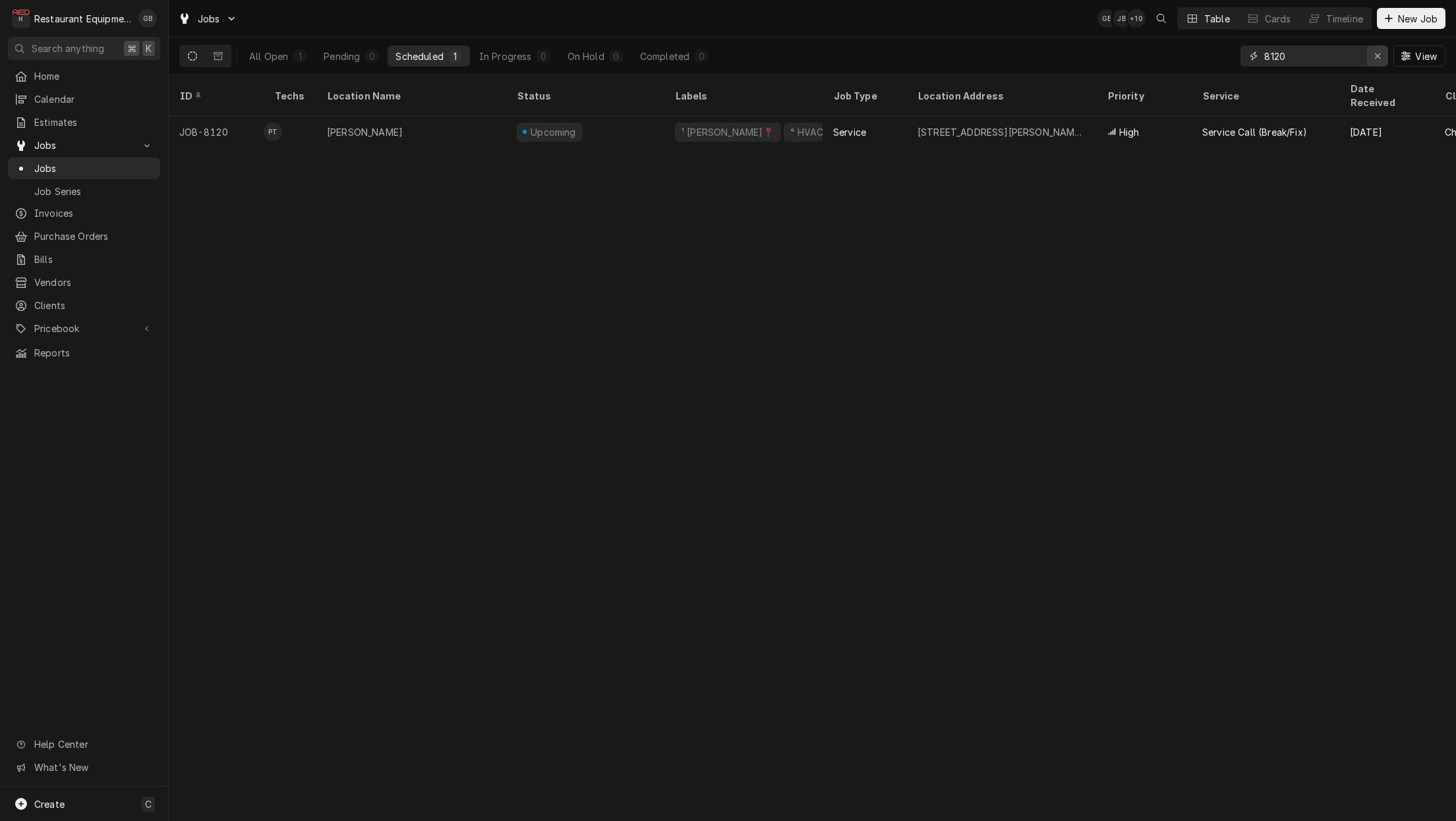
click at [1382, 53] on div "Erase input" at bounding box center [1378, 56] width 14 height 14
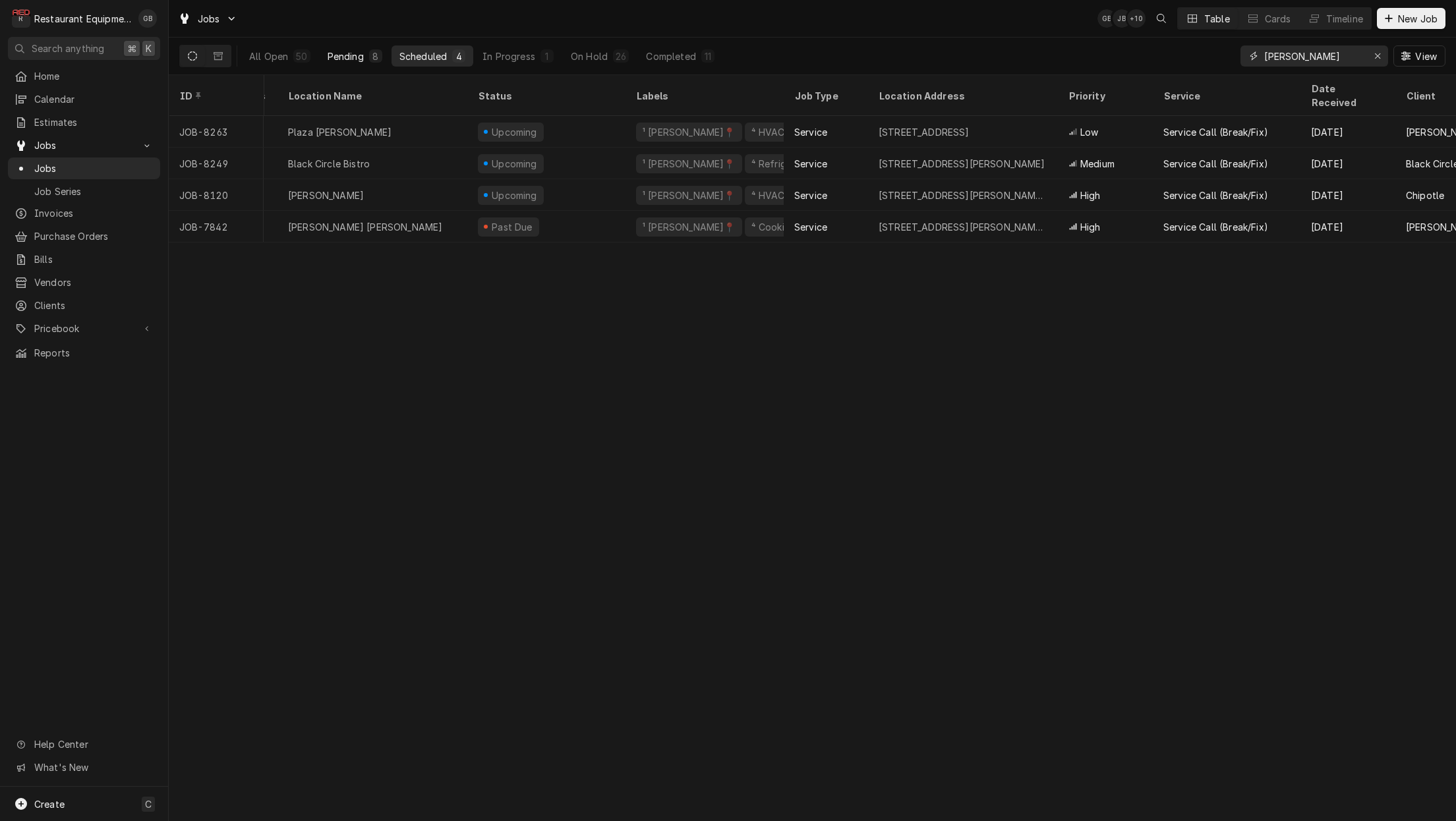
type input "[PERSON_NAME]"
click at [364, 51] on button "Pending 8" at bounding box center [355, 56] width 71 height 21
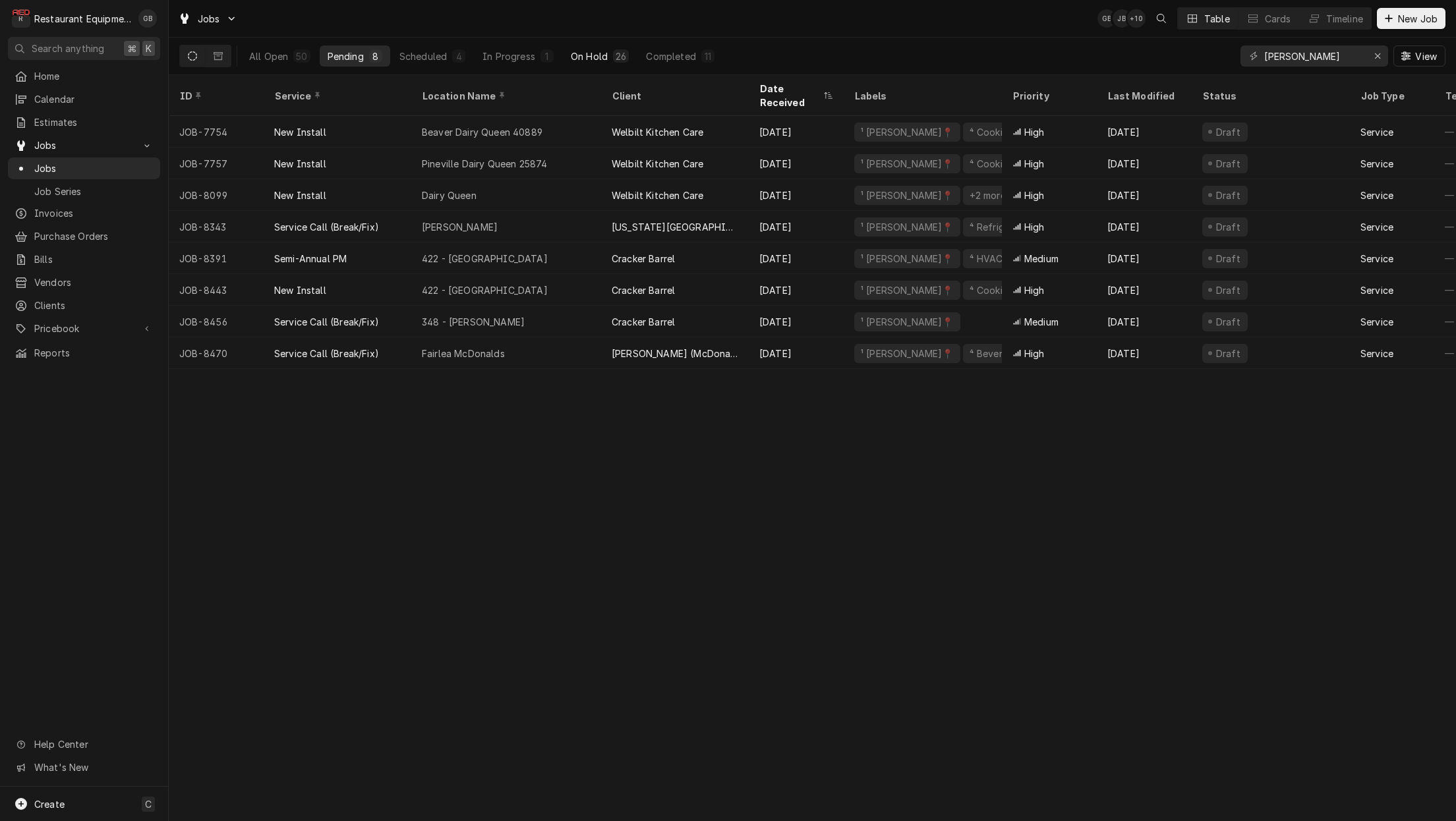
click at [571, 56] on div "On Hold" at bounding box center [589, 56] width 37 height 14
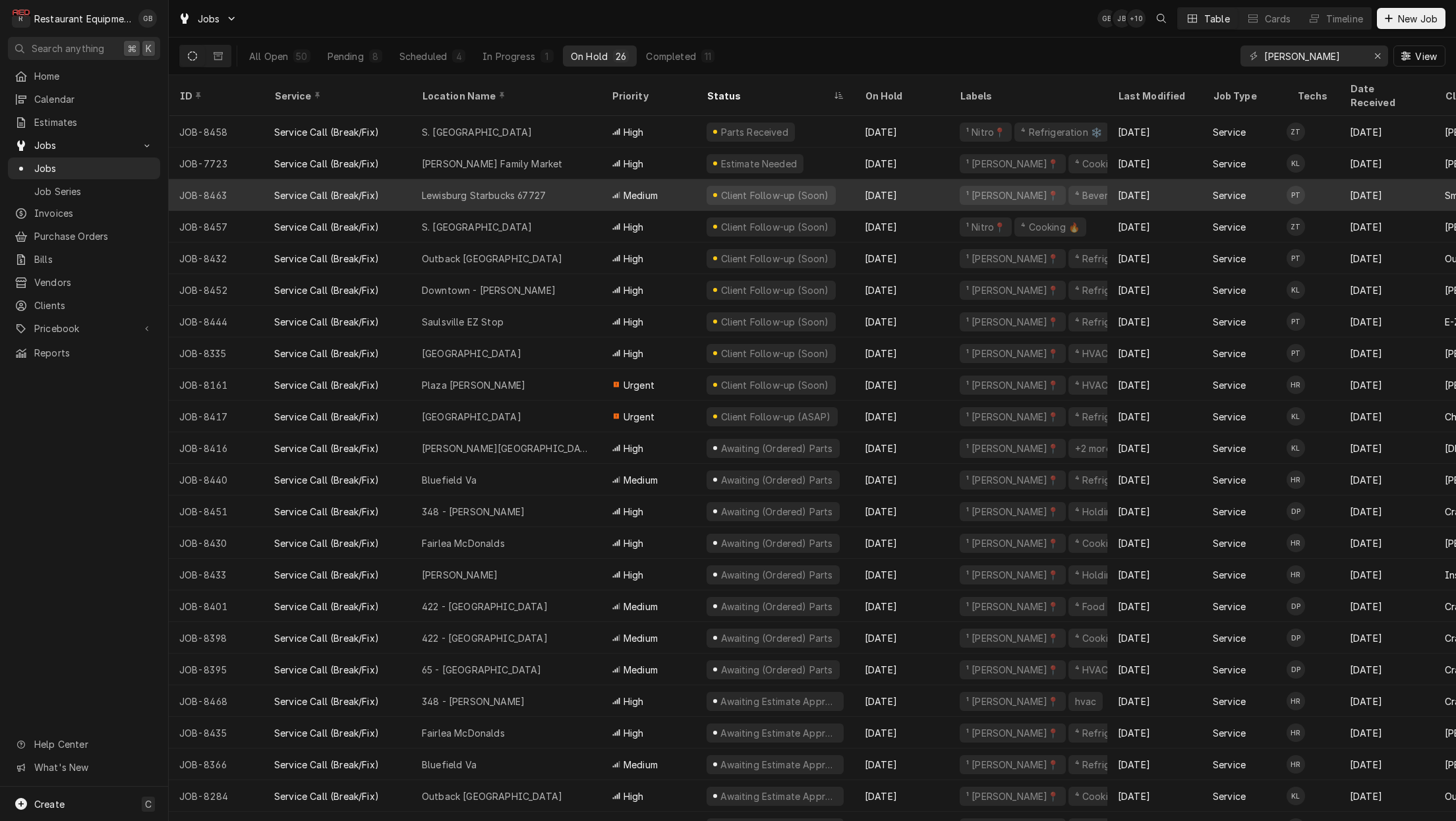
click at [500, 188] on div "Lewisburg Starbucks 67727" at bounding box center [484, 195] width 124 height 14
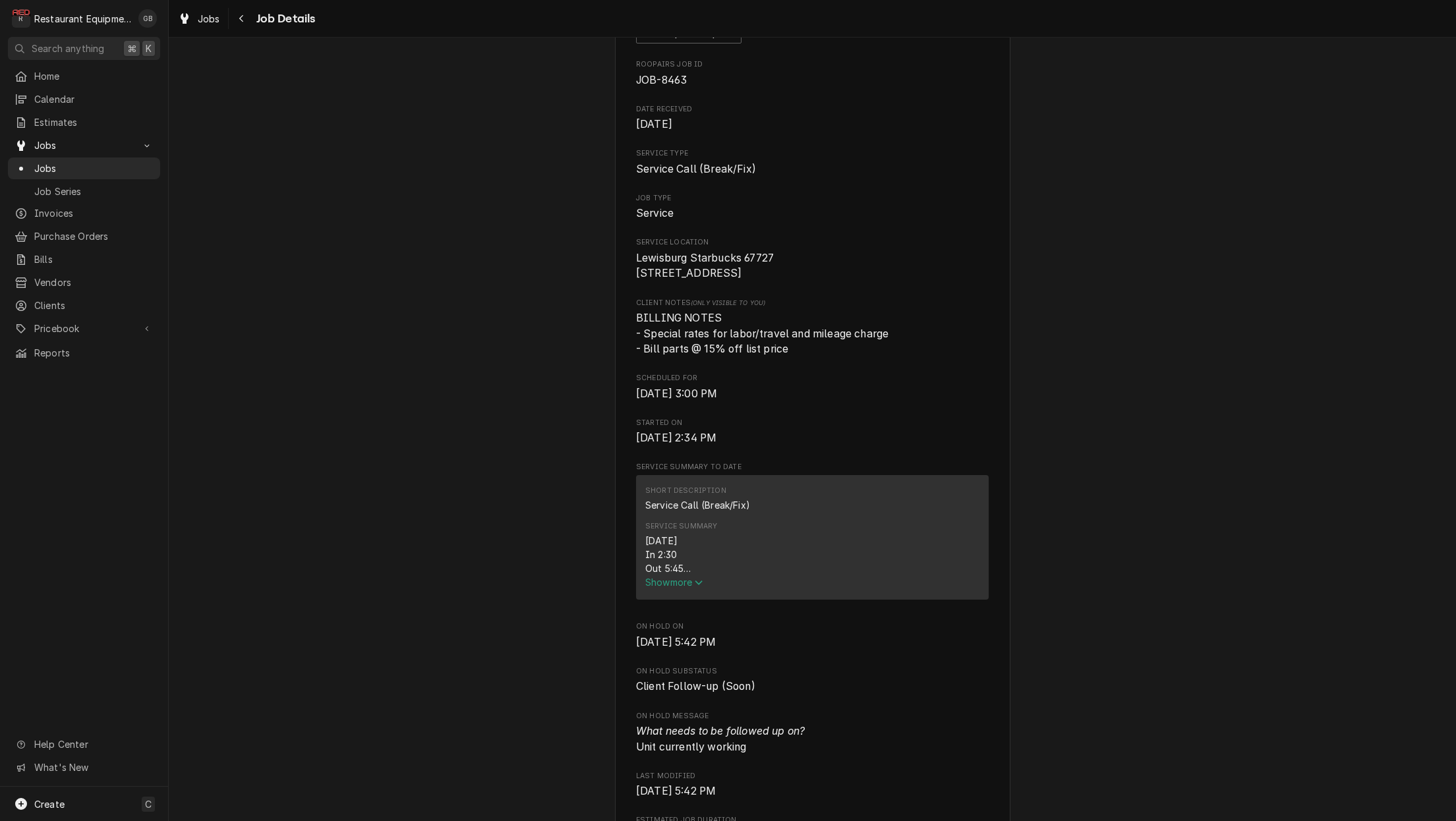
scroll to position [121, 0]
click at [685, 579] on span "Show more" at bounding box center [674, 580] width 58 height 12
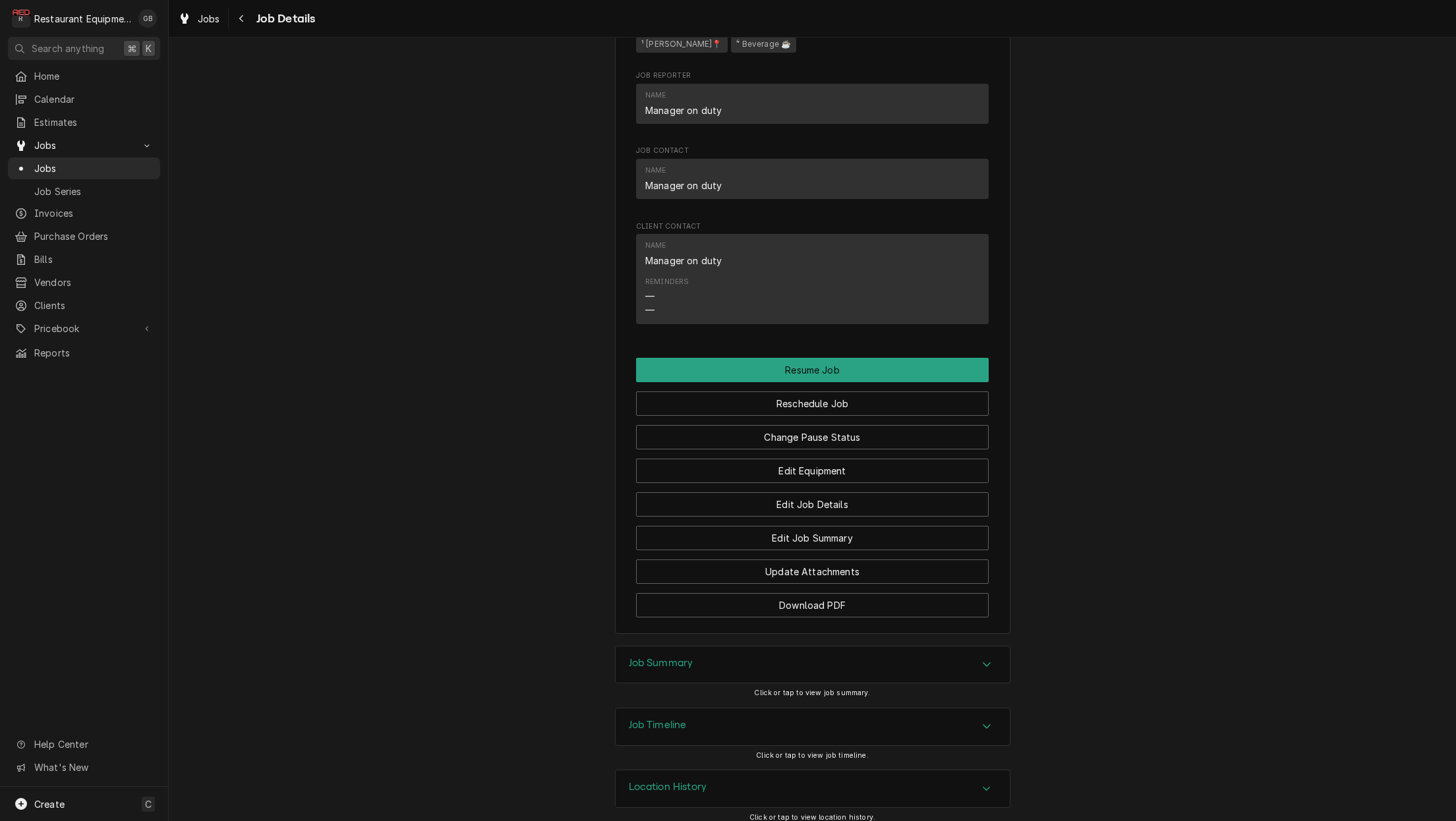
scroll to position [1330, 0]
click at [824, 399] on button "Reschedule Job" at bounding box center [812, 404] width 353 height 24
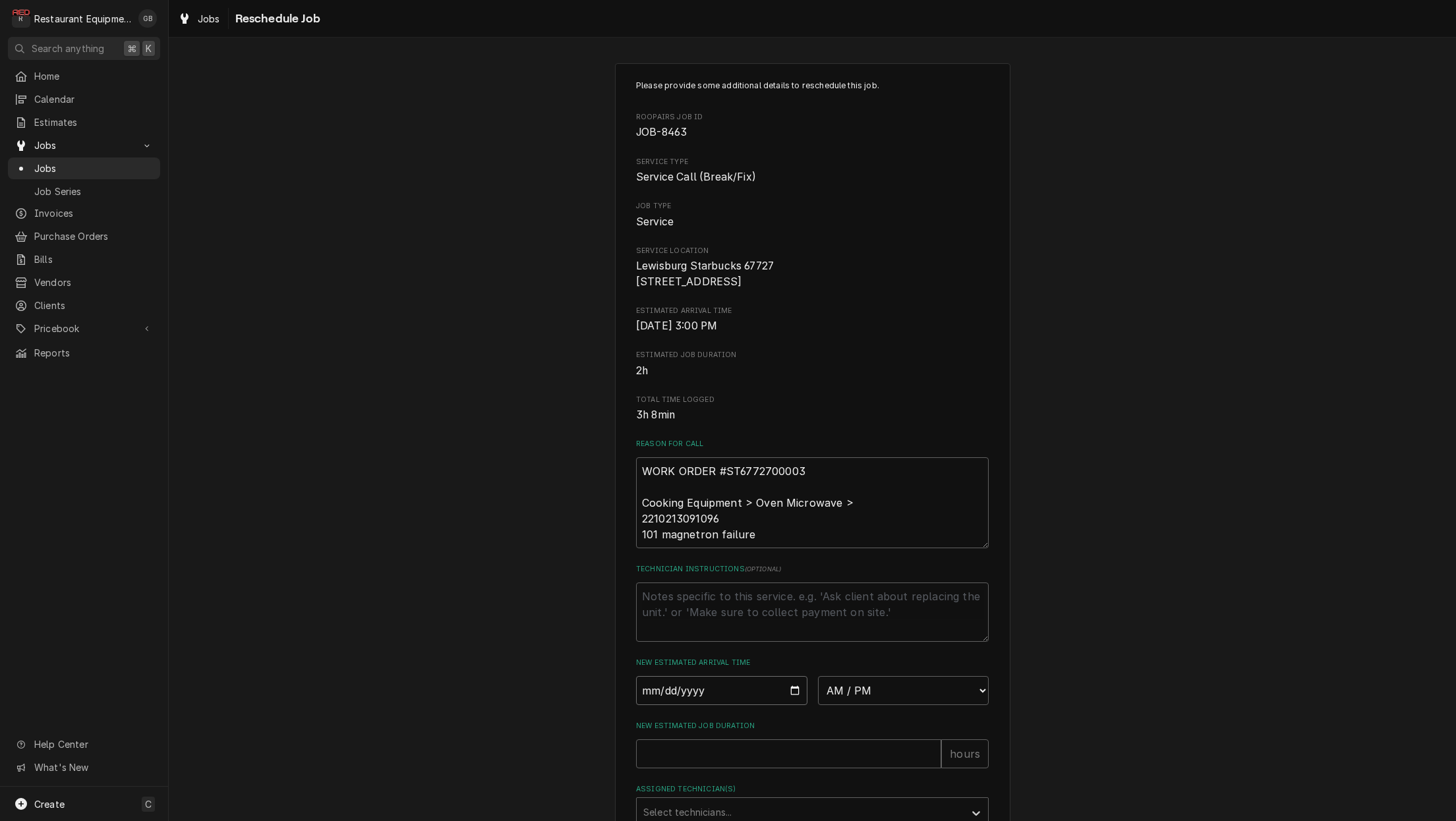
click at [681, 694] on input "Date" at bounding box center [721, 691] width 171 height 29
type input "2025-08-11"
type textarea "x"
click at [834, 663] on div "Please provide some additional details to reschedule this job. Roopairs Job ID …" at bounding box center [812, 500] width 353 height 840
select select "14:15:00"
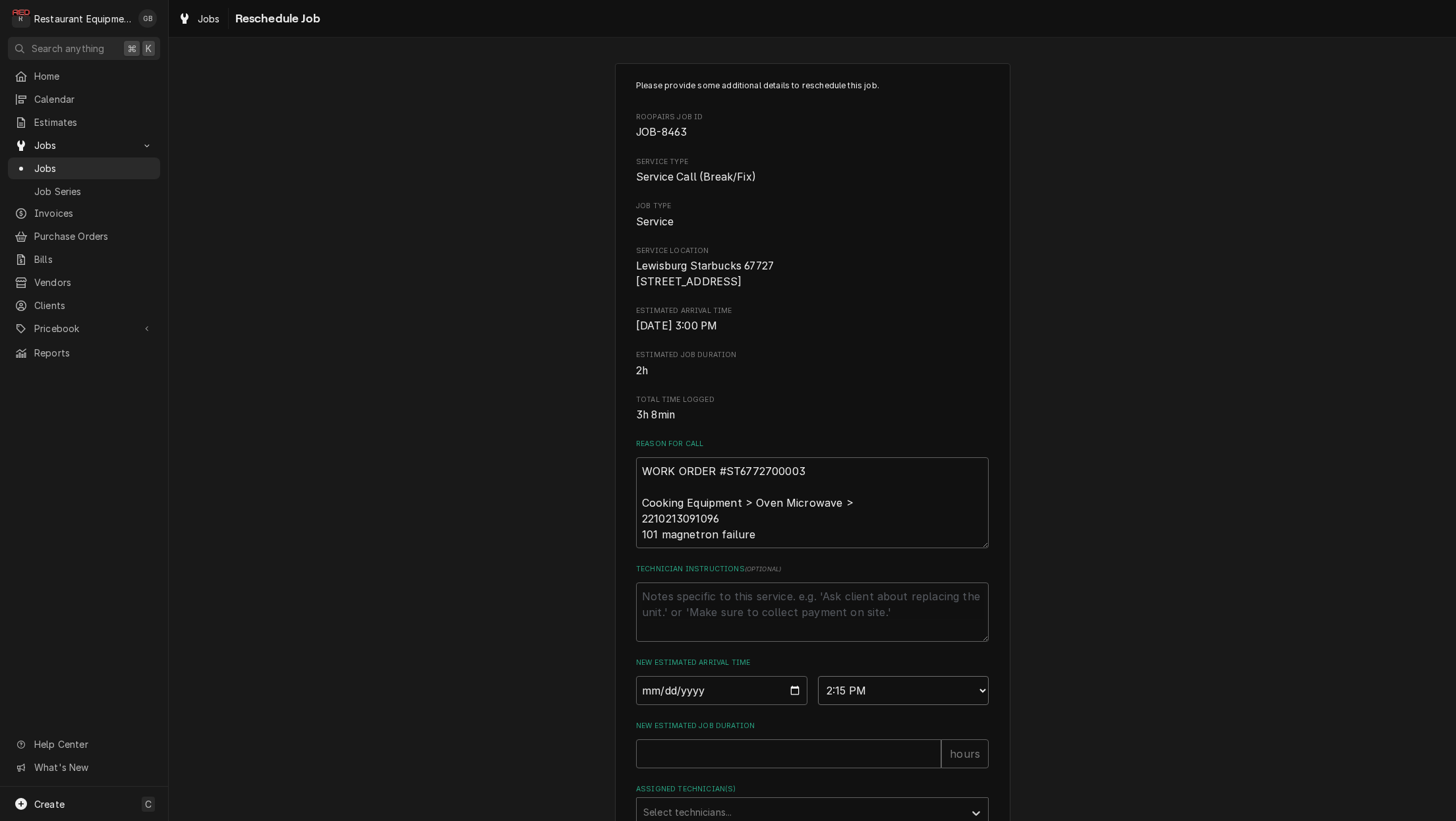
type textarea "x"
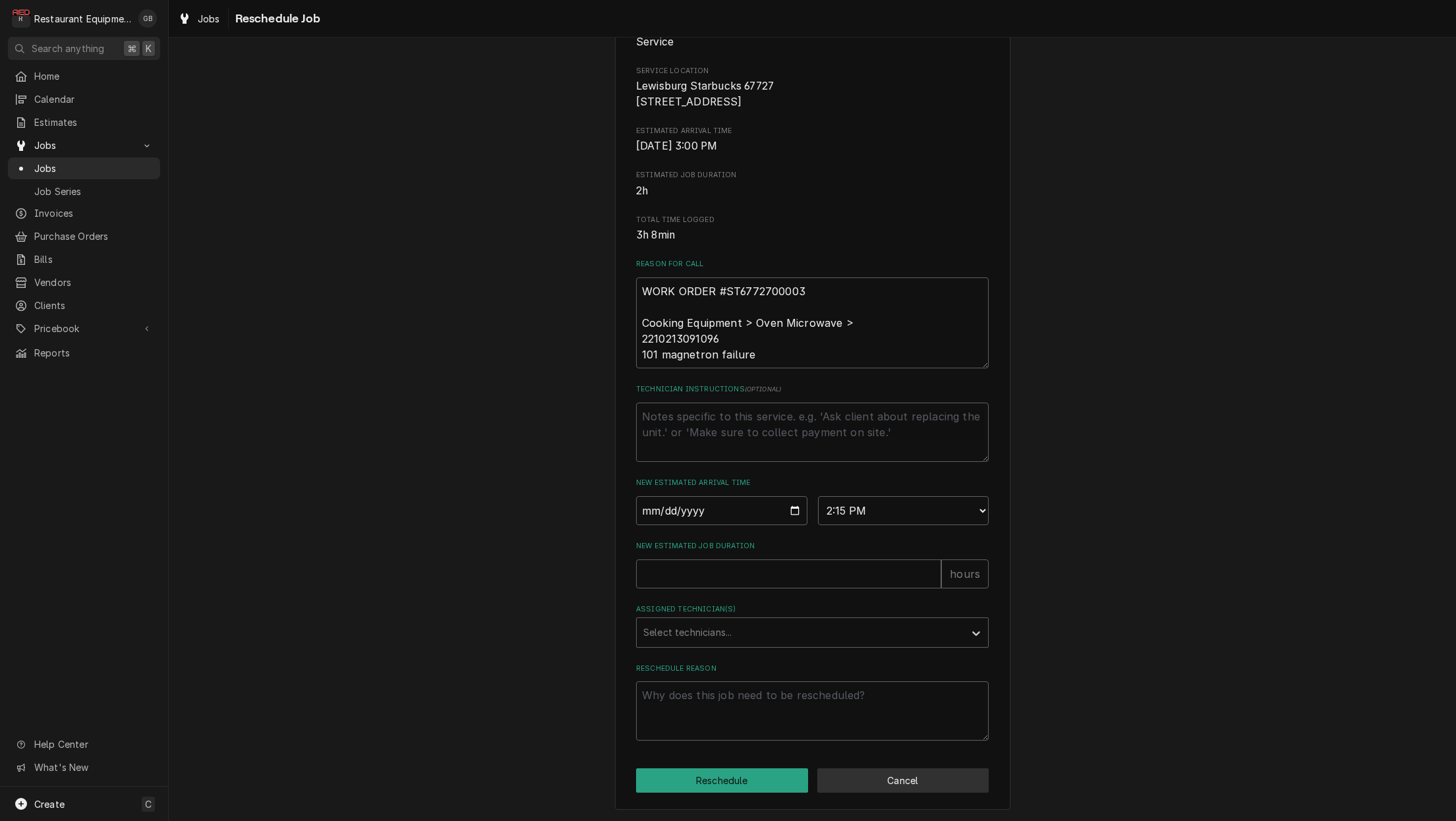
click at [876, 774] on button "Cancel" at bounding box center [903, 779] width 172 height 24
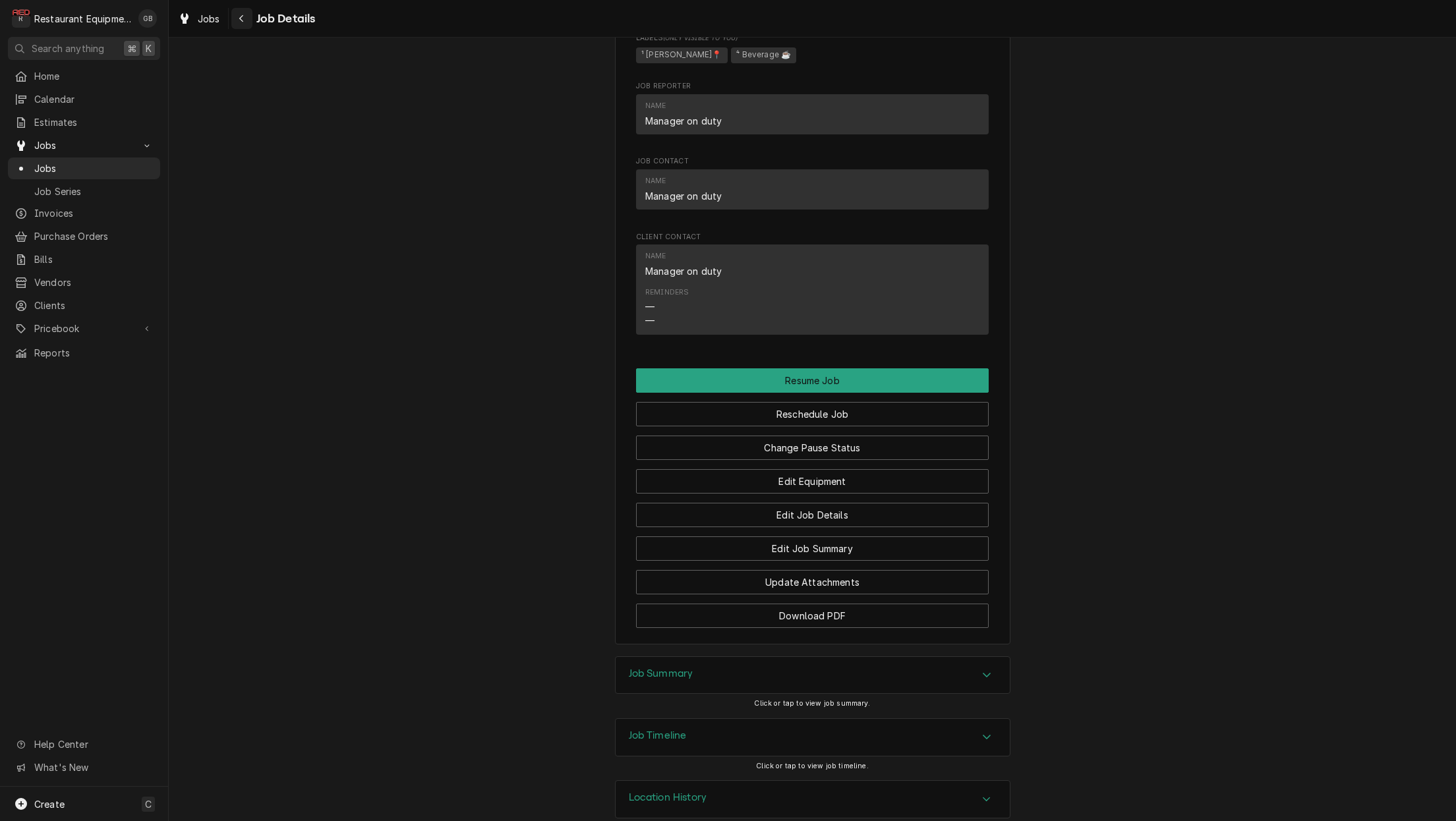
click at [240, 22] on icon "Navigate back" at bounding box center [242, 18] width 6 height 10
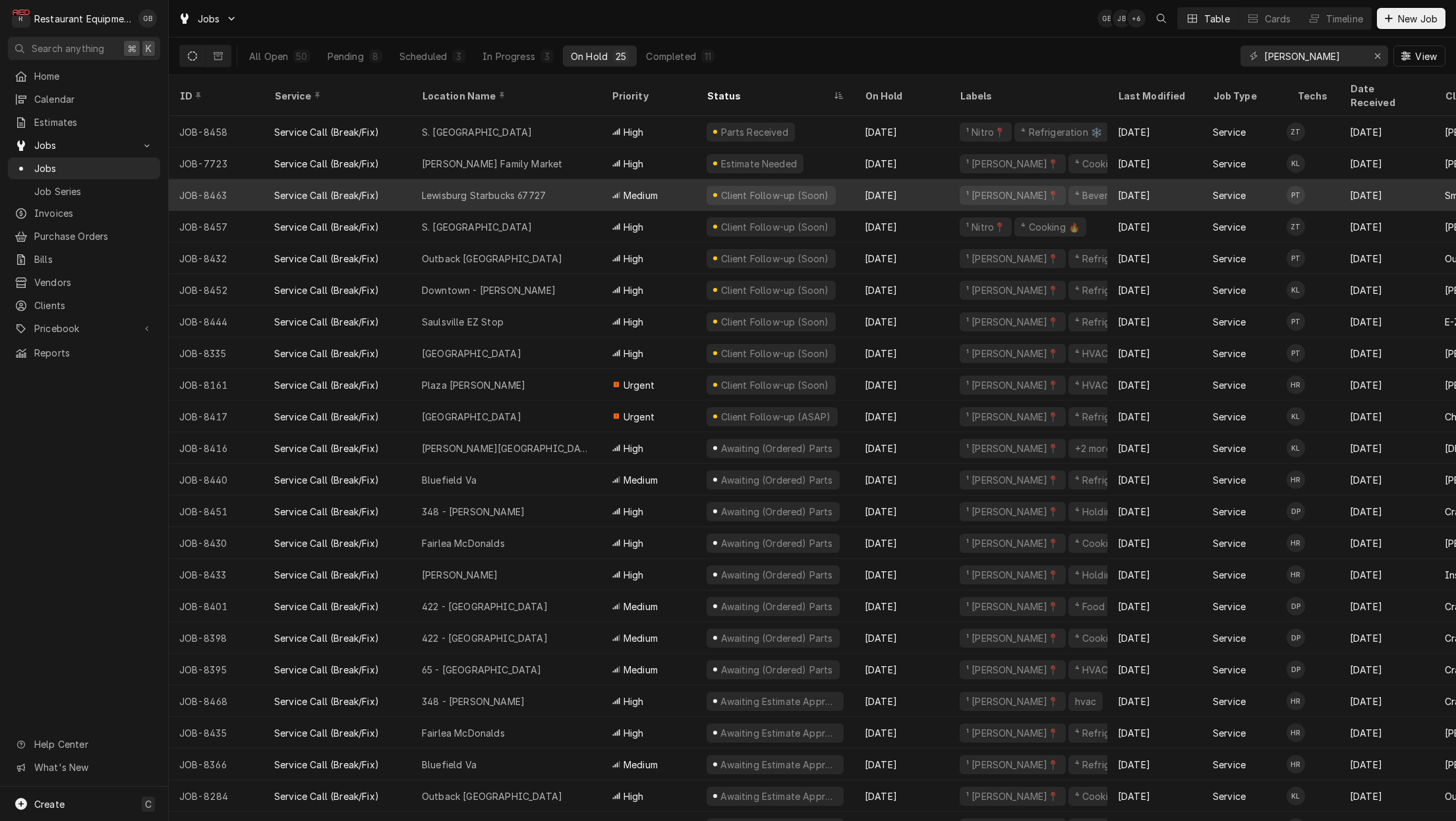
click at [510, 188] on div "Lewisburg Starbucks 67727" at bounding box center [484, 195] width 124 height 14
